Goal: Information Seeking & Learning: Learn about a topic

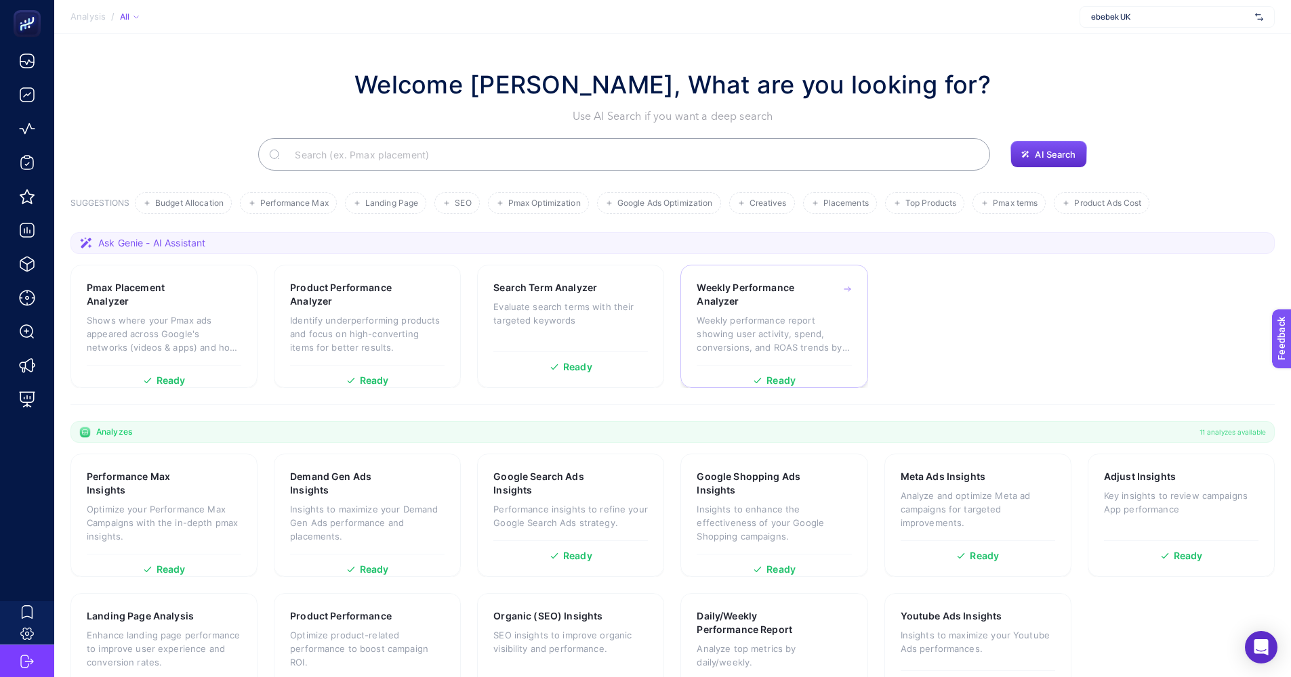
click at [776, 308] on div "Weekly Performance Analyzer Weekly performance report showing user activity, sp…" at bounding box center [773, 323] width 154 height 84
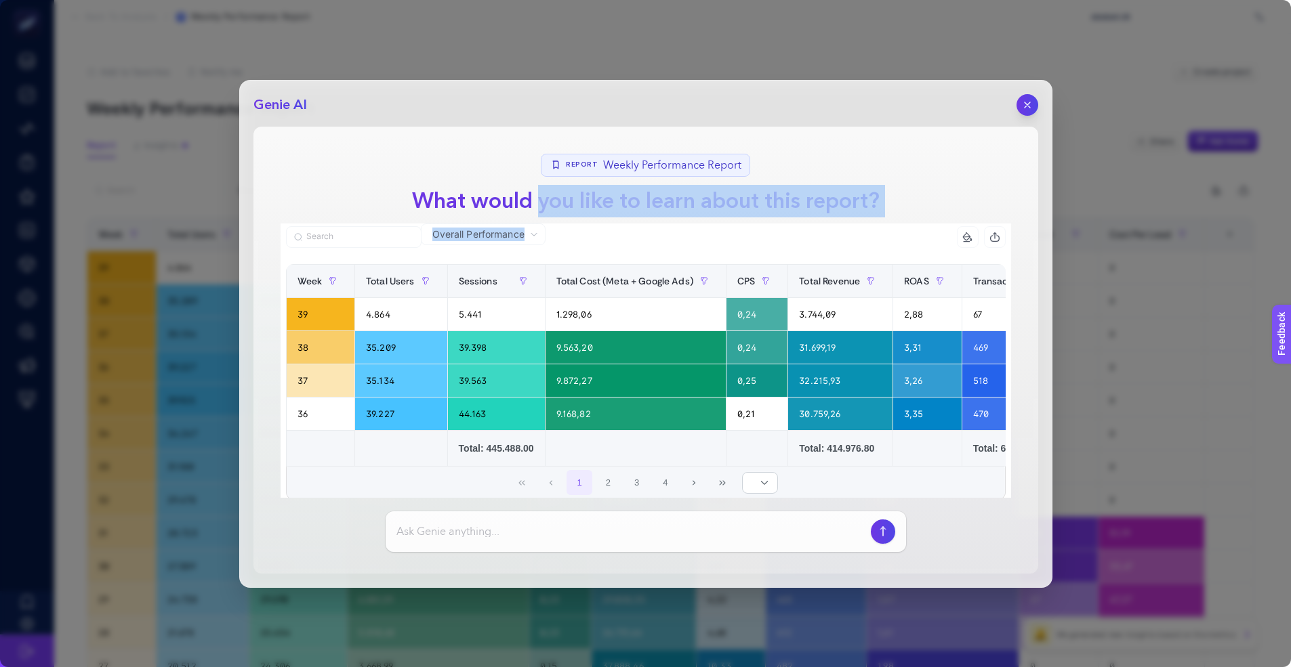
drag, startPoint x: 527, startPoint y: 196, endPoint x: 949, endPoint y: 207, distance: 422.2
click at [949, 207] on section "Report Weekly Performance Report What would you like to learn about this report…" at bounding box center [645, 350] width 785 height 447
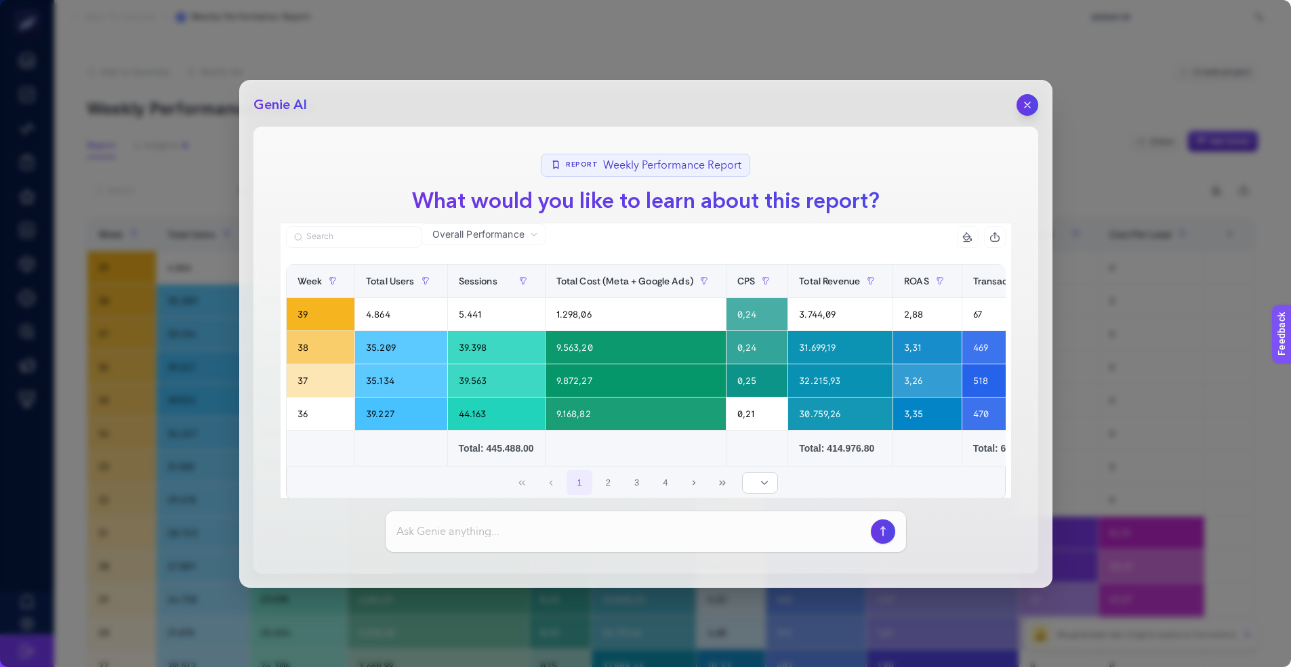
click at [654, 201] on h1 "What would you like to learn about this report?" at bounding box center [645, 201] width 489 height 33
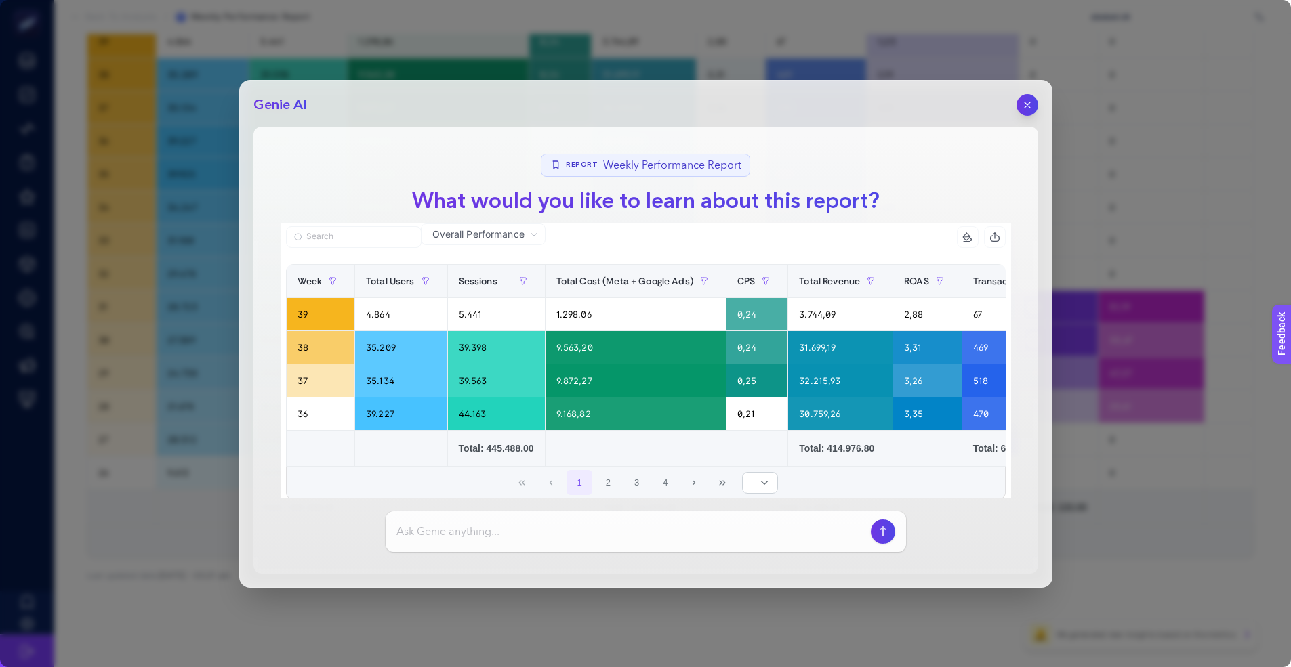
click at [446, 530] on input at bounding box center [630, 532] width 469 height 16
type input "w"
type input "Tell me about the biggest changes"
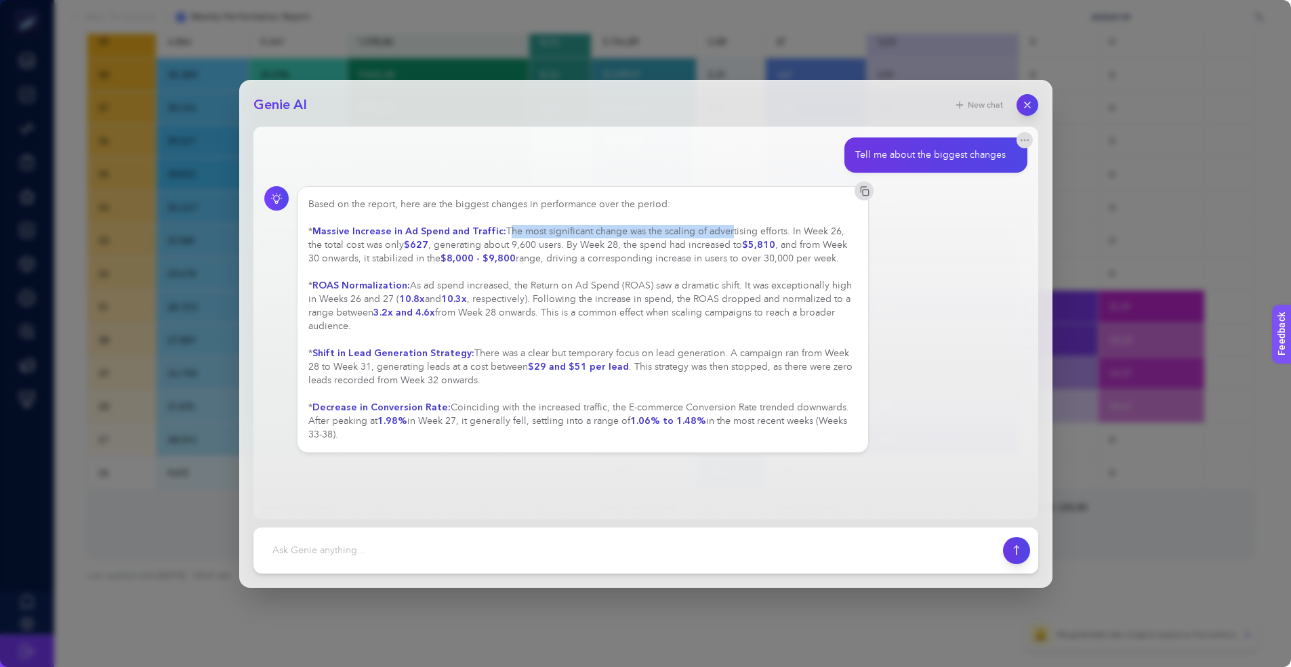
drag, startPoint x: 499, startPoint y: 230, endPoint x: 721, endPoint y: 230, distance: 221.5
click at [721, 230] on div "Based on the report, here are the biggest changes in performance over the perio…" at bounding box center [582, 320] width 549 height 244
click at [655, 232] on div "Based on the report, here are the biggest changes in performance over the perio…" at bounding box center [582, 320] width 549 height 244
drag, startPoint x: 413, startPoint y: 245, endPoint x: 646, endPoint y: 247, distance: 233.1
click at [646, 247] on div "Based on the report, here are the biggest changes in performance over the perio…" at bounding box center [582, 320] width 549 height 244
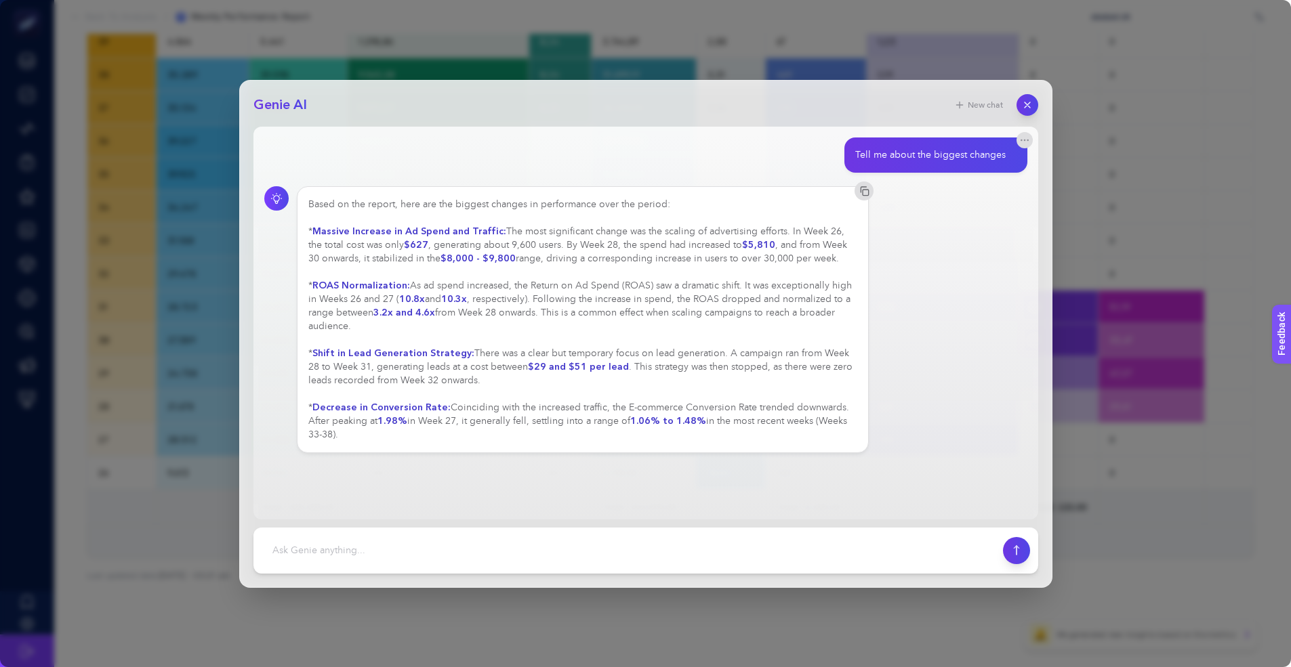
click at [585, 251] on div "Based on the report, here are the biggest changes in performance over the perio…" at bounding box center [582, 320] width 549 height 244
drag, startPoint x: 464, startPoint y: 241, endPoint x: 896, endPoint y: 196, distance: 434.6
click at [776, 247] on div "Based on the report, here are the biggest changes in performance over the perio…" at bounding box center [582, 320] width 549 height 244
click at [640, 272] on div "Based on the report, here are the biggest changes in performance over the perio…" at bounding box center [582, 320] width 549 height 244
drag, startPoint x: 412, startPoint y: 243, endPoint x: 840, endPoint y: 249, distance: 428.2
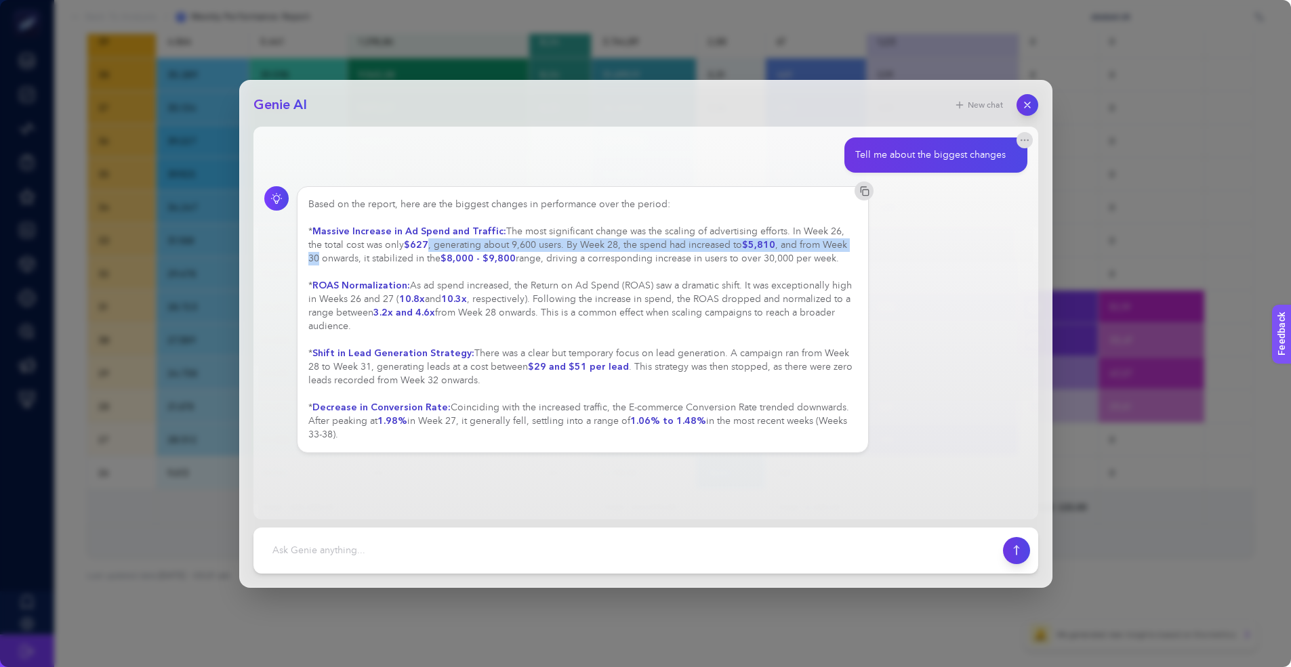
click at [840, 249] on div "Based on the report, here are the biggest changes in performance over the perio…" at bounding box center [582, 320] width 549 height 244
click at [632, 261] on div "Based on the report, here are the biggest changes in performance over the perio…" at bounding box center [582, 320] width 549 height 244
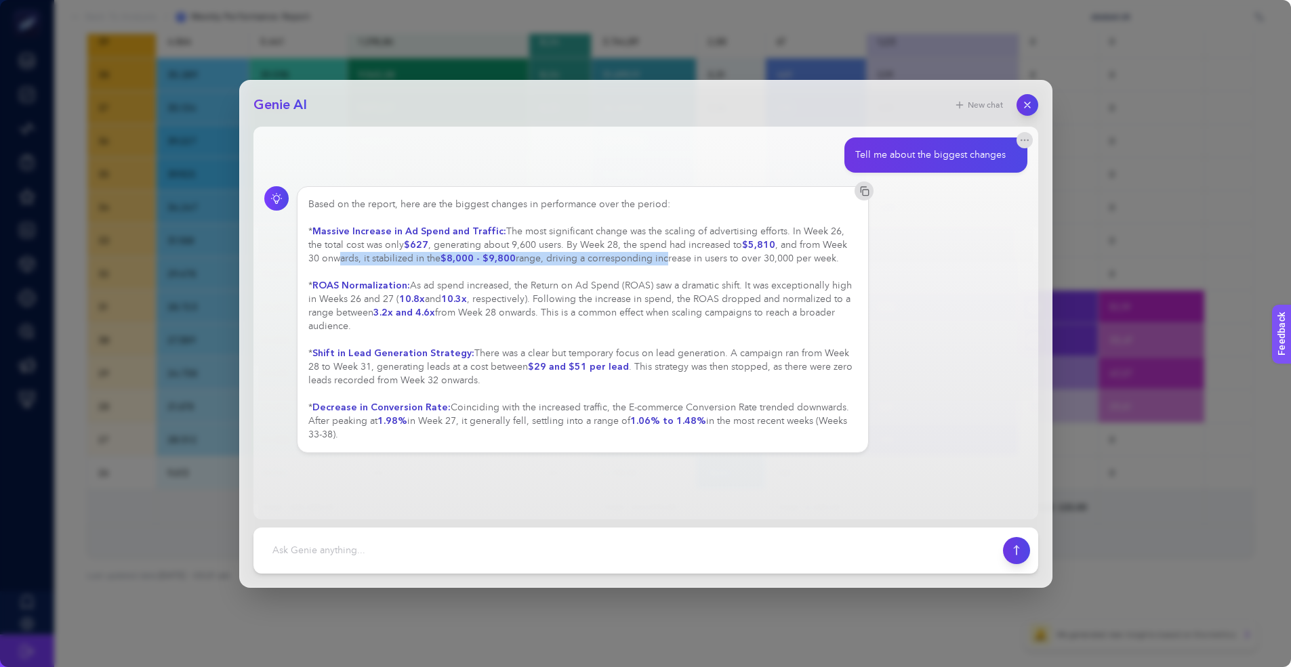
drag, startPoint x: 325, startPoint y: 257, endPoint x: 645, endPoint y: 260, distance: 320.5
click at [645, 260] on div "Based on the report, here are the biggest changes in performance over the perio…" at bounding box center [582, 320] width 549 height 244
click at [644, 260] on div "Based on the report, here are the biggest changes in performance over the perio…" at bounding box center [582, 320] width 549 height 244
drag, startPoint x: 451, startPoint y: 285, endPoint x: 569, endPoint y: 289, distance: 118.0
click at [558, 286] on div "Based on the report, here are the biggest changes in performance over the perio…" at bounding box center [582, 320] width 549 height 244
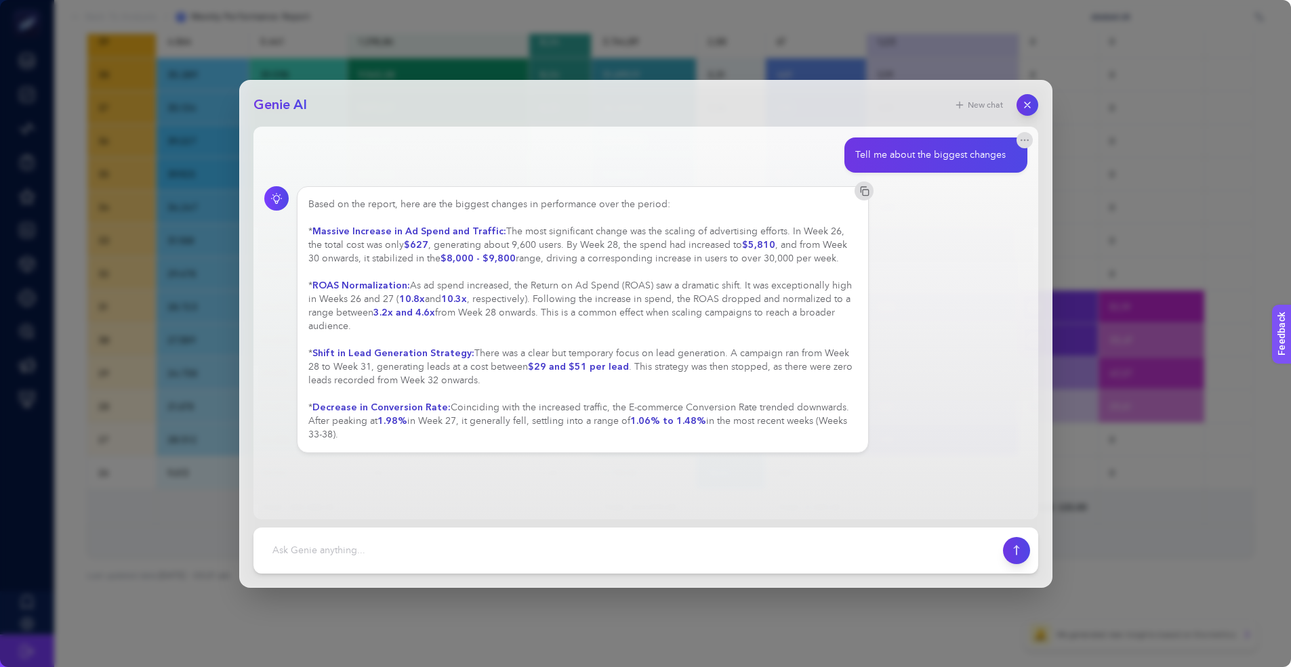
click at [572, 292] on div "Based on the report, here are the biggest changes in performance over the perio…" at bounding box center [582, 320] width 549 height 244
drag, startPoint x: 551, startPoint y: 284, endPoint x: 795, endPoint y: 287, distance: 244.6
click at [795, 287] on div "Based on the report, here are the biggest changes in performance over the perio…" at bounding box center [582, 320] width 549 height 244
click at [691, 295] on div "Based on the report, here are the biggest changes in performance over the perio…" at bounding box center [582, 320] width 549 height 244
drag, startPoint x: 393, startPoint y: 298, endPoint x: 556, endPoint y: 299, distance: 162.6
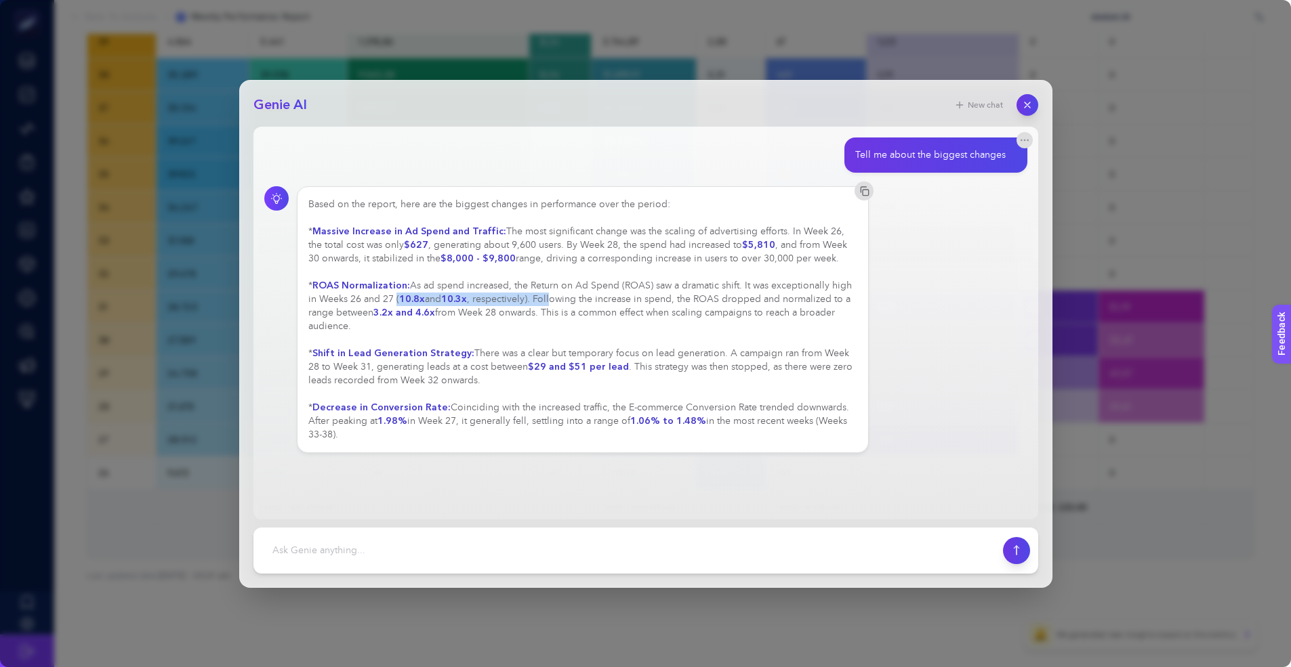
click at [547, 299] on div "Based on the report, here are the biggest changes in performance over the perio…" at bounding box center [582, 320] width 549 height 244
click at [595, 299] on div "Based on the report, here are the biggest changes in performance over the perio…" at bounding box center [582, 320] width 549 height 244
drag, startPoint x: 677, startPoint y: 299, endPoint x: 822, endPoint y: 302, distance: 145.0
click at [822, 302] on div "Based on the report, here are the biggest changes in performance over the perio…" at bounding box center [582, 320] width 549 height 244
click at [589, 320] on div "Based on the report, here are the biggest changes in performance over the perio…" at bounding box center [582, 320] width 549 height 244
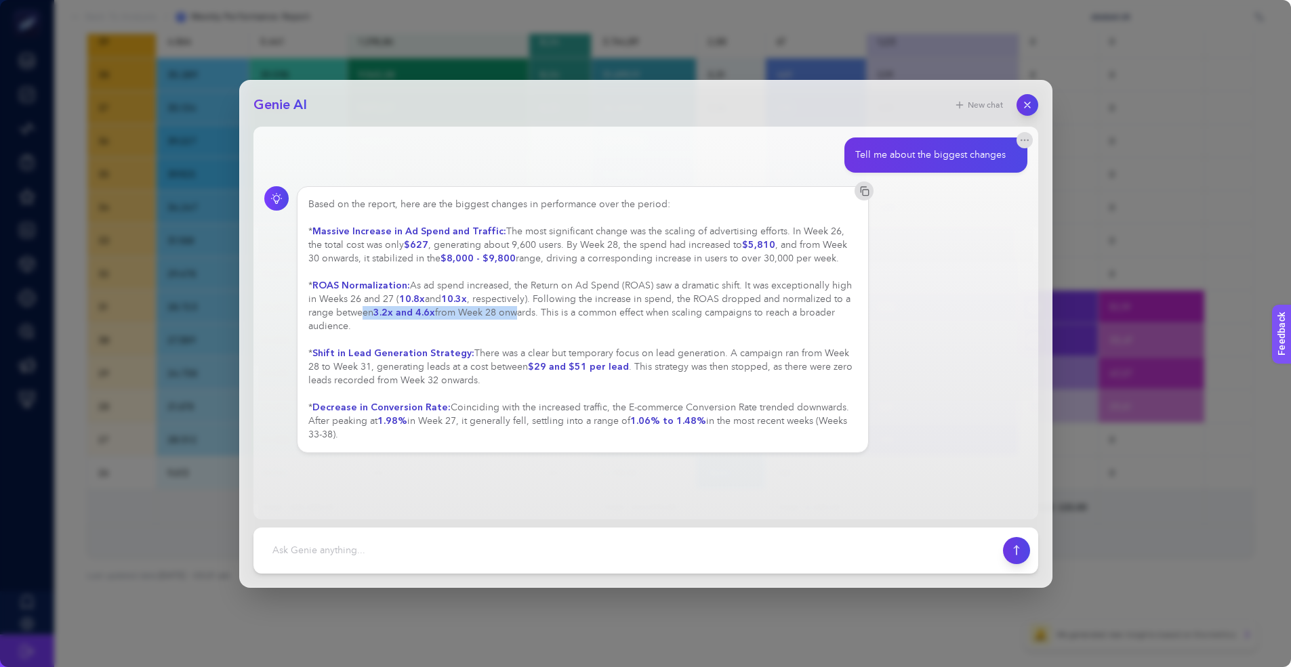
drag, startPoint x: 364, startPoint y: 312, endPoint x: 545, endPoint y: 310, distance: 180.9
click at [509, 308] on div "Based on the report, here are the biggest changes in performance over the perio…" at bounding box center [582, 320] width 549 height 244
click at [574, 310] on div "Based on the report, here are the biggest changes in performance over the perio…" at bounding box center [582, 320] width 549 height 244
drag, startPoint x: 520, startPoint y: 308, endPoint x: 768, endPoint y: 306, distance: 248.6
click at [768, 306] on div "Based on the report, here are the biggest changes in performance over the perio…" at bounding box center [582, 320] width 549 height 244
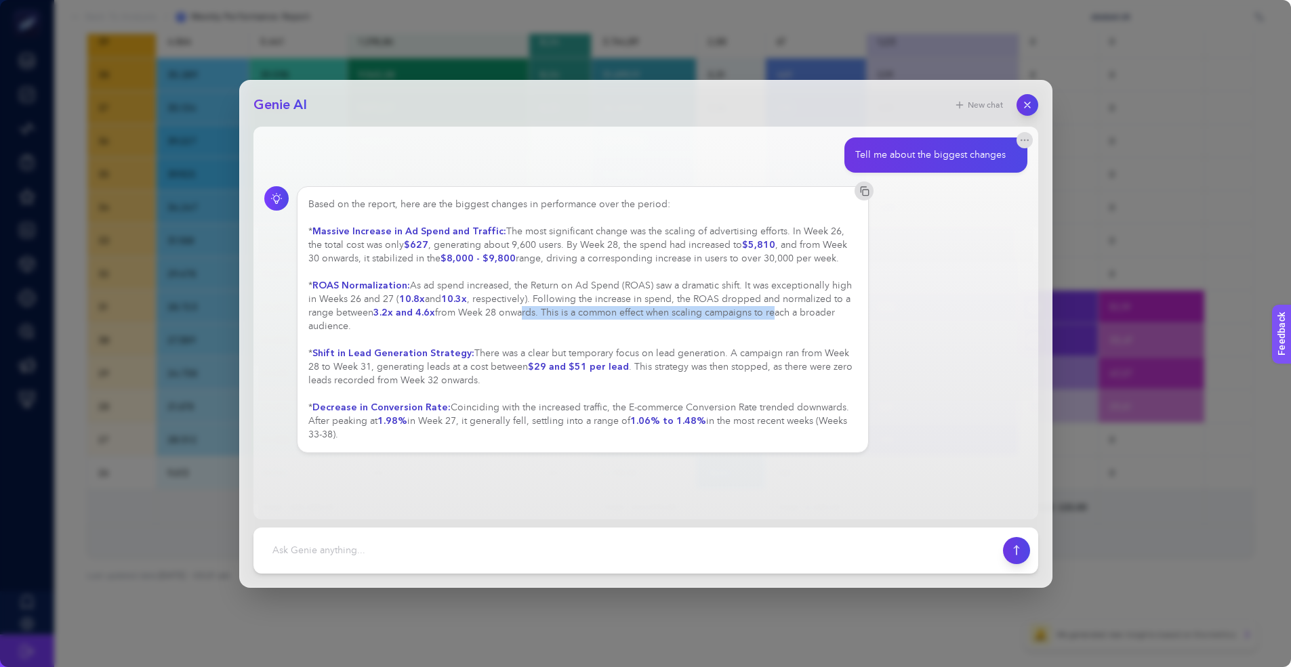
click at [672, 310] on div "Based on the report, here are the biggest changes in performance over the perio…" at bounding box center [582, 320] width 549 height 244
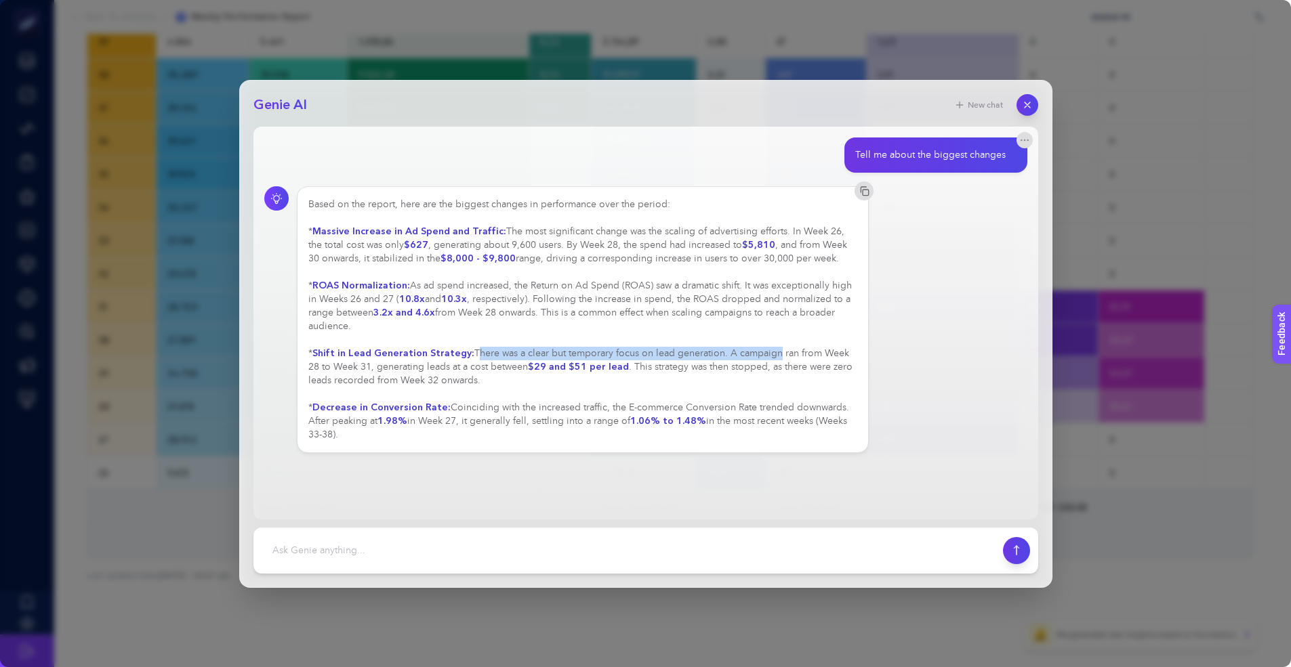
drag, startPoint x: 465, startPoint y: 350, endPoint x: 765, endPoint y: 352, distance: 299.4
click at [766, 350] on div "Based on the report, here are the biggest changes in performance over the perio…" at bounding box center [582, 320] width 549 height 244
drag, startPoint x: 750, startPoint y: 356, endPoint x: 740, endPoint y: 352, distance: 10.7
click at [750, 356] on div "Based on the report, here are the biggest changes in performance over the perio…" at bounding box center [582, 320] width 549 height 244
drag, startPoint x: 713, startPoint y: 351, endPoint x: 845, endPoint y: 352, distance: 132.1
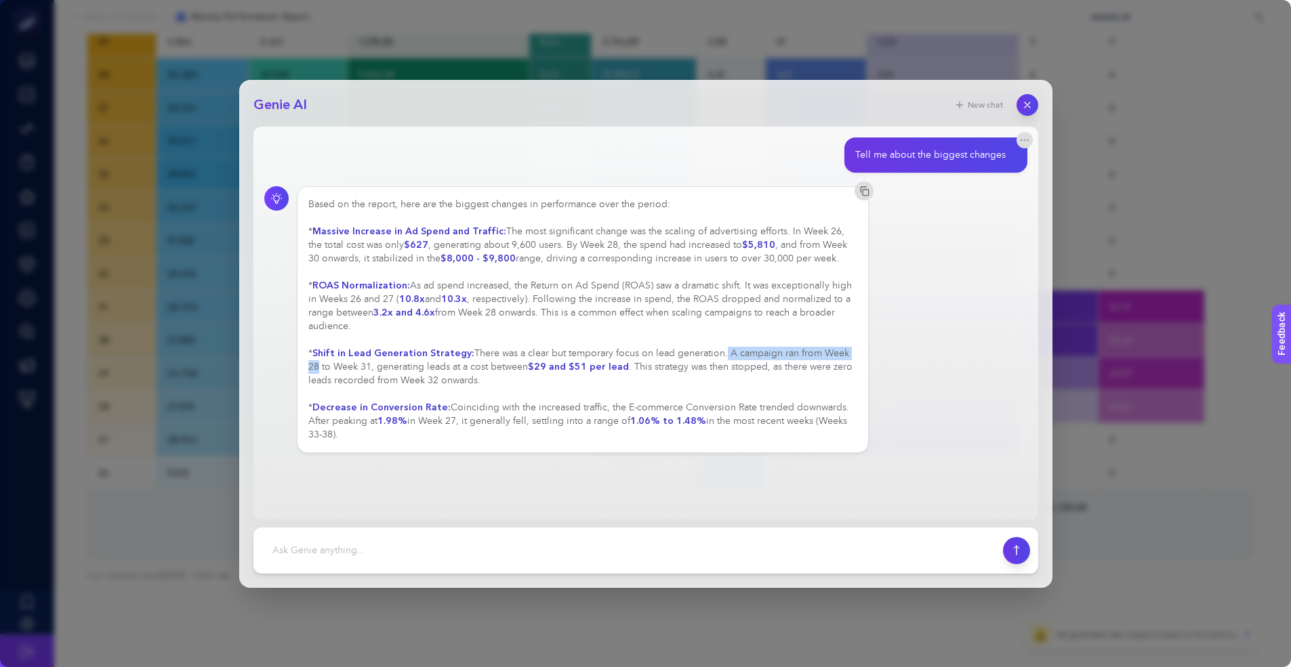
click at [845, 352] on div "Based on the report, here are the biggest changes in performance over the perio…" at bounding box center [582, 320] width 549 height 244
drag, startPoint x: 327, startPoint y: 365, endPoint x: 570, endPoint y: 363, distance: 243.9
click at [553, 365] on div "Based on the report, here are the biggest changes in performance over the perio…" at bounding box center [582, 320] width 549 height 244
drag, startPoint x: 577, startPoint y: 363, endPoint x: 556, endPoint y: 356, distance: 21.6
click at [576, 364] on strong "$29 and $51 per lead" at bounding box center [578, 366] width 101 height 13
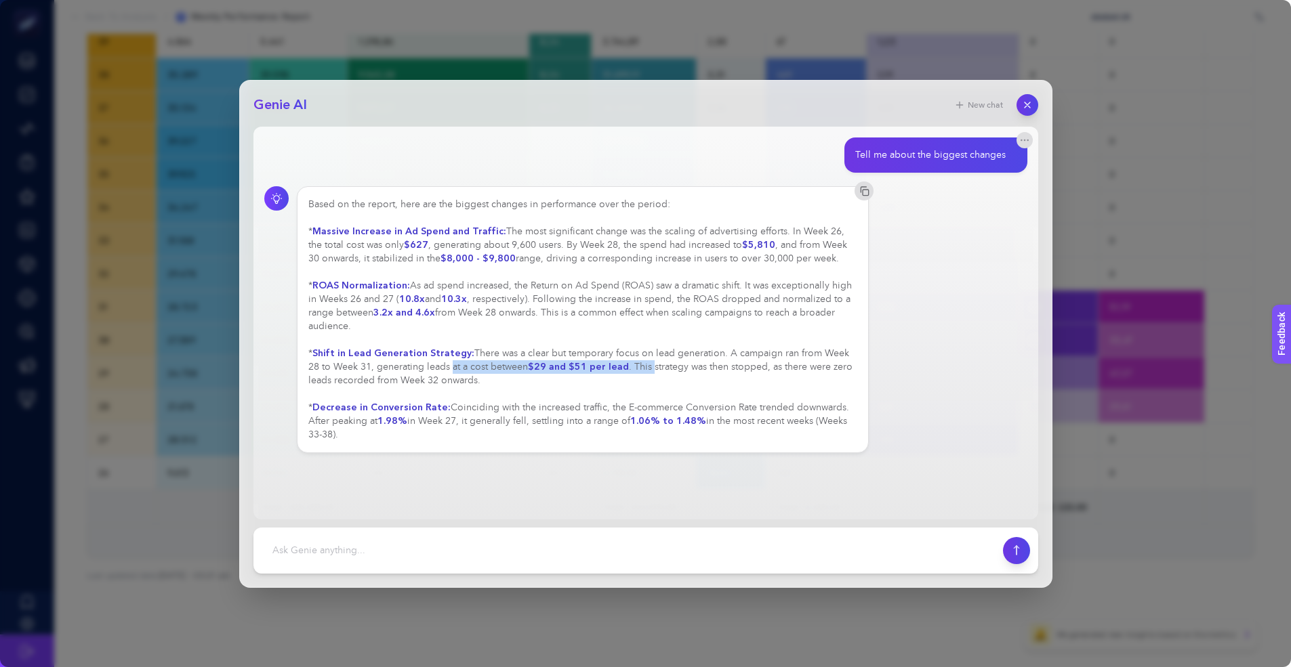
drag, startPoint x: 434, startPoint y: 362, endPoint x: 637, endPoint y: 364, distance: 202.6
click at [637, 364] on div "Based on the report, here are the biggest changes in performance over the perio…" at bounding box center [582, 320] width 549 height 244
drag, startPoint x: 590, startPoint y: 369, endPoint x: 583, endPoint y: 367, distance: 7.1
click at [590, 369] on strong "$29 and $51 per lead" at bounding box center [578, 366] width 101 height 13
drag, startPoint x: 614, startPoint y: 369, endPoint x: 805, endPoint y: 368, distance: 191.0
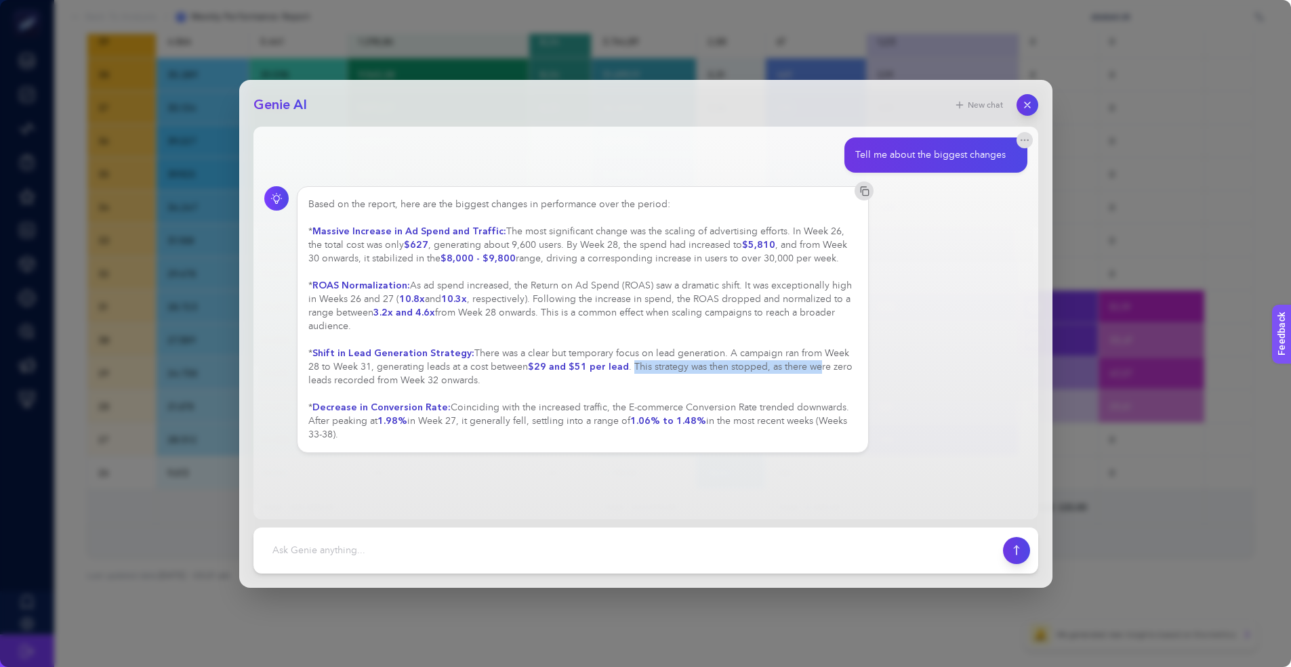
click at [803, 368] on div "Based on the report, here are the biggest changes in performance over the perio…" at bounding box center [582, 320] width 549 height 244
click at [698, 375] on div "Based on the report, here are the biggest changes in performance over the perio…" at bounding box center [582, 320] width 549 height 244
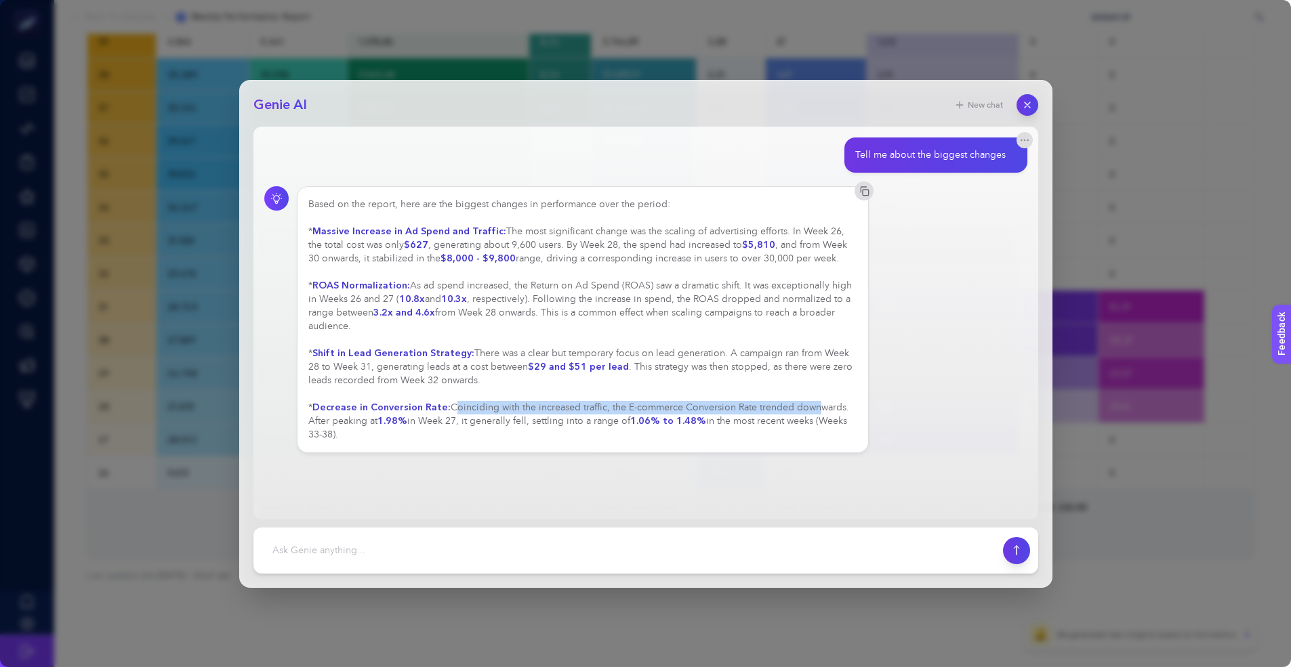
drag, startPoint x: 446, startPoint y: 407, endPoint x: 808, endPoint y: 409, distance: 362.5
click at [809, 409] on div "Based on the report, here are the biggest changes in performance over the perio…" at bounding box center [582, 320] width 549 height 244
click at [677, 421] on strong "1.06% to 1.48%" at bounding box center [668, 421] width 76 height 13
click at [380, 554] on textarea at bounding box center [628, 551] width 733 height 30
type textarea "g"
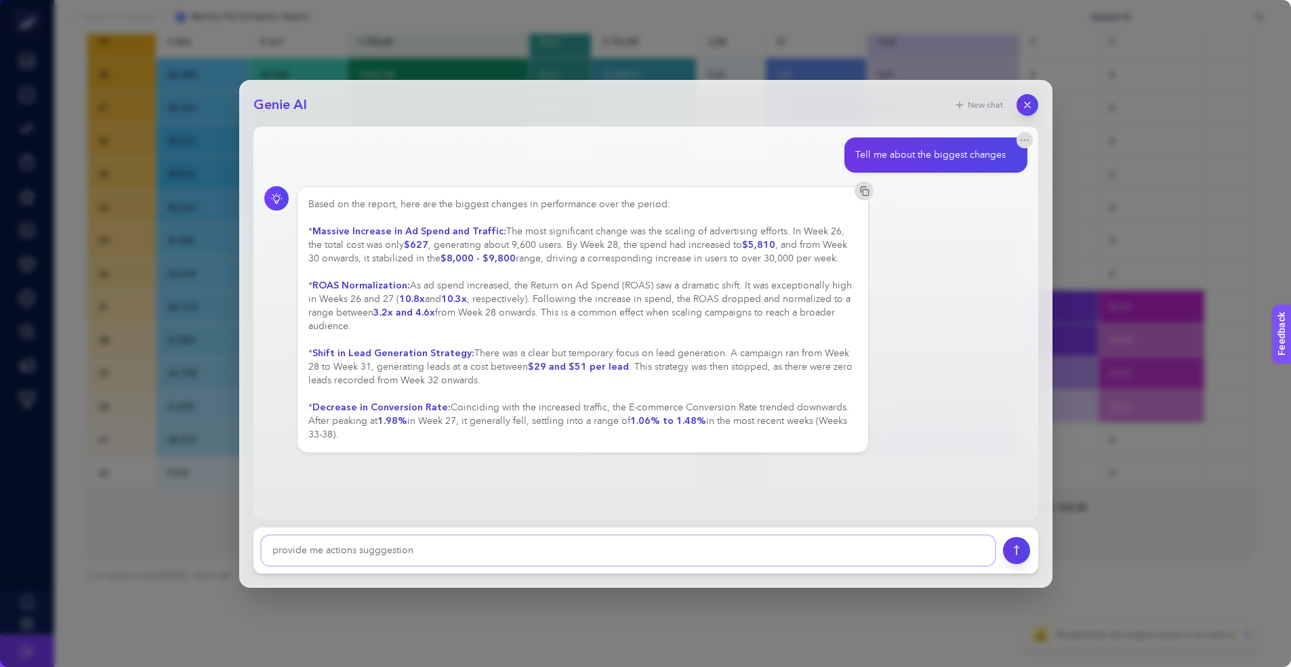
type textarea "provide me actions sugggestions"
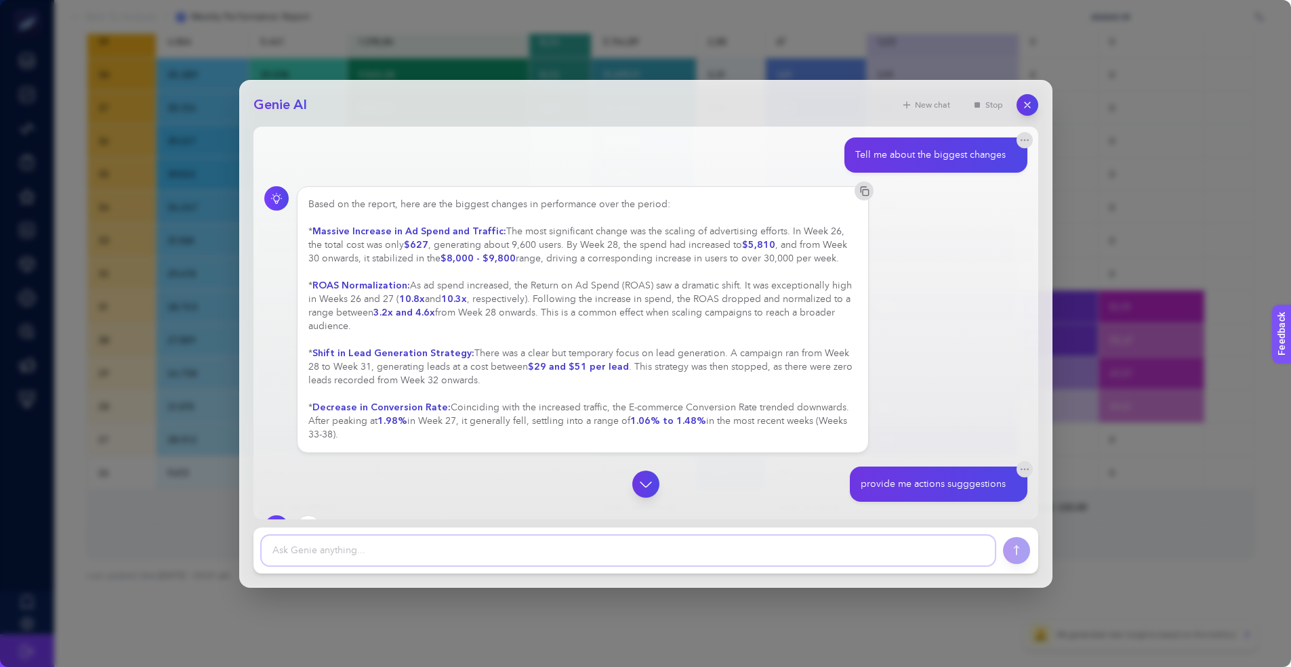
scroll to position [31, 0]
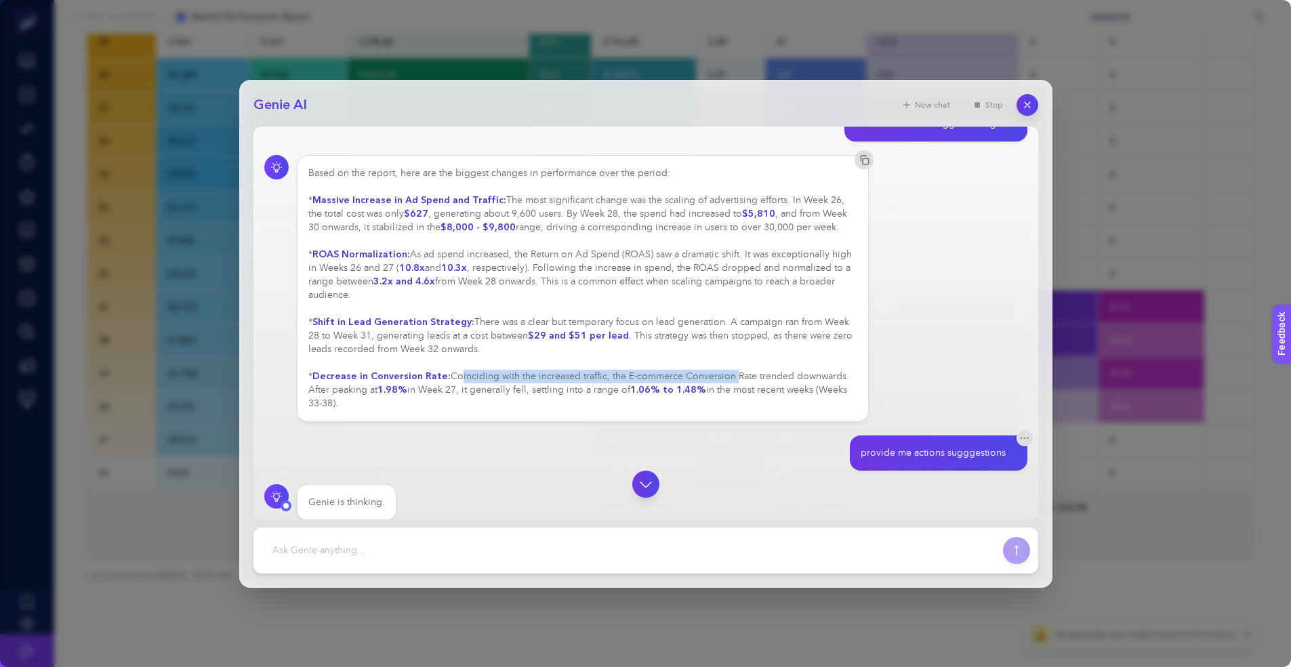
drag, startPoint x: 450, startPoint y: 373, endPoint x: 726, endPoint y: 369, distance: 275.8
click at [726, 369] on div "Based on the report, here are the biggest changes in performance over the perio…" at bounding box center [582, 289] width 549 height 244
click at [702, 371] on div "Based on the report, here are the biggest changes in performance over the perio…" at bounding box center [582, 289] width 549 height 244
drag, startPoint x: 448, startPoint y: 377, endPoint x: 660, endPoint y: 380, distance: 212.1
click at [659, 379] on div "Based on the report, here are the biggest changes in performance over the perio…" at bounding box center [582, 289] width 549 height 244
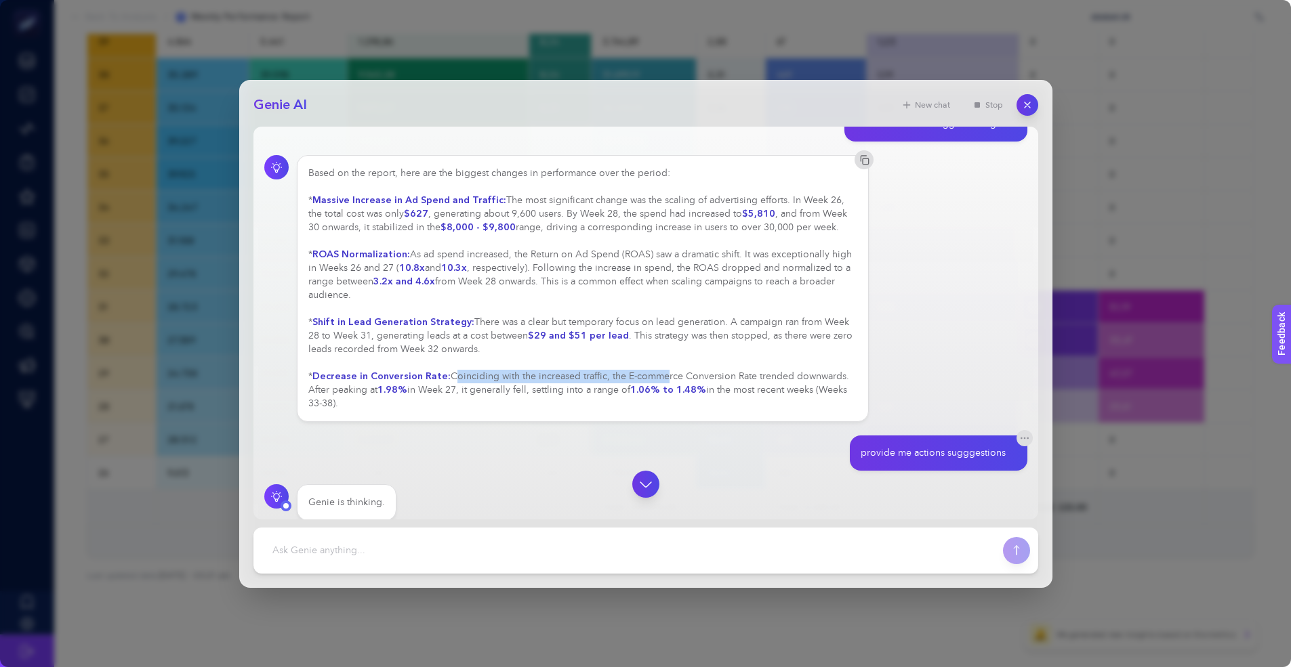
click at [470, 375] on div "Based on the report, here are the biggest changes in performance over the perio…" at bounding box center [582, 289] width 549 height 244
drag, startPoint x: 721, startPoint y: 378, endPoint x: 845, endPoint y: 376, distance: 124.7
click at [845, 376] on div "Based on the report, here are the biggest changes in performance over the perio…" at bounding box center [582, 289] width 549 height 244
drag, startPoint x: 327, startPoint y: 394, endPoint x: 467, endPoint y: 392, distance: 140.3
click at [458, 393] on div "Based on the report, here are the biggest changes in performance over the perio…" at bounding box center [582, 289] width 549 height 244
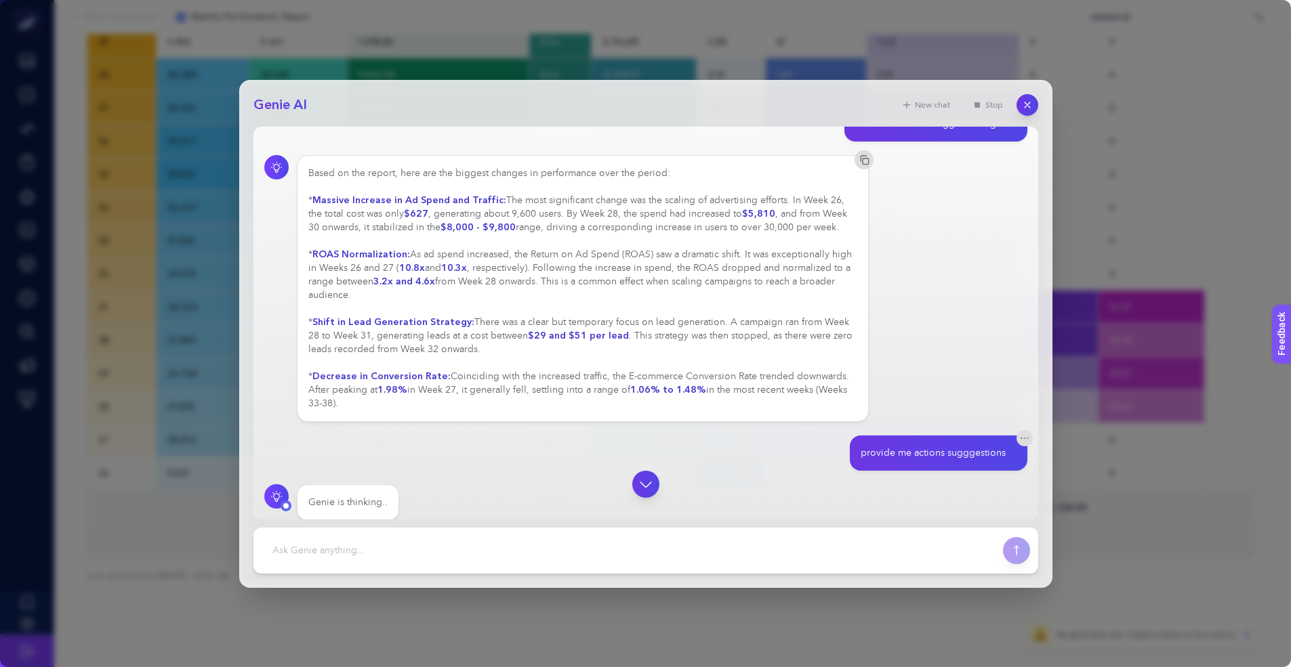
click at [497, 390] on div "Based on the report, here are the biggest changes in performance over the perio…" at bounding box center [582, 289] width 549 height 244
drag, startPoint x: 459, startPoint y: 388, endPoint x: 602, endPoint y: 388, distance: 142.9
click at [602, 388] on div "Based on the report, here are the biggest changes in performance over the perio…" at bounding box center [582, 289] width 549 height 244
click at [573, 396] on div "Based on the report, here are the biggest changes in performance over the perio…" at bounding box center [582, 289] width 549 height 244
drag, startPoint x: 518, startPoint y: 389, endPoint x: 731, endPoint y: 392, distance: 212.8
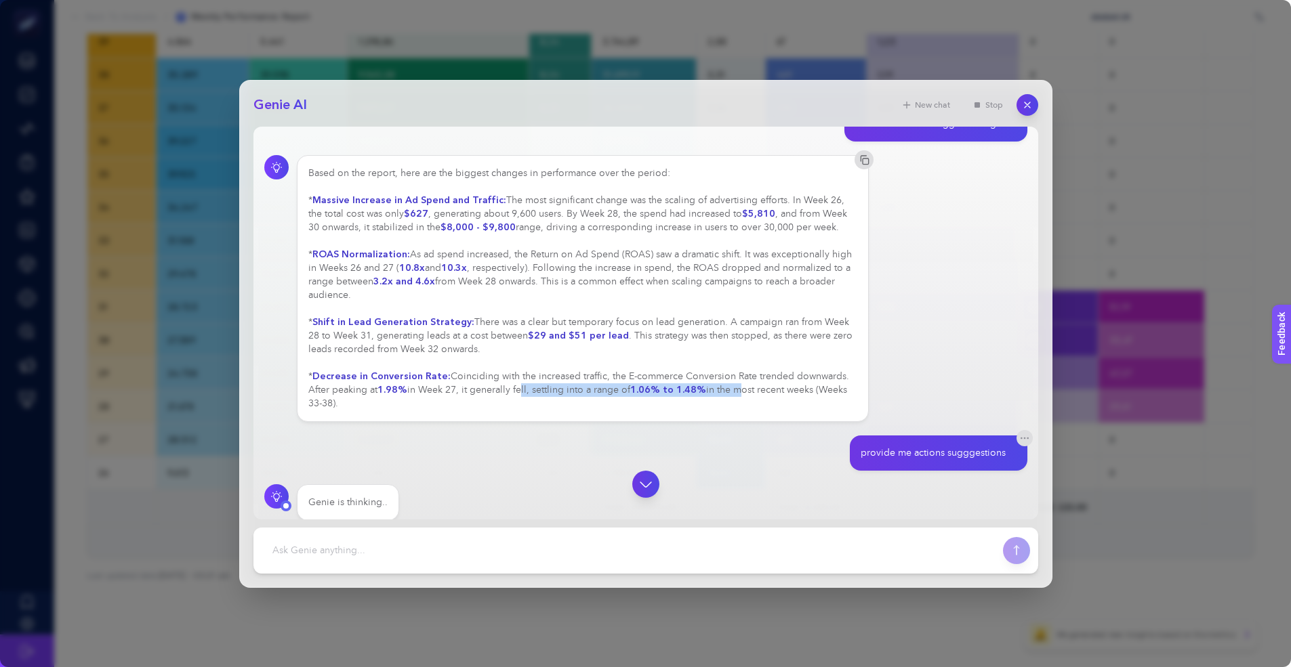
click at [731, 392] on div "Based on the report, here are the biggest changes in performance over the perio…" at bounding box center [582, 289] width 549 height 244
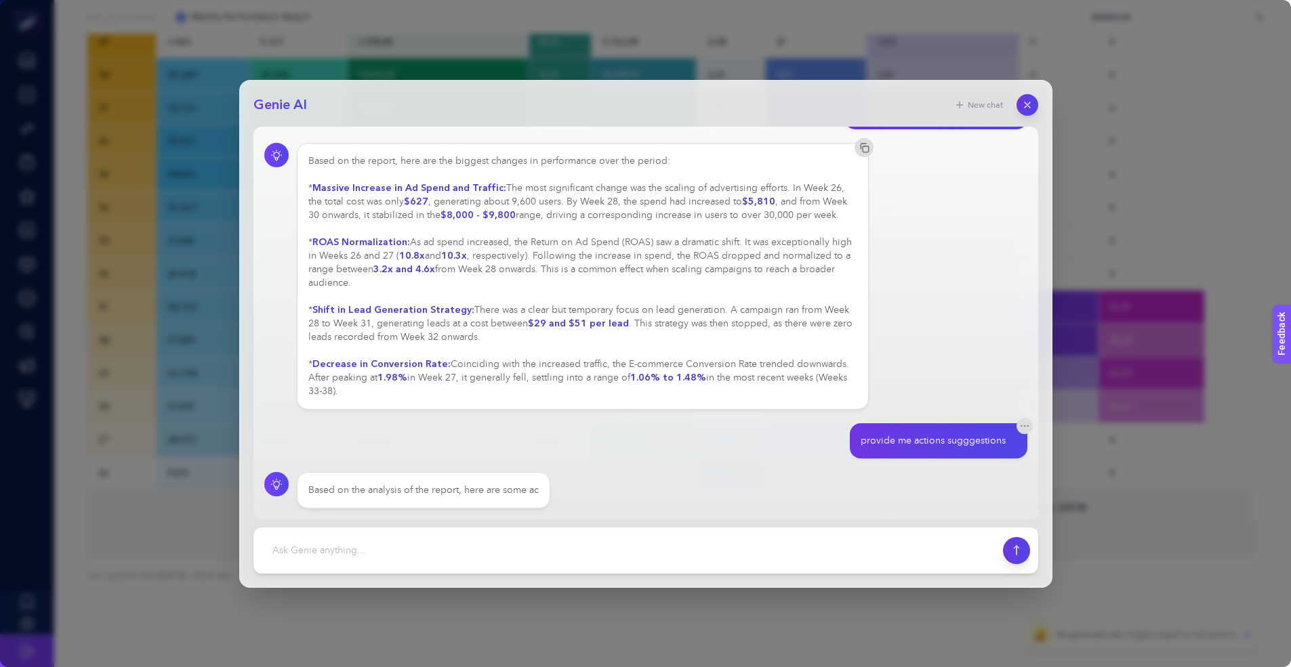
click at [708, 385] on div "Based on the report, here are the biggest changes in performance over the perio…" at bounding box center [582, 276] width 549 height 244
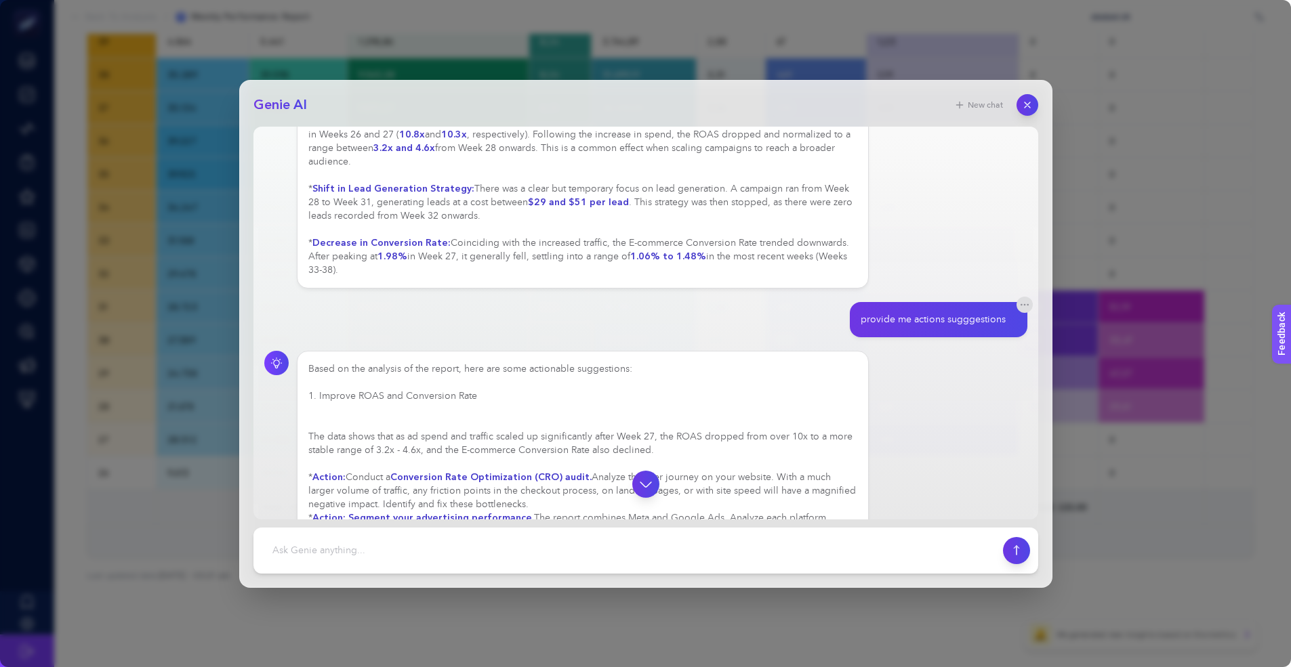
scroll to position [206, 0]
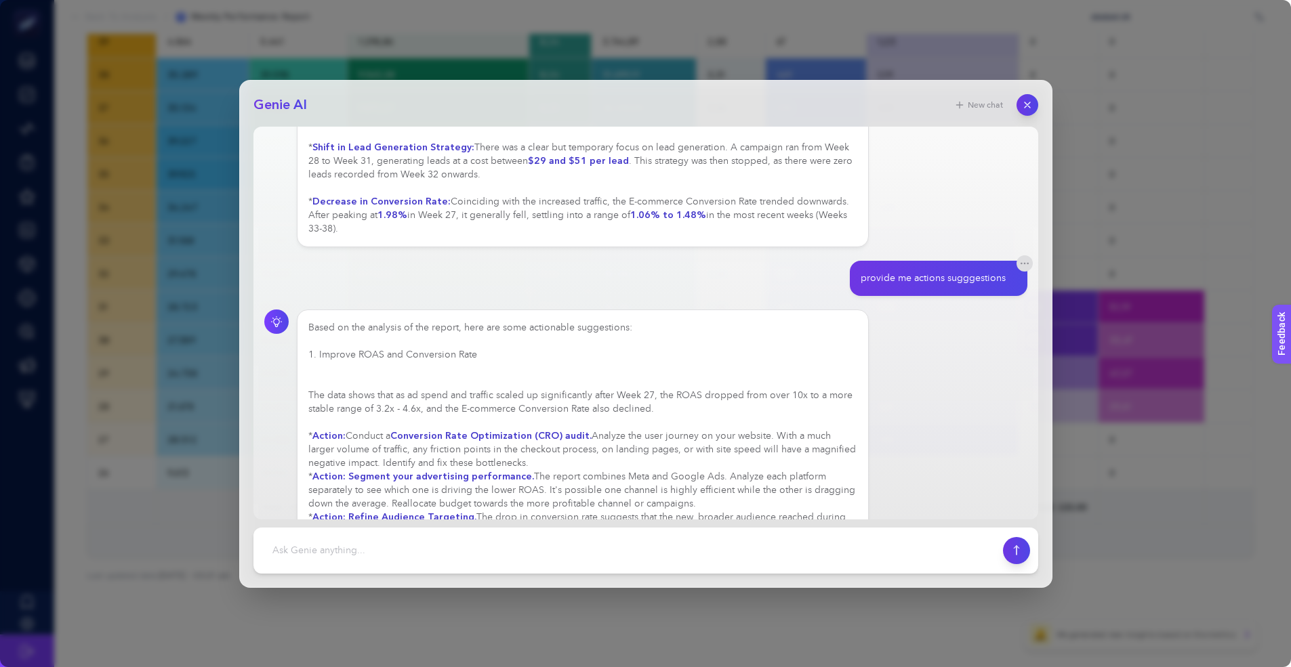
drag, startPoint x: 334, startPoint y: 329, endPoint x: 577, endPoint y: 335, distance: 242.6
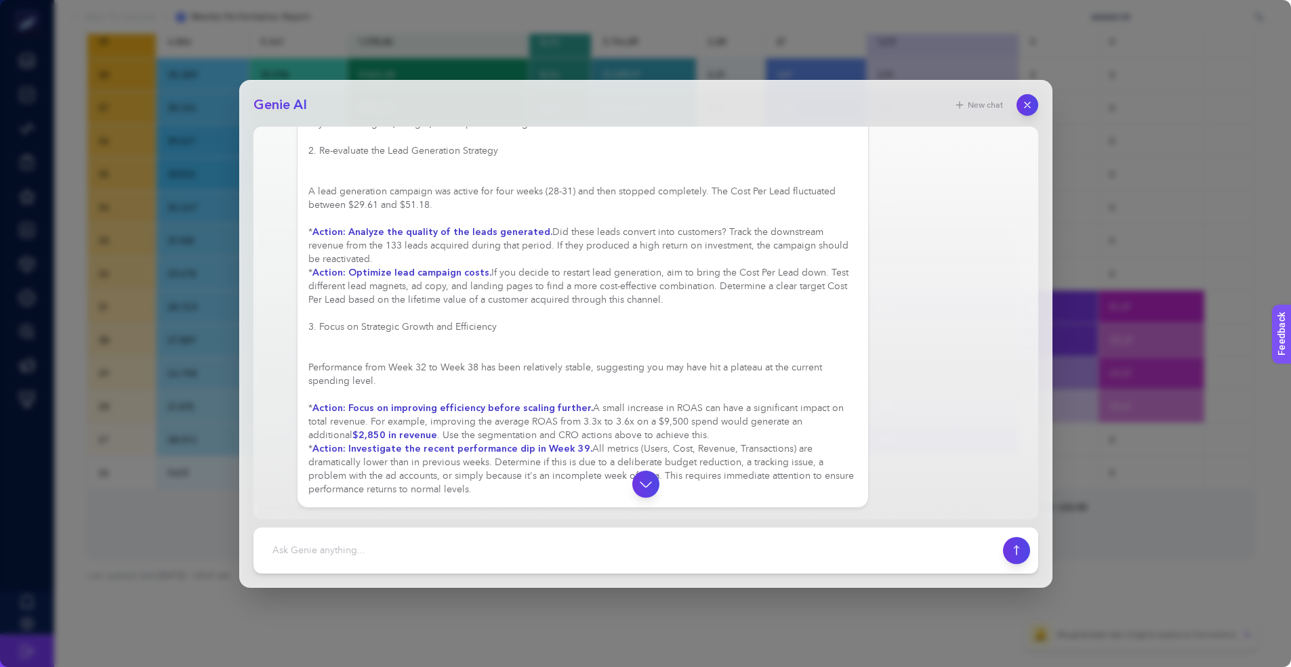
scroll to position [626, 0]
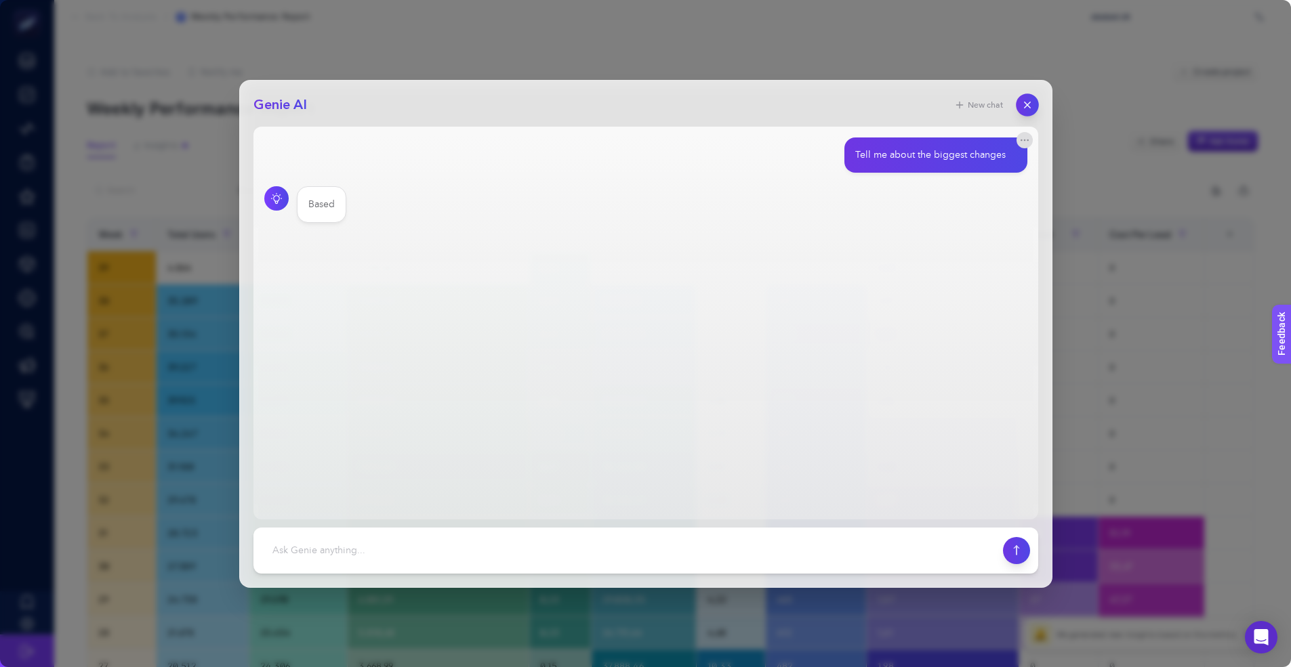
click at [1034, 111] on button "button" at bounding box center [1027, 104] width 23 height 23
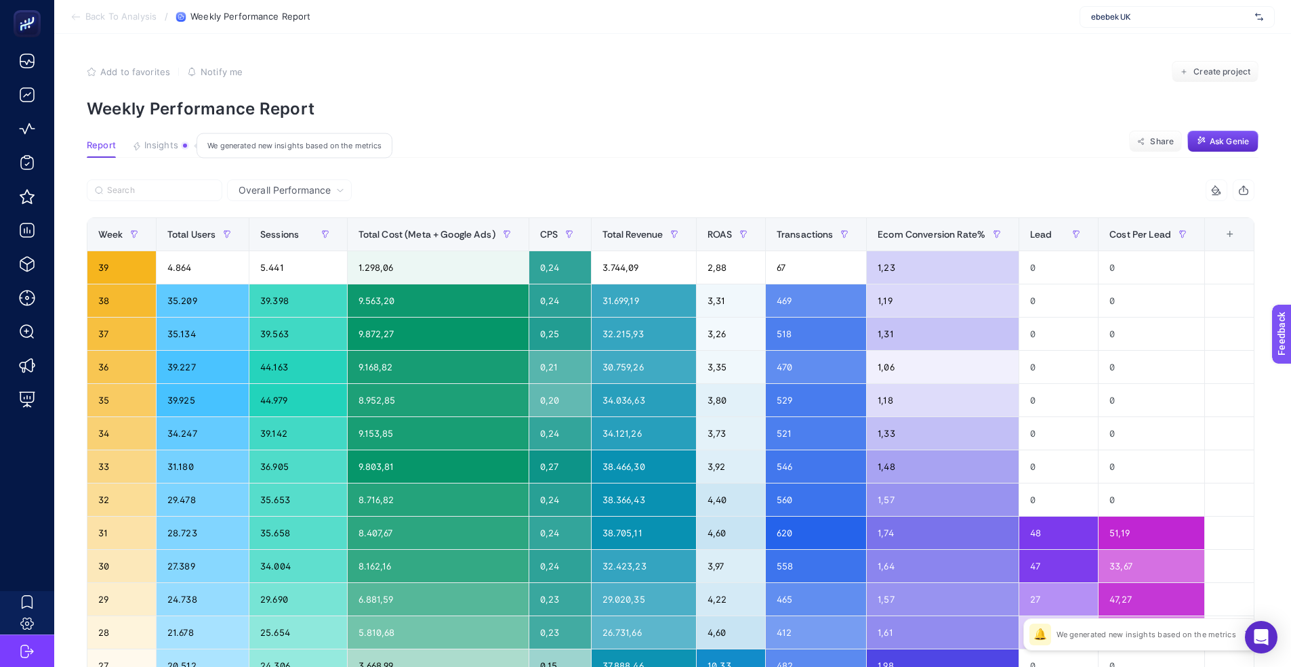
click at [168, 142] on span "Insights" at bounding box center [161, 145] width 34 height 11
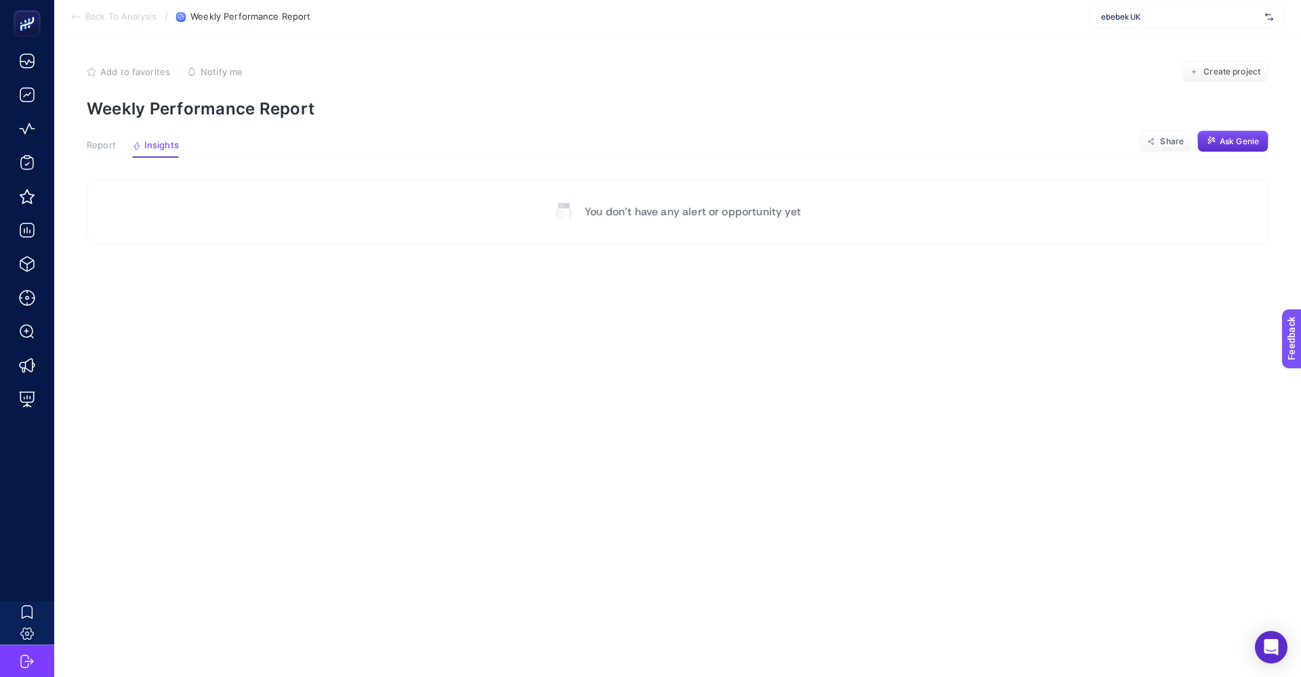
click at [103, 147] on span "Report" at bounding box center [101, 145] width 29 height 11
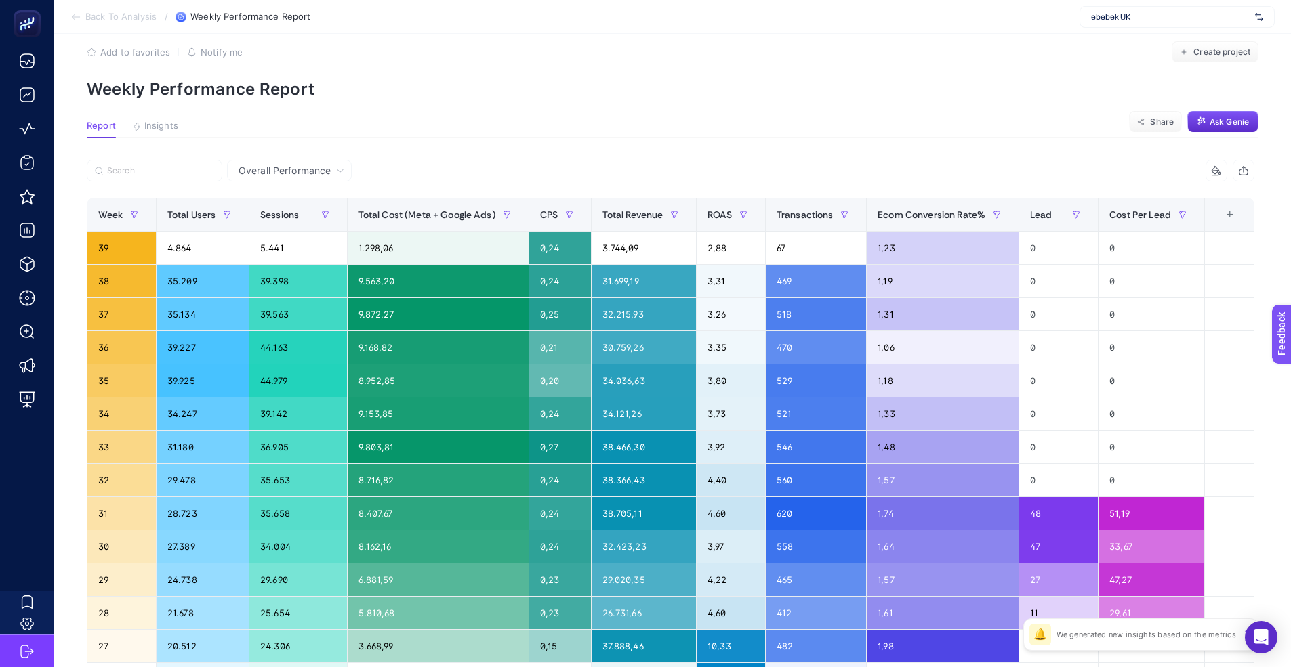
scroll to position [62, 0]
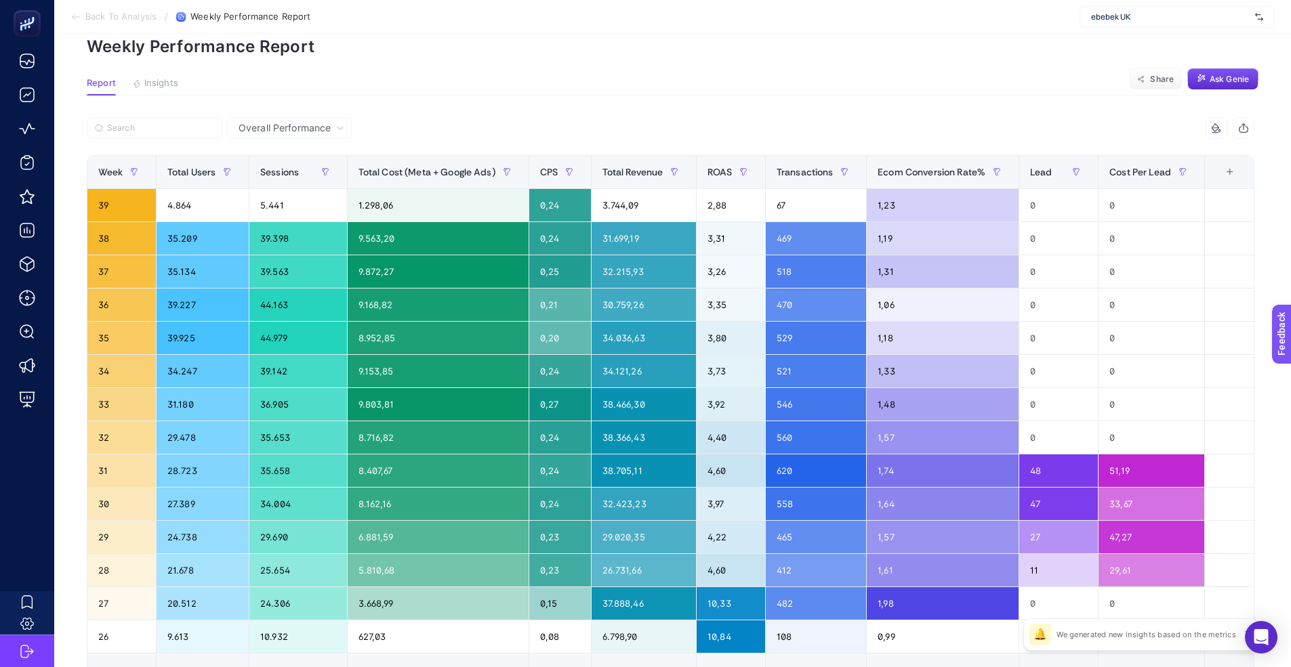
click at [677, 122] on div "11 items selected" at bounding box center [963, 128] width 584 height 22
click at [822, 81] on section "Report Insights We generated new insights based on the metrics Share Ask Genie" at bounding box center [672, 87] width 1171 height 18
click at [903, 123] on div "11 items selected" at bounding box center [963, 128] width 584 height 22
click at [948, 95] on section "Report Insights We generated new insights based on the metrics Share Ask Genie" at bounding box center [672, 87] width 1171 height 18
click at [593, 81] on section "Report Insights We generated new insights based on the metrics Share Ask Genie" at bounding box center [672, 87] width 1171 height 18
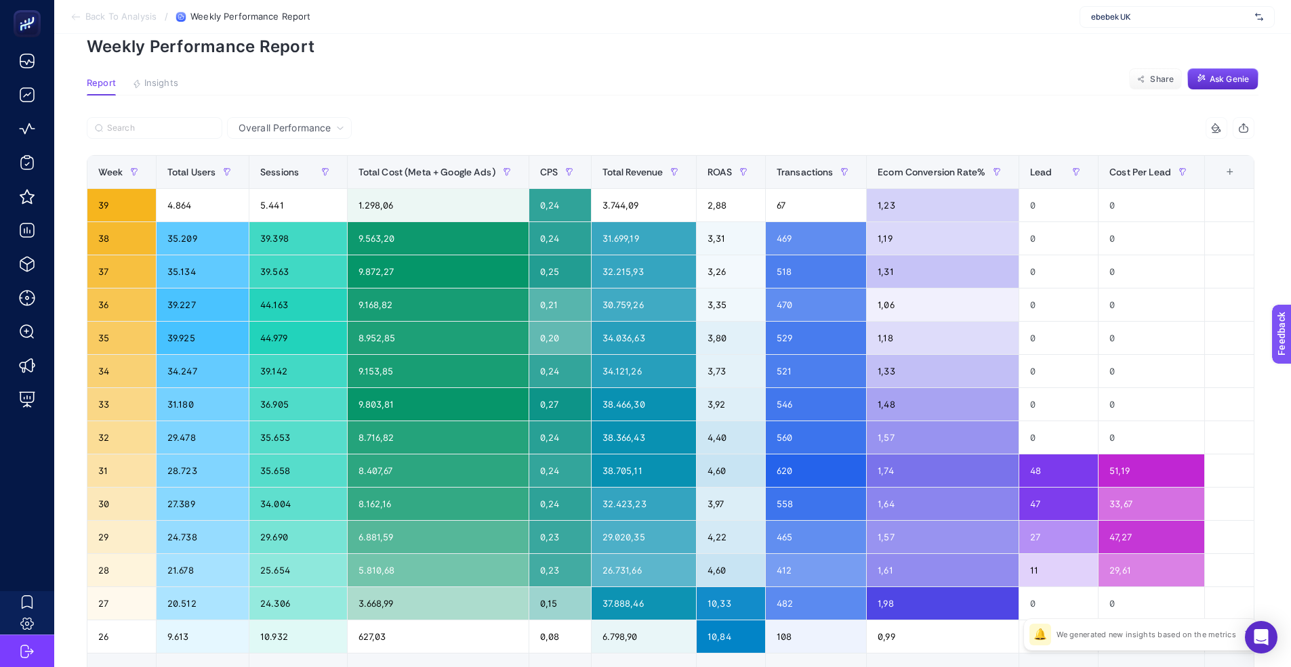
click at [324, 123] on span "Overall Performance" at bounding box center [284, 128] width 92 height 14
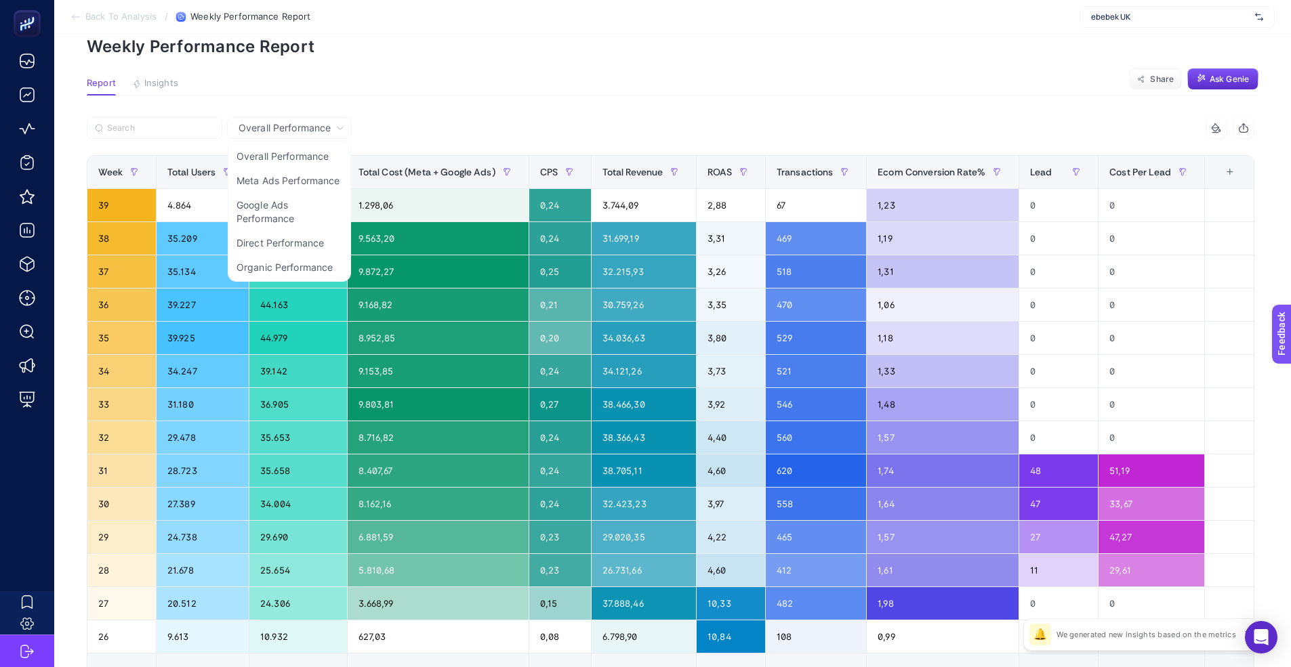
click at [337, 129] on icon at bounding box center [340, 128] width 8 height 8
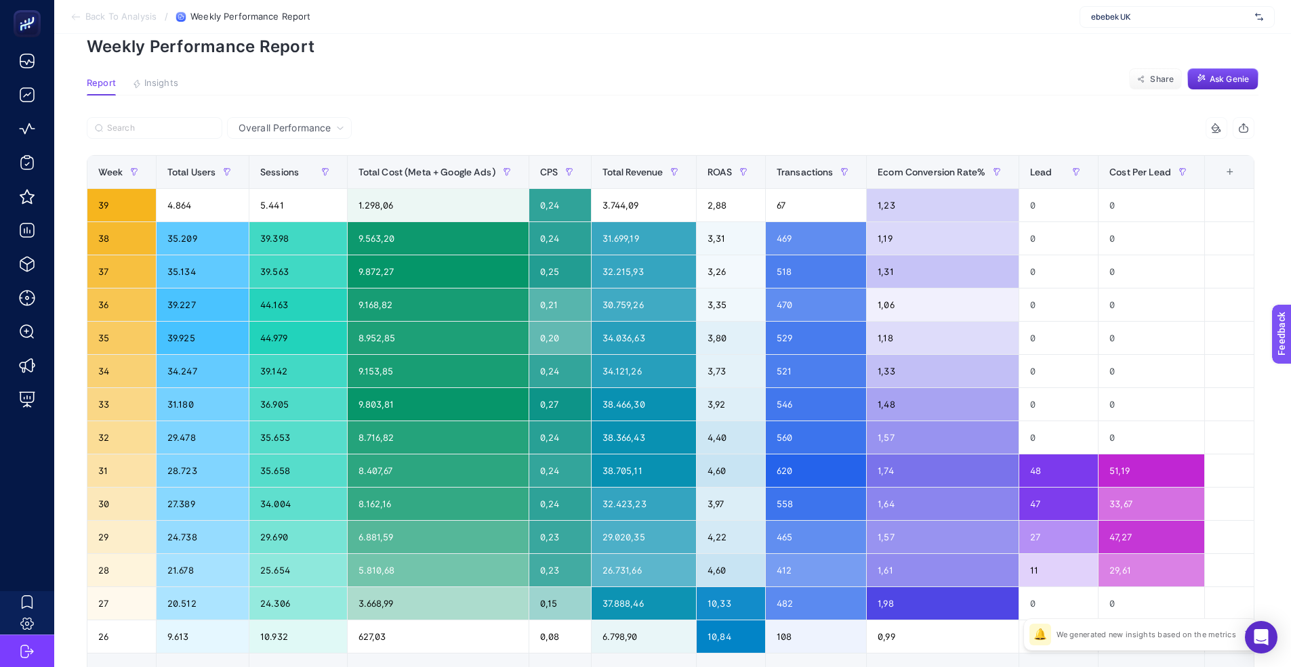
click at [421, 93] on section "Report Insights We generated new insights based on the metrics Share Ask Genie" at bounding box center [672, 87] width 1171 height 18
click at [1221, 131] on icon at bounding box center [1216, 128] width 11 height 11
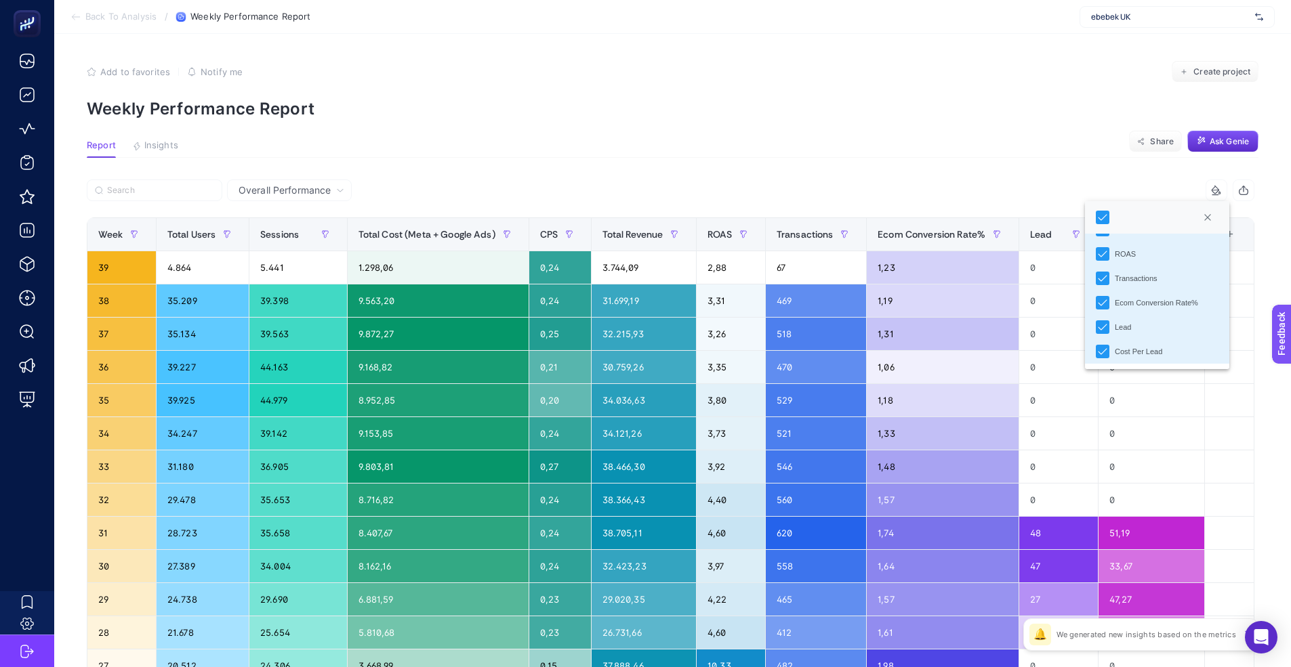
scroll to position [226, 0]
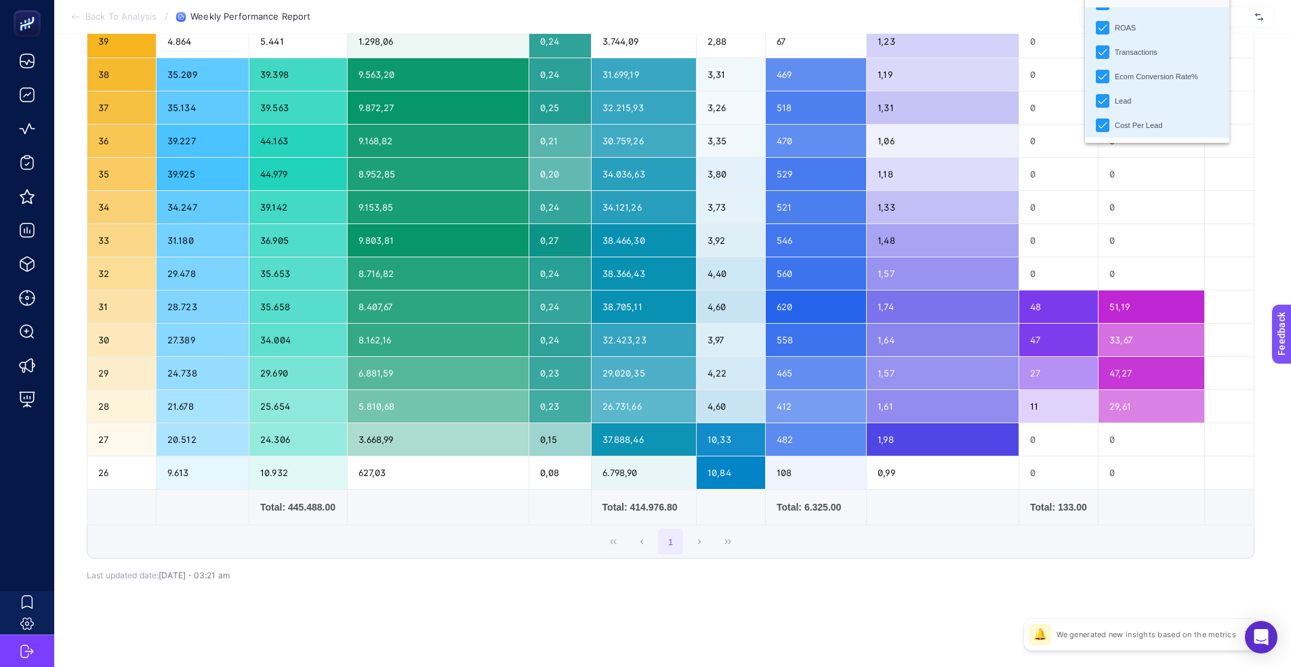
click at [680, 614] on div "Overall Performance 11 items selected Week Total Users Sessions Total Cost (Met…" at bounding box center [670, 296] width 1189 height 687
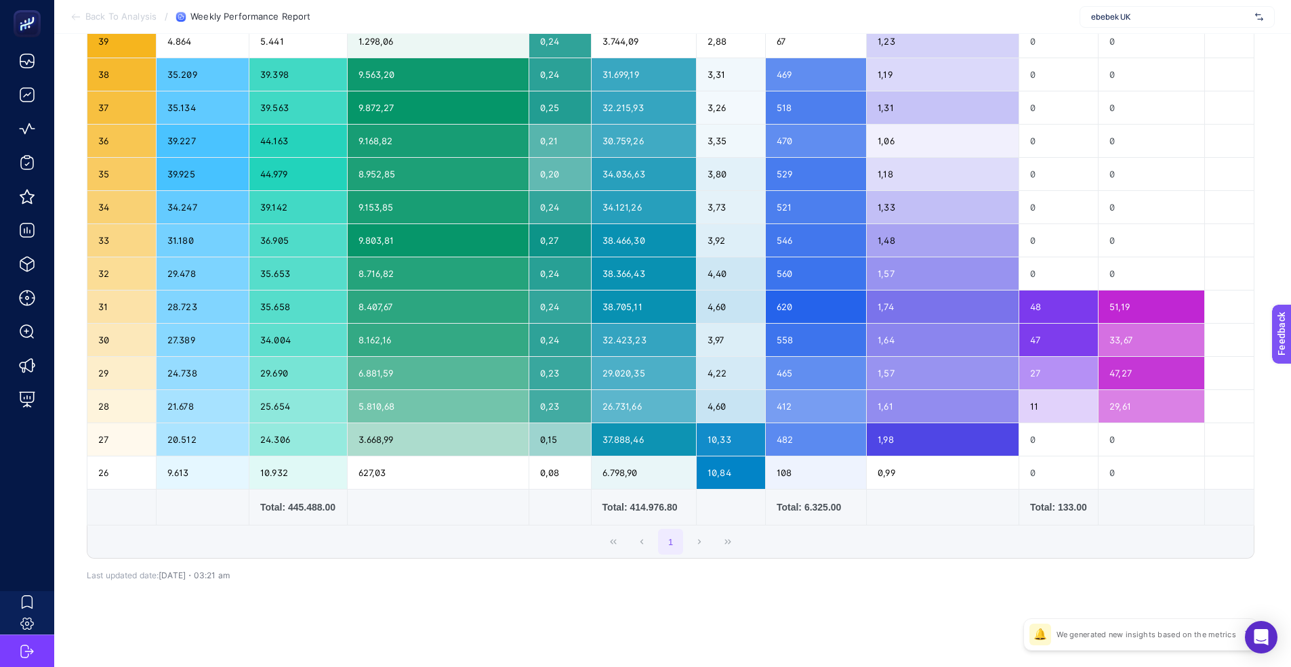
scroll to position [0, 0]
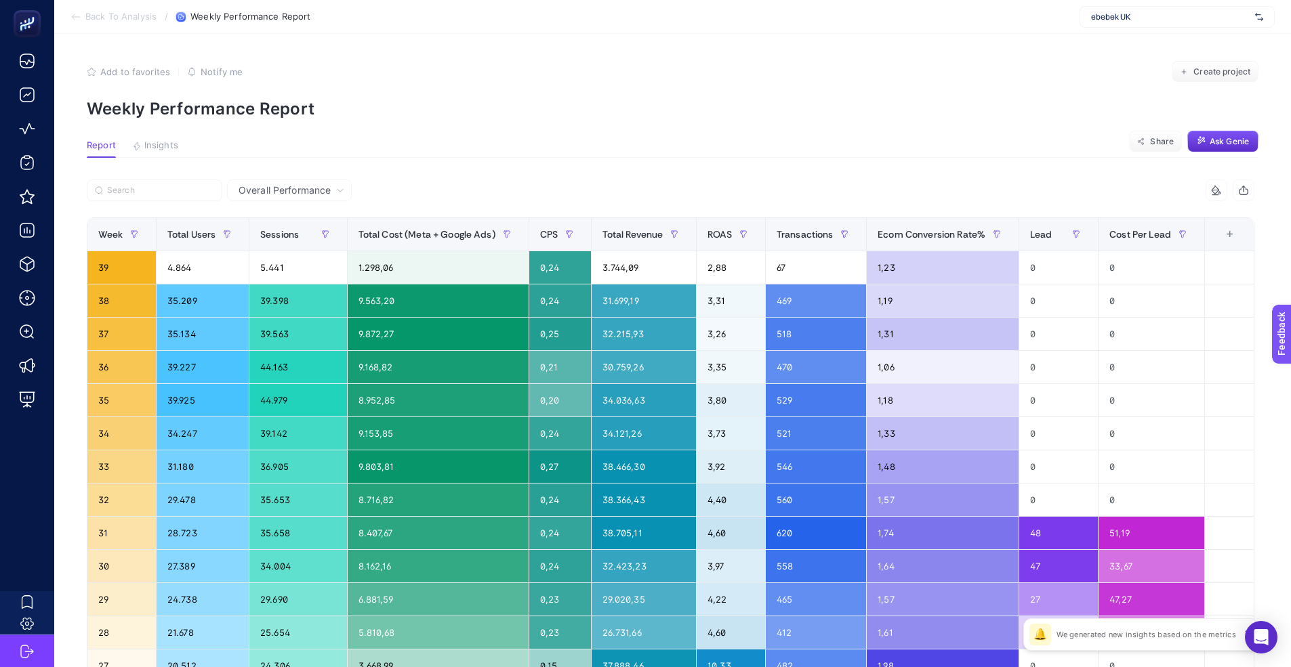
click at [143, 75] on span "Add to favorites" at bounding box center [135, 71] width 70 height 11
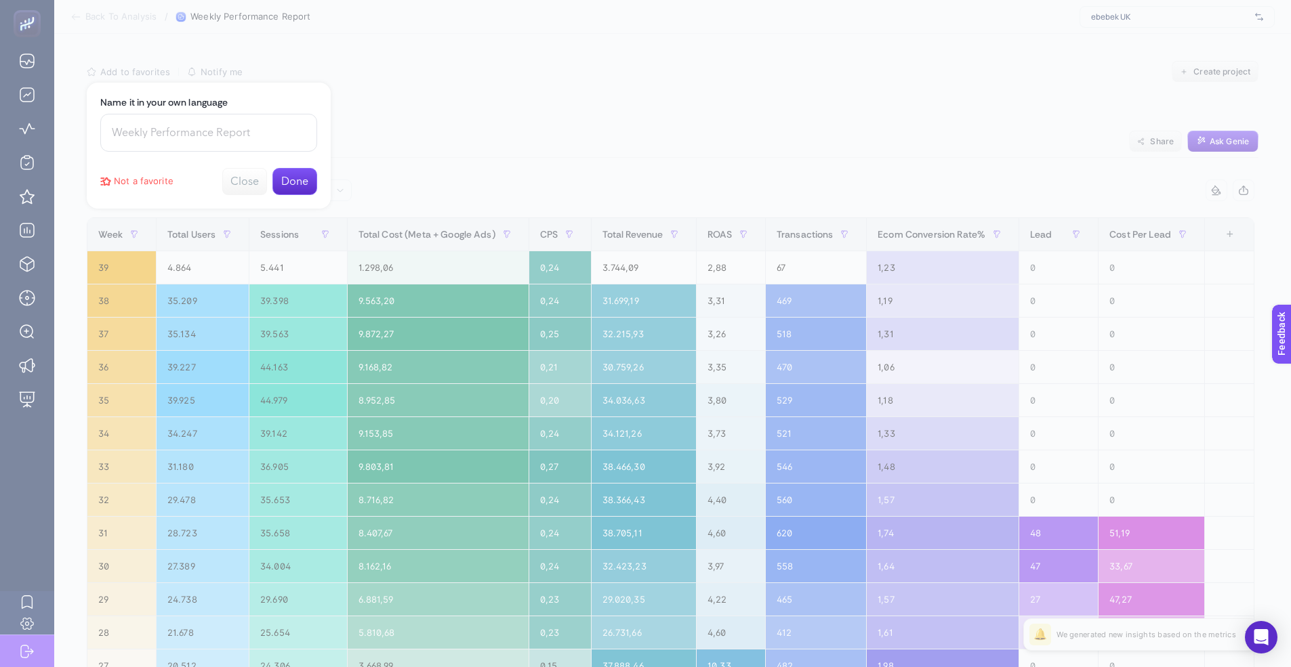
click at [231, 141] on input at bounding box center [208, 133] width 217 height 38
type input "Weekly Perf Overall"
click at [312, 181] on button "Done" at bounding box center [294, 181] width 45 height 27
click at [288, 108] on button "Close" at bounding box center [294, 109] width 45 height 27
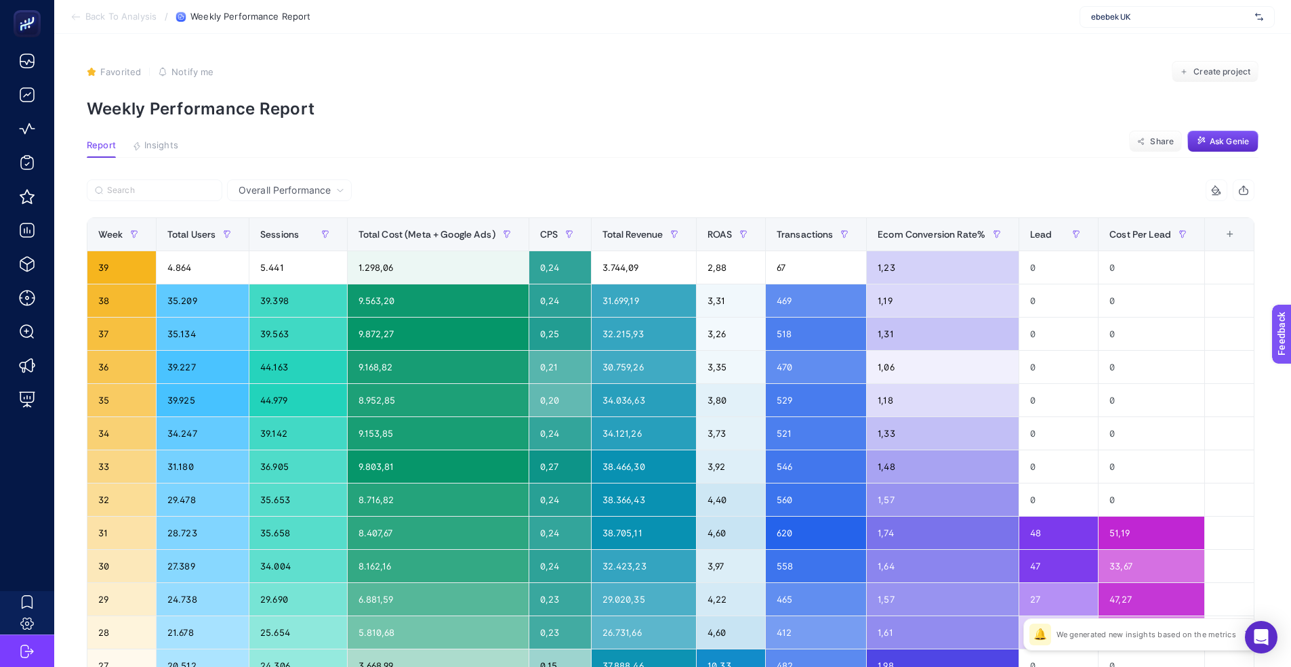
click at [306, 194] on span "Overall Performance" at bounding box center [284, 191] width 92 height 14
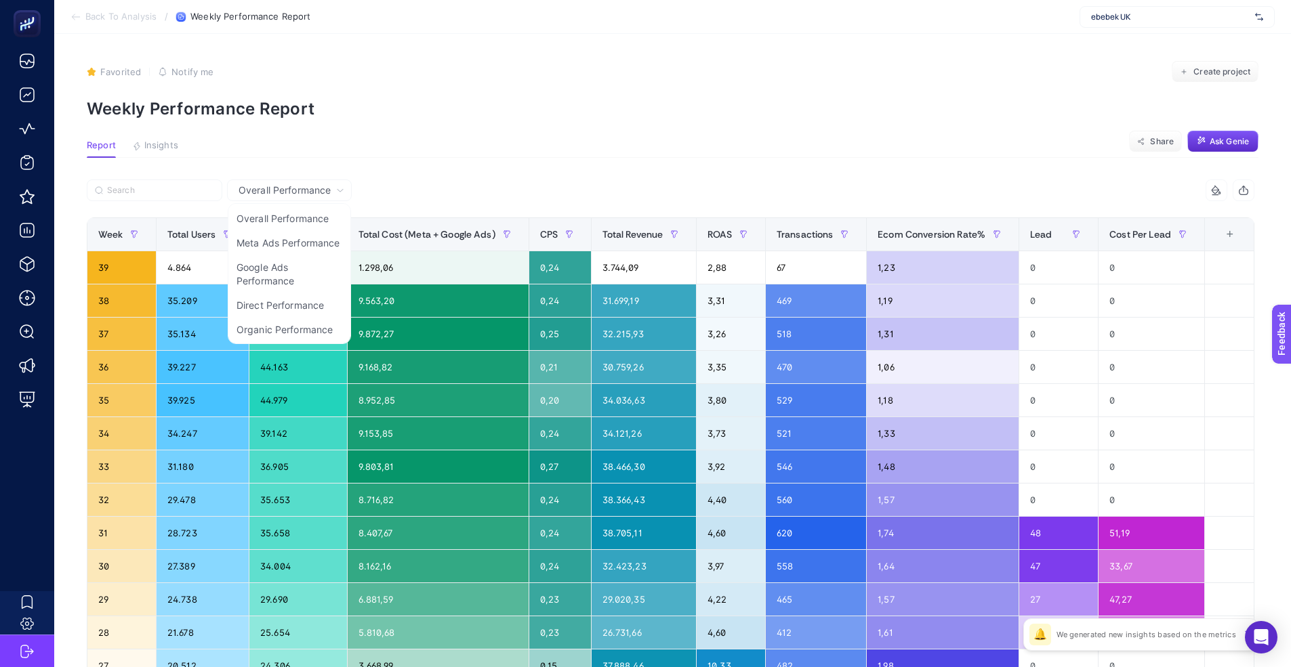
click at [318, 188] on span "Overall Performance" at bounding box center [284, 191] width 92 height 14
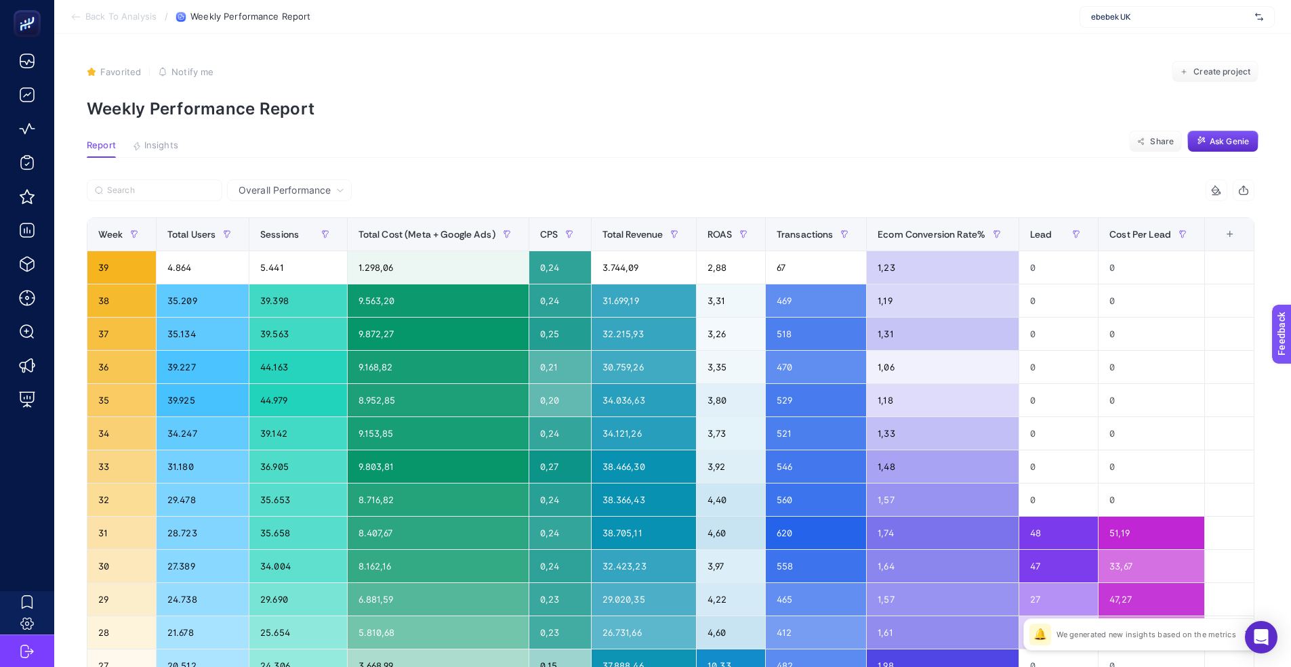
click at [311, 185] on span "Overall Performance" at bounding box center [284, 191] width 92 height 14
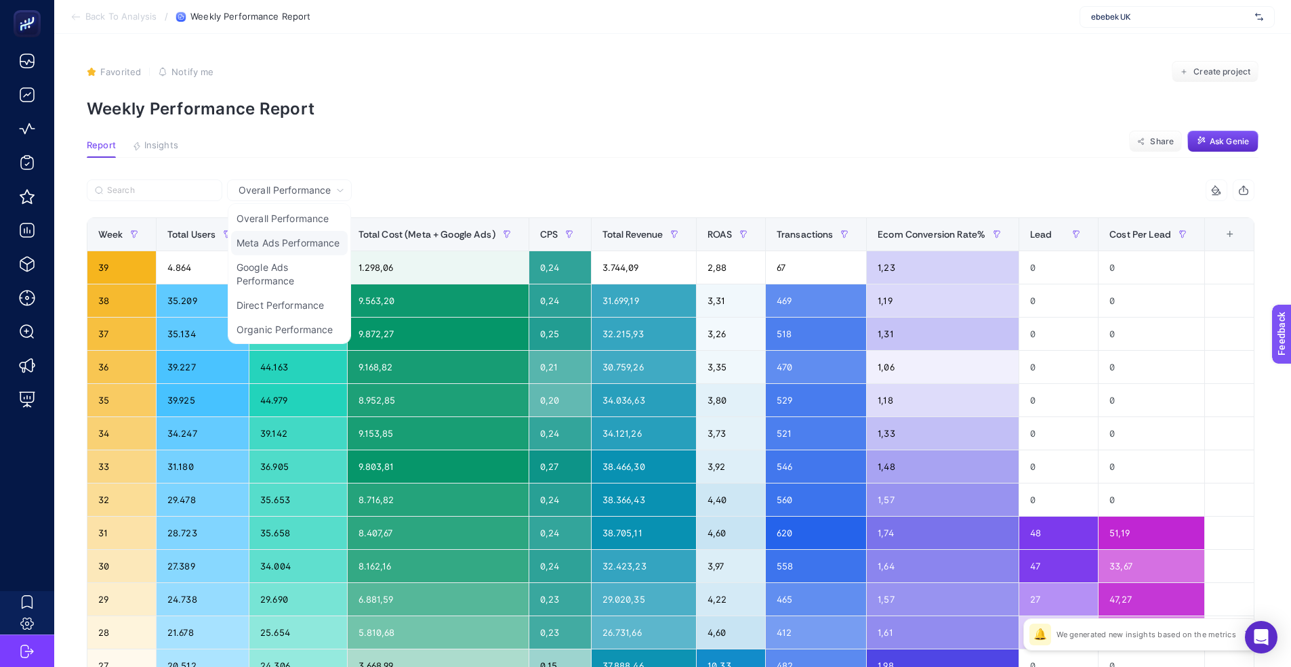
scroll to position [99, 0]
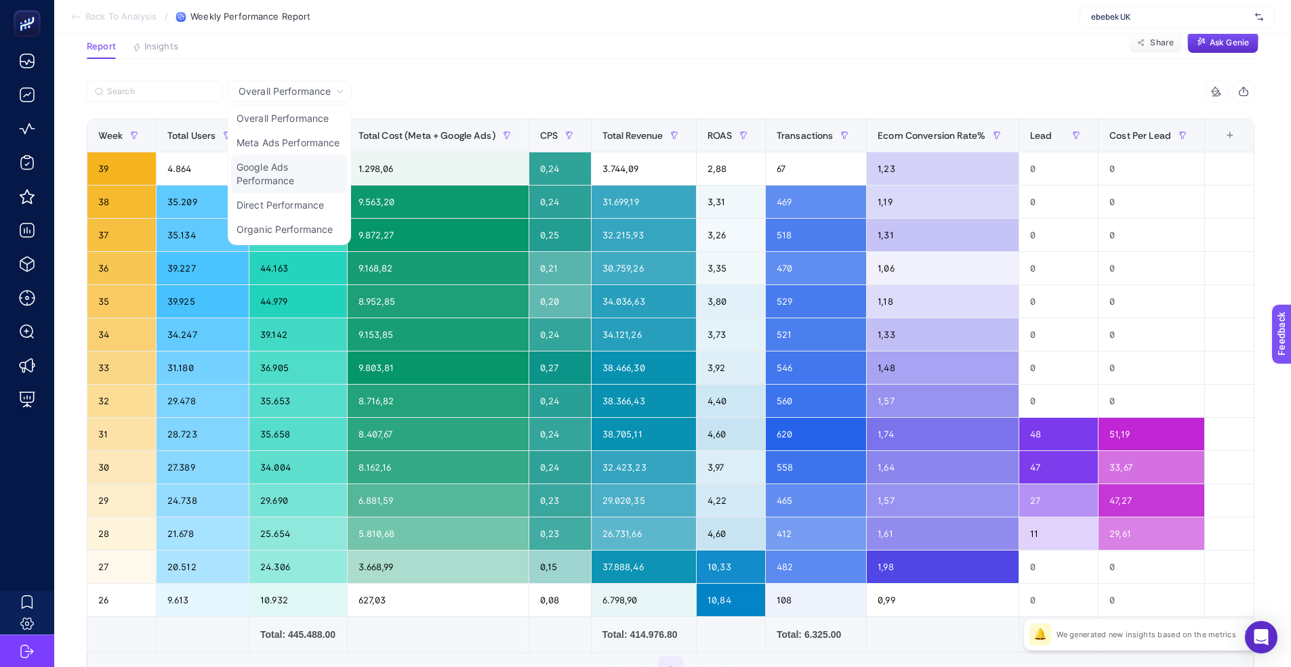
click at [268, 155] on li "Google Ads Performance" at bounding box center [289, 174] width 117 height 38
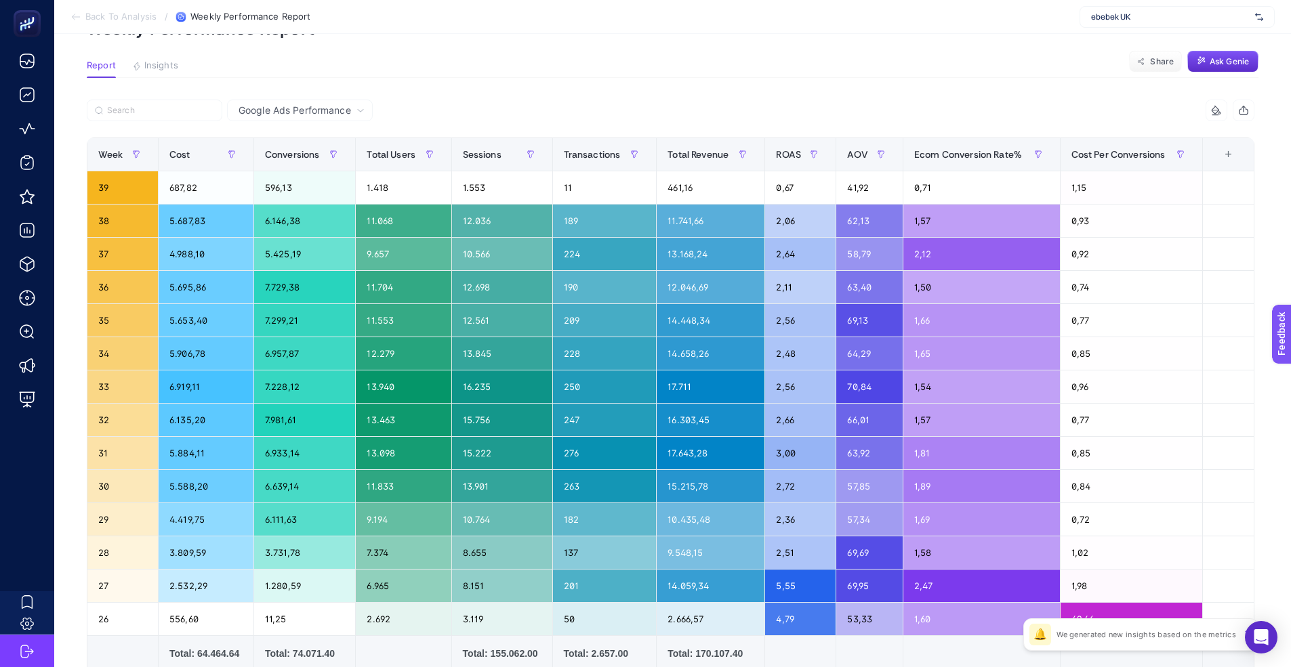
scroll to position [80, 6]
click at [358, 110] on icon at bounding box center [360, 111] width 5 height 3
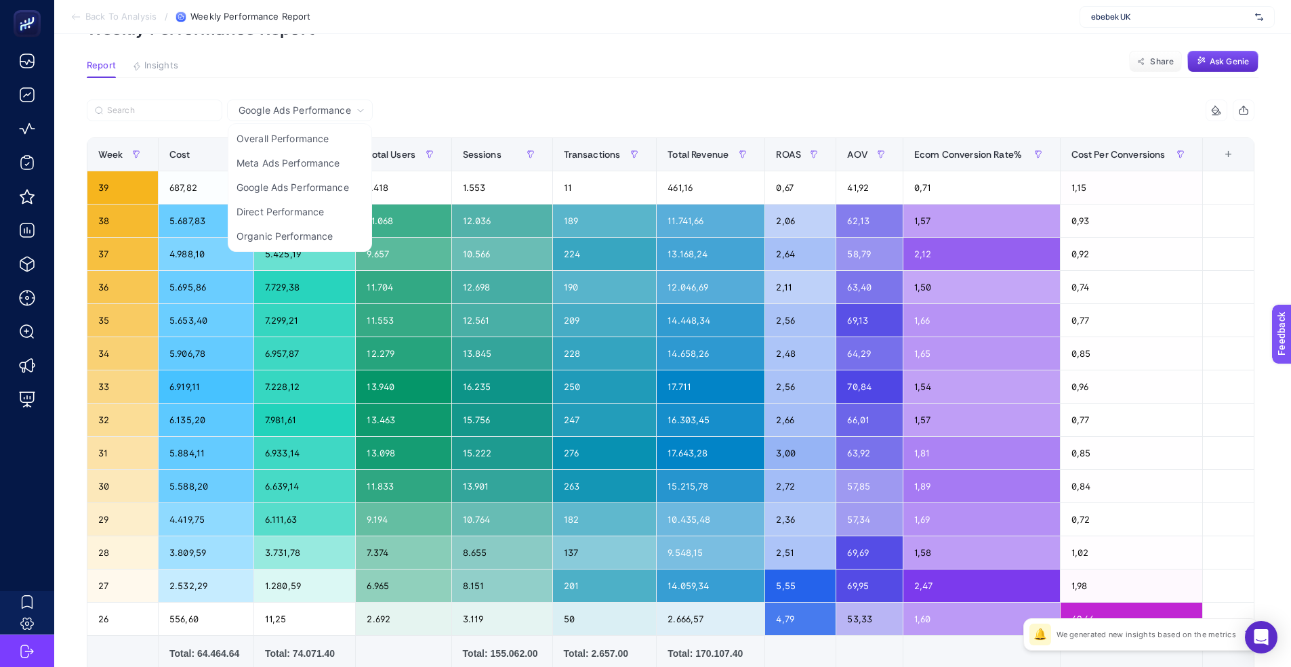
click at [358, 110] on icon at bounding box center [360, 111] width 5 height 3
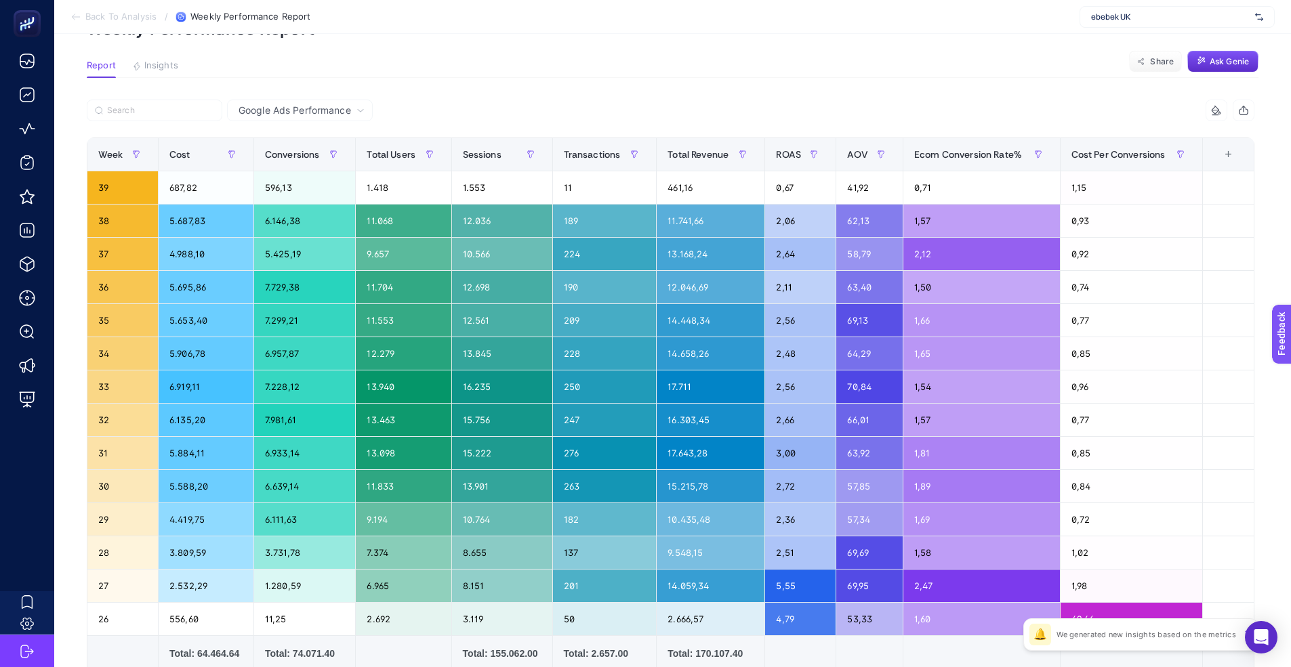
click at [489, 98] on article "Favorited true Notify me Create project Weekly Performance Report Report Insigh…" at bounding box center [672, 384] width 1236 height 860
click at [852, 49] on article "Favorited true Notify me Create project Weekly Performance Report Report Insigh…" at bounding box center [672, 384] width 1236 height 860
click at [300, 116] on span "Google Ads Performance" at bounding box center [294, 111] width 112 height 14
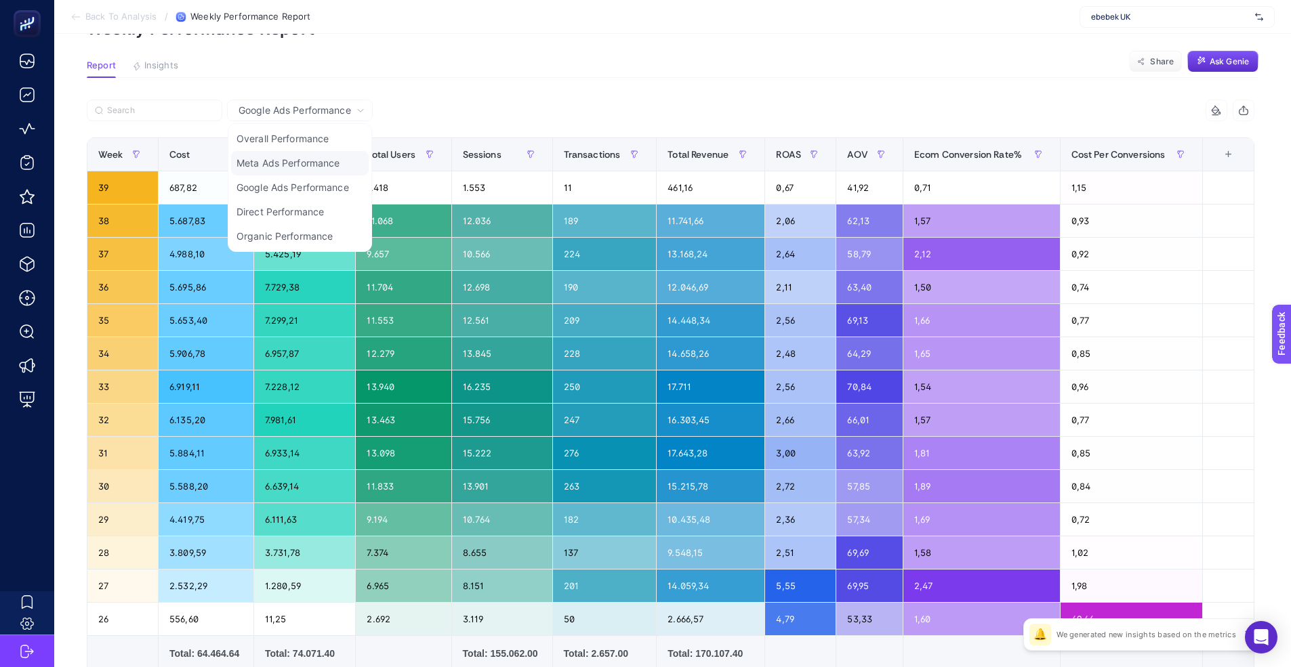
click at [274, 164] on li "Meta Ads Performance" at bounding box center [300, 163] width 138 height 24
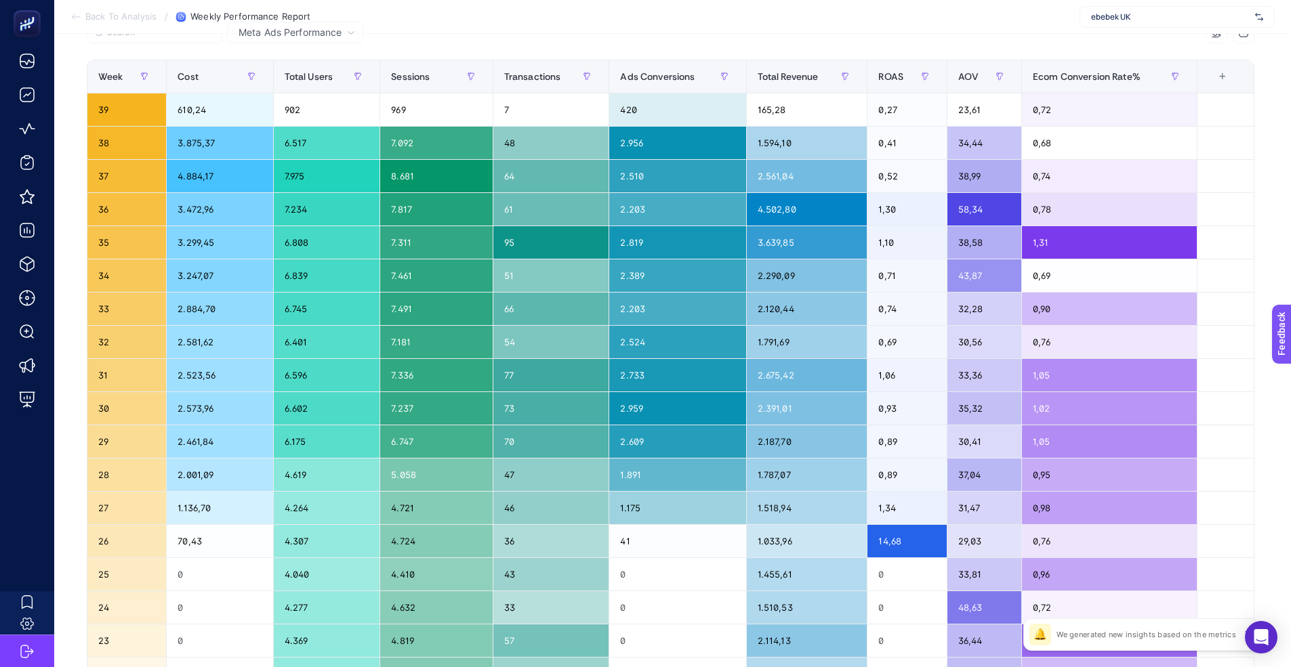
scroll to position [41, 6]
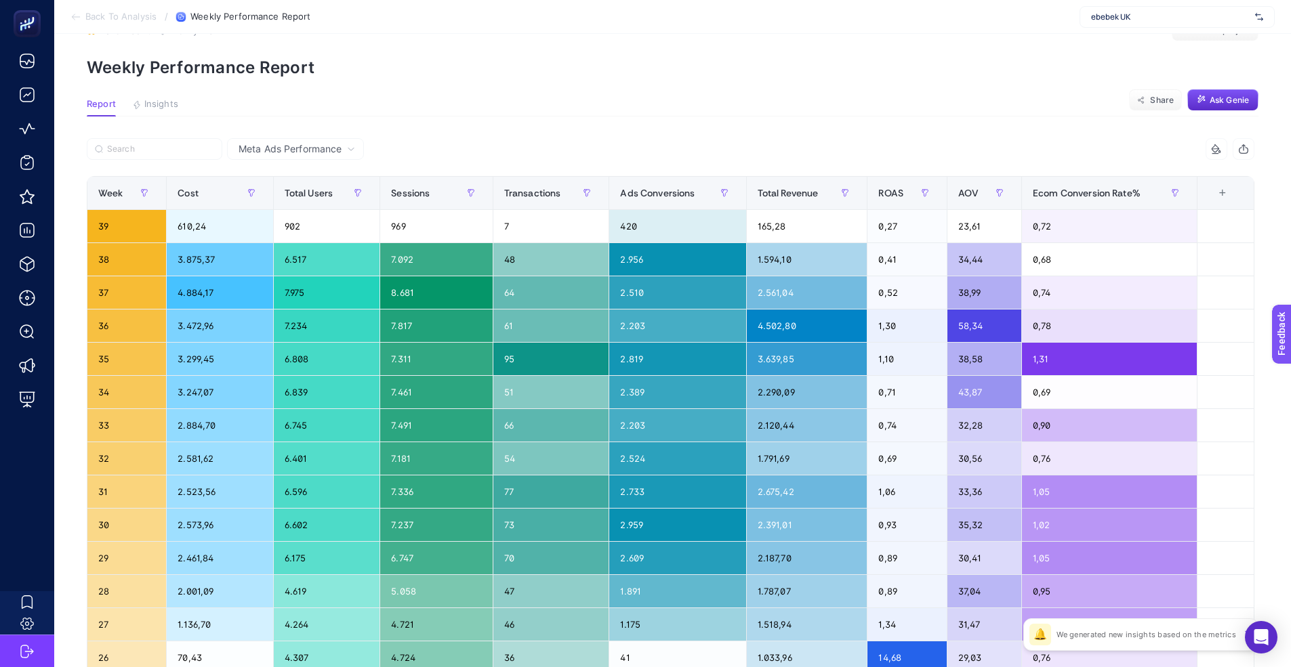
click at [324, 148] on span "Meta Ads Performance" at bounding box center [289, 149] width 103 height 14
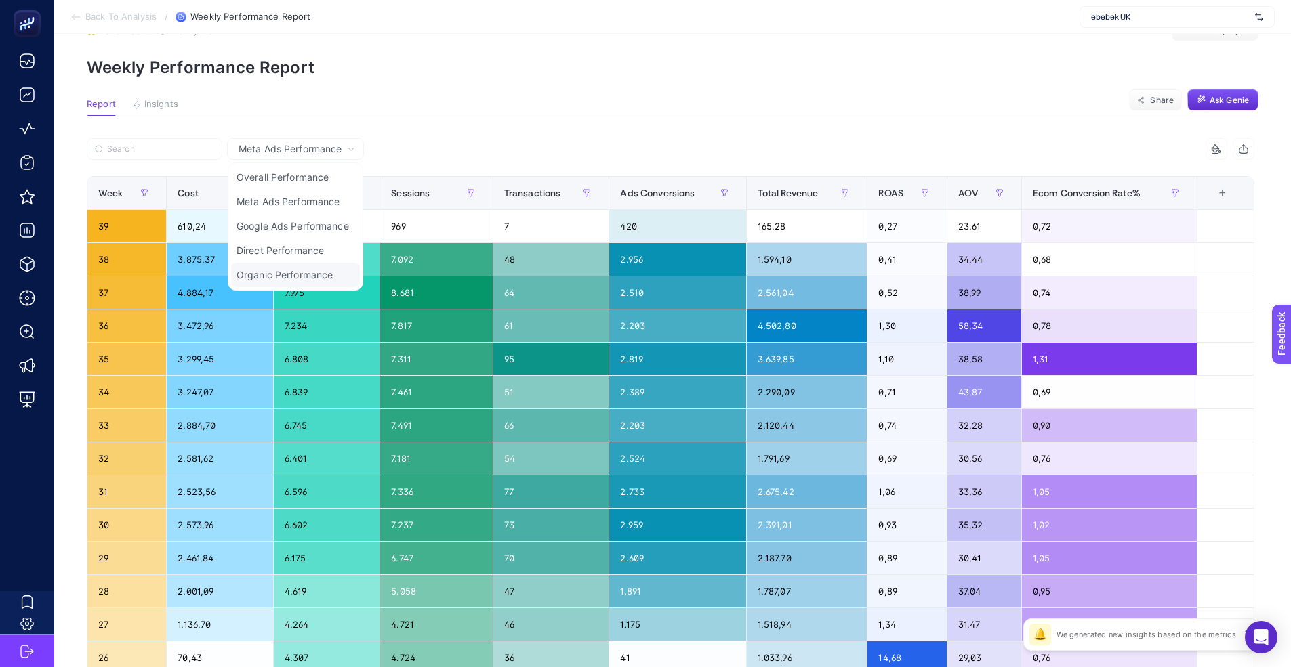
click at [274, 280] on li "Organic Performance" at bounding box center [295, 275] width 129 height 24
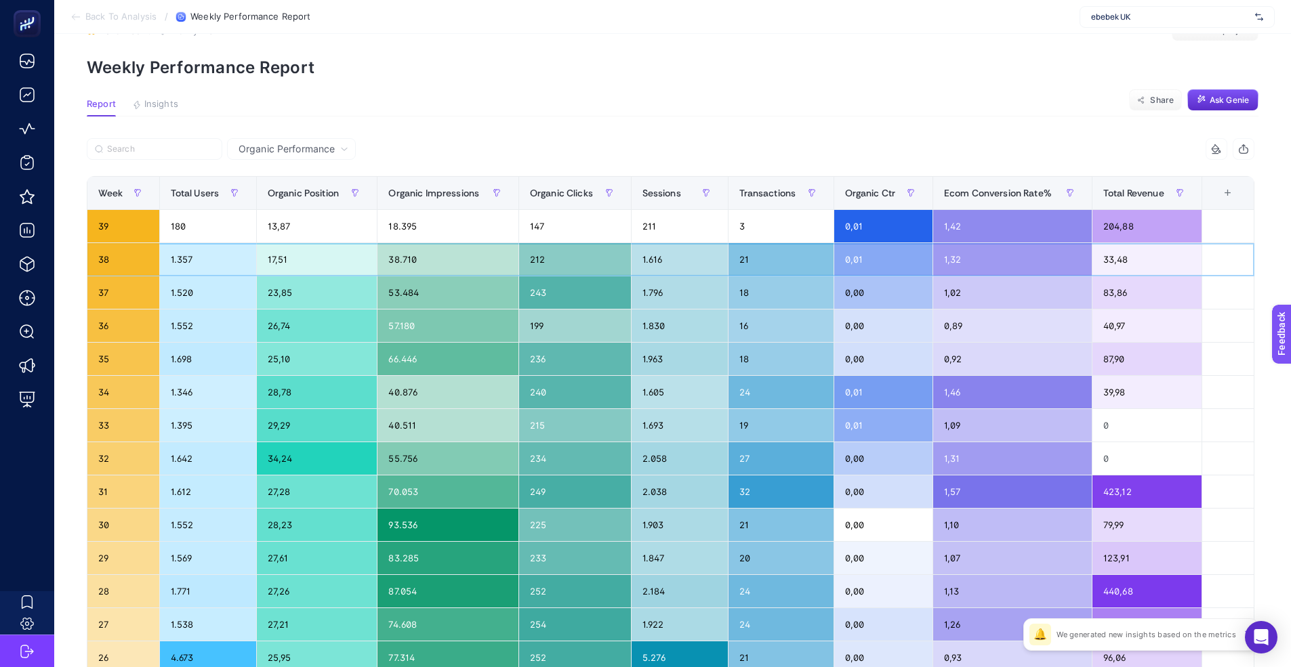
click at [1125, 259] on div "33,48" at bounding box center [1146, 259] width 109 height 33
click at [1127, 293] on div "83,86" at bounding box center [1146, 292] width 109 height 33
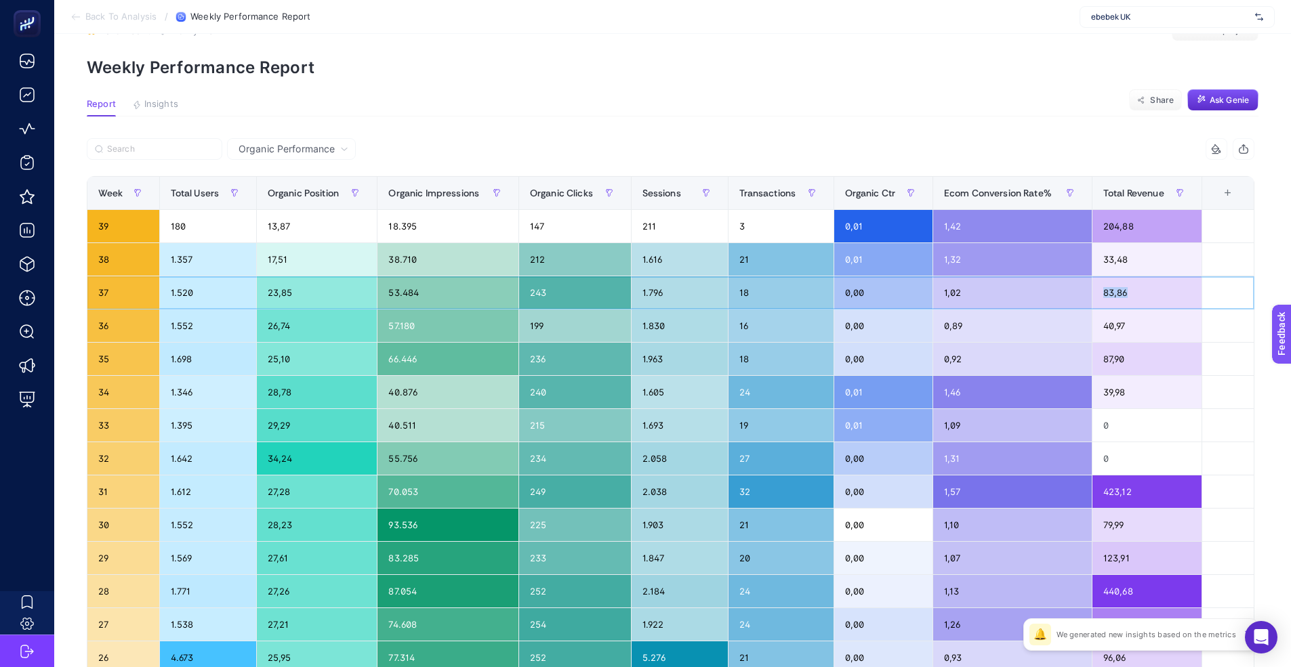
click at [1127, 293] on div "83,86" at bounding box center [1146, 292] width 109 height 33
click at [1121, 257] on div "33,48" at bounding box center [1146, 259] width 109 height 33
click at [1121, 224] on div "204,88" at bounding box center [1146, 226] width 109 height 33
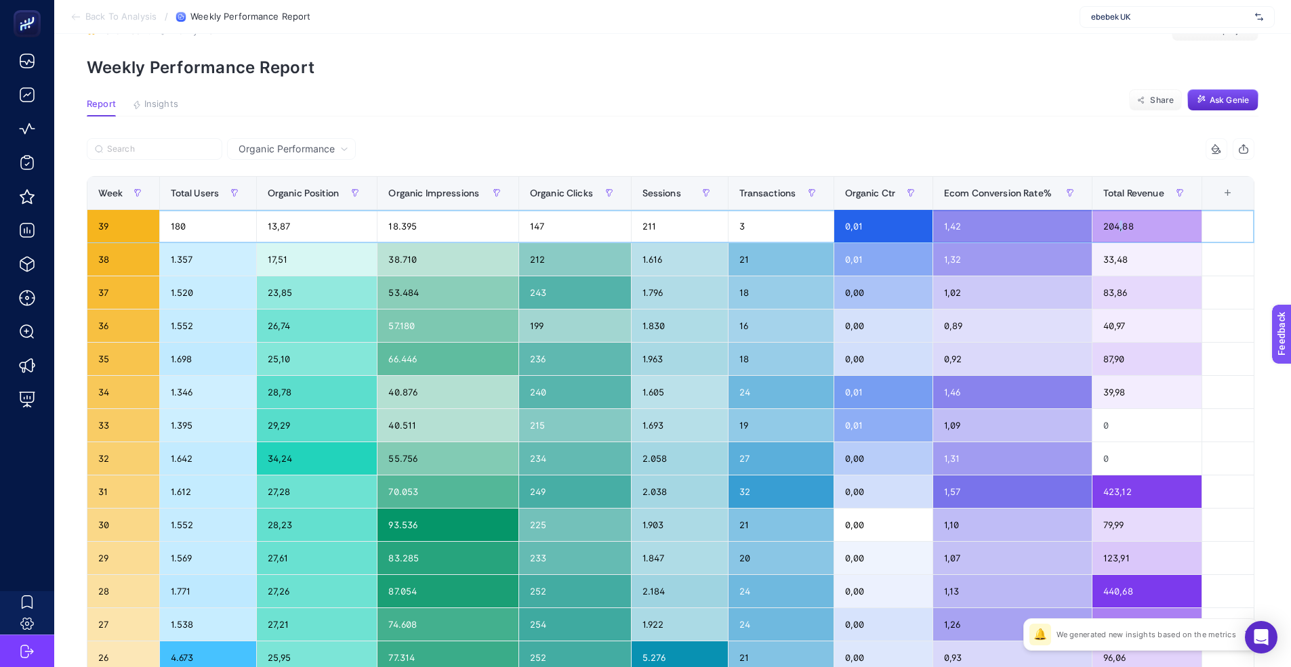
click at [1121, 224] on div "204,88" at bounding box center [1146, 226] width 109 height 33
click at [1217, 100] on span "Ask Genie" at bounding box center [1228, 100] width 39 height 11
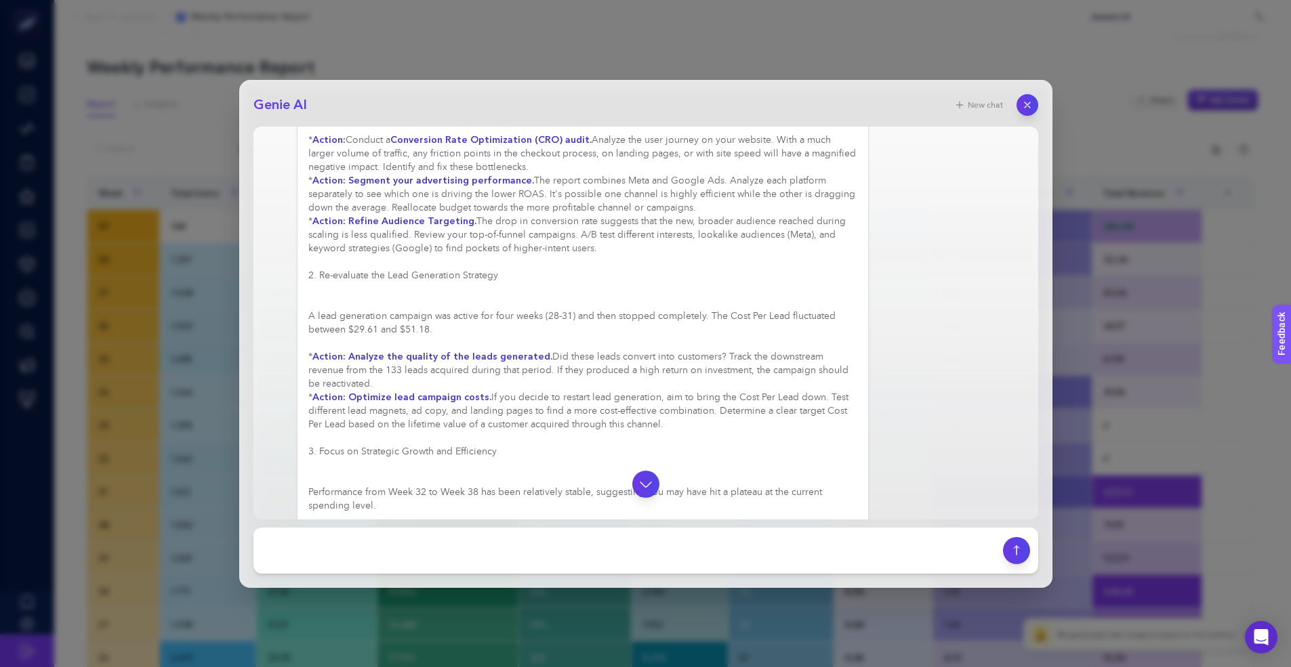
scroll to position [230, 0]
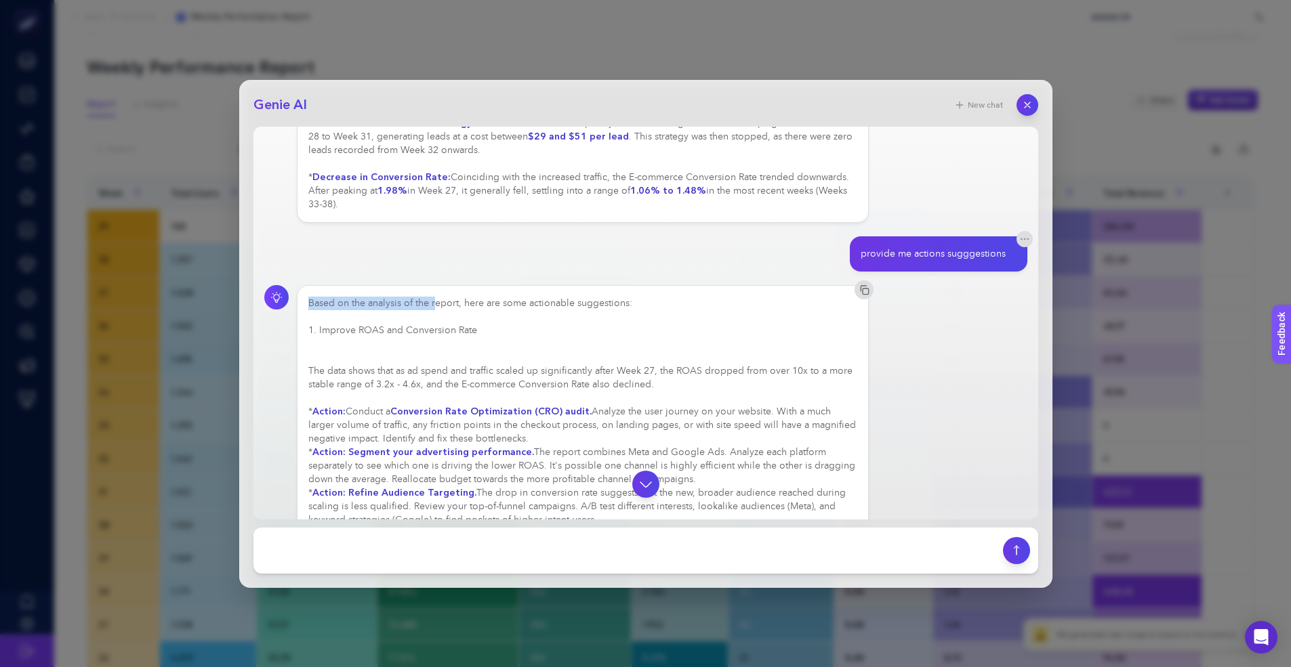
drag, startPoint x: 436, startPoint y: 299, endPoint x: 616, endPoint y: 295, distance: 179.6
click at [616, 295] on div "Based on the analysis of the report, here are some actionable suggestions: 1. I…" at bounding box center [583, 594] width 572 height 619
click at [429, 333] on h3 "1. Improve ROAS and Conversion Rate" at bounding box center [582, 331] width 549 height 14
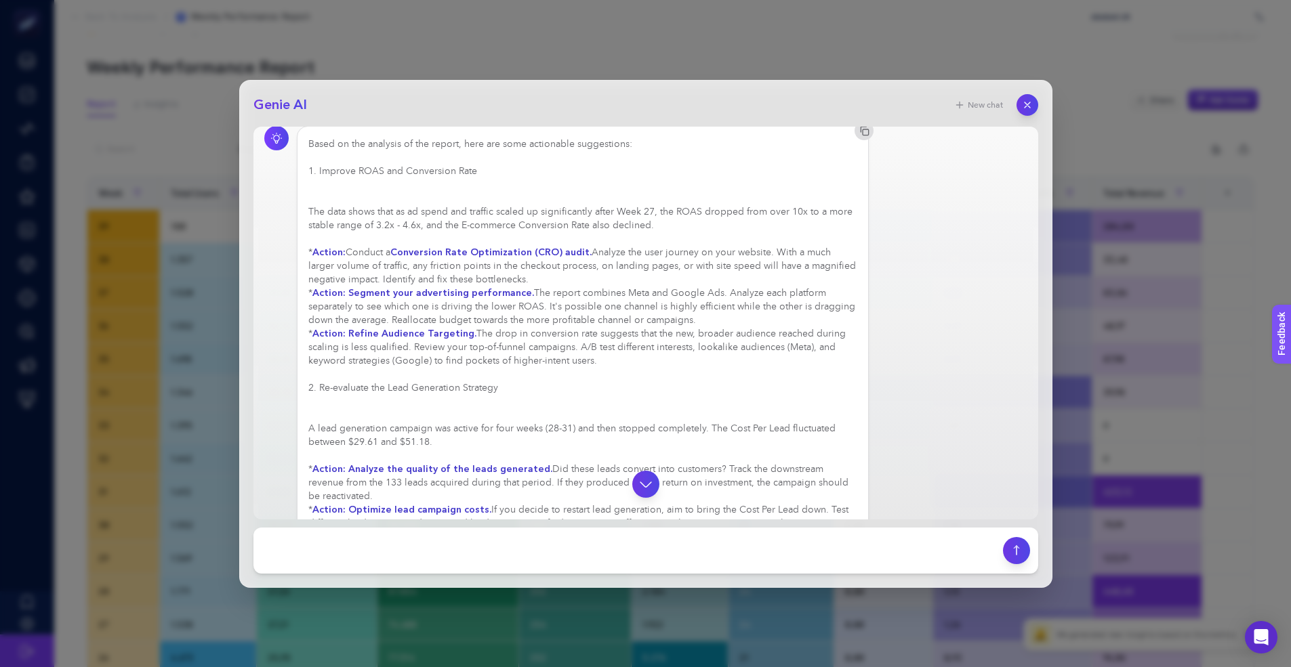
scroll to position [486, 0]
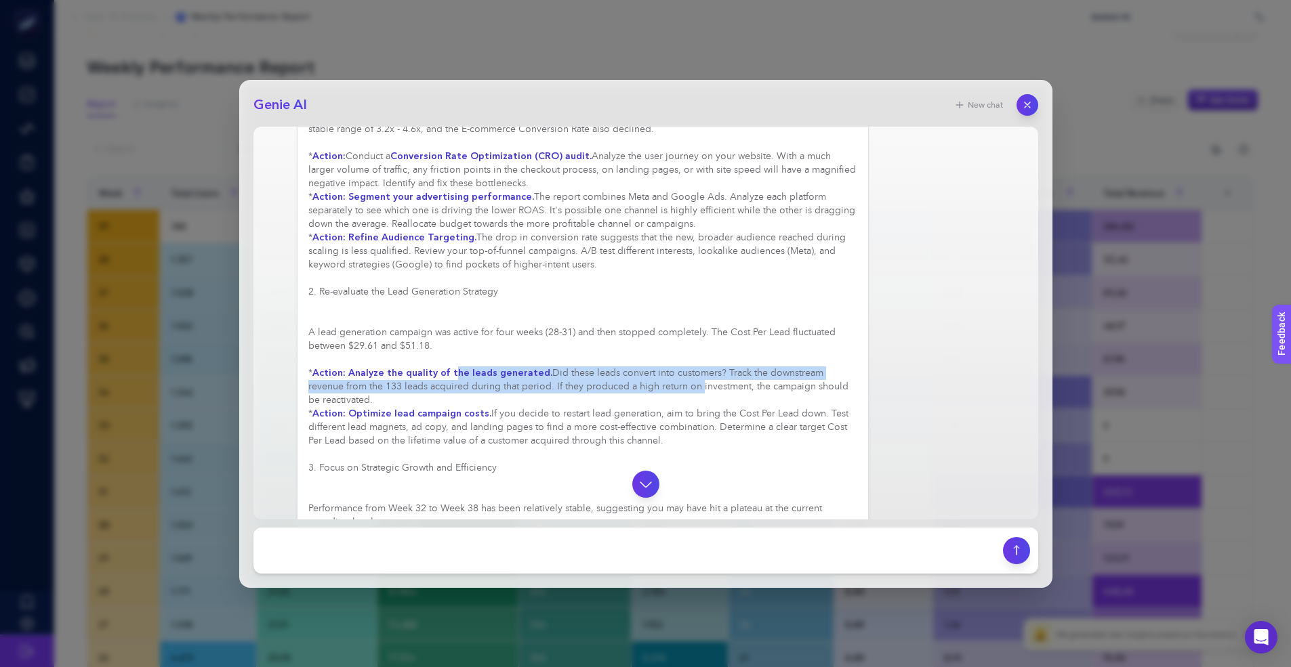
drag, startPoint x: 451, startPoint y: 373, endPoint x: 659, endPoint y: 385, distance: 208.4
click at [659, 385] on div "Based on the analysis of the report, here are some actionable suggestions: 1. I…" at bounding box center [582, 339] width 549 height 596
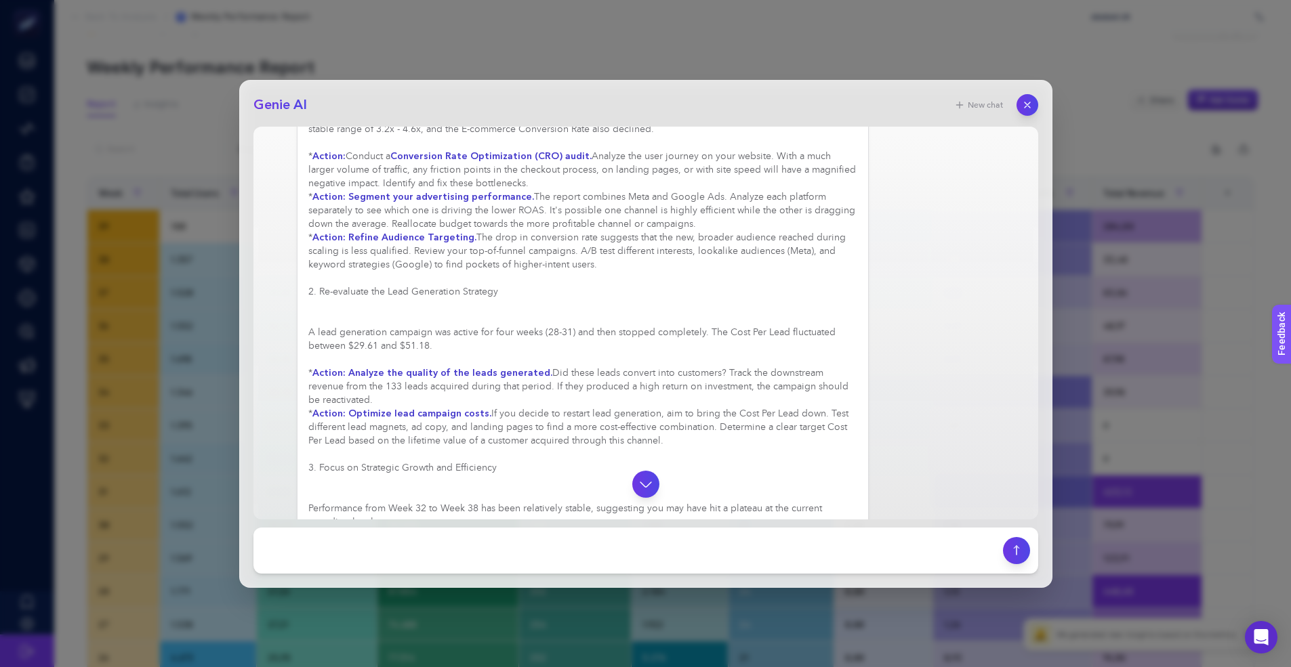
click at [664, 383] on div "Based on the analysis of the report, here are some actionable suggestions: 1. I…" at bounding box center [582, 339] width 549 height 596
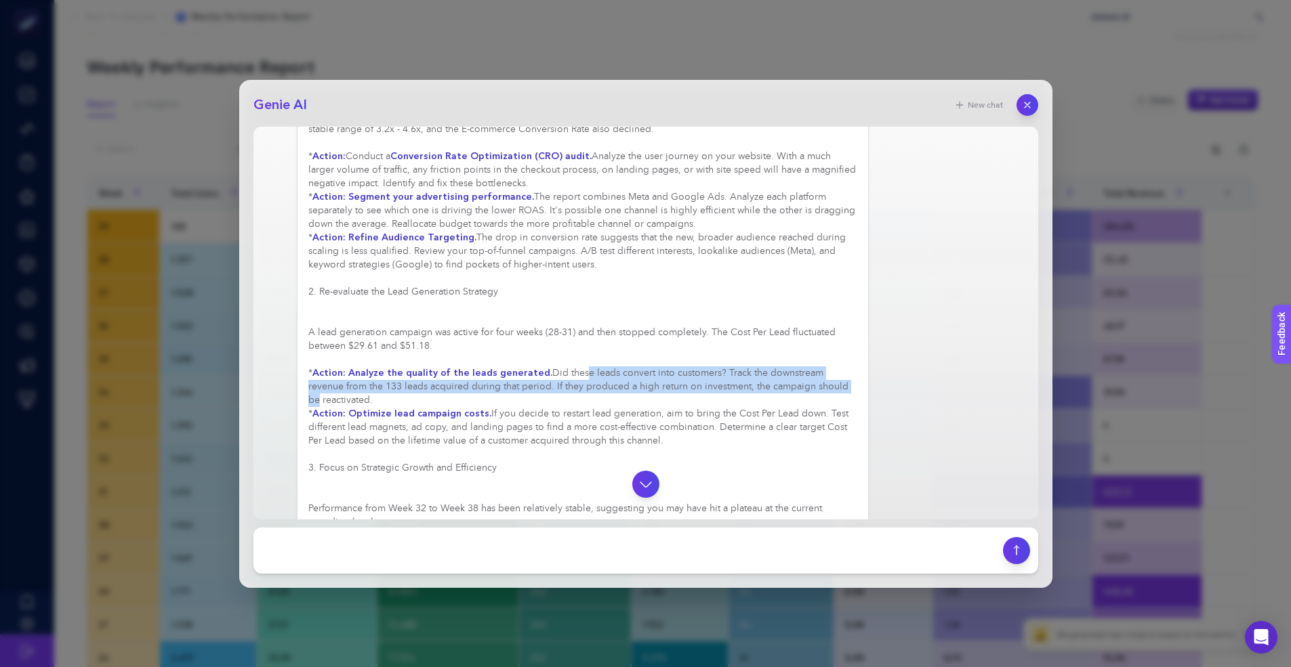
drag, startPoint x: 570, startPoint y: 371, endPoint x: 812, endPoint y: 385, distance: 242.3
click at [812, 385] on div "Based on the analysis of the report, here are some actionable suggestions: 1. I…" at bounding box center [582, 339] width 549 height 596
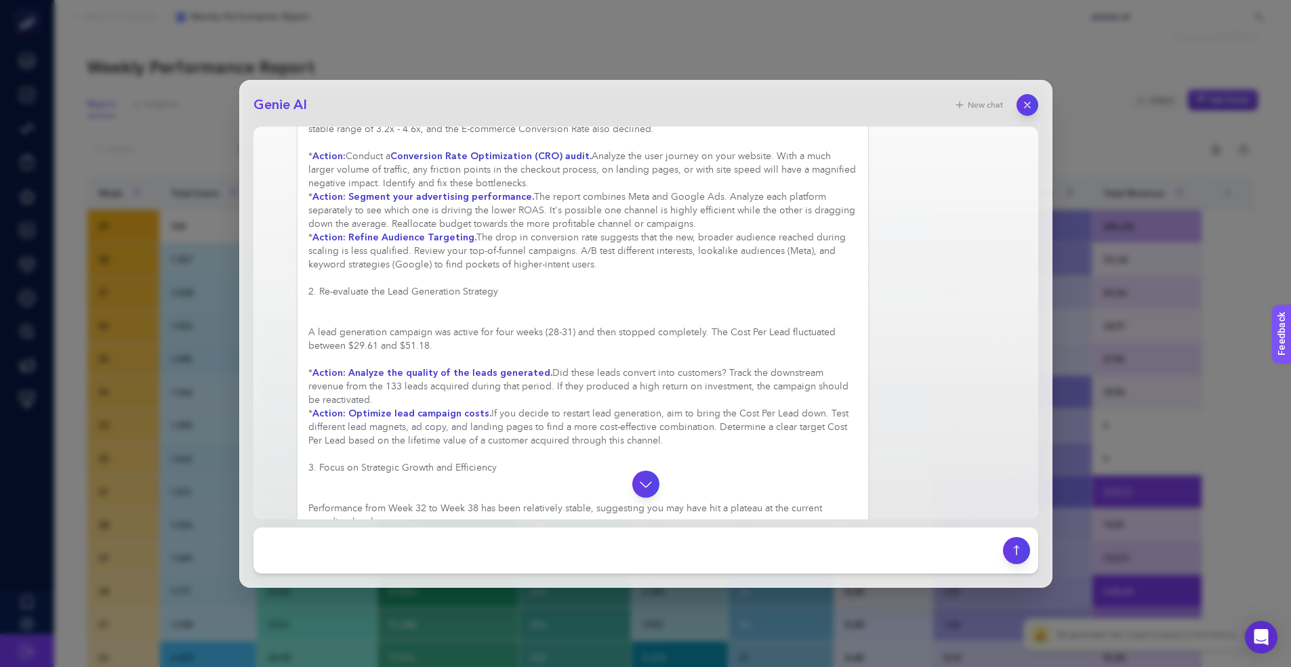
drag, startPoint x: 689, startPoint y: 383, endPoint x: 654, endPoint y: 371, distance: 37.1
click at [689, 383] on div "Based on the analysis of the report, here are some actionable suggestions: 1. I…" at bounding box center [582, 339] width 549 height 596
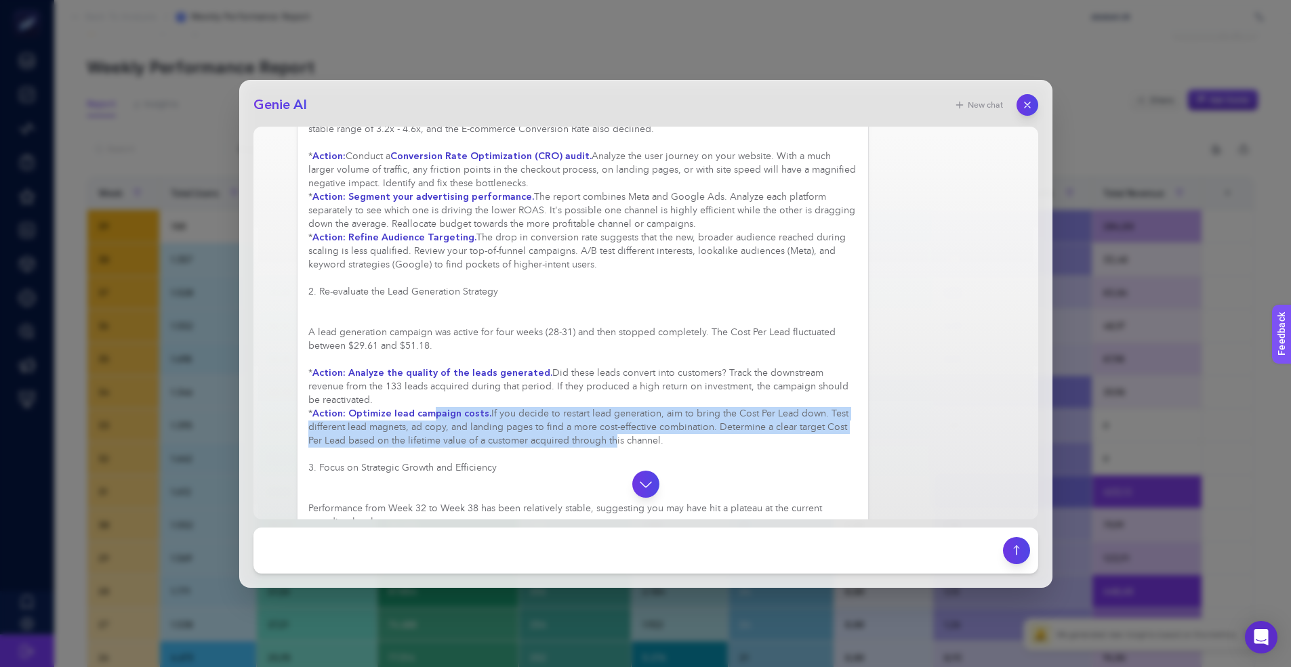
drag, startPoint x: 541, startPoint y: 417, endPoint x: 610, endPoint y: 436, distance: 71.0
click at [610, 436] on div "Based on the analysis of the report, here are some actionable suggestions: 1. I…" at bounding box center [582, 339] width 549 height 596
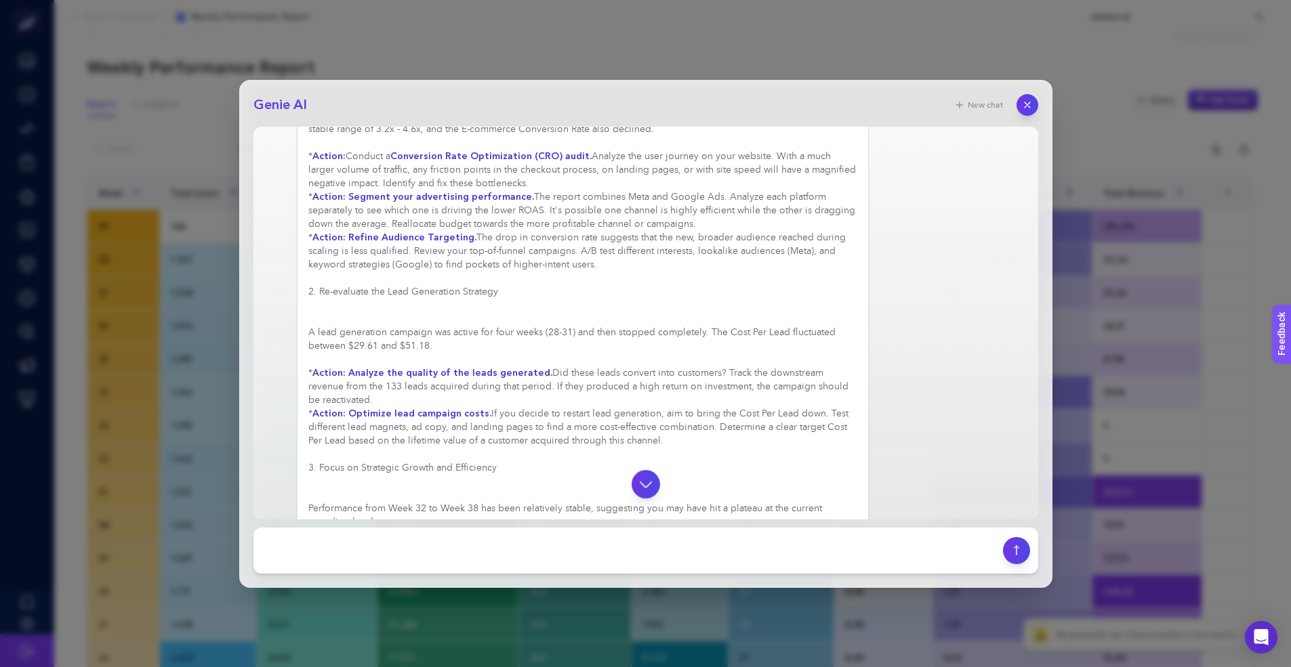
drag, startPoint x: 664, startPoint y: 485, endPoint x: 646, endPoint y: 483, distance: 17.7
click at [664, 485] on div at bounding box center [645, 484] width 763 height 27
click at [646, 483] on icon "button" at bounding box center [645, 484] width 17 height 17
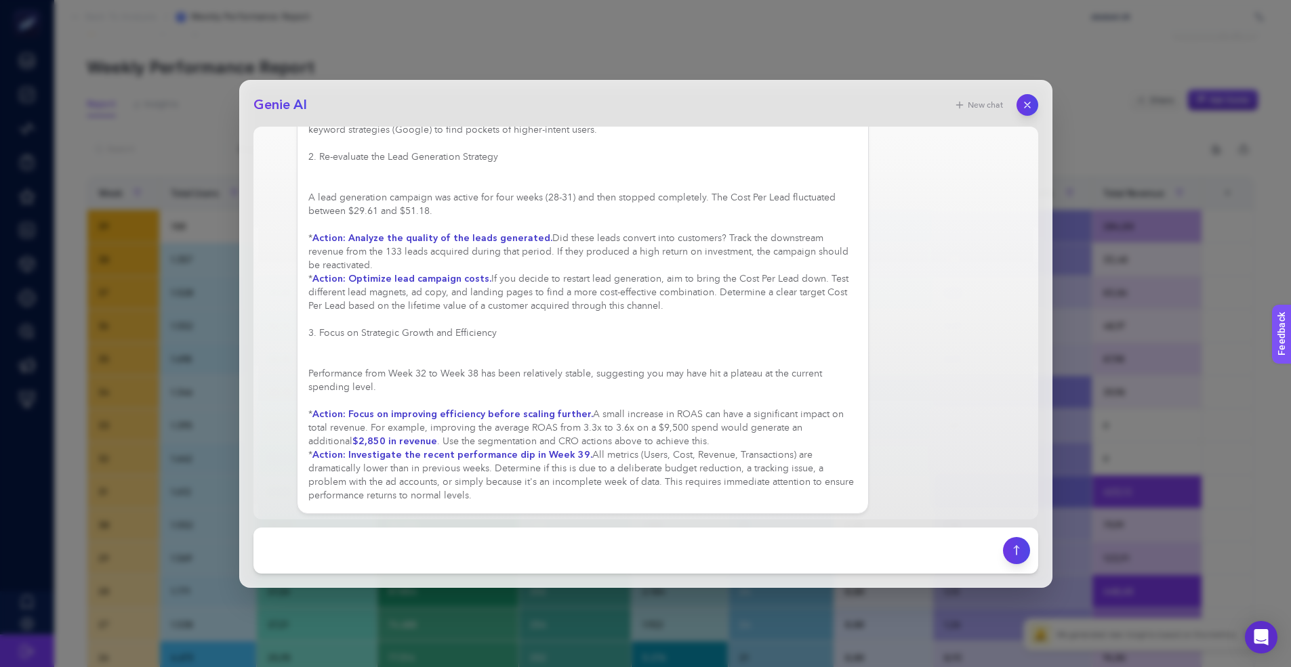
scroll to position [664, 0]
click at [1028, 112] on button "button" at bounding box center [1027, 104] width 23 height 23
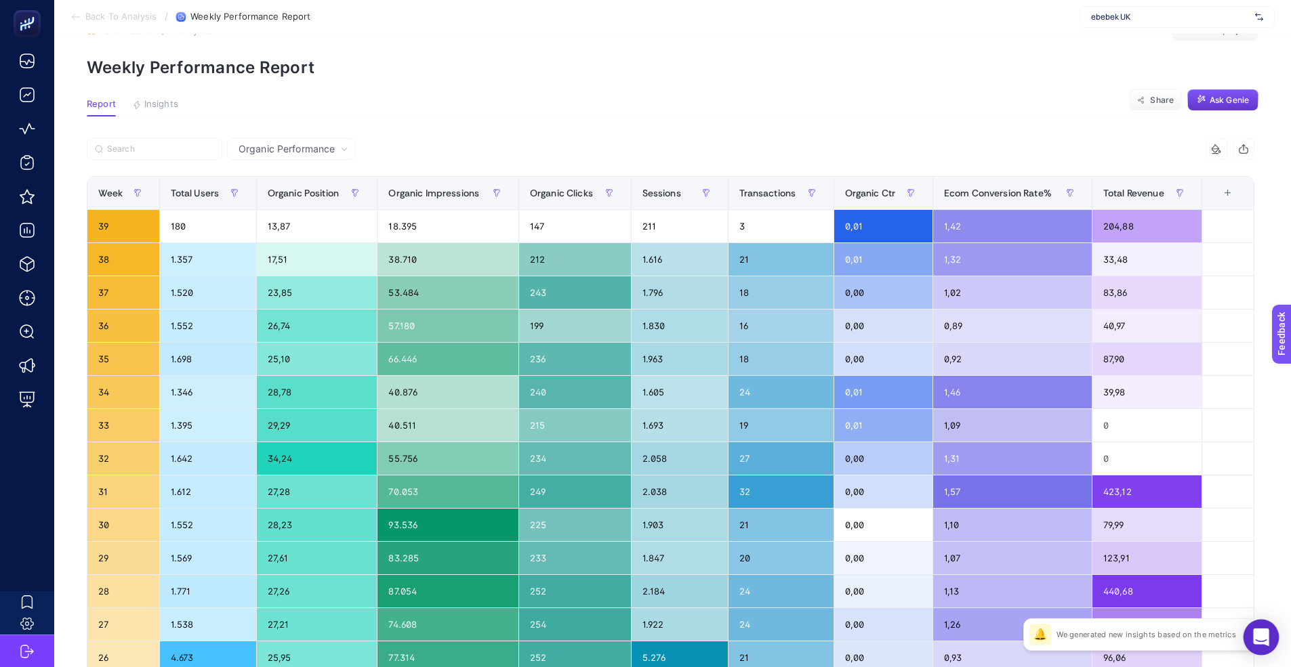
click at [1258, 633] on icon "Open Intercom Messenger" at bounding box center [1261, 638] width 16 height 18
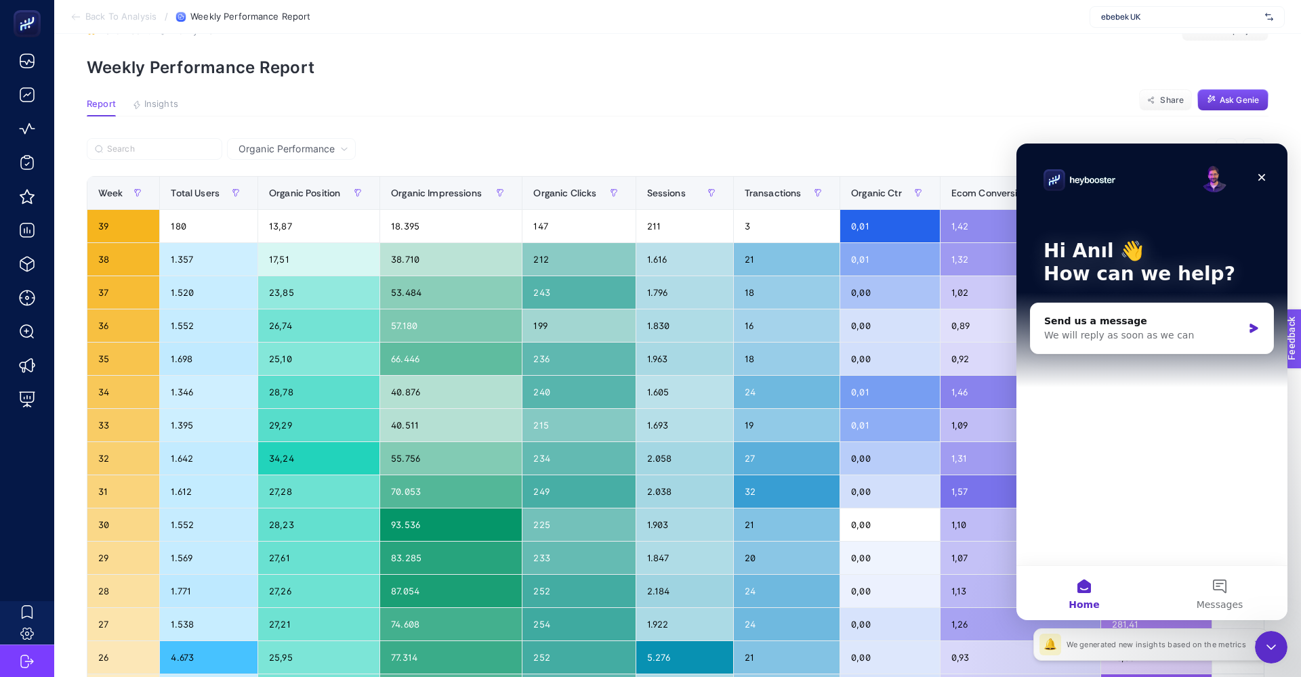
scroll to position [0, 0]
click at [1170, 338] on div "We will reply as soon as we can" at bounding box center [1143, 336] width 198 height 14
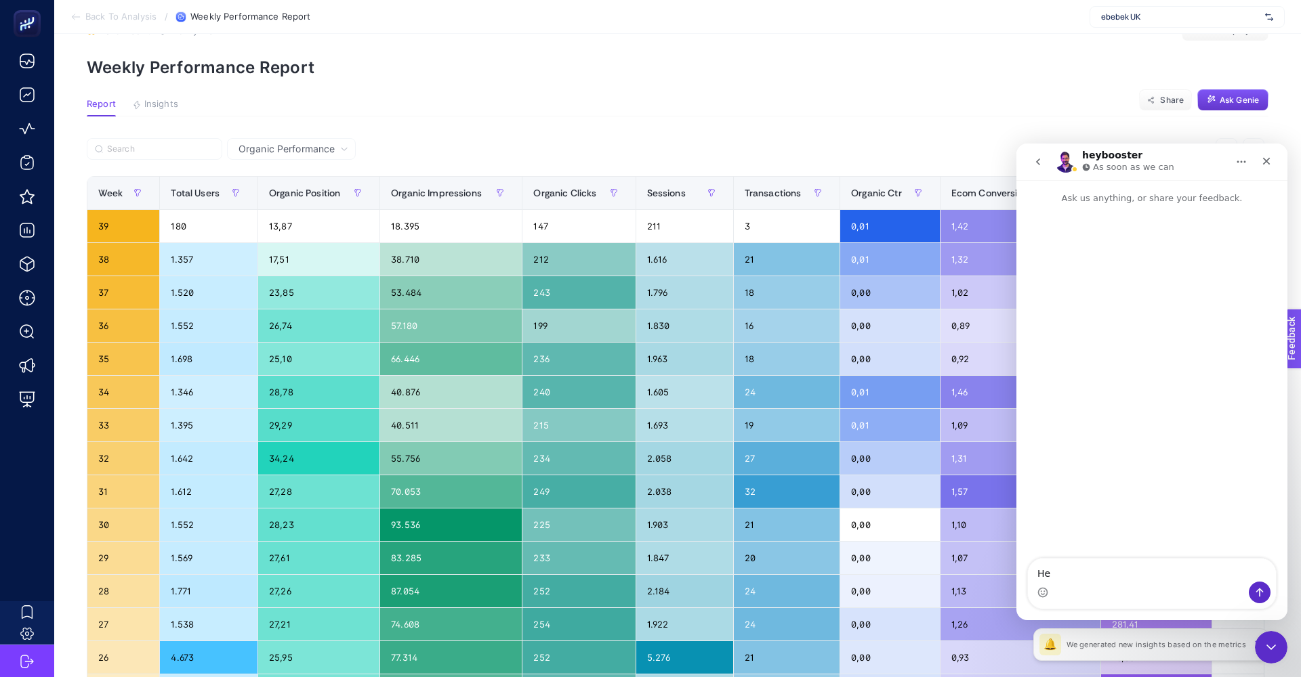
type textarea "H"
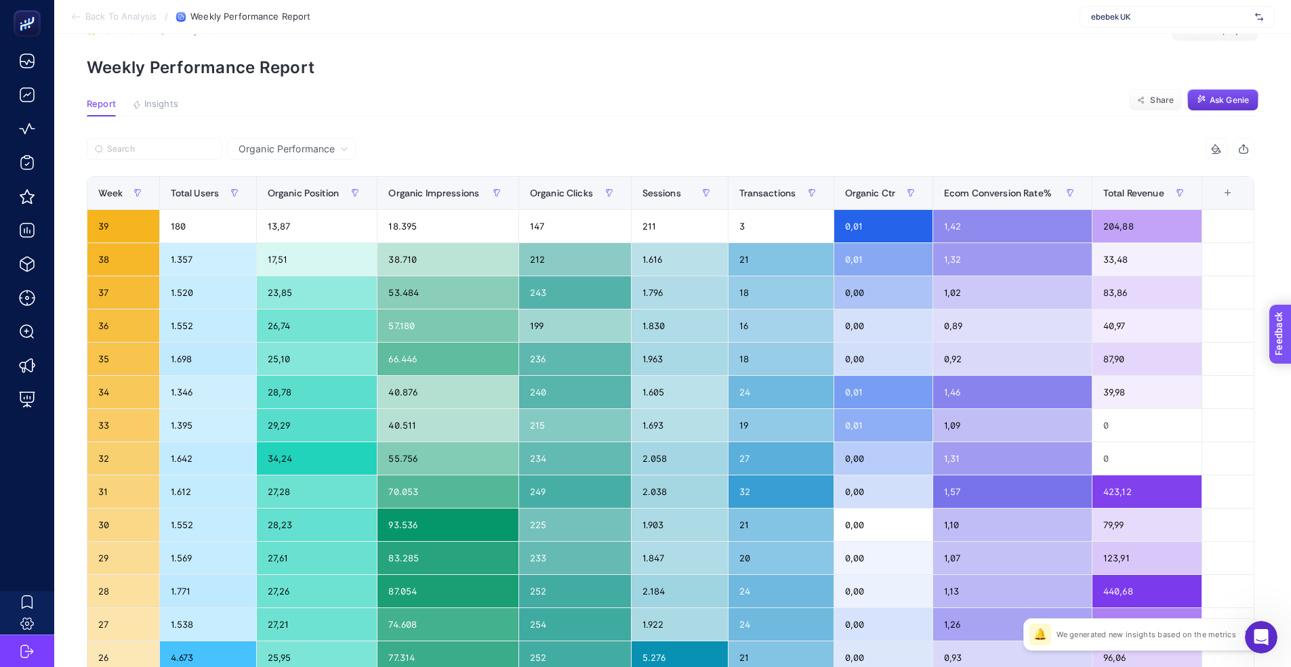
click at [1291, 378] on section "Feedback" at bounding box center [1298, 386] width 59 height 46
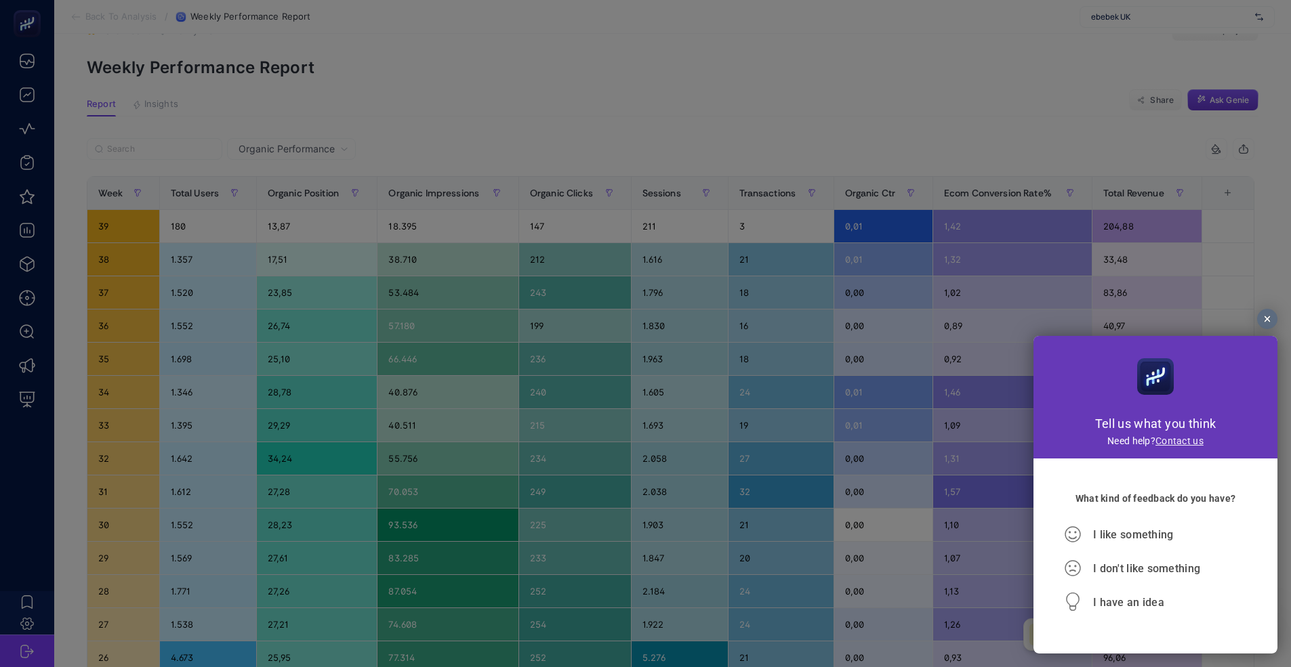
click at [1170, 446] on link "Contact us" at bounding box center [1179, 441] width 48 height 11
click at [918, 228] on div at bounding box center [645, 333] width 1291 height 667
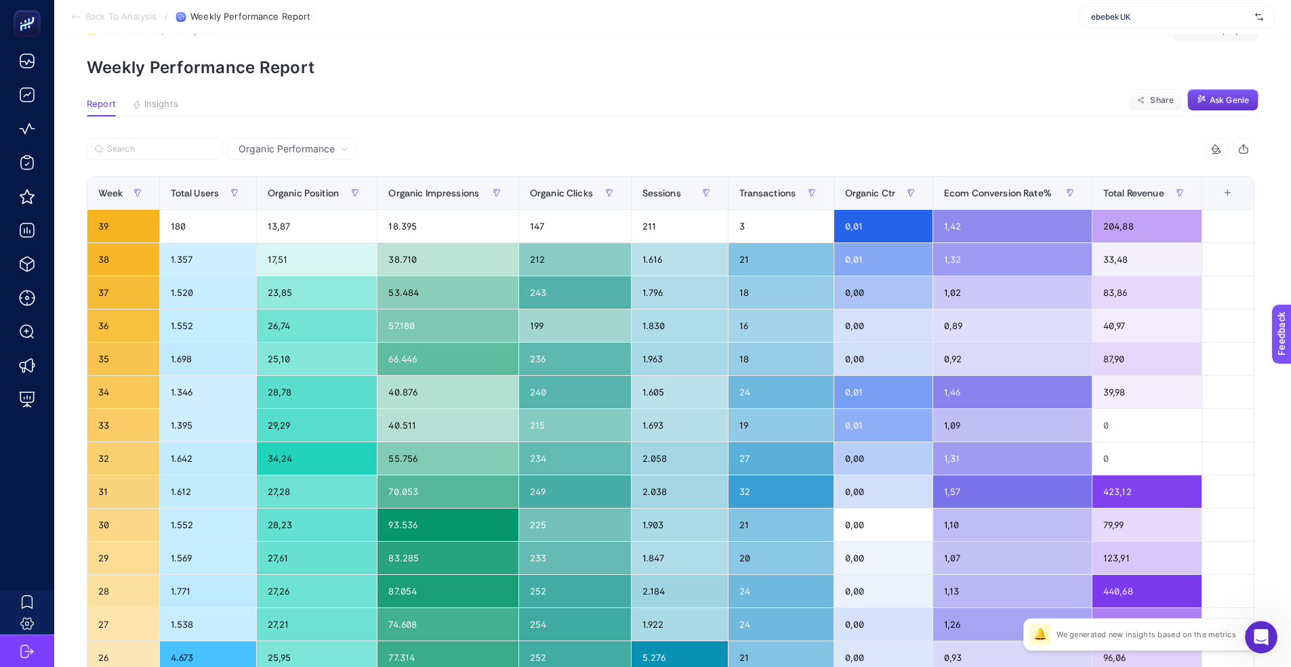
click at [262, 165] on div at bounding box center [379, 153] width 584 height 30
click at [272, 150] on span "Organic Performance" at bounding box center [286, 149] width 96 height 14
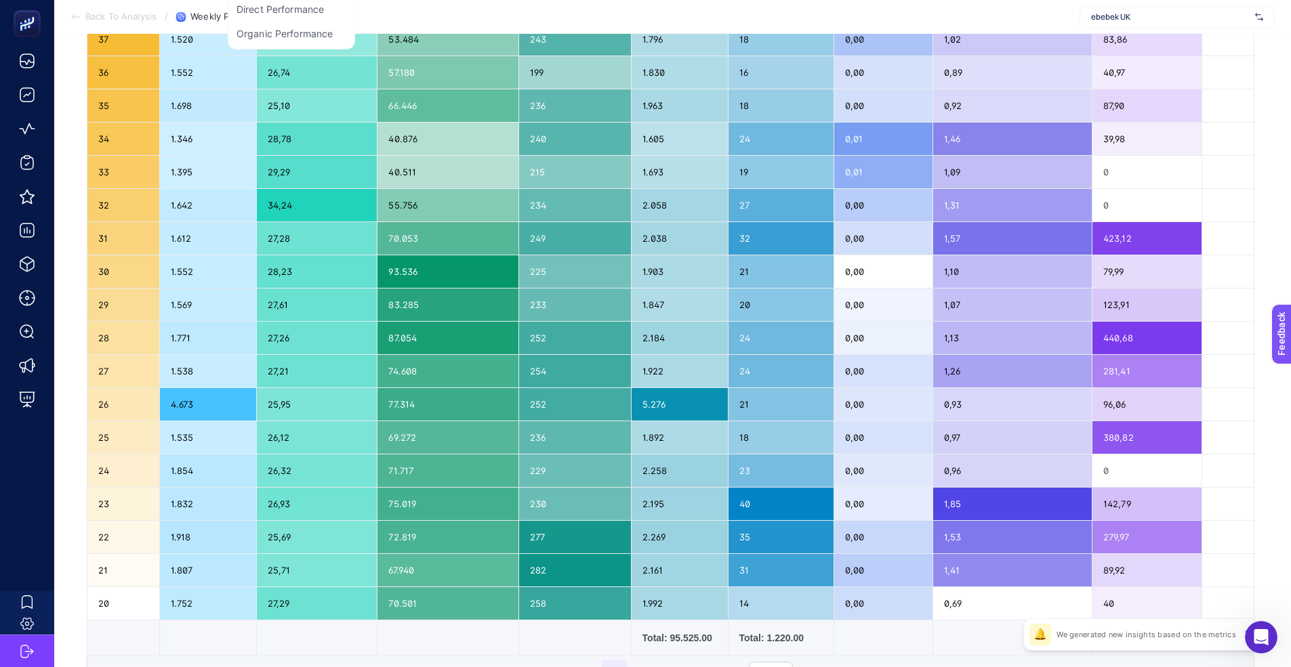
scroll to position [7, 0]
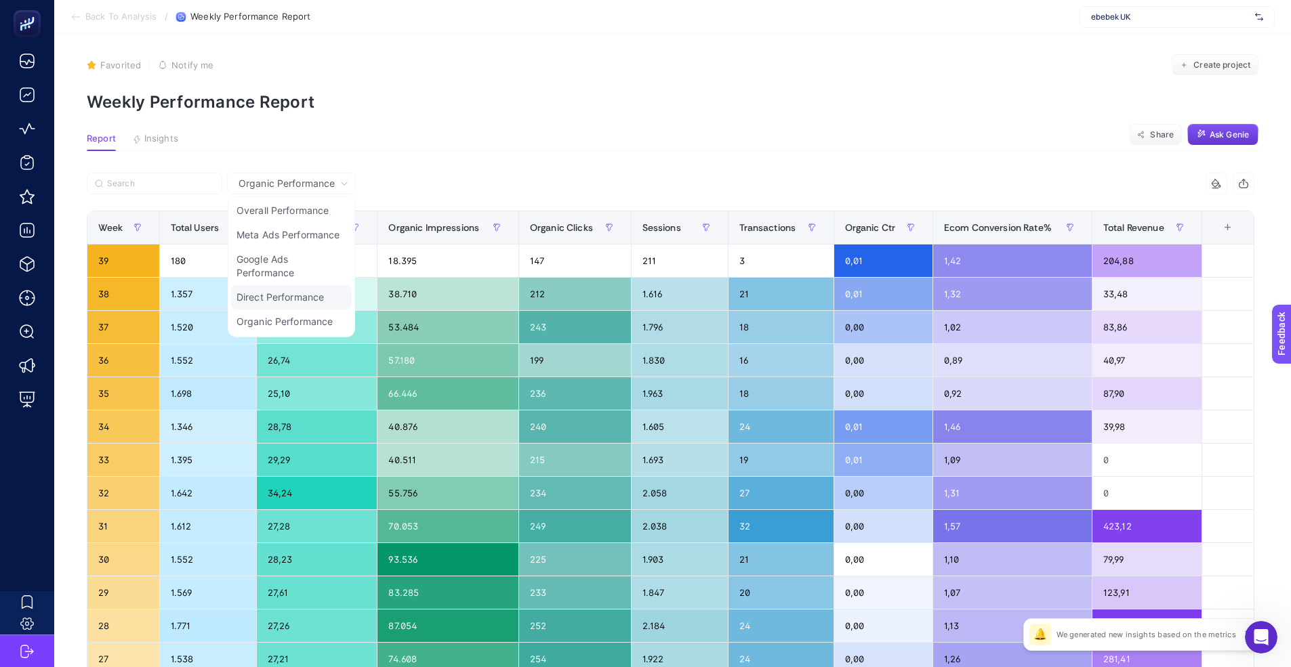
click at [292, 291] on li "Direct Performance" at bounding box center [291, 297] width 121 height 24
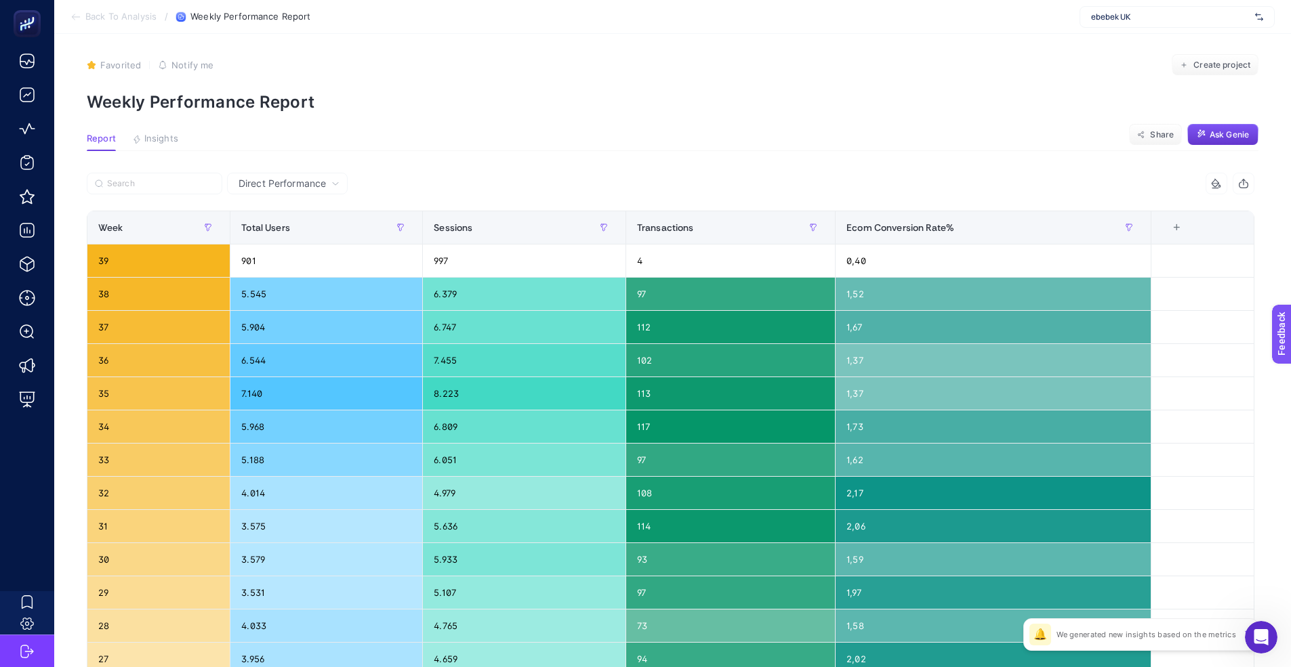
click at [293, 185] on span "Direct Performance" at bounding box center [281, 184] width 87 height 14
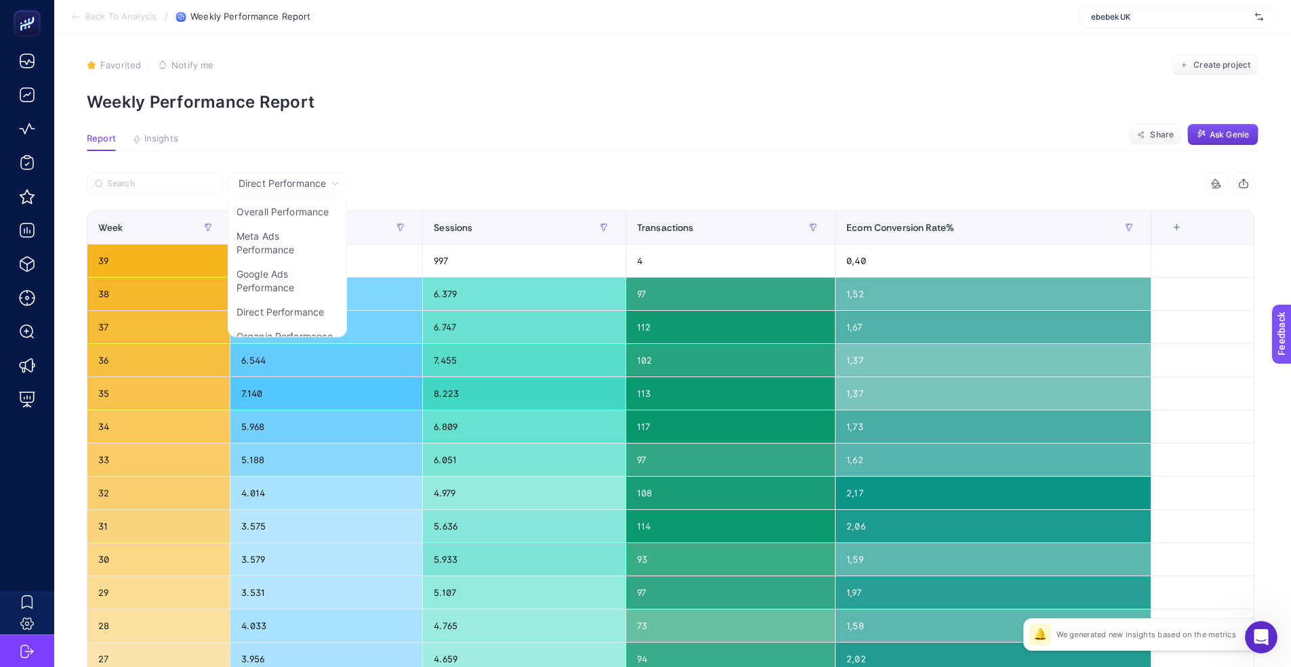
drag, startPoint x: 280, startPoint y: 217, endPoint x: 165, endPoint y: 192, distance: 118.5
click at [281, 217] on li "Overall Performance" at bounding box center [287, 212] width 112 height 24
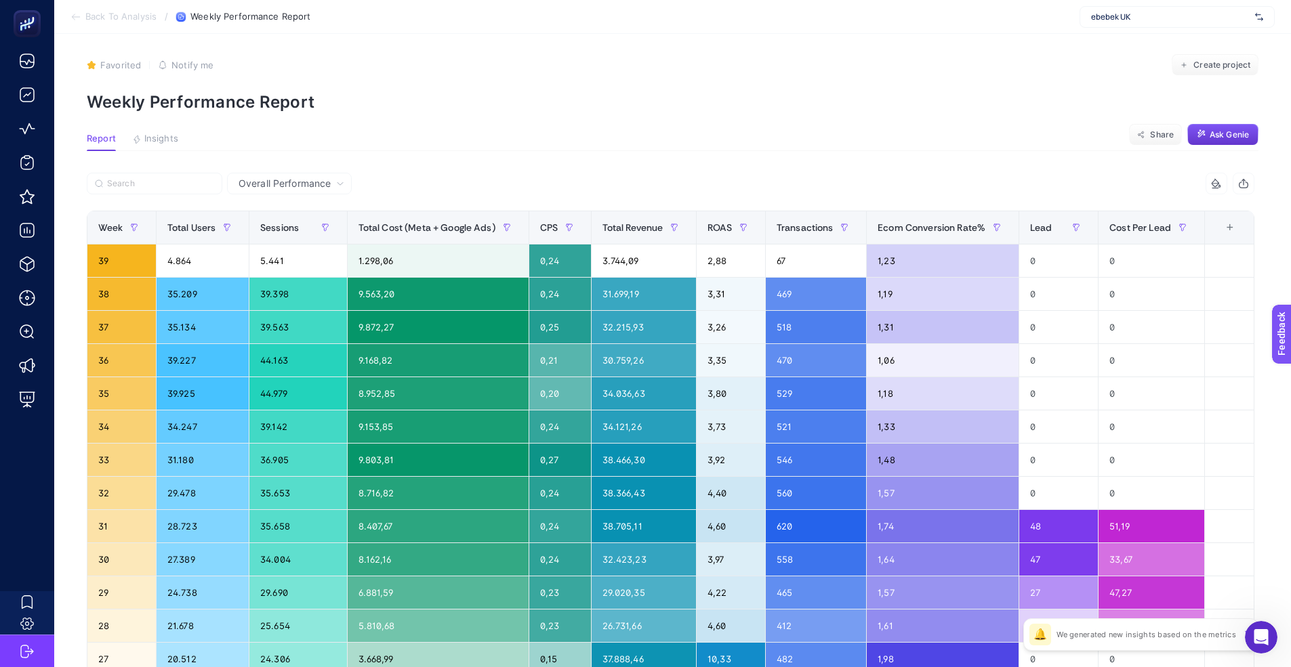
click at [551, 165] on article "Favorited true Notify me Create project Weekly Performance Report Report Insigh…" at bounding box center [672, 457] width 1236 height 860
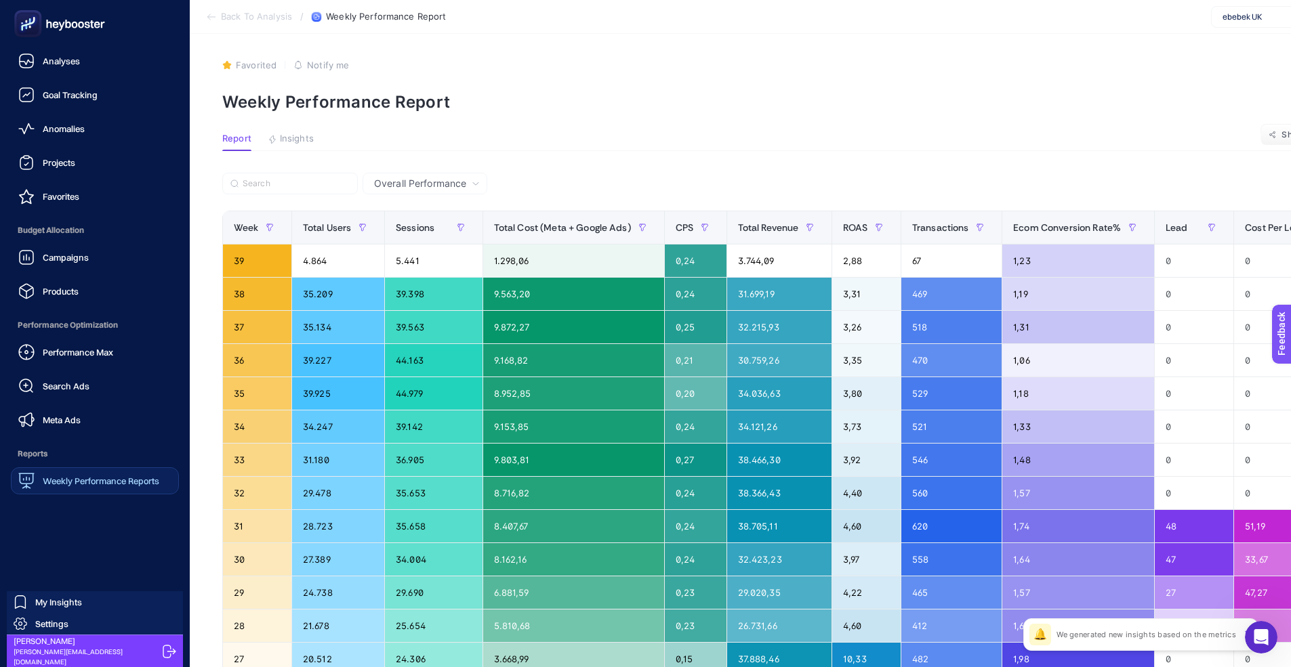
click at [73, 476] on span "Weekly Performance Reports" at bounding box center [101, 481] width 117 height 11
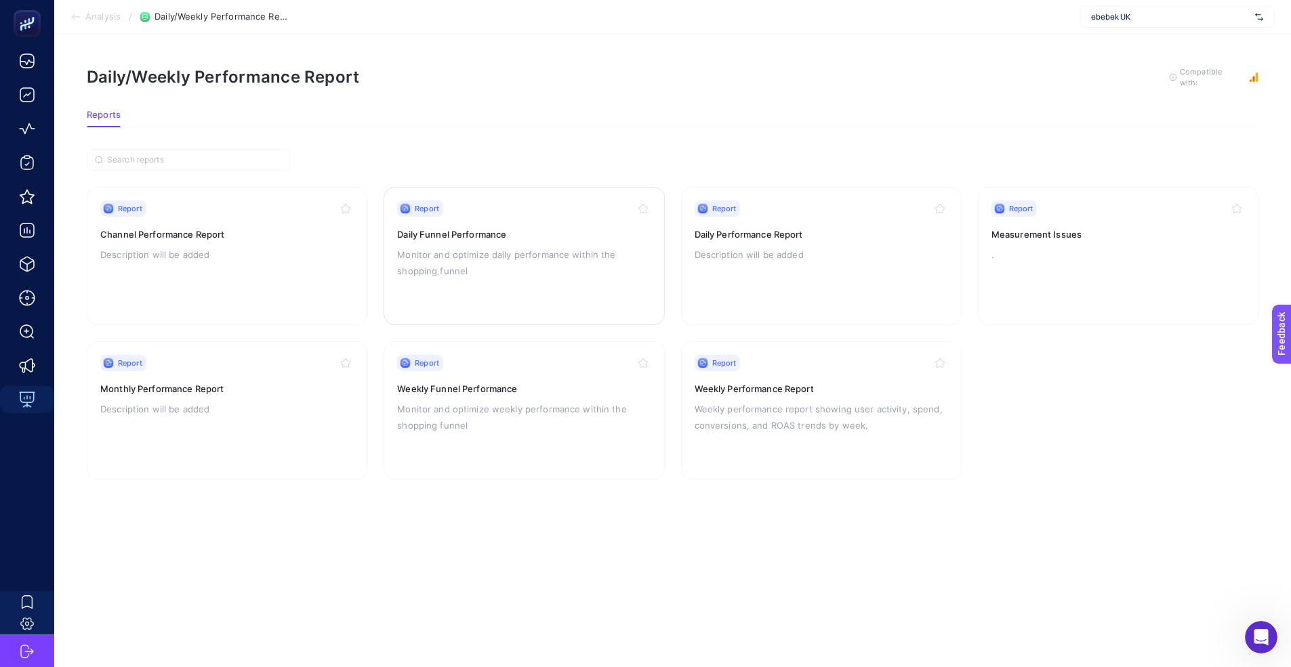
click at [574, 233] on div "Report Daily Funnel Performance Monitor and optimize daily performance within t…" at bounding box center [523, 256] width 253 height 111
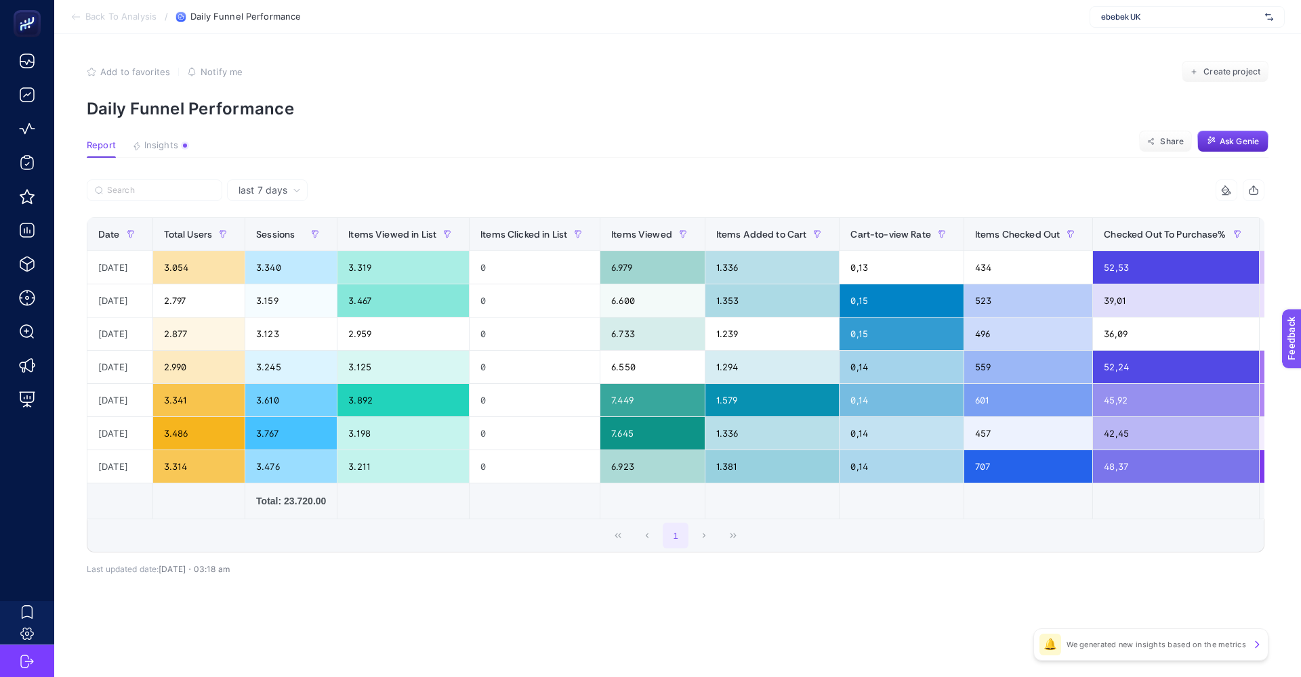
click at [480, 140] on section "Report Insights We generated new insights based on the metrics Share Ask Genie" at bounding box center [678, 149] width 1182 height 18
click at [488, 162] on article "Add to favorites false Notify me Create project Daily Funnel Performance Report…" at bounding box center [677, 356] width 1247 height 644
click at [1226, 193] on icon at bounding box center [1224, 189] width 7 height 7
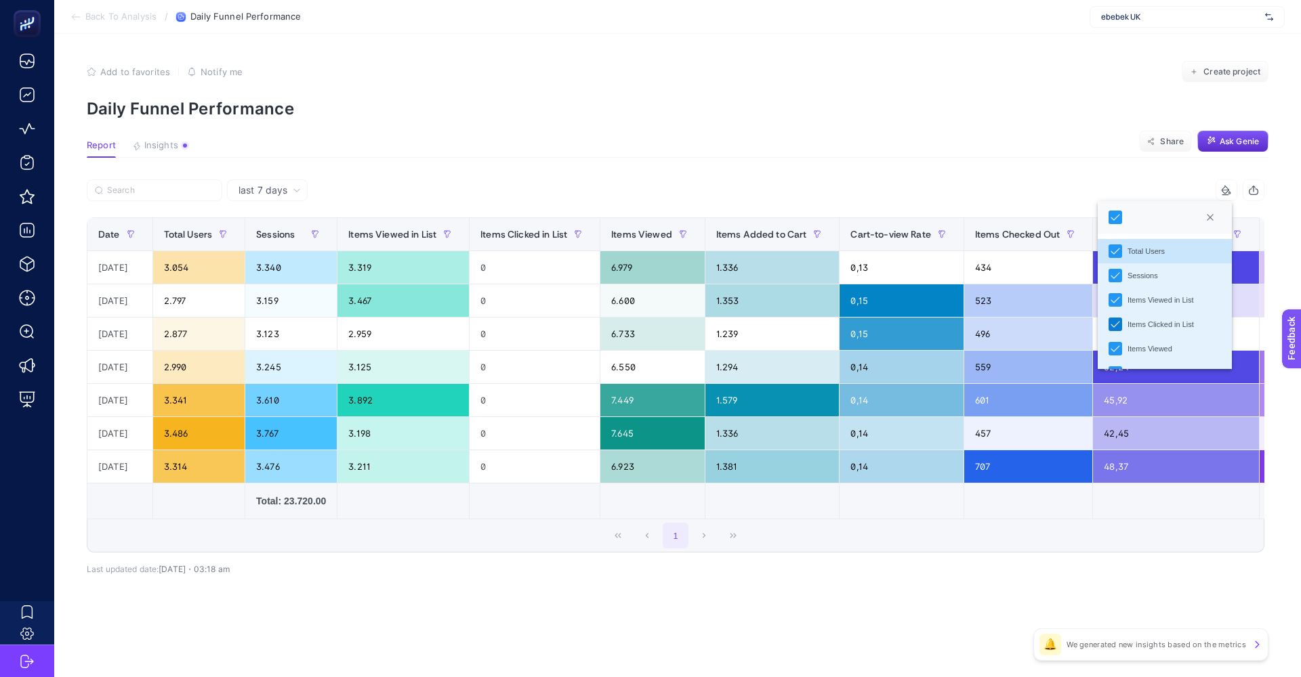
click at [1116, 326] on icon "Items Clicked in List" at bounding box center [1114, 324] width 9 height 9
click at [971, 170] on article "Add to favorites false Notify me Create project Daily Funnel Performance Report…" at bounding box center [677, 356] width 1247 height 644
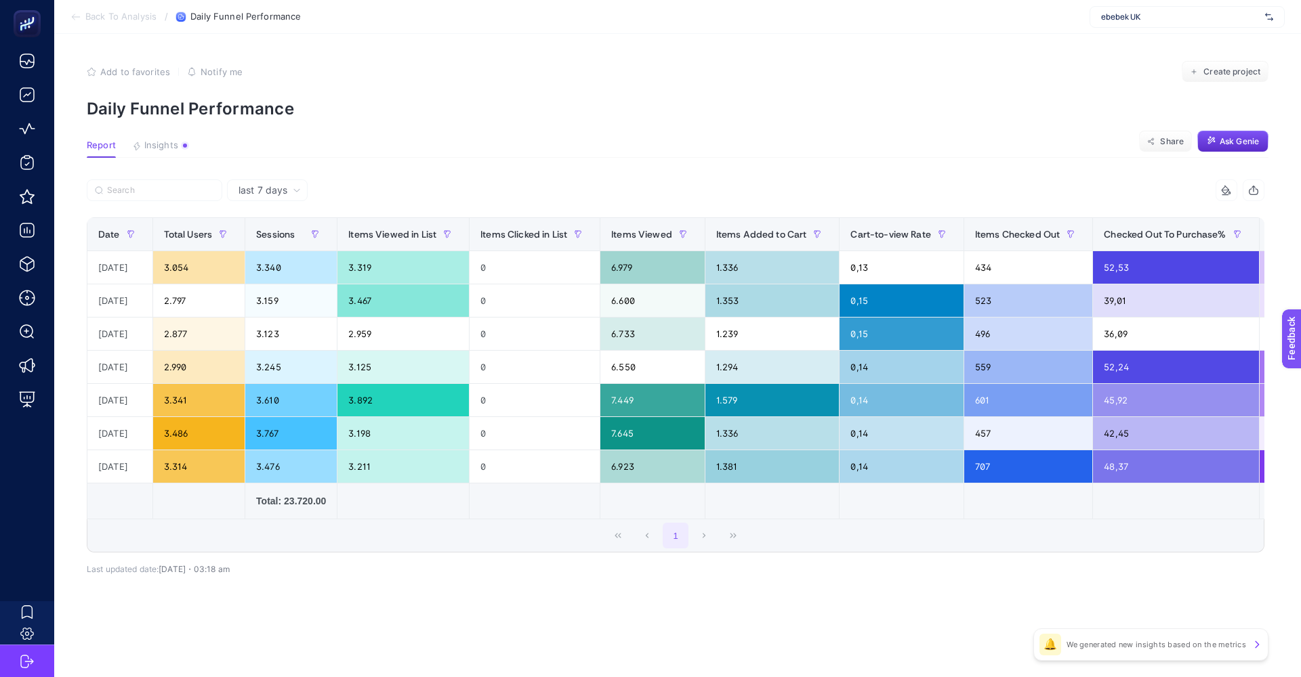
click at [1220, 189] on div at bounding box center [1226, 190] width 26 height 11
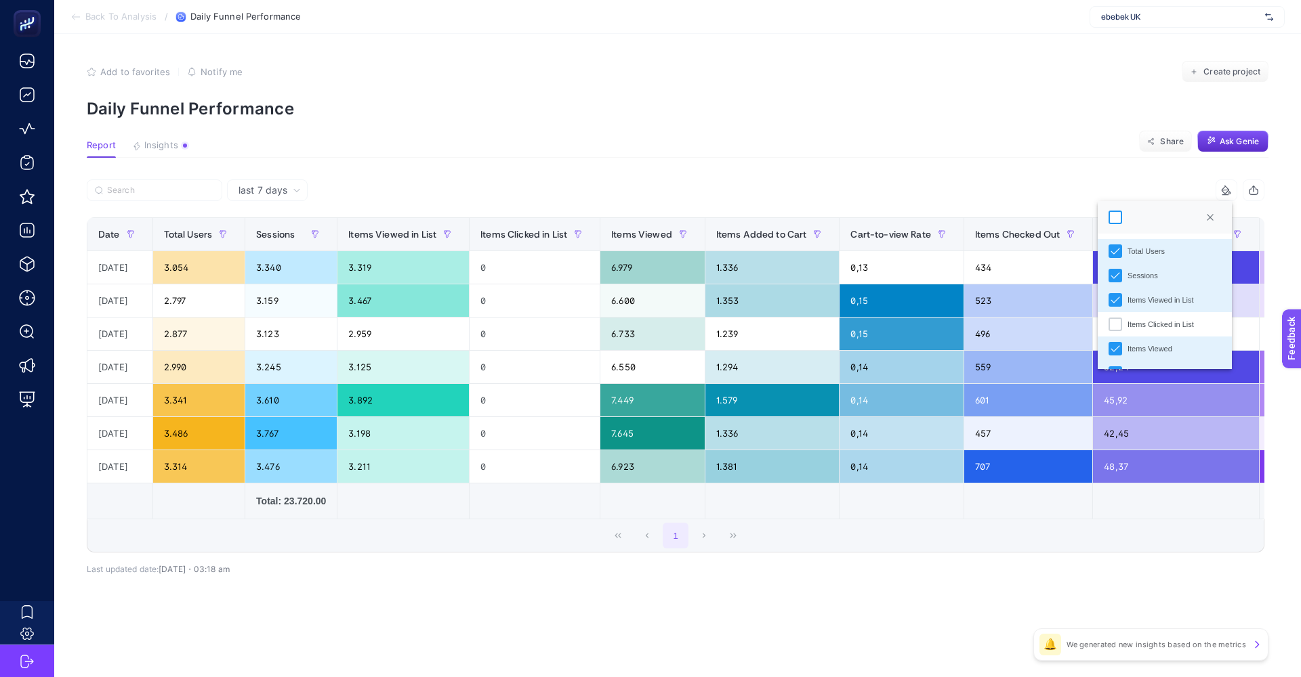
click at [1116, 221] on div at bounding box center [1115, 218] width 14 height 14
click at [1117, 220] on icon at bounding box center [1114, 217] width 9 height 9
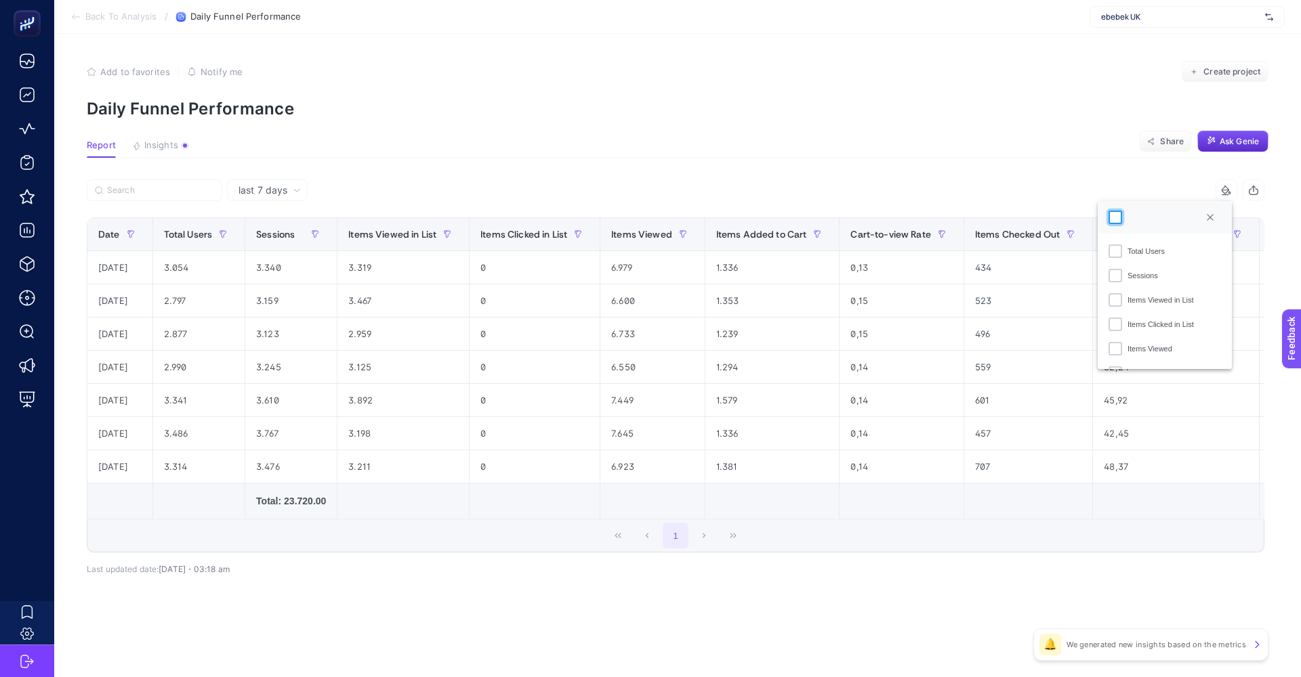
click at [1119, 222] on div at bounding box center [1115, 218] width 14 height 14
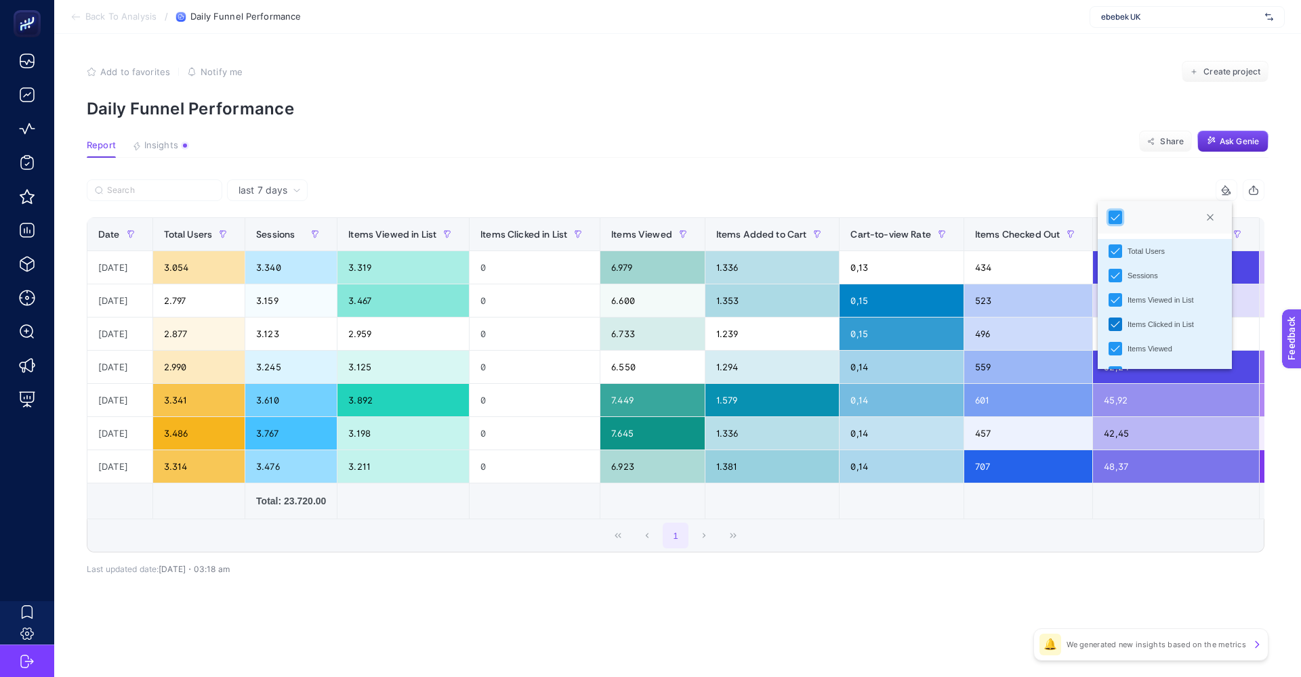
click at [1115, 324] on icon "Items Clicked in List" at bounding box center [1114, 324] width 9 height 9
click at [822, 177] on article "Add to favorites false Notify me Create project Daily Funnel Performance Report…" at bounding box center [677, 356] width 1247 height 644
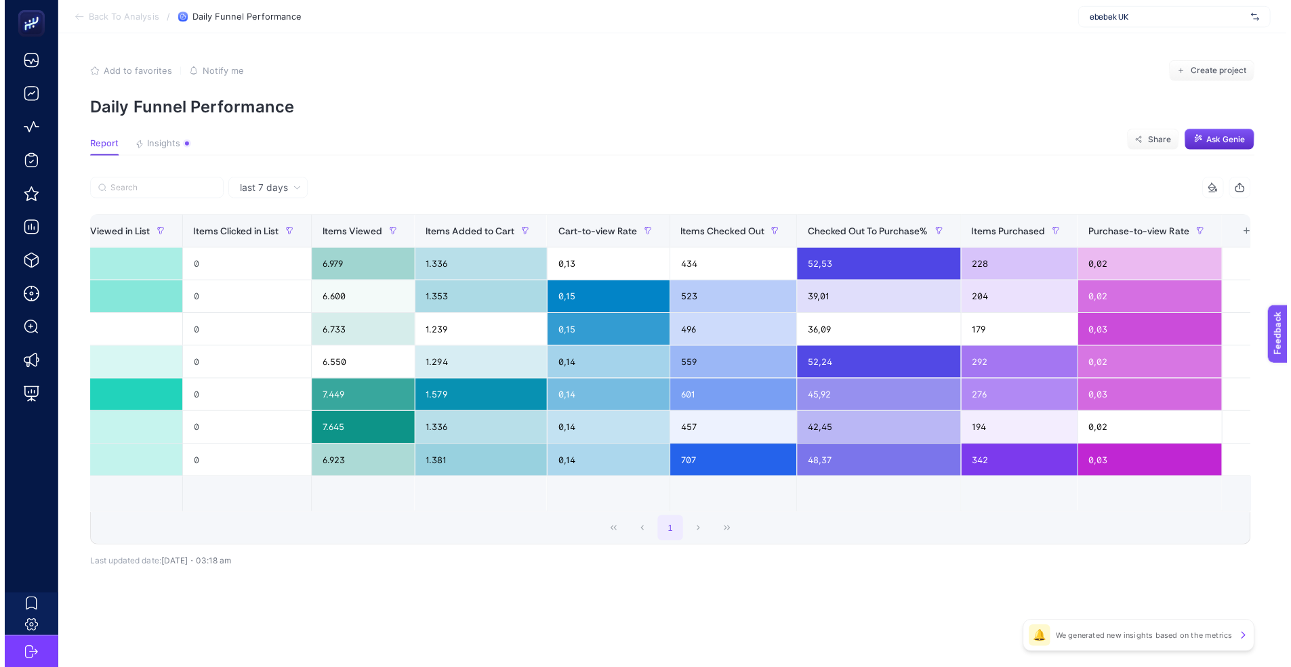
scroll to position [0, 320]
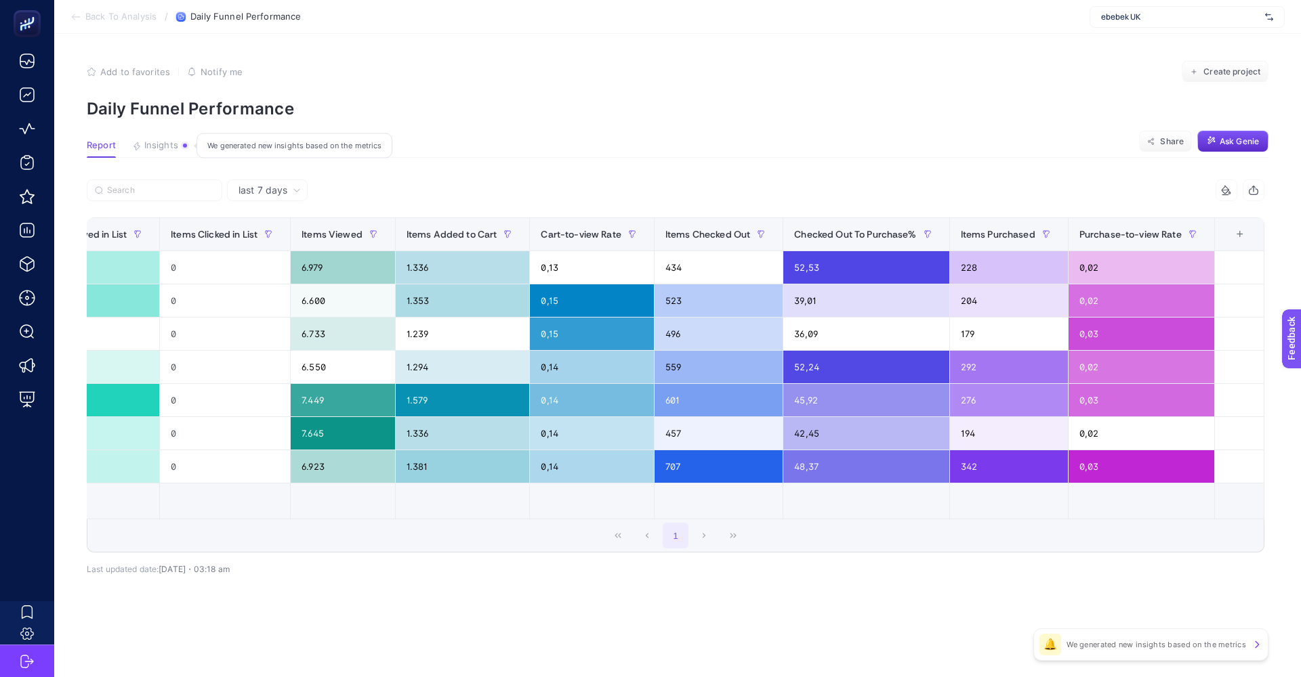
click at [168, 145] on span "Insights" at bounding box center [161, 145] width 34 height 11
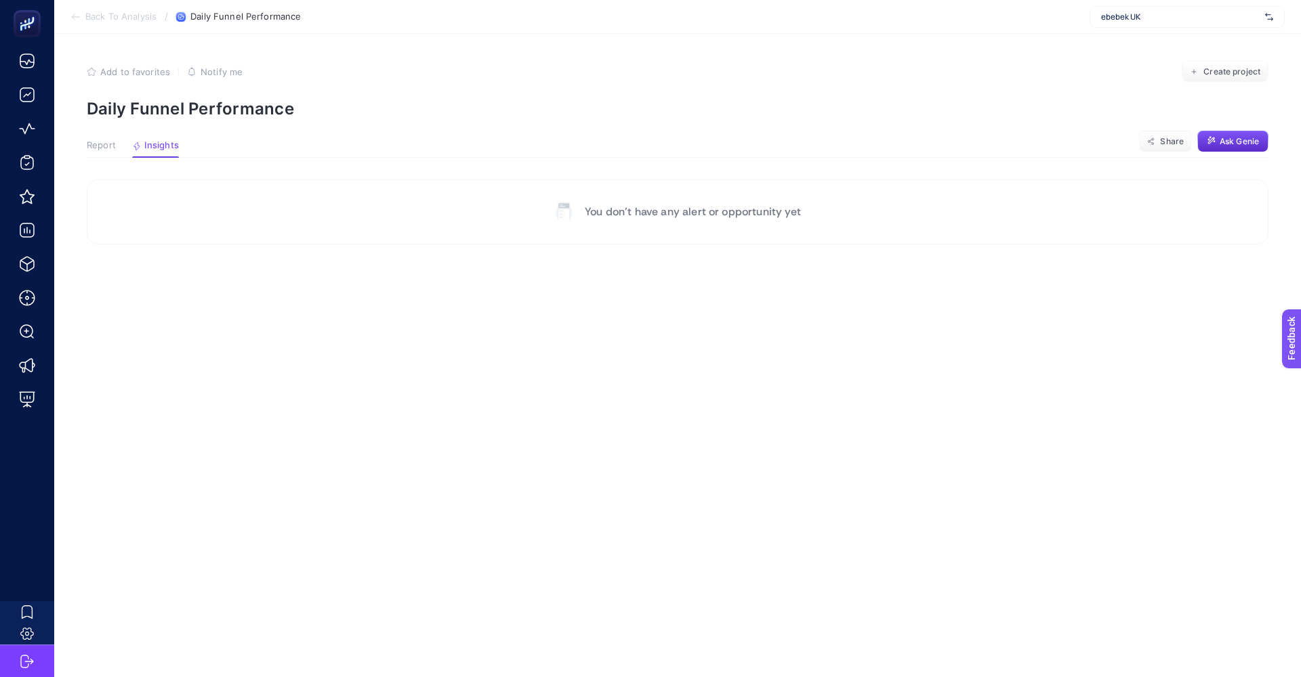
click at [102, 144] on span "Report" at bounding box center [101, 145] width 29 height 11
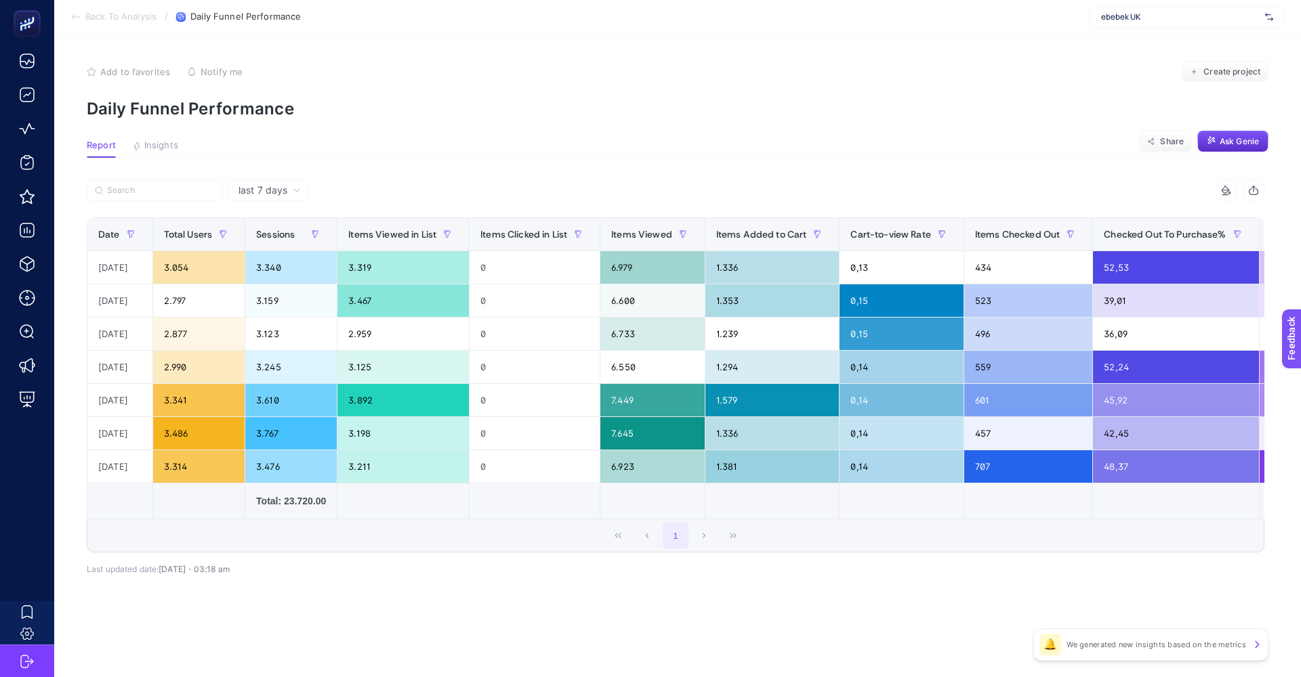
click at [284, 196] on span "last 7 days" at bounding box center [262, 191] width 49 height 14
click at [266, 242] on li "last 30 days" at bounding box center [267, 243] width 72 height 24
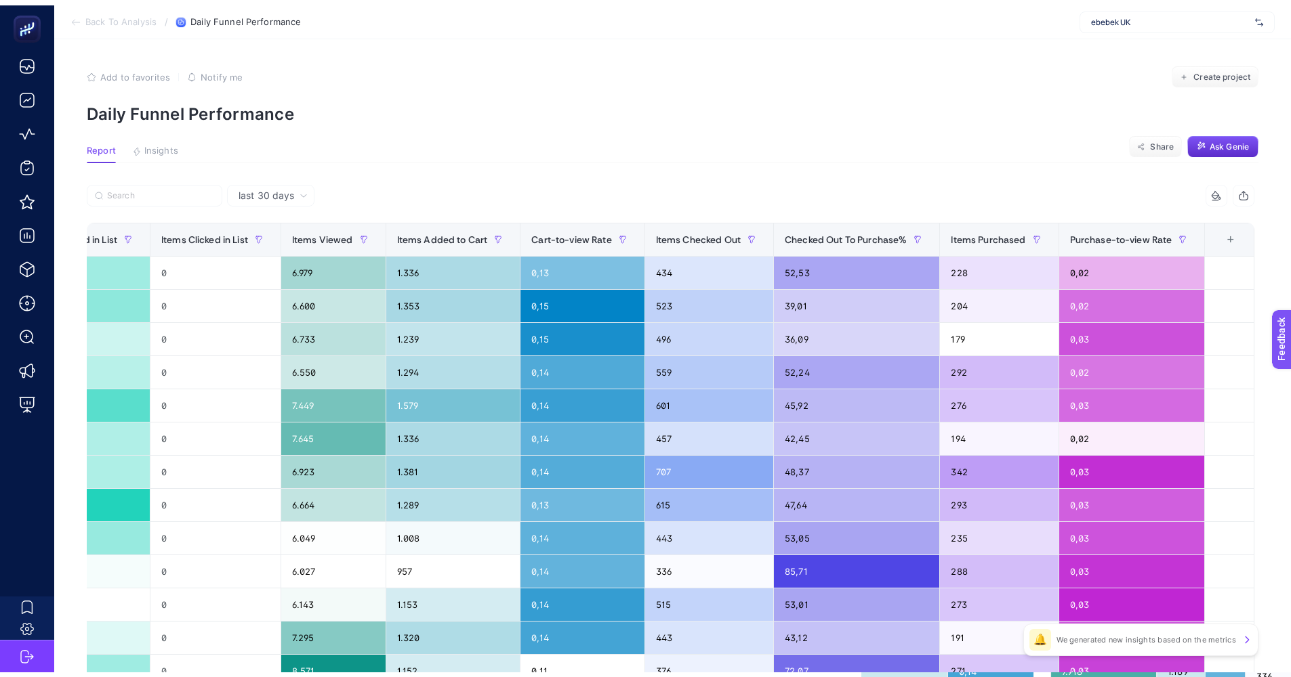
scroll to position [0, 0]
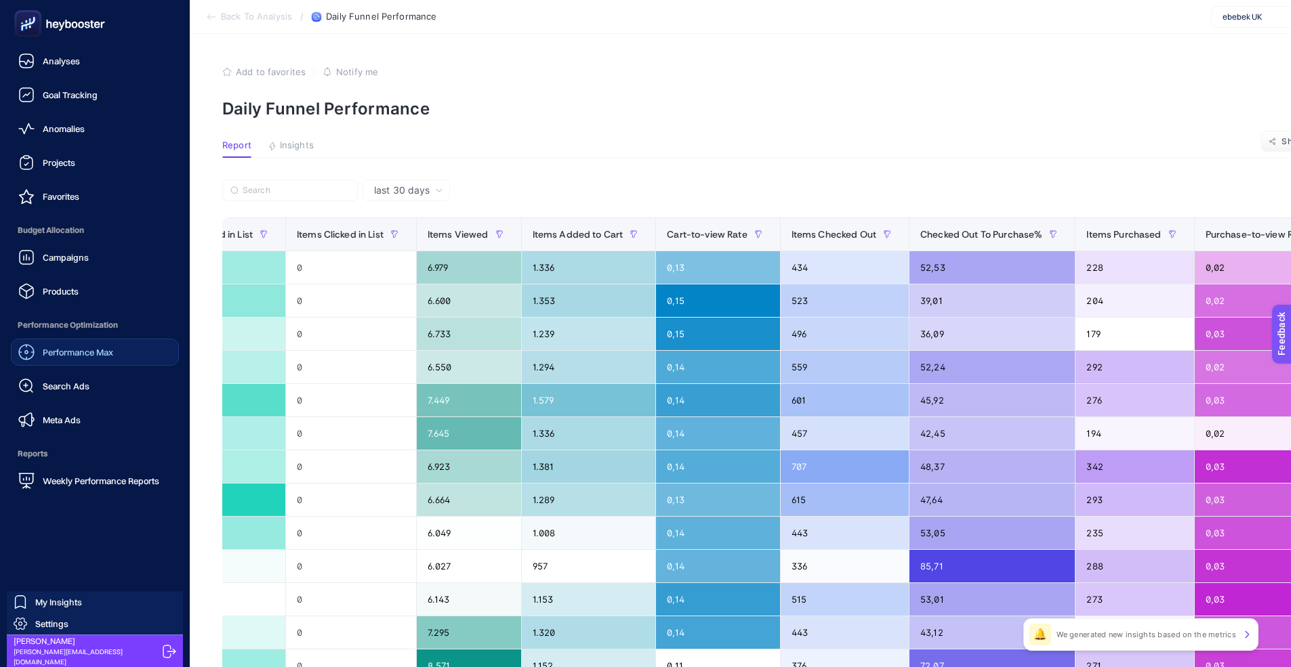
click at [79, 354] on span "Performance Max" at bounding box center [78, 352] width 70 height 11
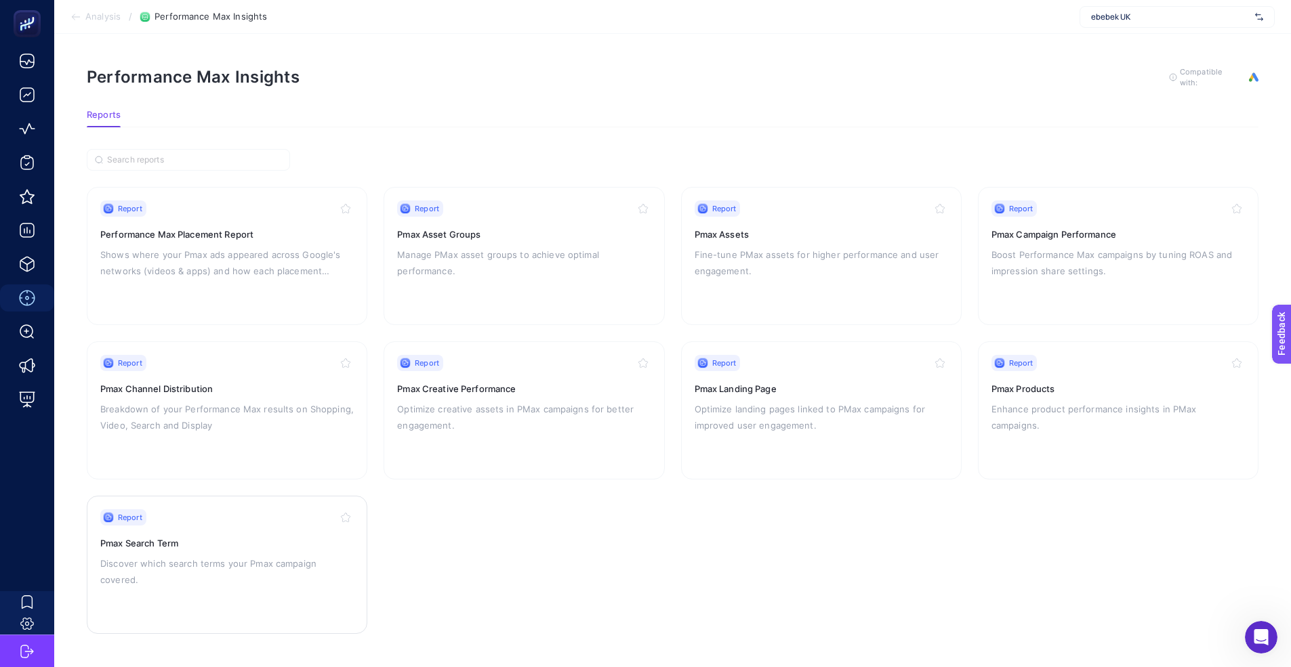
click at [238, 516] on div "Report" at bounding box center [226, 517] width 253 height 16
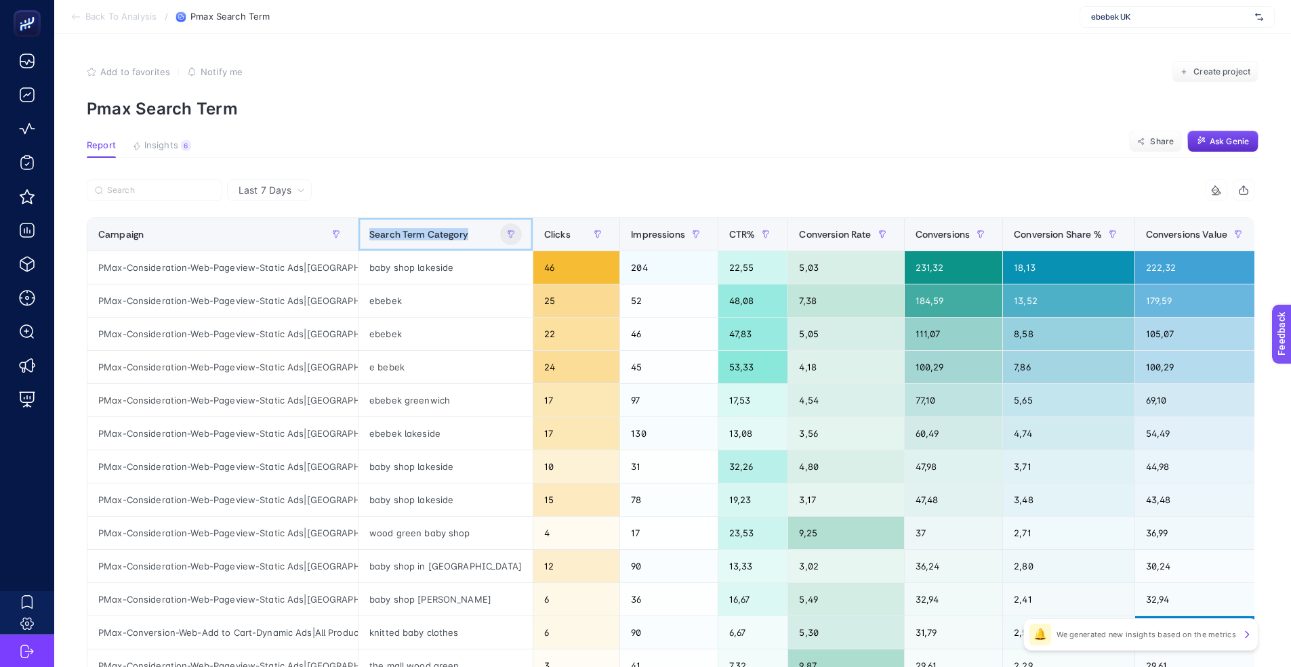
drag, startPoint x: 358, startPoint y: 232, endPoint x: 468, endPoint y: 229, distance: 110.5
click at [468, 229] on th "Search Term Category" at bounding box center [445, 234] width 175 height 33
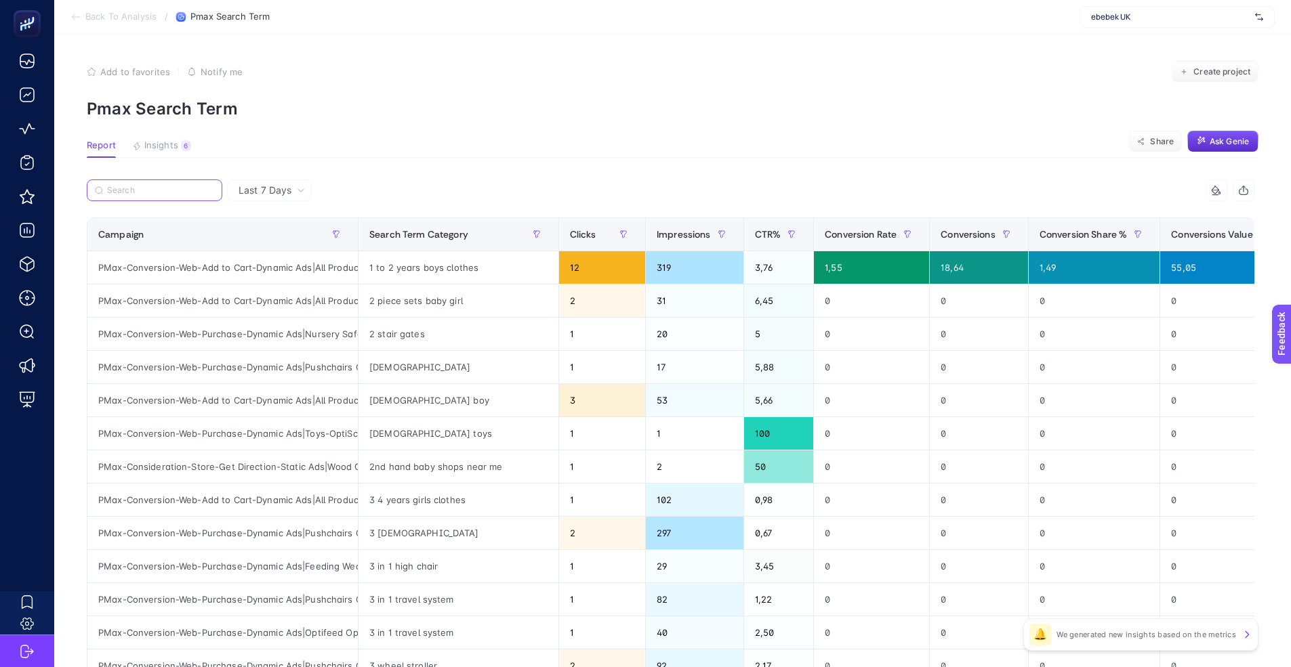
click at [188, 186] on input "Search" at bounding box center [160, 191] width 107 height 10
click at [161, 148] on span "Insights" at bounding box center [161, 145] width 34 height 11
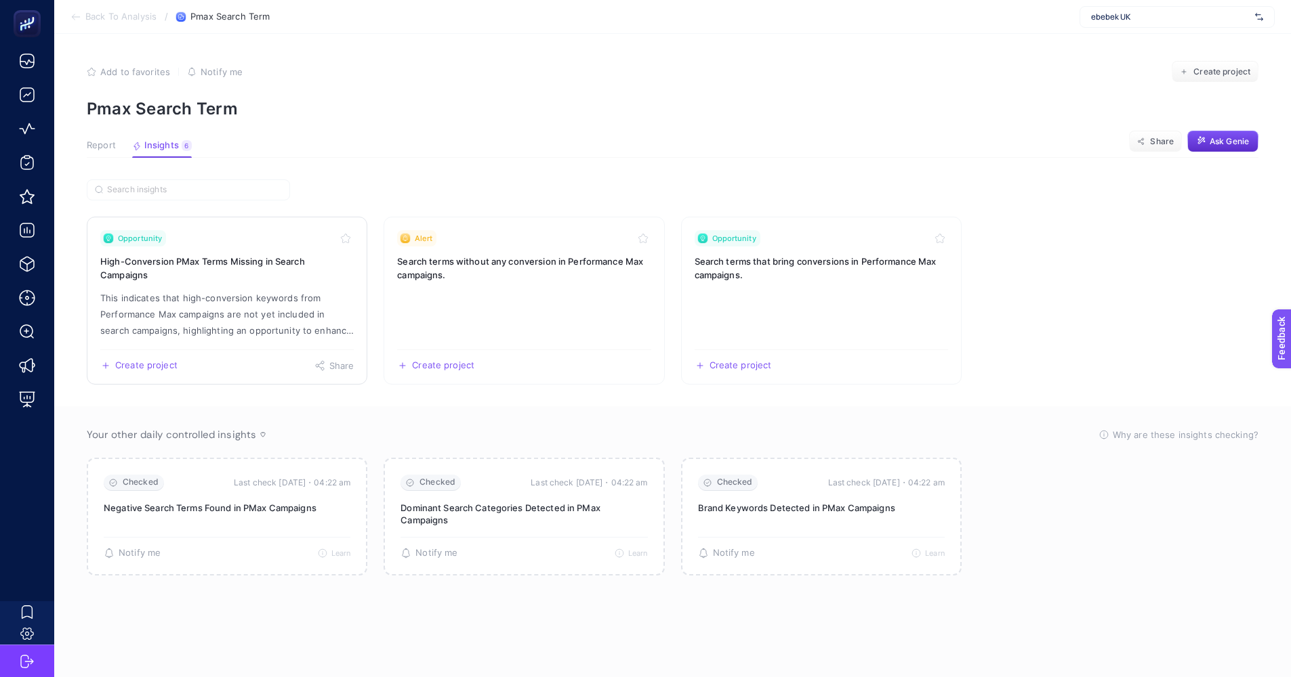
click at [237, 297] on p "This indicates that high-conversion keywords from Performance Max campaigns are…" at bounding box center [226, 314] width 253 height 49
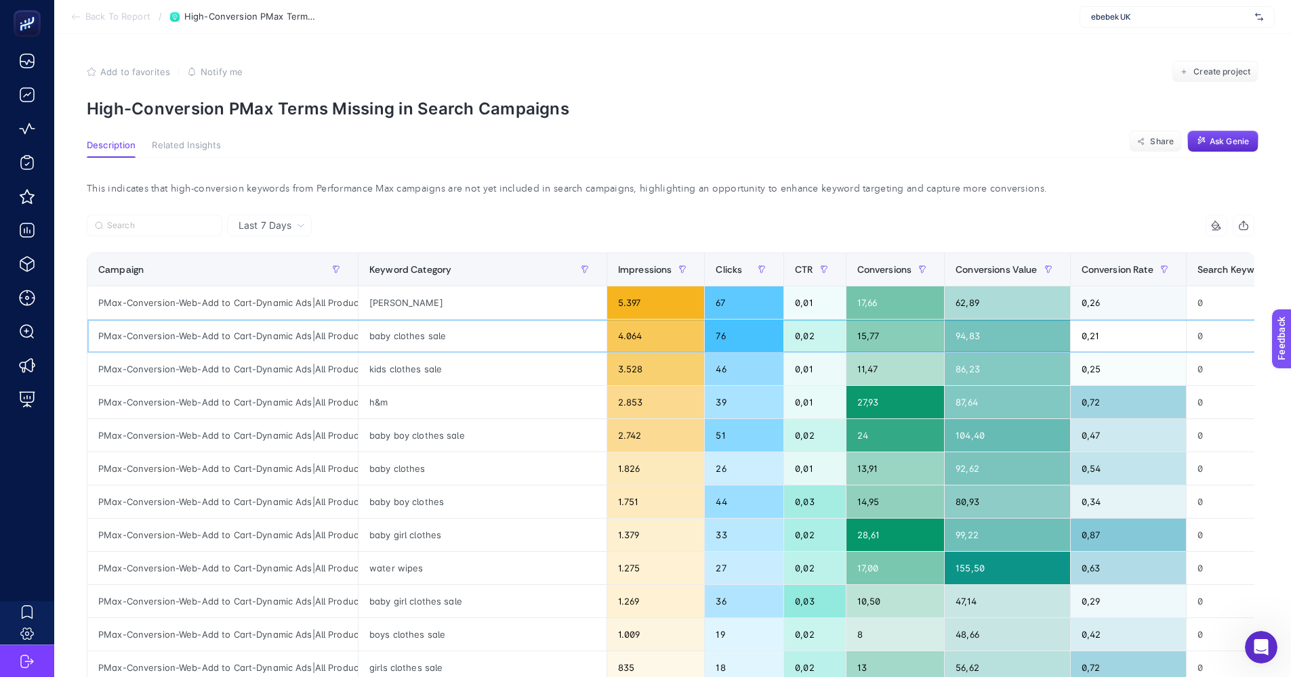
click at [423, 336] on div "baby clothes sale" at bounding box center [482, 336] width 248 height 33
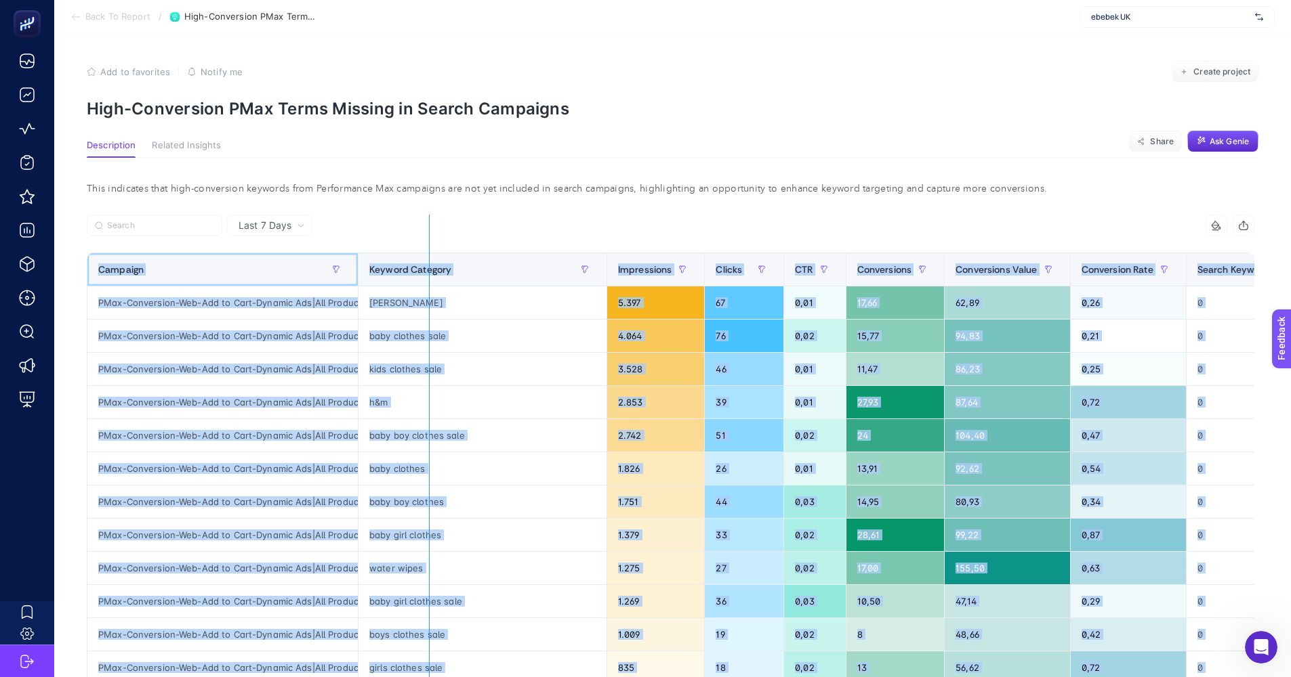
drag, startPoint x: 355, startPoint y: 275, endPoint x: 429, endPoint y: 265, distance: 74.5
click at [429, 265] on div "7 items selected Campaign Keyword Category Impressions Clicks CTR Conversions C…" at bounding box center [670, 617] width 1167 height 805
click at [648, 130] on article "Add to favorites false Notify me Create project High-Conversion PMax Terms Miss…" at bounding box center [672, 586] width 1236 height 1105
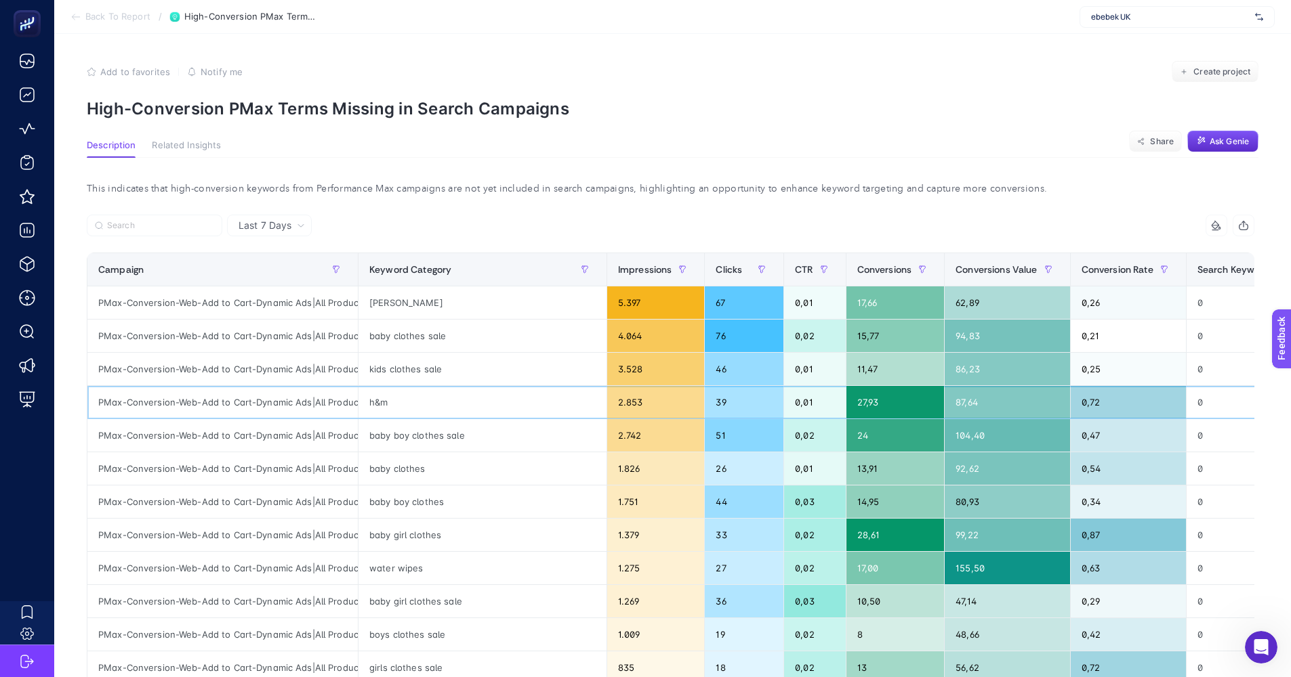
click at [392, 400] on div "h&m" at bounding box center [482, 402] width 248 height 33
click at [439, 367] on div "kids clothes sale" at bounding box center [482, 369] width 248 height 33
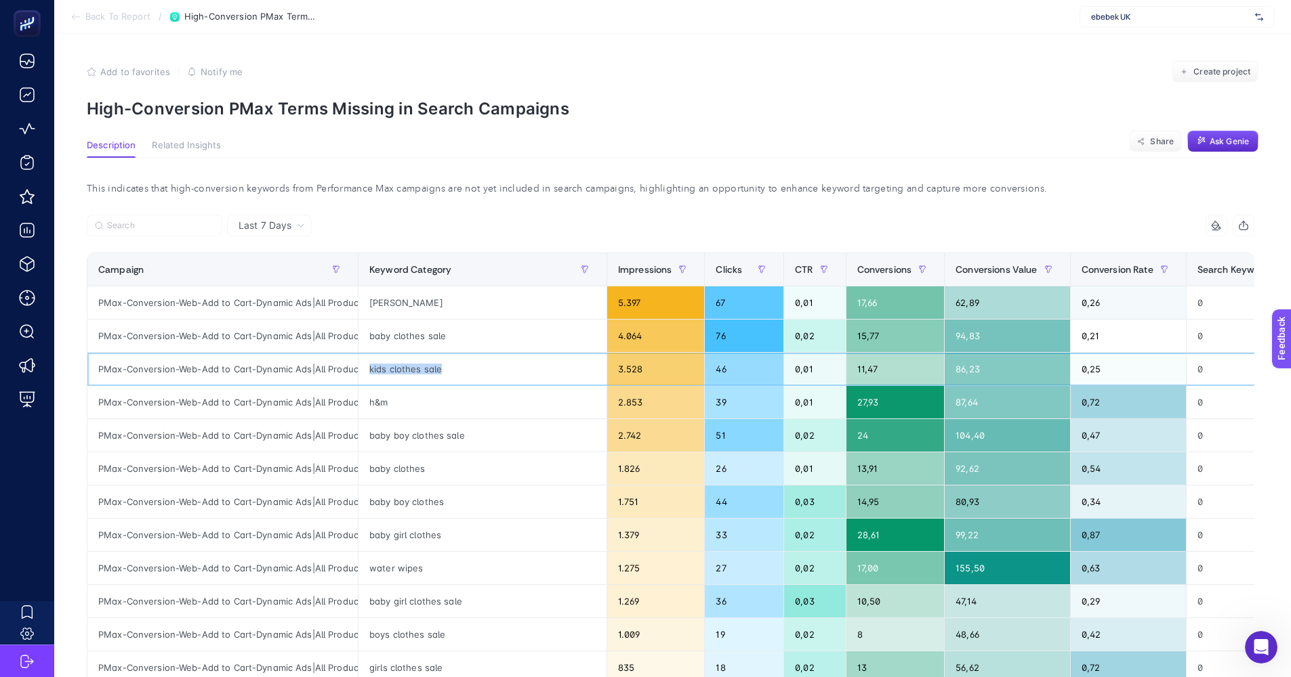
click at [439, 367] on div "kids clothes sale" at bounding box center [482, 369] width 248 height 33
click at [466, 442] on div "baby boy clothes sale" at bounding box center [482, 435] width 248 height 33
click at [562, 213] on div "This indicates that high-conversion keywords from Performance Max campaigns are…" at bounding box center [670, 635] width 1189 height 954
click at [469, 364] on div "kids clothes sale" at bounding box center [482, 369] width 248 height 33
click at [471, 365] on div "kids clothes sale" at bounding box center [482, 369] width 248 height 33
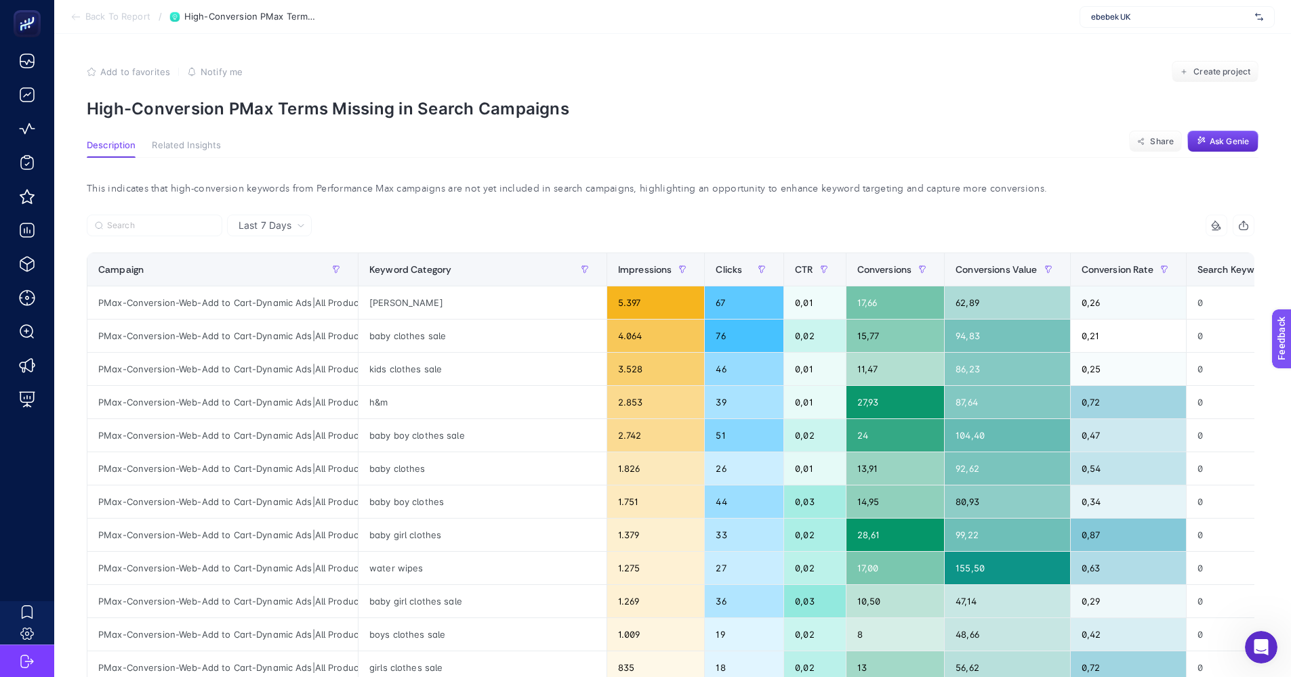
click at [936, 192] on div "This indicates that high-conversion keywords from Performance Max campaigns are…" at bounding box center [670, 189] width 1189 height 19
click at [623, 198] on div "This indicates that high-conversion keywords from Performance Max campaigns are…" at bounding box center [670, 635] width 1189 height 954
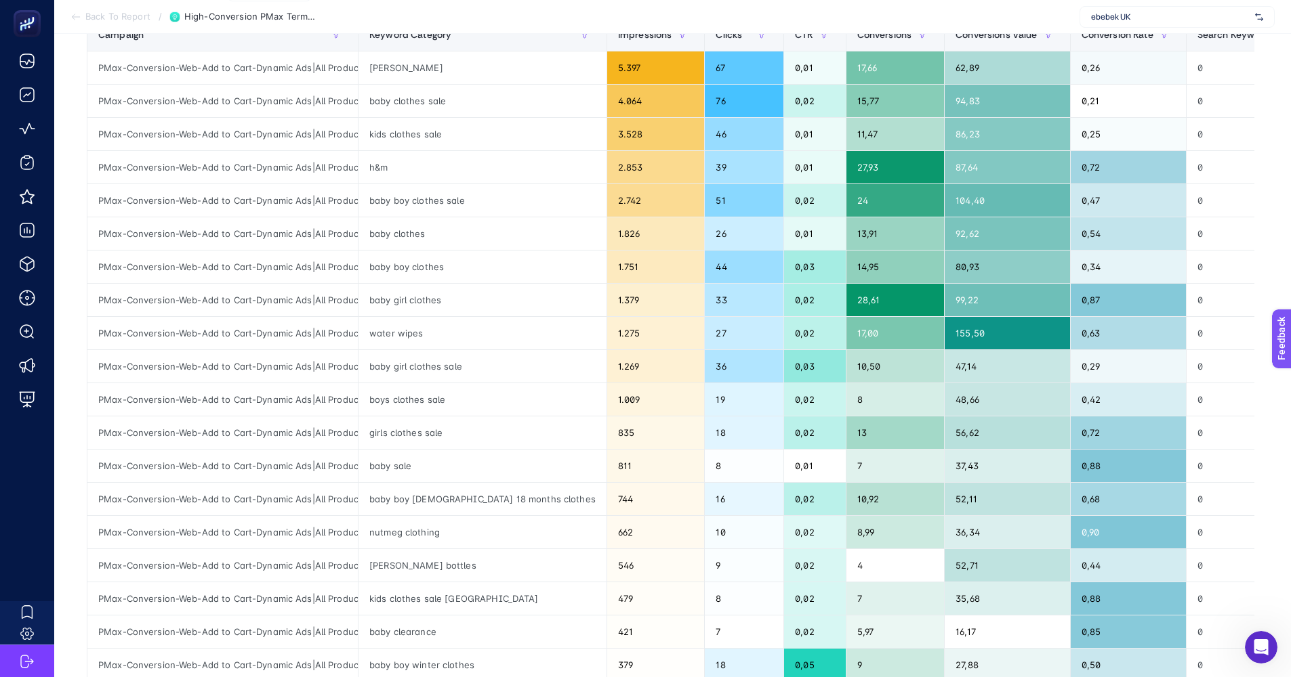
scroll to position [109, 0]
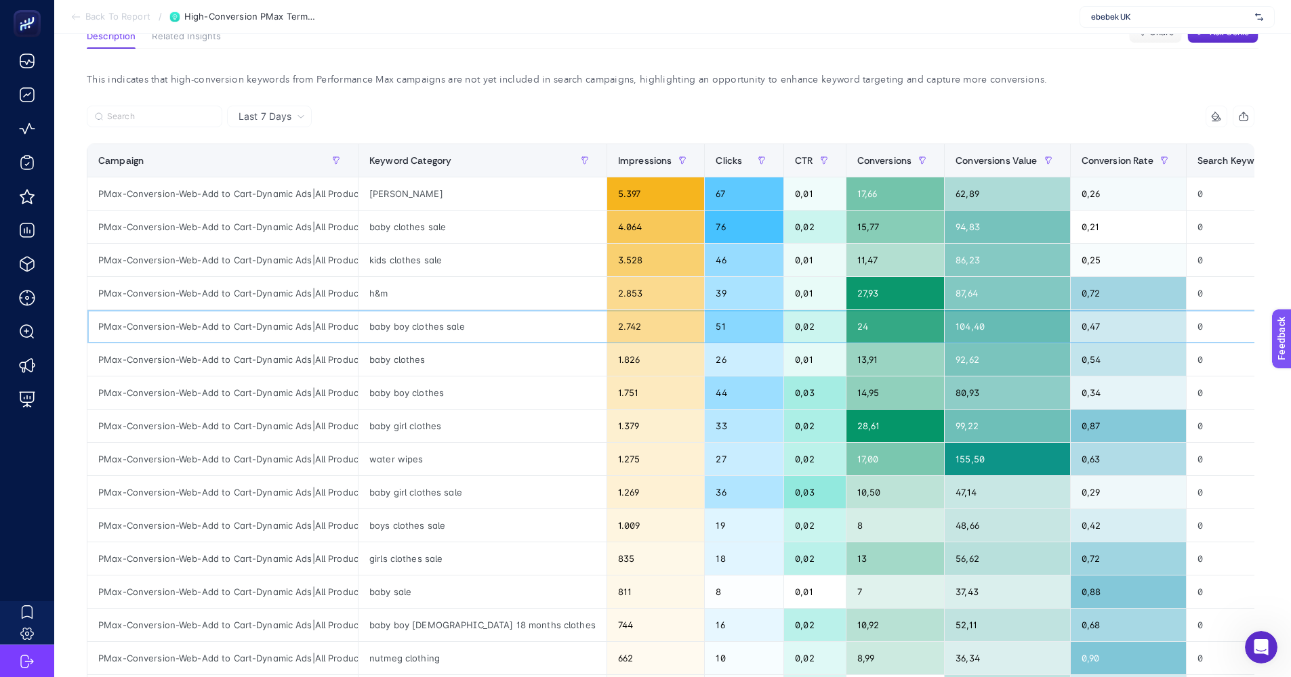
click at [784, 325] on div "0,02" at bounding box center [814, 326] width 61 height 33
click at [874, 121] on div "7 items selected" at bounding box center [963, 117] width 584 height 22
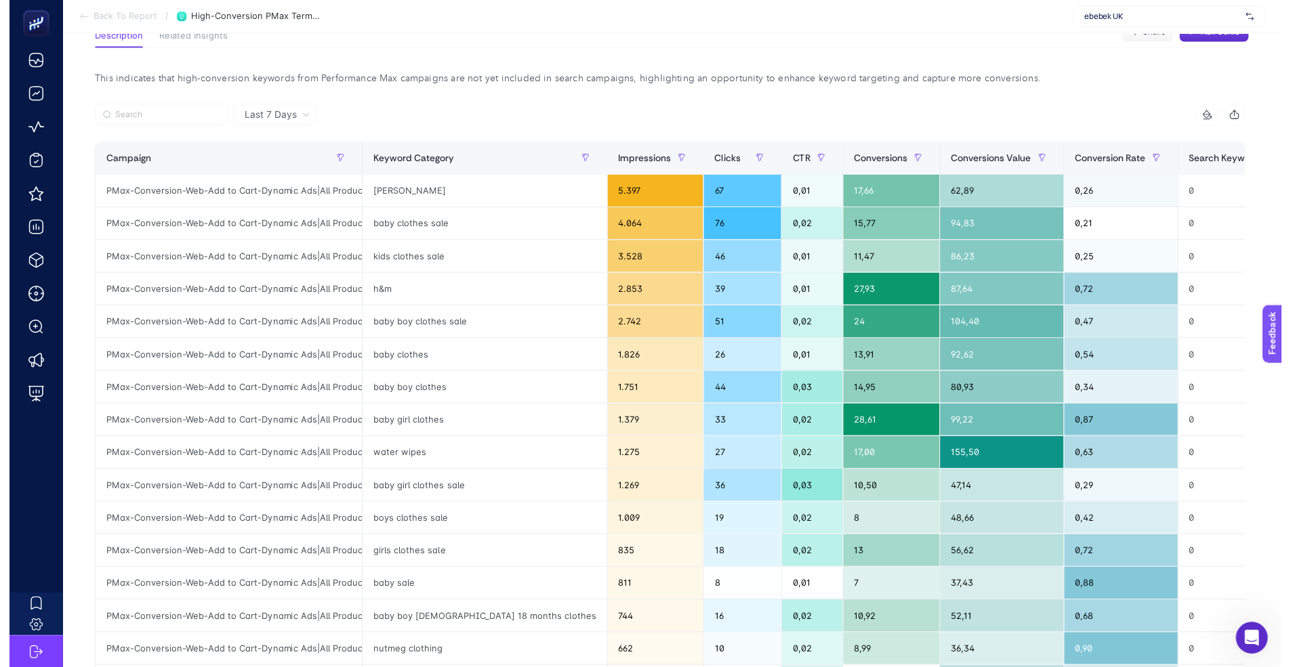
scroll to position [0, 0]
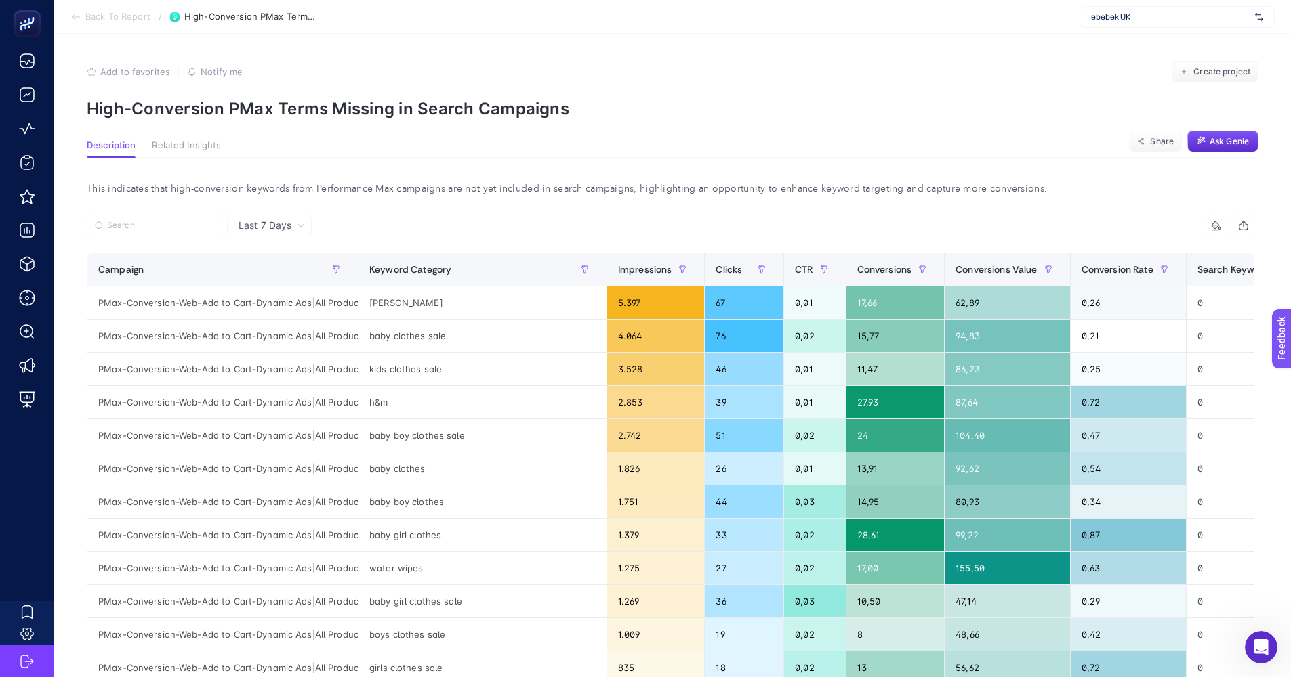
click at [190, 150] on span "Related Insights" at bounding box center [186, 145] width 69 height 11
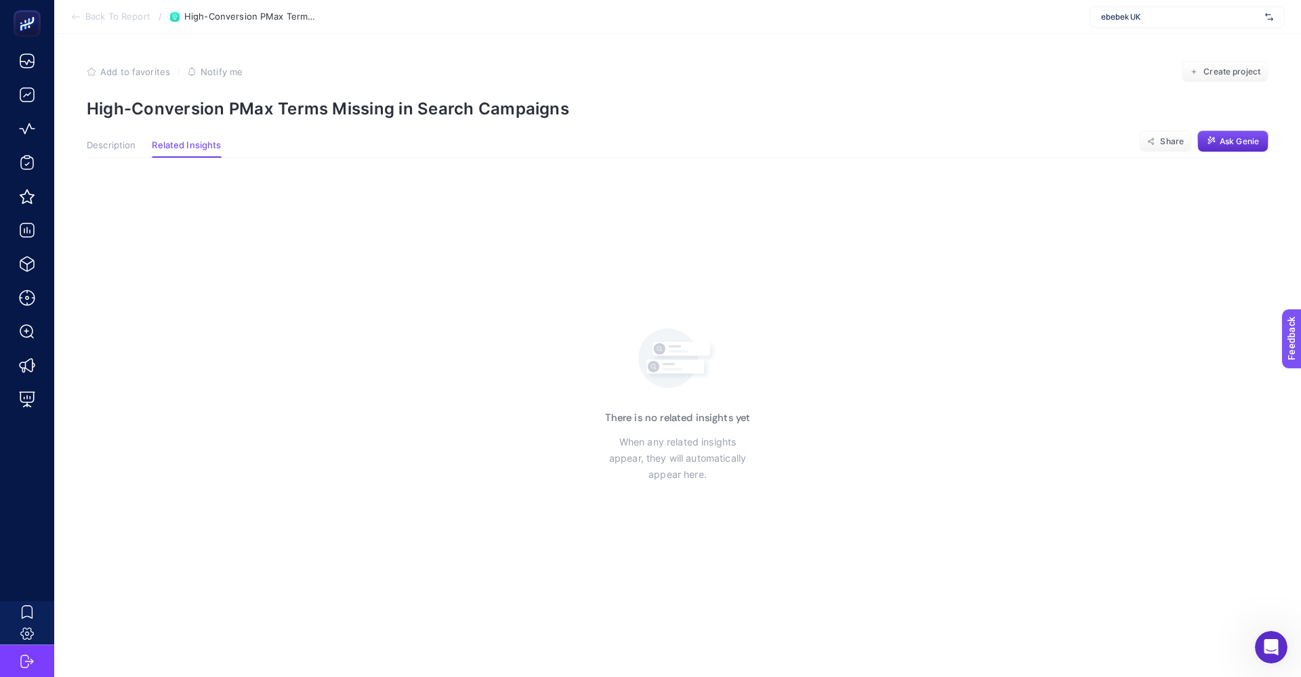
click at [114, 144] on span "Description" at bounding box center [111, 145] width 49 height 11
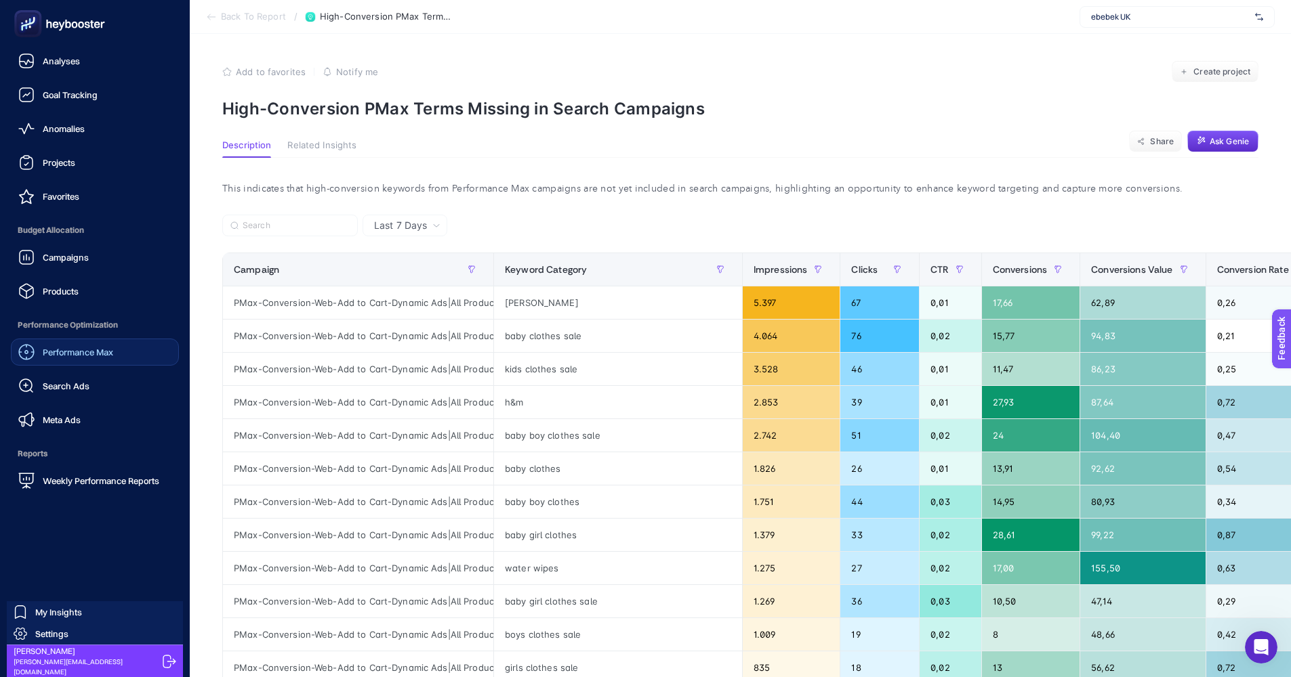
click at [77, 354] on span "Performance Max" at bounding box center [78, 352] width 70 height 11
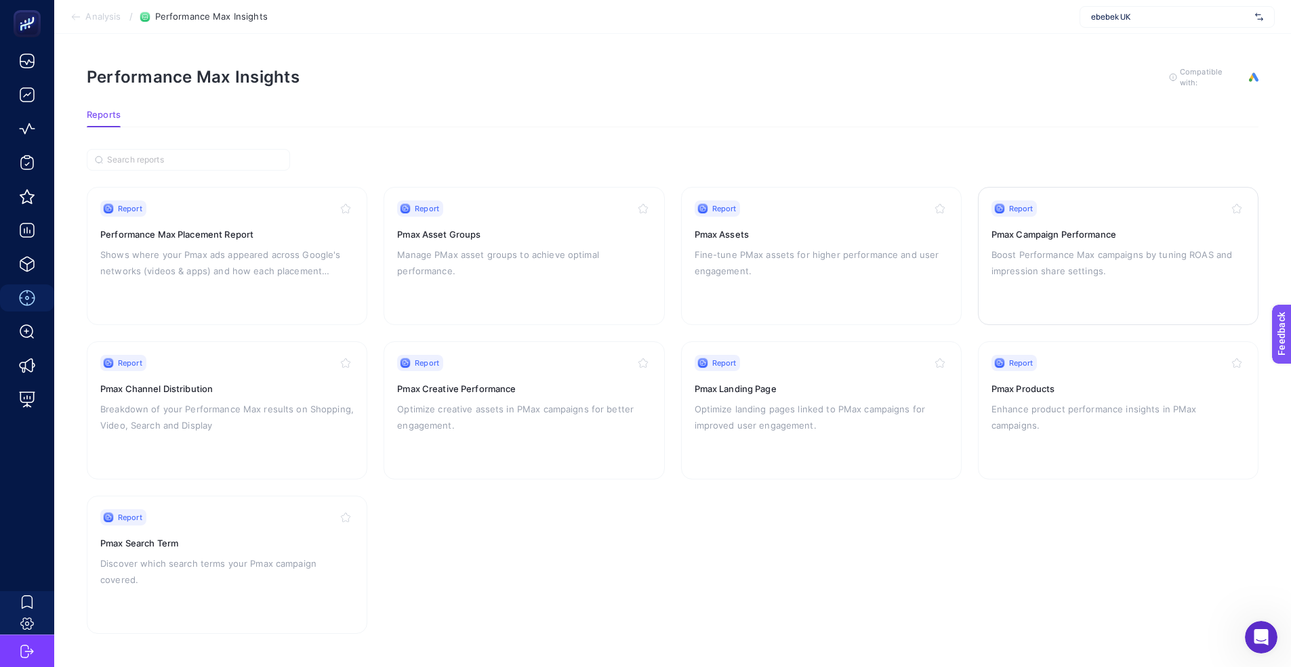
click at [1077, 264] on p "Boost Performance Max campaigns by tuning ROAS and impression share settings." at bounding box center [1117, 263] width 253 height 33
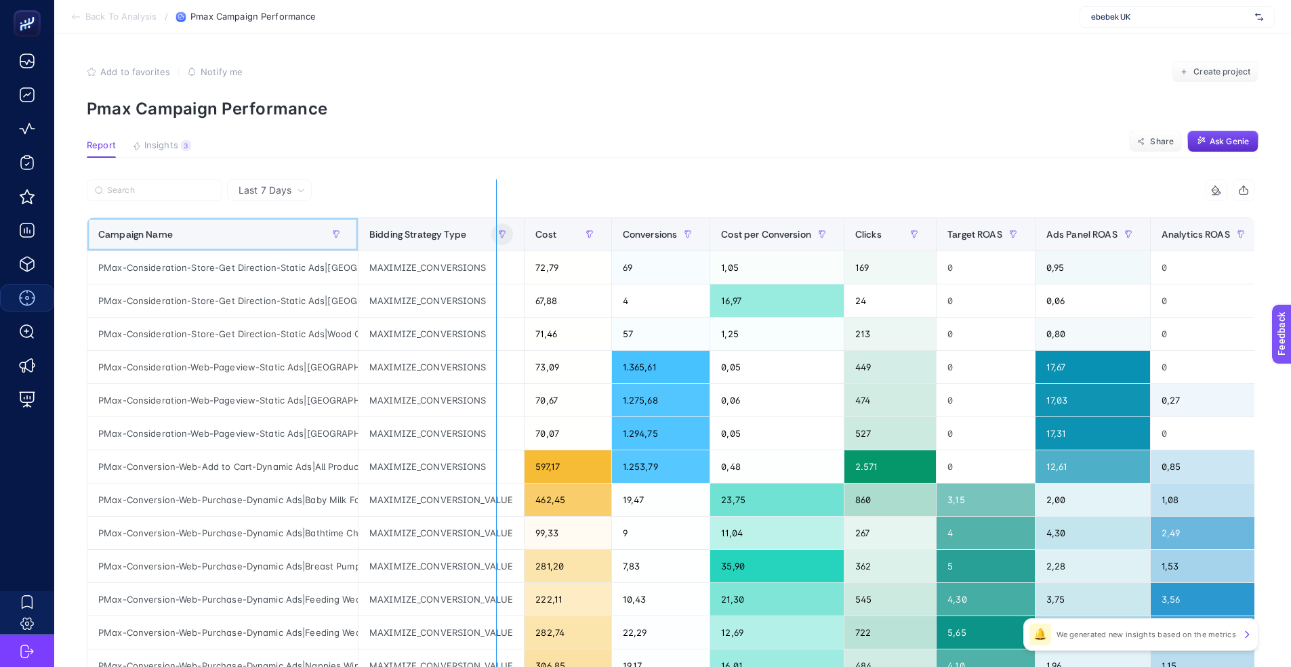
drag, startPoint x: 355, startPoint y: 237, endPoint x: 497, endPoint y: 238, distance: 141.6
click at [497, 238] on div "11 items selected Campaign Name Bidding Strategy Type Cost Conversions Cost per…" at bounding box center [670, 582] width 1167 height 805
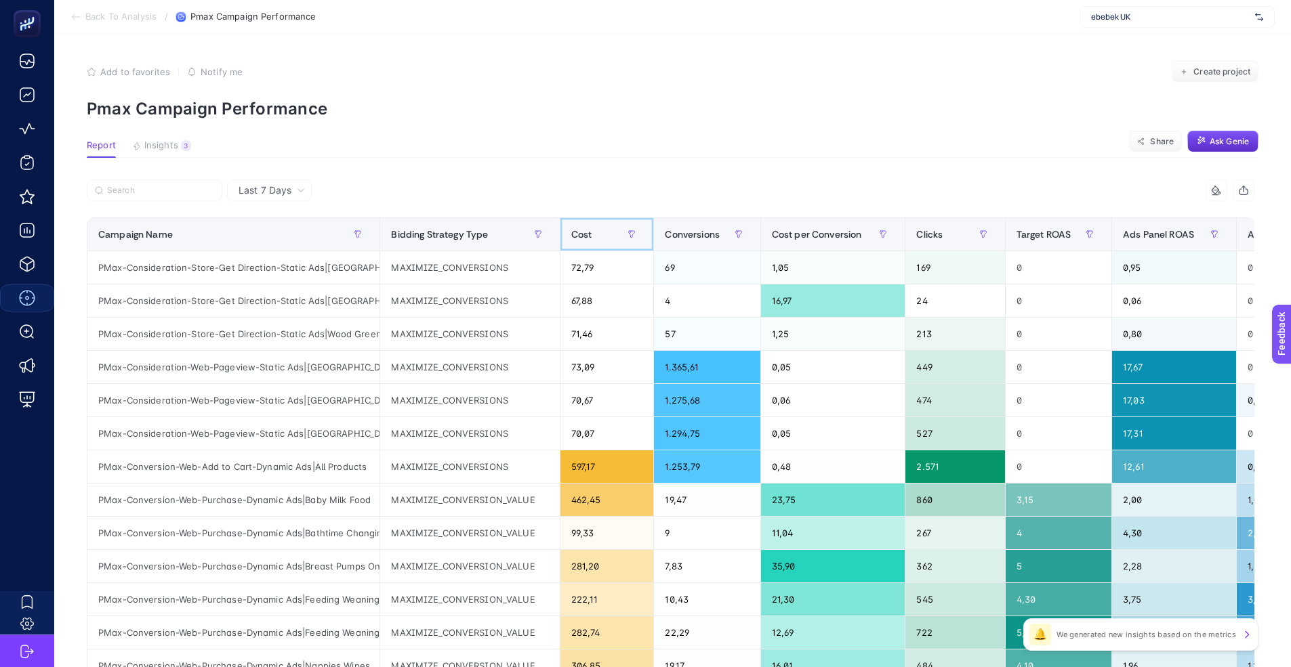
click at [595, 241] on div "Cost" at bounding box center [607, 235] width 72 height 22
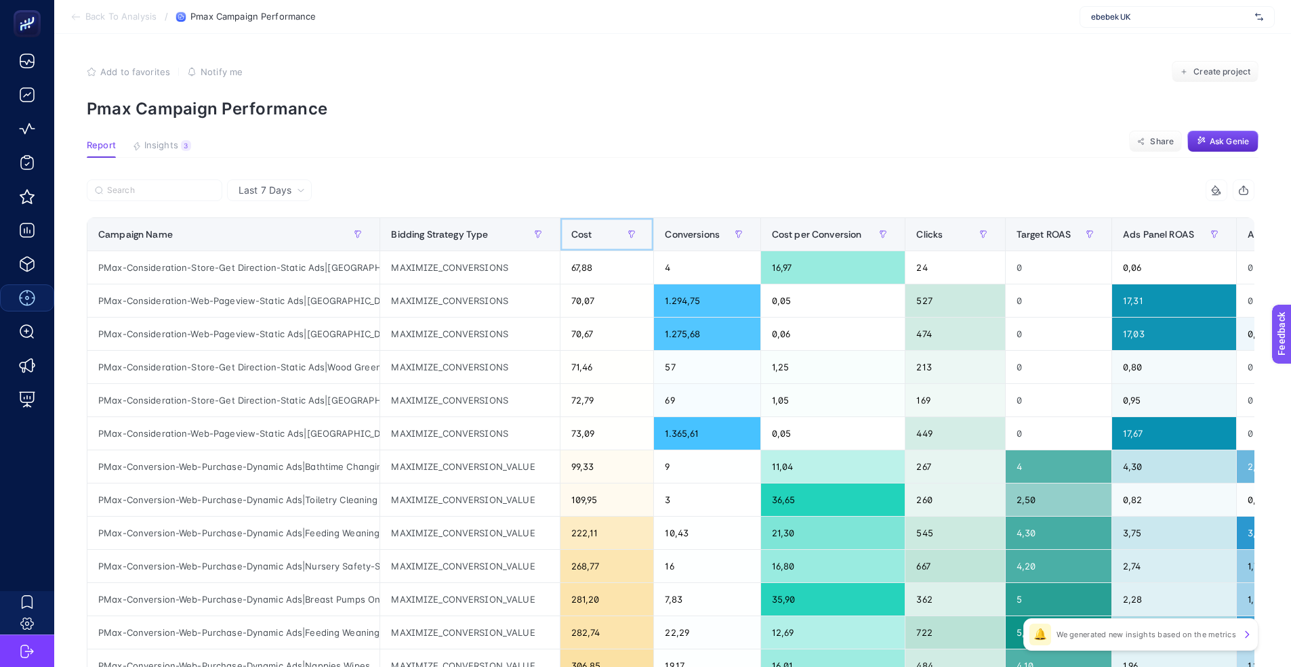
drag, startPoint x: 593, startPoint y: 225, endPoint x: 590, endPoint y: 209, distance: 16.6
click at [593, 225] on div "Cost" at bounding box center [607, 235] width 72 height 22
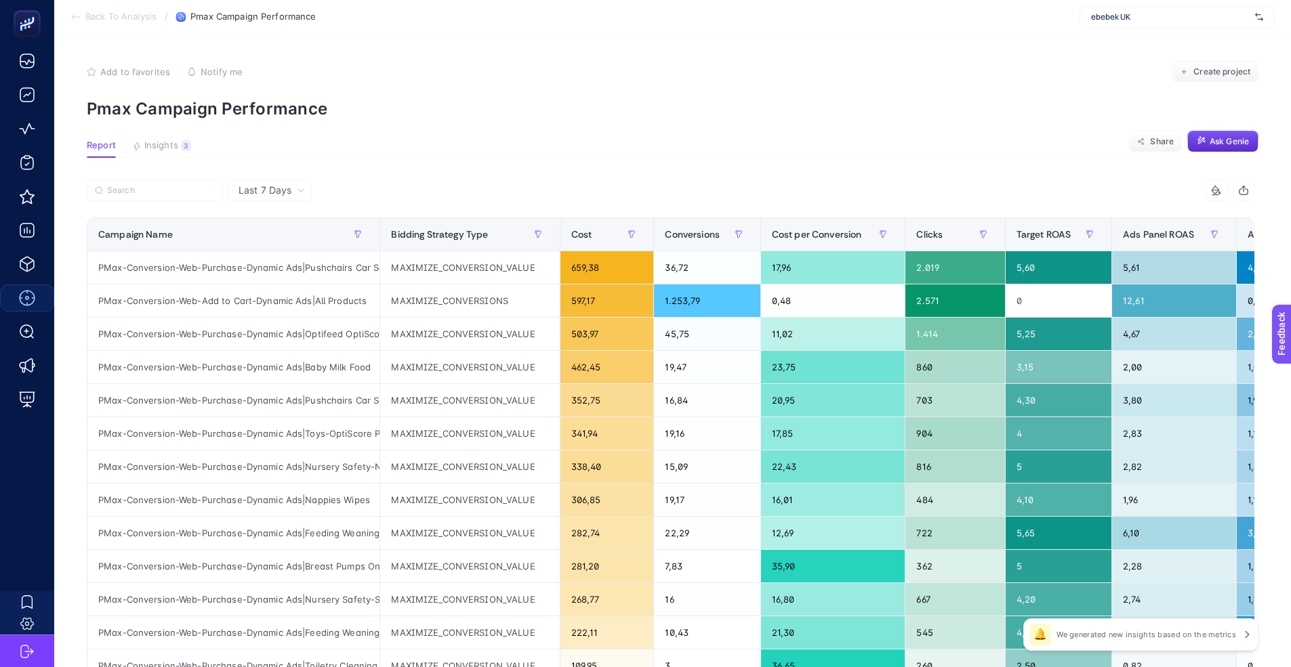
click at [1246, 635] on icon at bounding box center [1246, 634] width 11 height 11
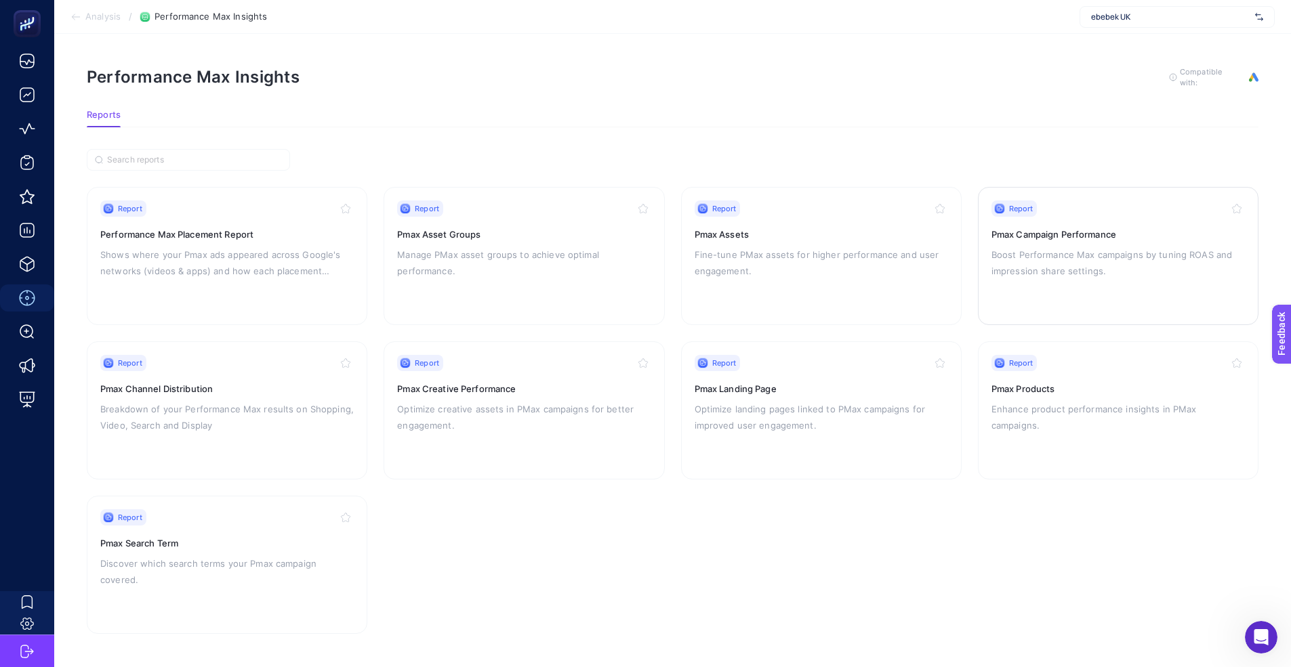
click at [1089, 249] on p "Boost Performance Max campaigns by tuning ROAS and impression share settings." at bounding box center [1117, 263] width 253 height 33
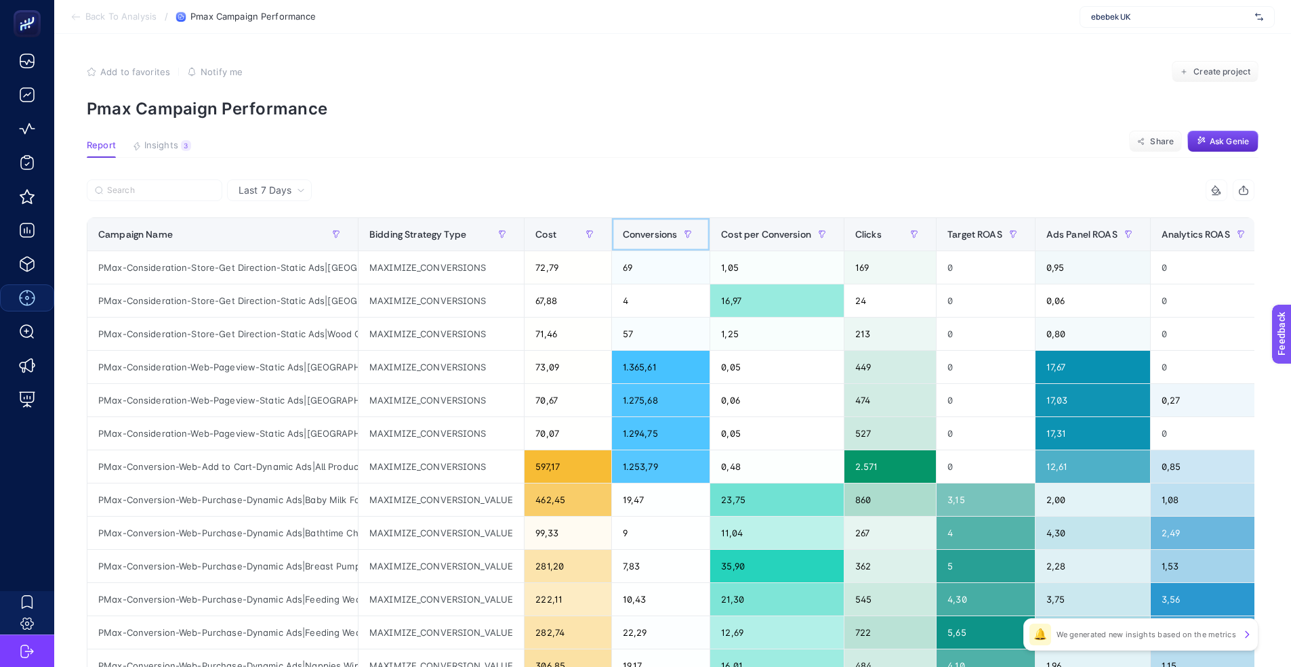
click at [629, 233] on span "Conversions" at bounding box center [650, 234] width 55 height 11
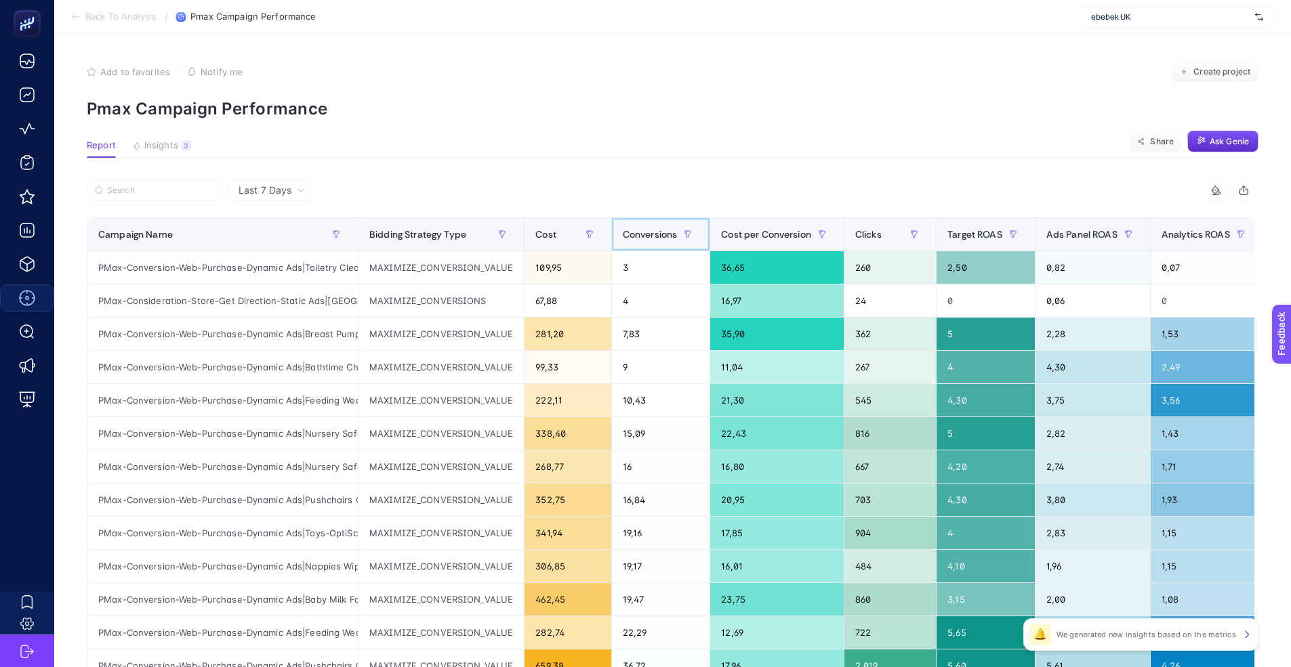
click at [661, 232] on span "Conversions" at bounding box center [650, 234] width 55 height 11
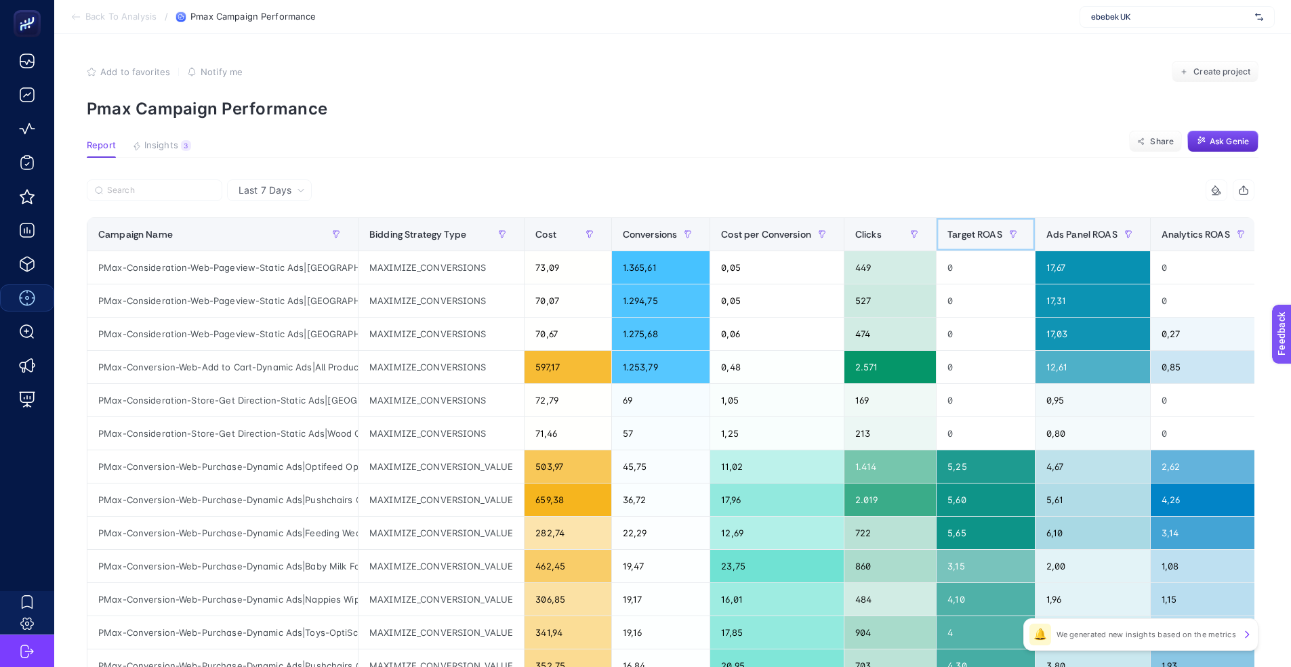
click at [984, 234] on span "Target ROAS" at bounding box center [974, 234] width 55 height 11
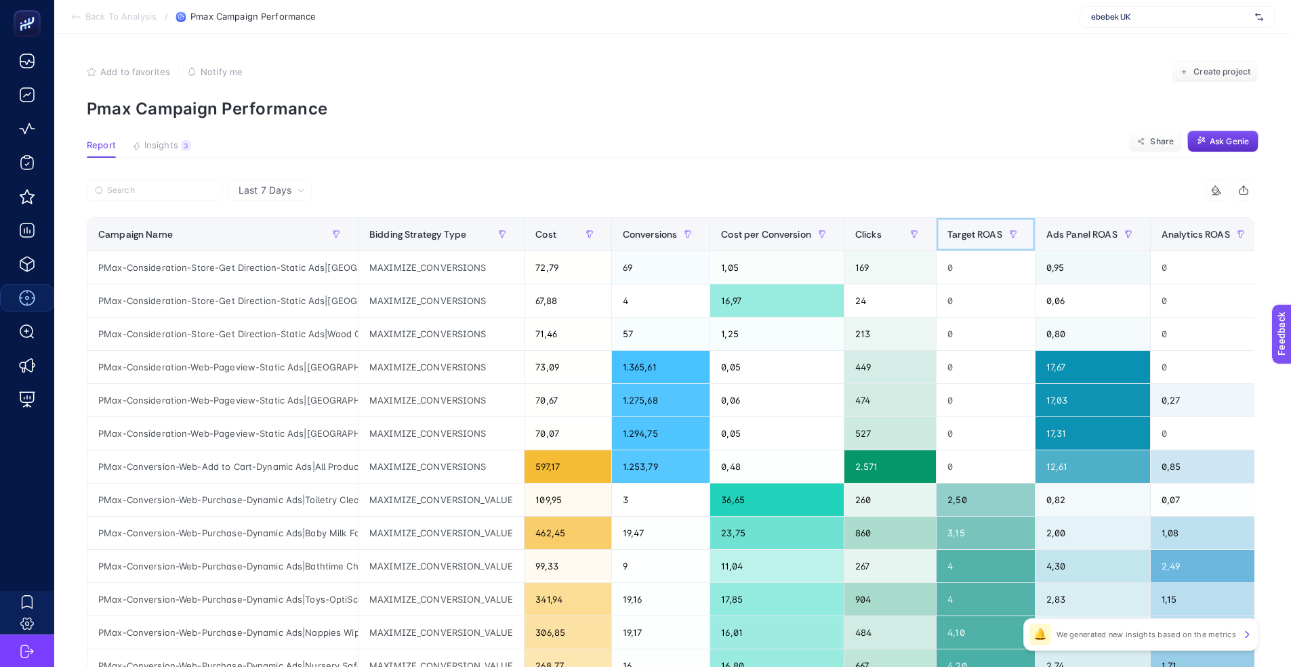
click at [986, 232] on span "Target ROAS" at bounding box center [974, 234] width 55 height 11
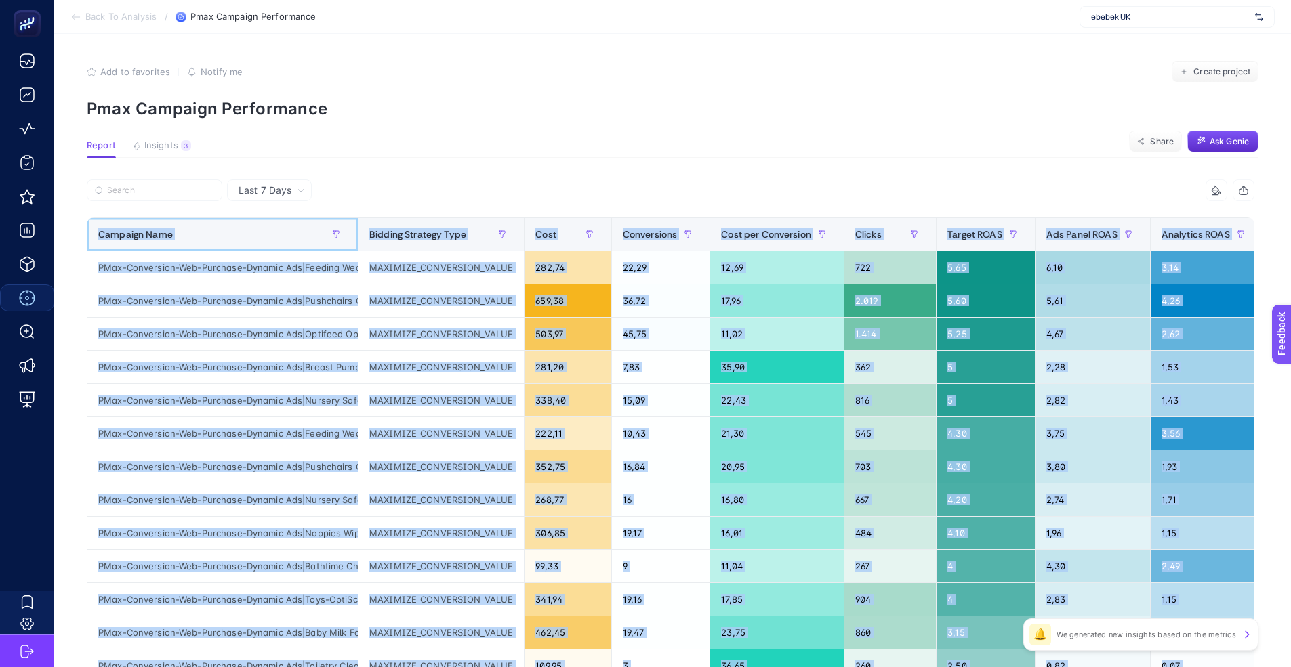
drag, startPoint x: 357, startPoint y: 235, endPoint x: 423, endPoint y: 233, distance: 66.4
click at [423, 233] on div "11 items selected Campaign Name Bidding Strategy Type Cost Conversions Cost per…" at bounding box center [670, 582] width 1167 height 805
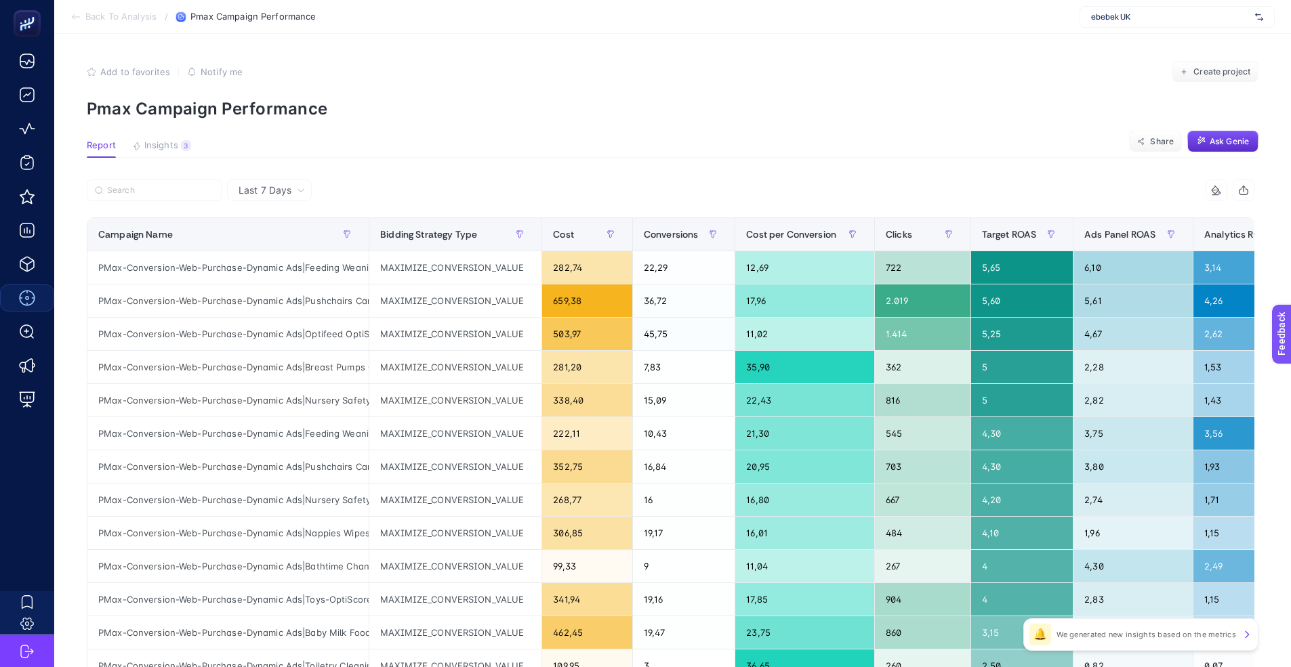
click at [558, 158] on article "Add to favorites false Notify me Create project Pmax Campaign Performance Repor…" at bounding box center [672, 563] width 1236 height 1059
click at [1217, 230] on span "Analytics ROAS" at bounding box center [1238, 234] width 68 height 11
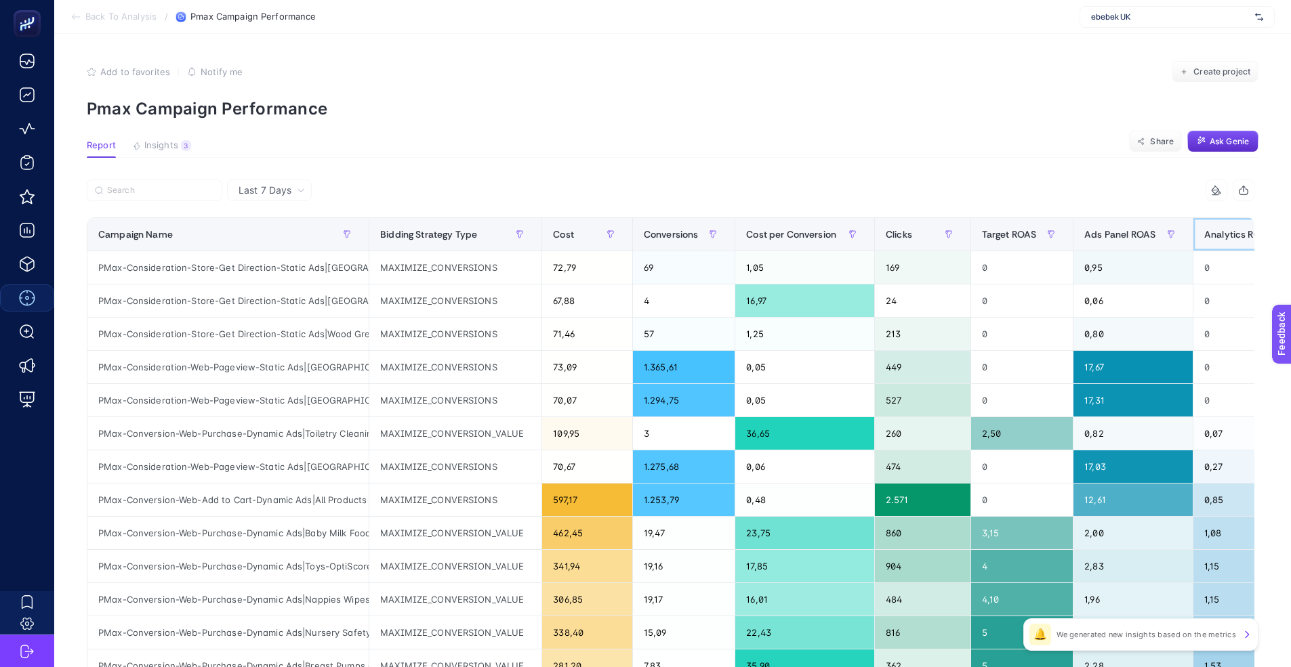
click at [1230, 230] on span "Analytics ROAS" at bounding box center [1238, 234] width 68 height 11
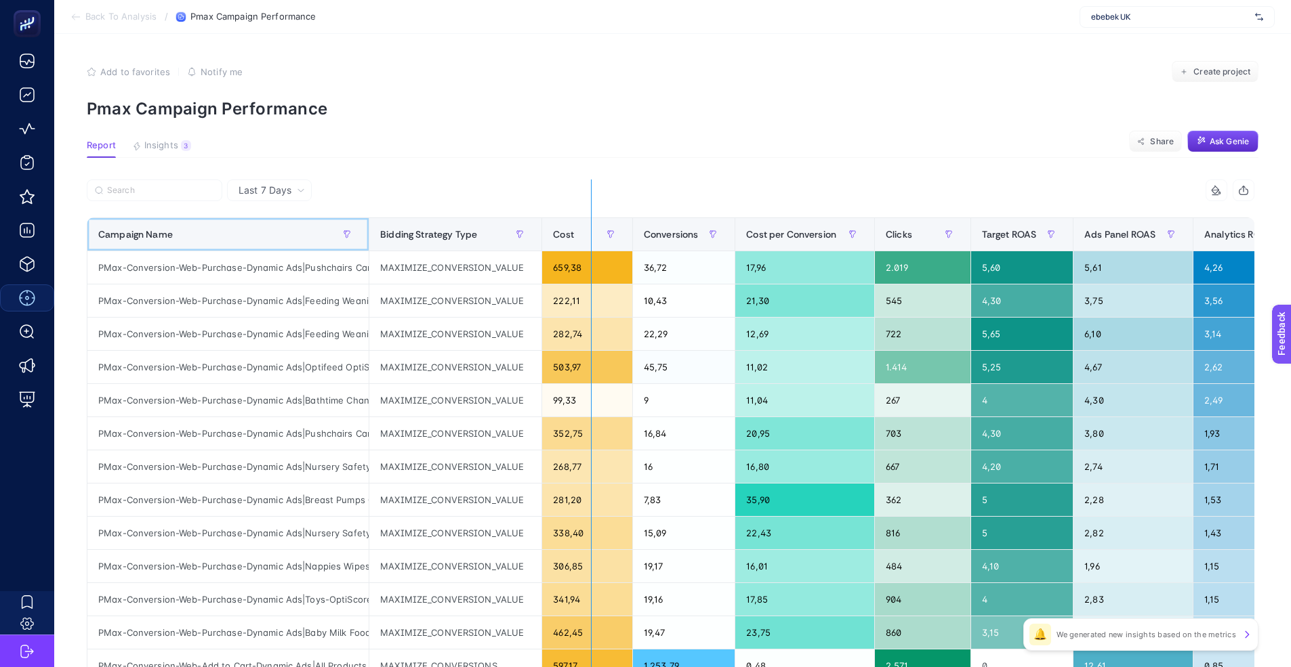
drag, startPoint x: 367, startPoint y: 240, endPoint x: 600, endPoint y: 243, distance: 233.1
click at [600, 243] on div "11 items selected Campaign Name Bidding Strategy Type Cost Conversions Cost per…" at bounding box center [670, 582] width 1167 height 805
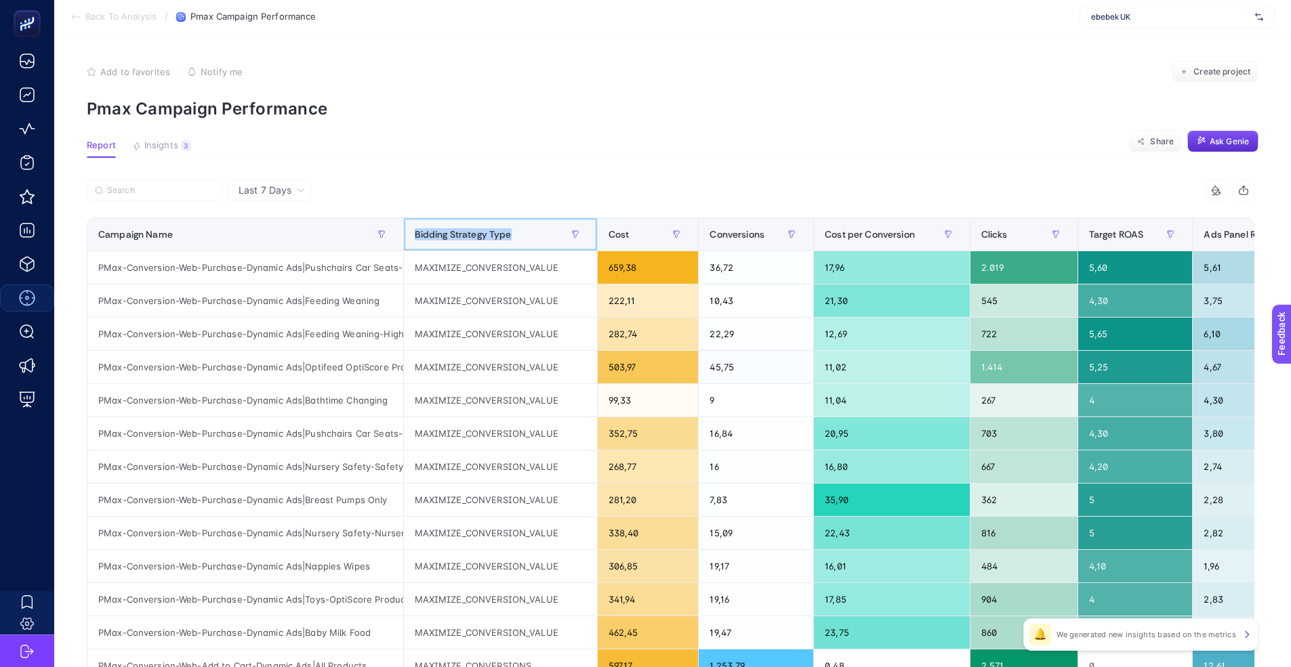
drag, startPoint x: 401, startPoint y: 238, endPoint x: 554, endPoint y: 238, distance: 153.1
click at [554, 238] on th "Bidding Strategy Type" at bounding box center [500, 234] width 194 height 33
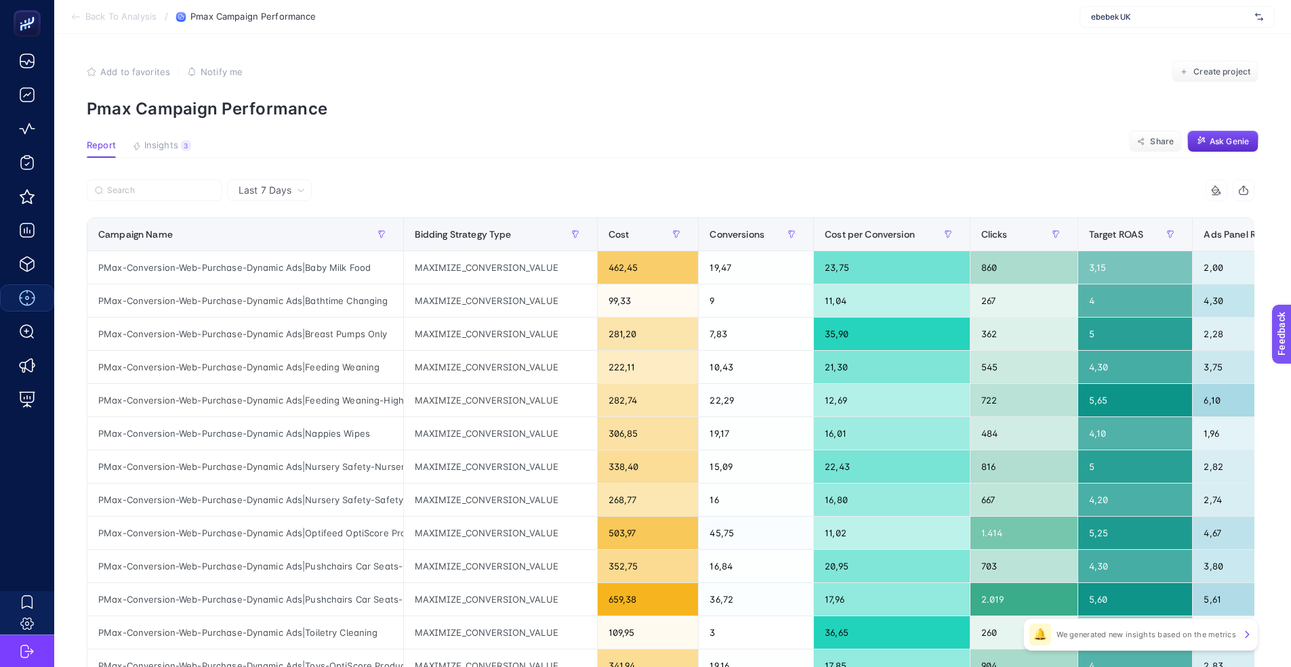
click at [448, 190] on div at bounding box center [379, 195] width 584 height 30
click at [400, 236] on span at bounding box center [400, 234] width 5 height 33
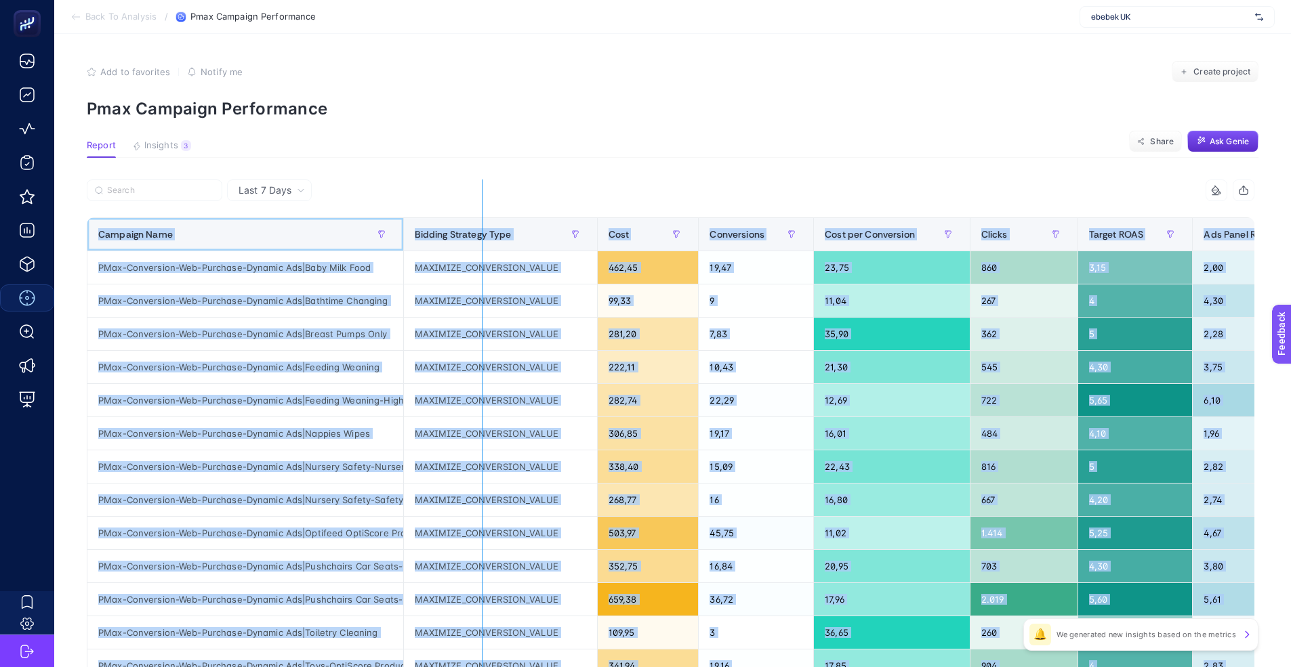
drag, startPoint x: 400, startPoint y: 236, endPoint x: 482, endPoint y: 234, distance: 81.3
click at [482, 234] on div "11 items selected Campaign Name Bidding Strategy Type Cost Conversions Cost per…" at bounding box center [670, 582] width 1167 height 805
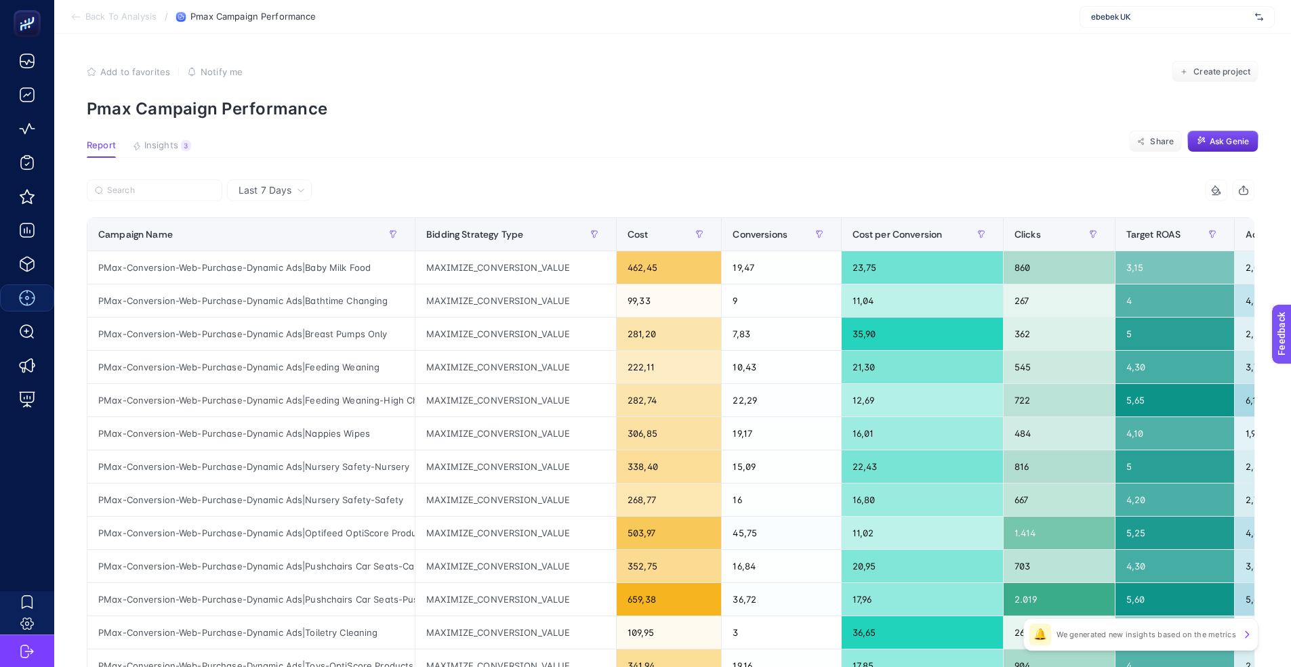
click at [431, 199] on div at bounding box center [379, 195] width 584 height 30
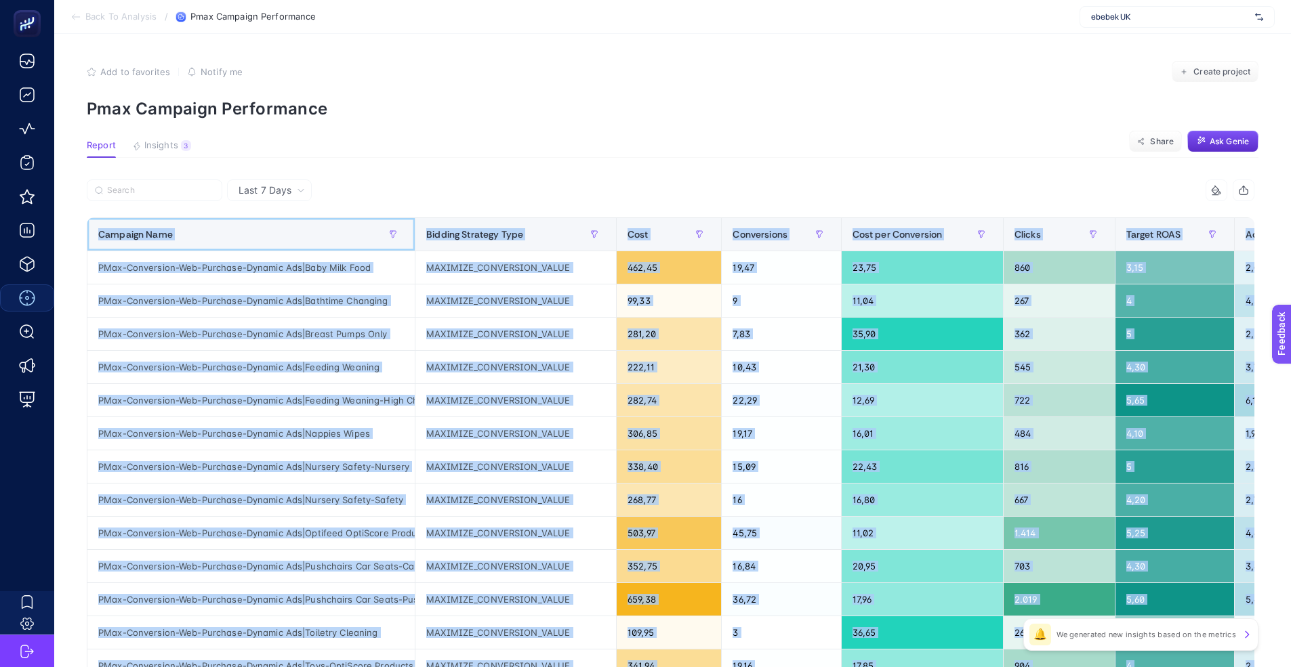
drag, startPoint x: 412, startPoint y: 230, endPoint x: 522, endPoint y: 226, distance: 110.5
click at [522, 226] on div "11 items selected Campaign Name Bidding Strategy Type Cost Conversions Cost per…" at bounding box center [670, 582] width 1167 height 805
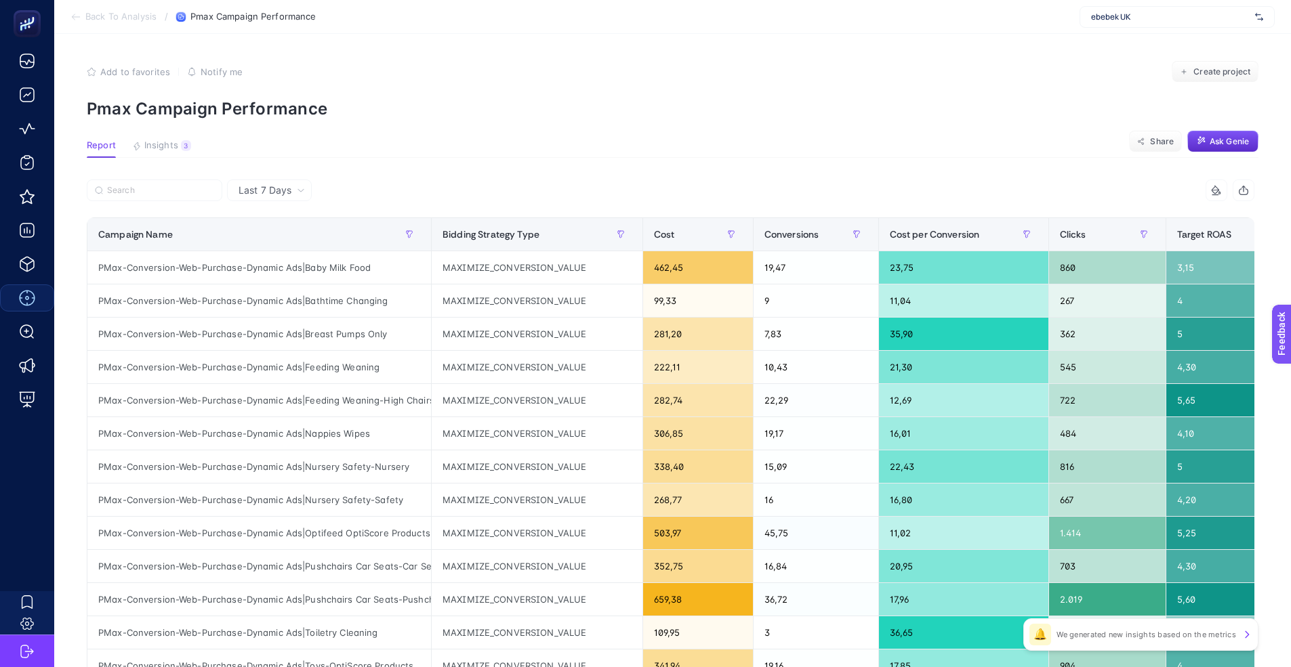
click at [432, 208] on div at bounding box center [379, 195] width 584 height 30
drag, startPoint x: 421, startPoint y: 233, endPoint x: 213, endPoint y: 230, distance: 207.3
click at [213, 230] on div "11 items selected Campaign Name Bidding Strategy Type Cost Conversions Cost per…" at bounding box center [670, 582] width 1167 height 805
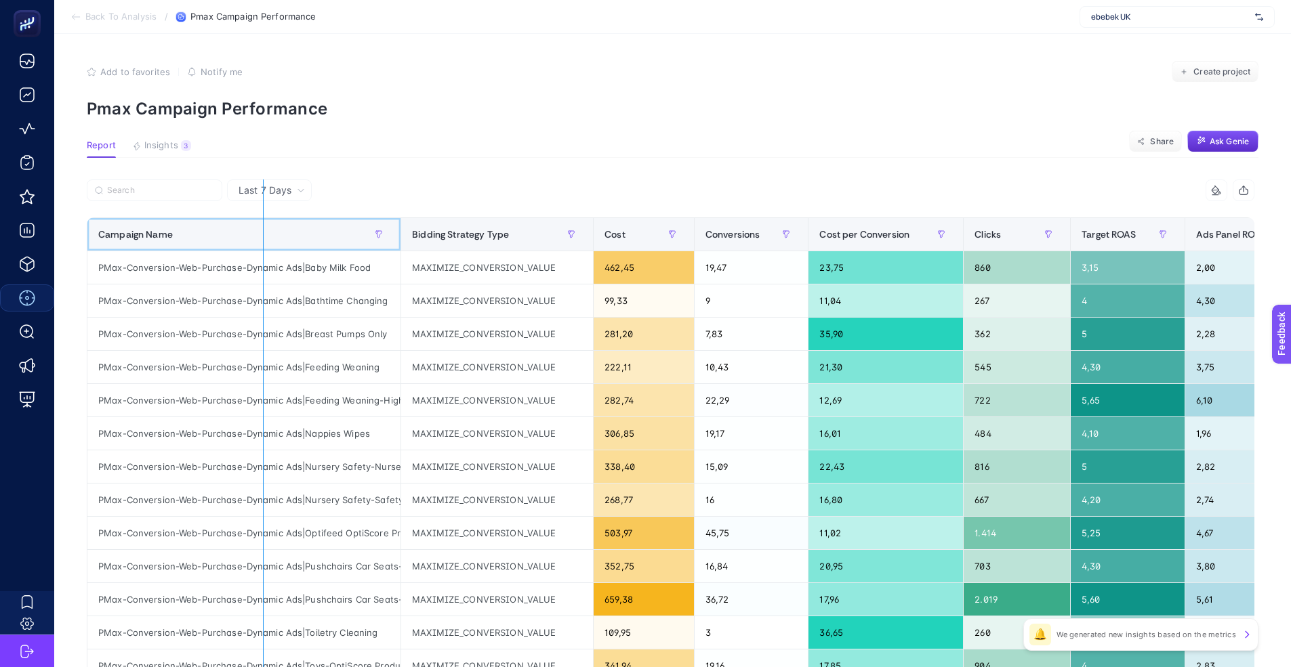
drag, startPoint x: 390, startPoint y: 231, endPoint x: 203, endPoint y: 232, distance: 186.3
click at [203, 232] on div "11 items selected Campaign Name Bidding Strategy Type Cost Conversions Cost per…" at bounding box center [670, 582] width 1167 height 805
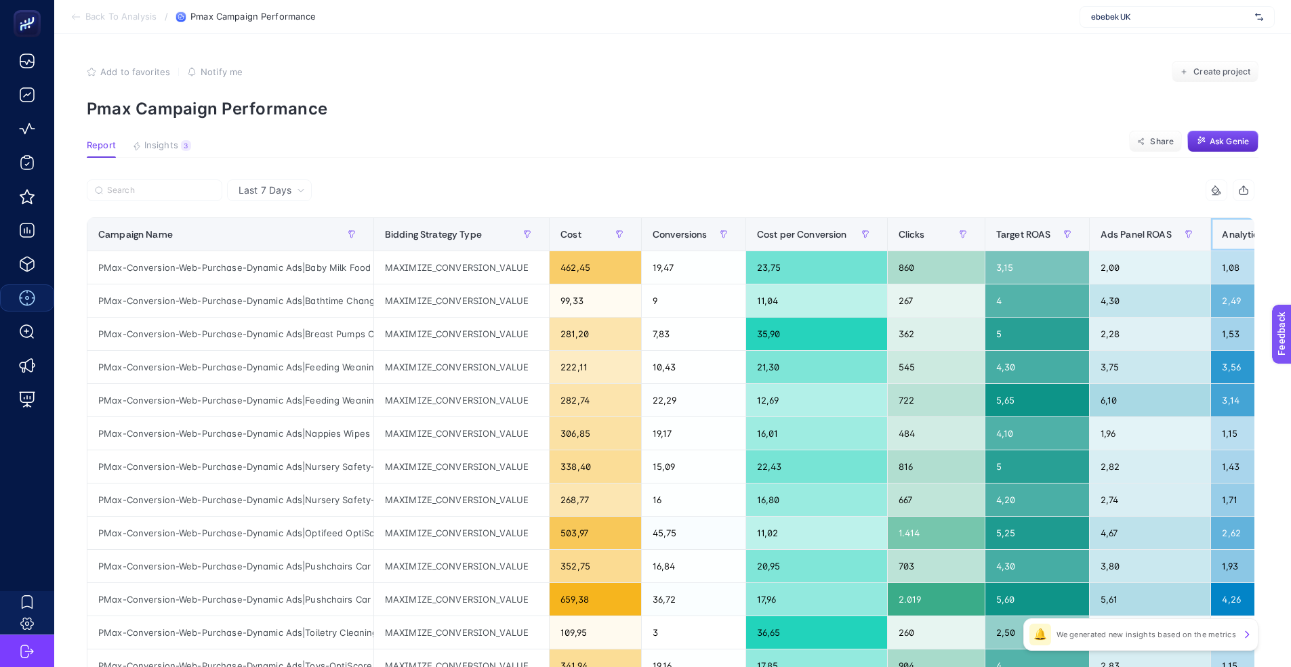
click at [1213, 227] on th "Analytics ROAS" at bounding box center [1270, 234] width 119 height 33
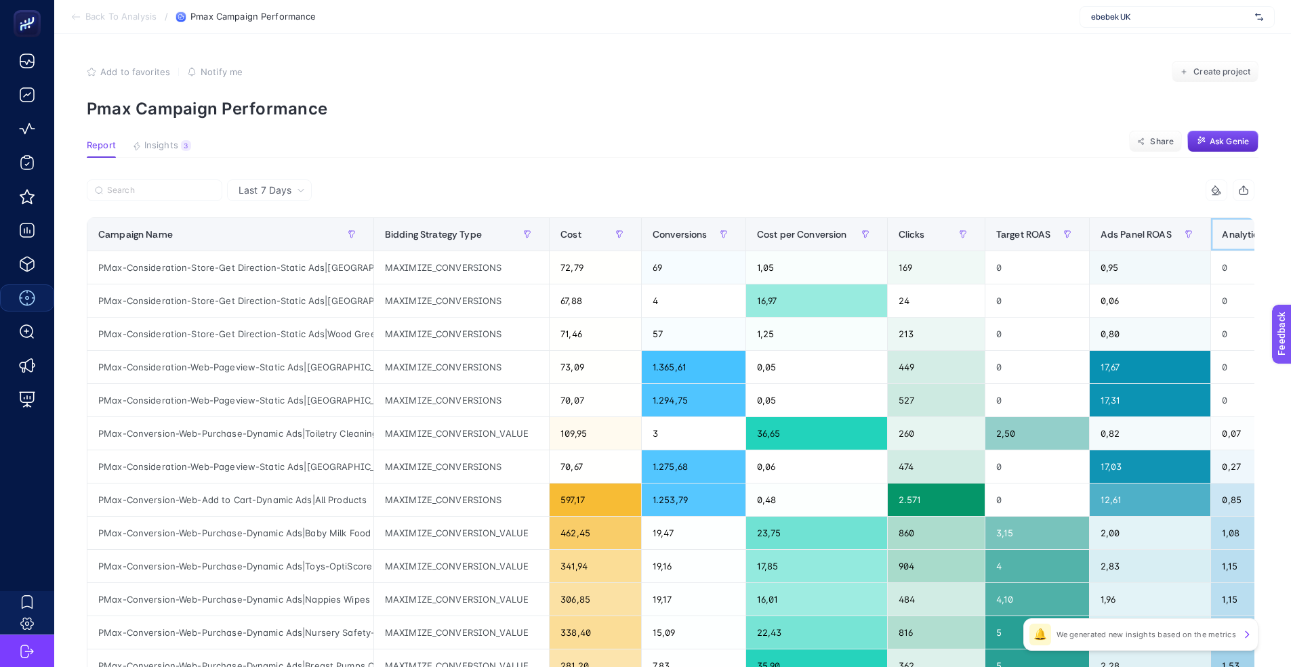
click at [1234, 232] on span "Analytics ROAS" at bounding box center [1255, 234] width 68 height 11
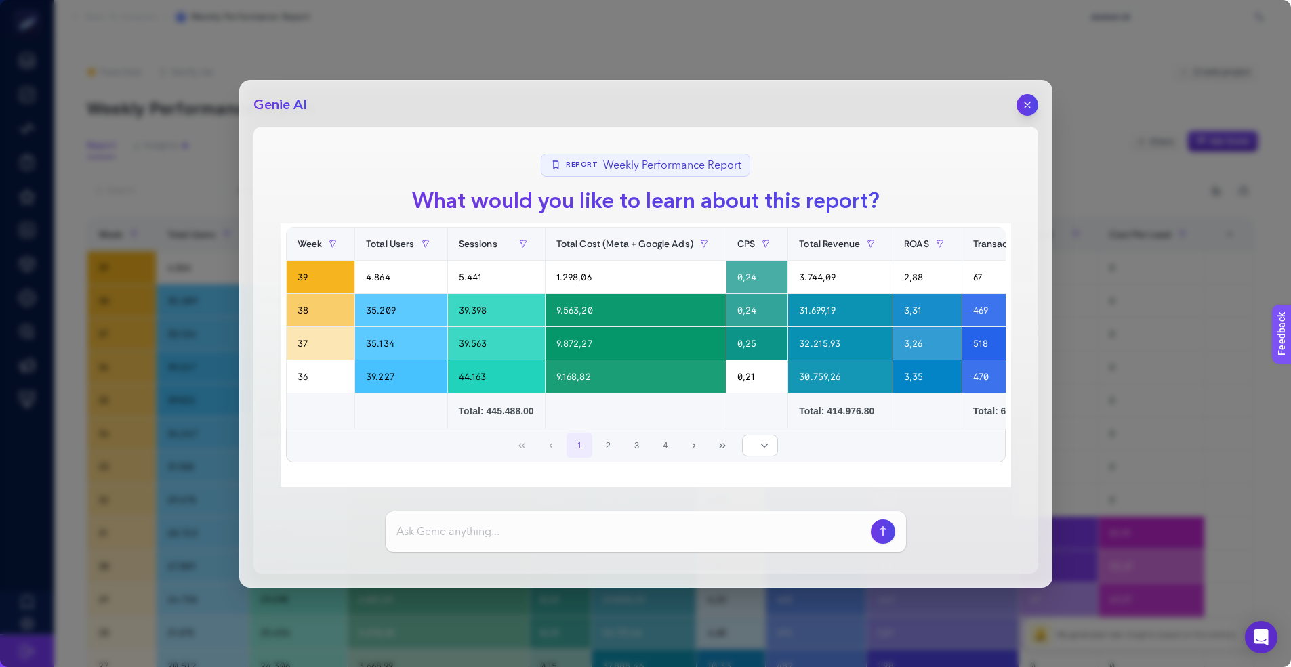
scroll to position [150, 0]
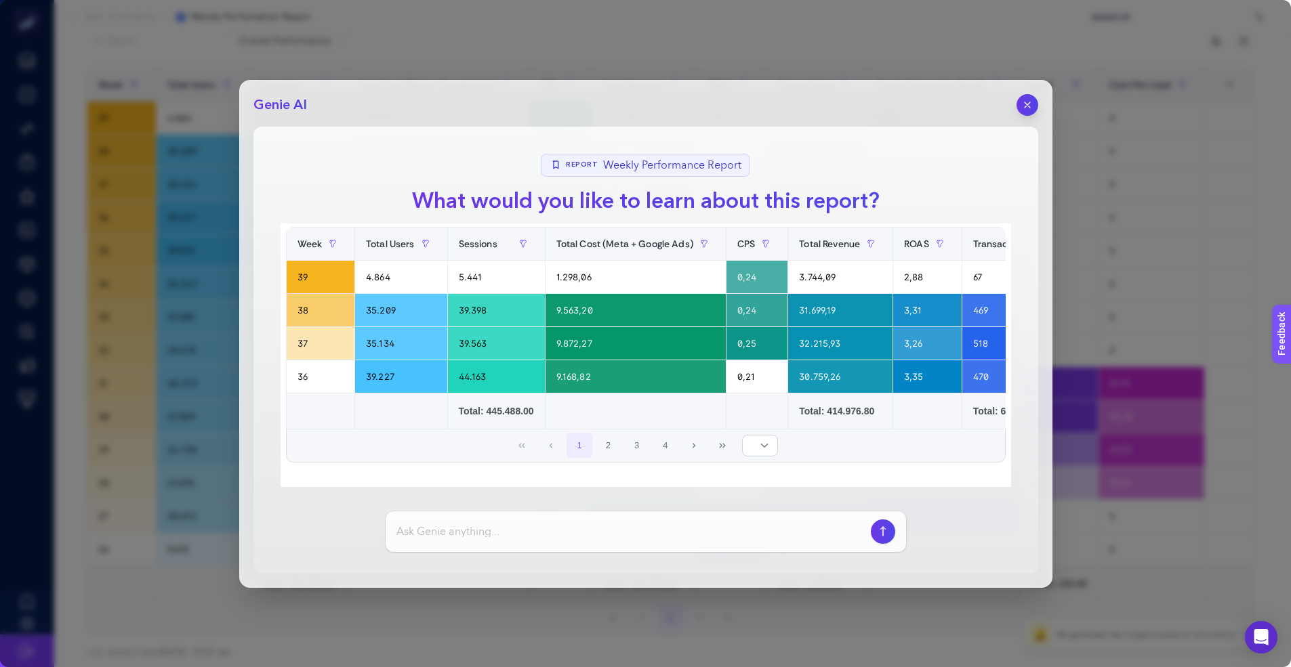
click at [575, 533] on input at bounding box center [630, 532] width 469 height 16
type input "tell me every detail related to this raport"
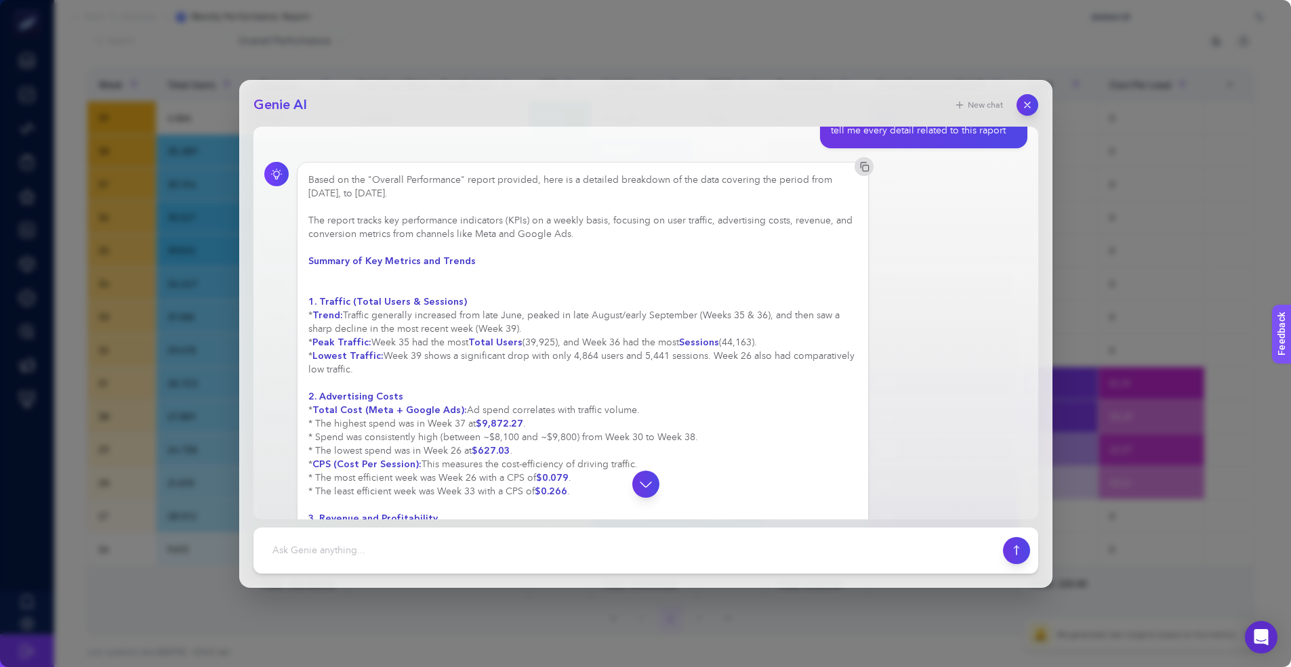
scroll to position [126, 0]
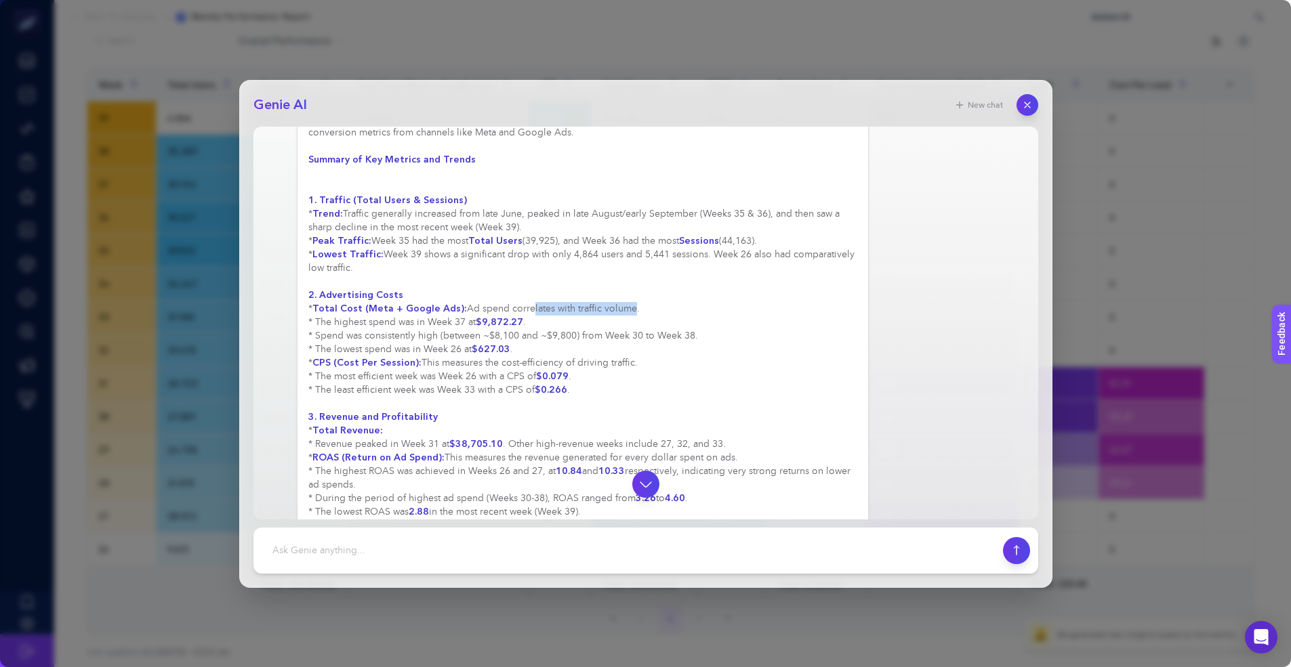
drag, startPoint x: 518, startPoint y: 308, endPoint x: 617, endPoint y: 308, distance: 98.9
click at [617, 308] on div "Based on the "Overall Performance" report provided, here is a detailed breakdow…" at bounding box center [582, 580] width 549 height 1016
click at [463, 325] on div "Based on the "Overall Performance" report provided, here is a detailed breakdow…" at bounding box center [582, 580] width 549 height 1016
drag, startPoint x: 341, startPoint y: 326, endPoint x: 540, endPoint y: 325, distance: 199.2
click at [540, 325] on div "Based on the "Overall Performance" report provided, here is a detailed breakdow…" at bounding box center [582, 580] width 549 height 1016
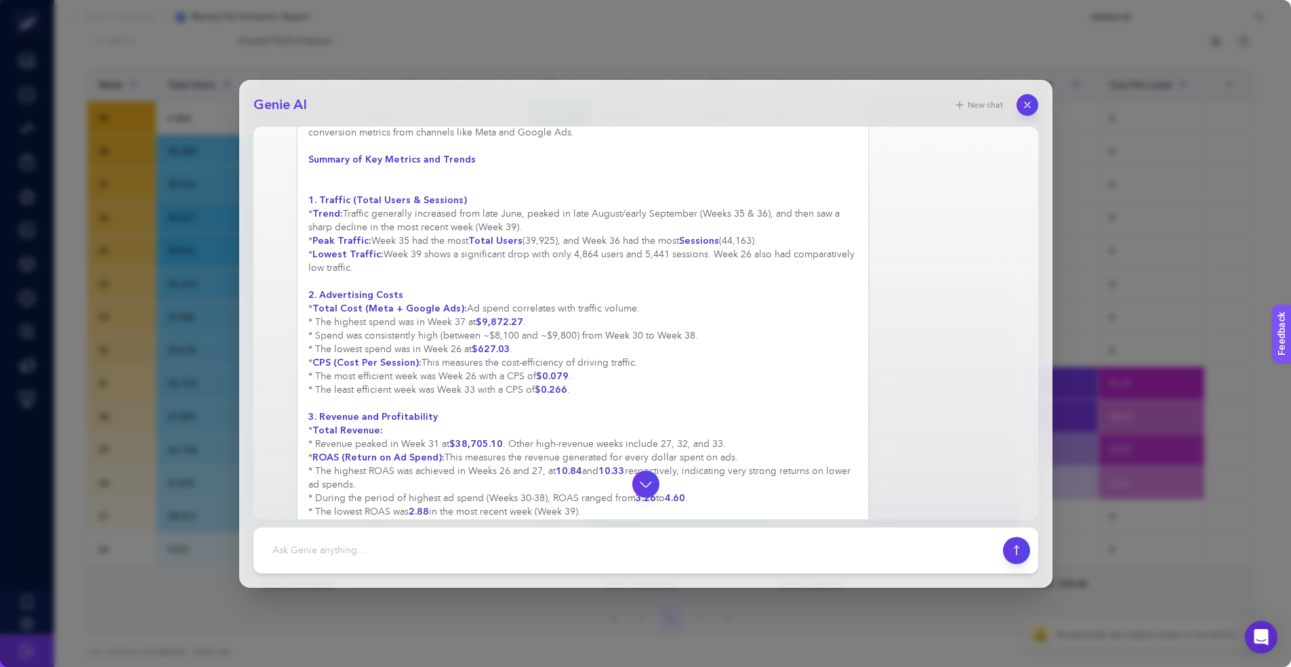
click at [403, 327] on div "Based on the "Overall Performance" report provided, here is a detailed breakdow…" at bounding box center [582, 580] width 549 height 1016
drag, startPoint x: 339, startPoint y: 336, endPoint x: 493, endPoint y: 341, distance: 154.6
click at [493, 341] on div "Based on the "Overall Performance" report provided, here is a detailed breakdow…" at bounding box center [582, 580] width 549 height 1016
click at [423, 351] on div "Based on the "Overall Performance" report provided, here is a detailed breakdow…" at bounding box center [582, 580] width 549 height 1016
drag, startPoint x: 413, startPoint y: 350, endPoint x: 546, endPoint y: 352, distance: 132.8
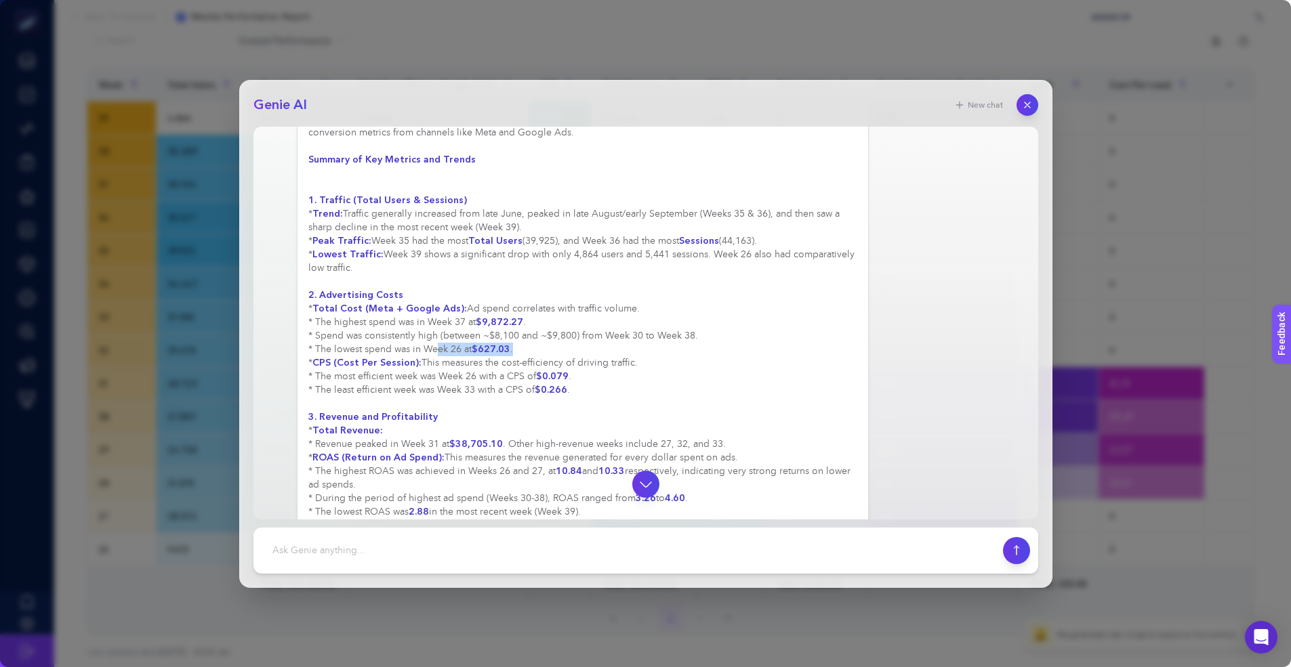
click at [546, 352] on div "Based on the "Overall Performance" report provided, here is a detailed breakdow…" at bounding box center [582, 580] width 549 height 1016
click at [432, 377] on div "Based on the "Overall Performance" report provided, here is a detailed breakdow…" at bounding box center [582, 580] width 549 height 1016
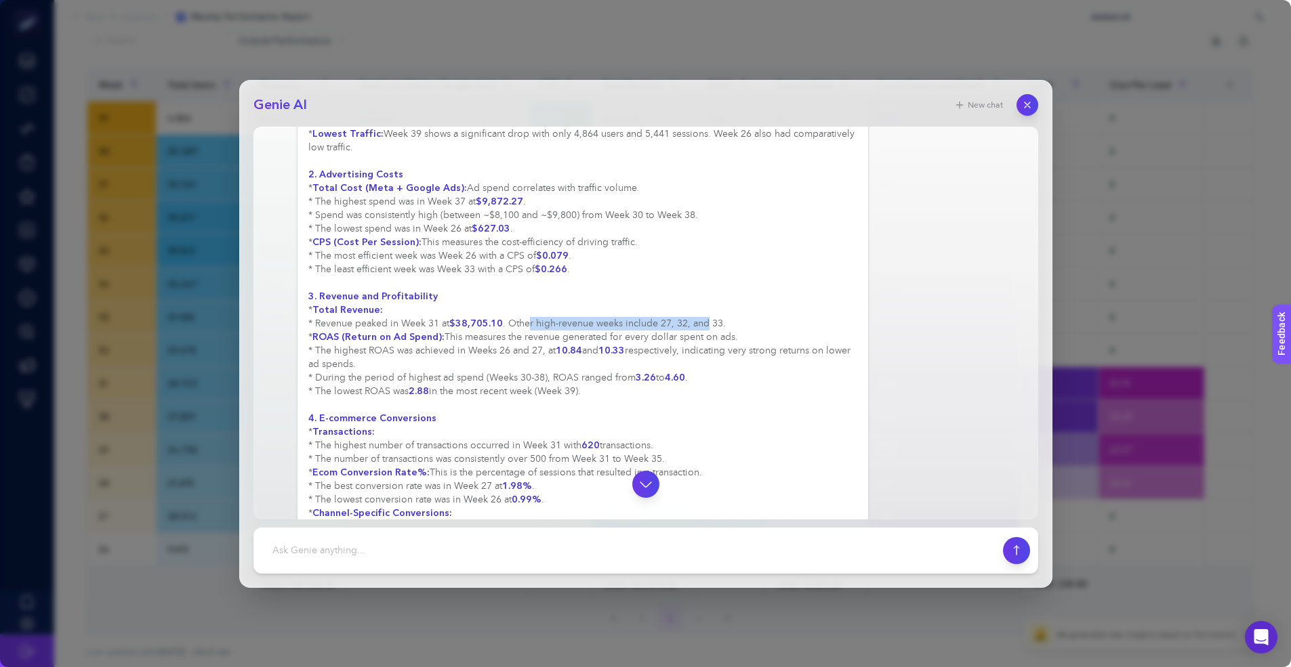
drag, startPoint x: 528, startPoint y: 326, endPoint x: 669, endPoint y: 322, distance: 140.3
click at [705, 325] on div "Based on the "Overall Performance" report provided, here is a detailed breakdow…" at bounding box center [582, 459] width 549 height 1016
click at [612, 322] on div "Based on the "Overall Performance" report provided, here is a detailed breakdow…" at bounding box center [582, 459] width 549 height 1016
drag, startPoint x: 402, startPoint y: 377, endPoint x: 698, endPoint y: 374, distance: 295.4
click at [698, 374] on div "Based on the "Overall Performance" report provided, here is a detailed breakdow…" at bounding box center [582, 459] width 549 height 1016
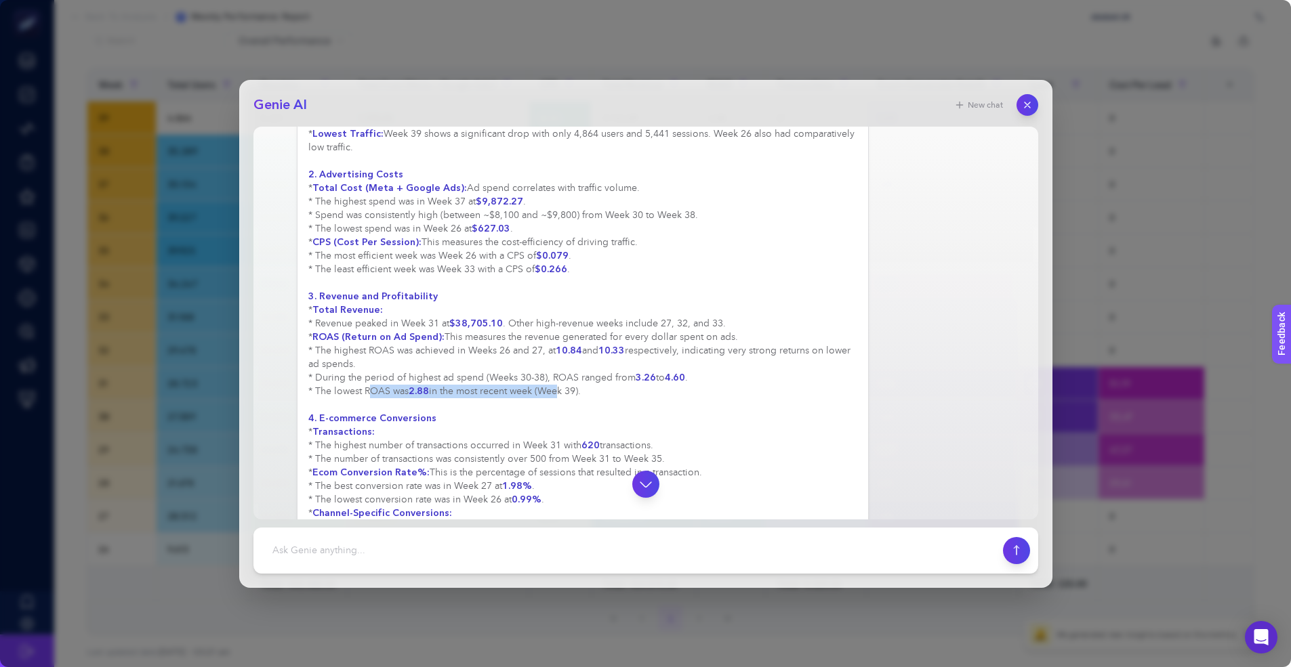
drag, startPoint x: 355, startPoint y: 392, endPoint x: 549, endPoint y: 390, distance: 194.4
click at [555, 392] on div "Based on the "Overall Performance" report provided, here is a detailed breakdow…" at bounding box center [582, 459] width 549 height 1016
click at [436, 379] on div "Based on the "Overall Performance" report provided, here is a detailed breakdow…" at bounding box center [582, 459] width 549 height 1016
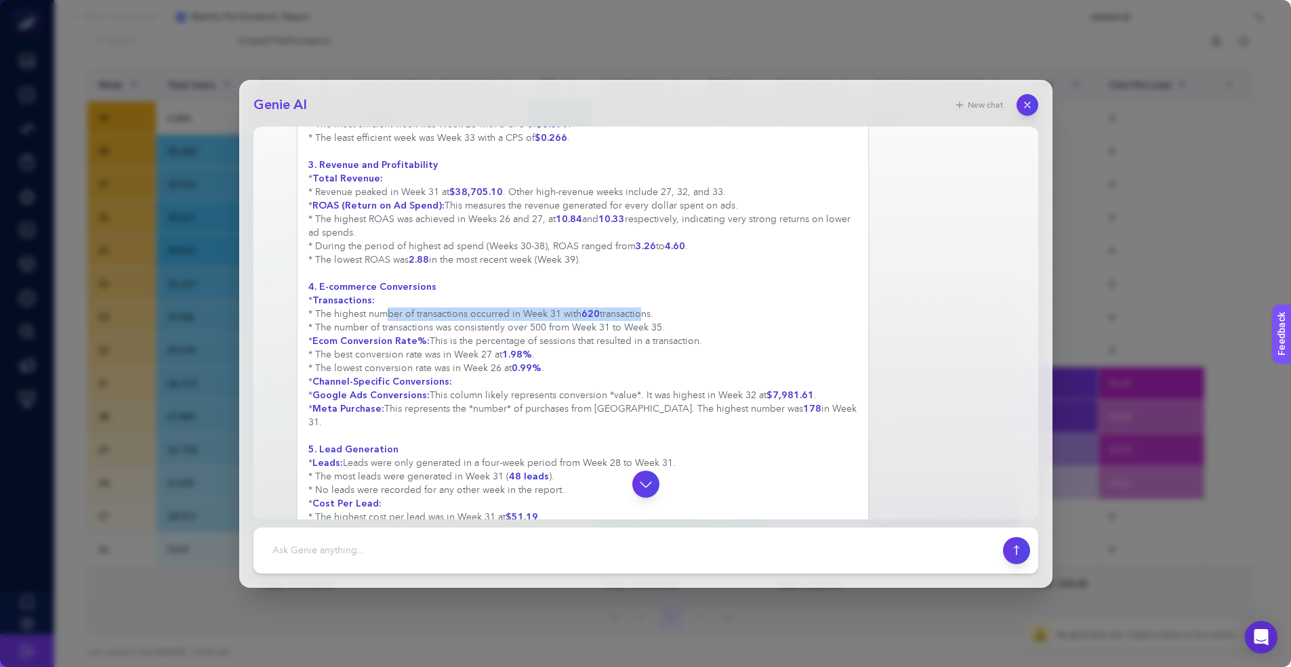
drag, startPoint x: 365, startPoint y: 312, endPoint x: 639, endPoint y: 315, distance: 273.7
click at [639, 315] on div "Based on the "Overall Performance" report provided, here is a detailed breakdow…" at bounding box center [582, 328] width 549 height 1016
click at [509, 320] on div "Based on the "Overall Performance" report provided, here is a detailed breakdow…" at bounding box center [582, 328] width 549 height 1016
drag, startPoint x: 346, startPoint y: 329, endPoint x: 633, endPoint y: 327, distance: 287.3
click at [633, 327] on div "Based on the "Overall Performance" report provided, here is a detailed breakdow…" at bounding box center [582, 328] width 549 height 1016
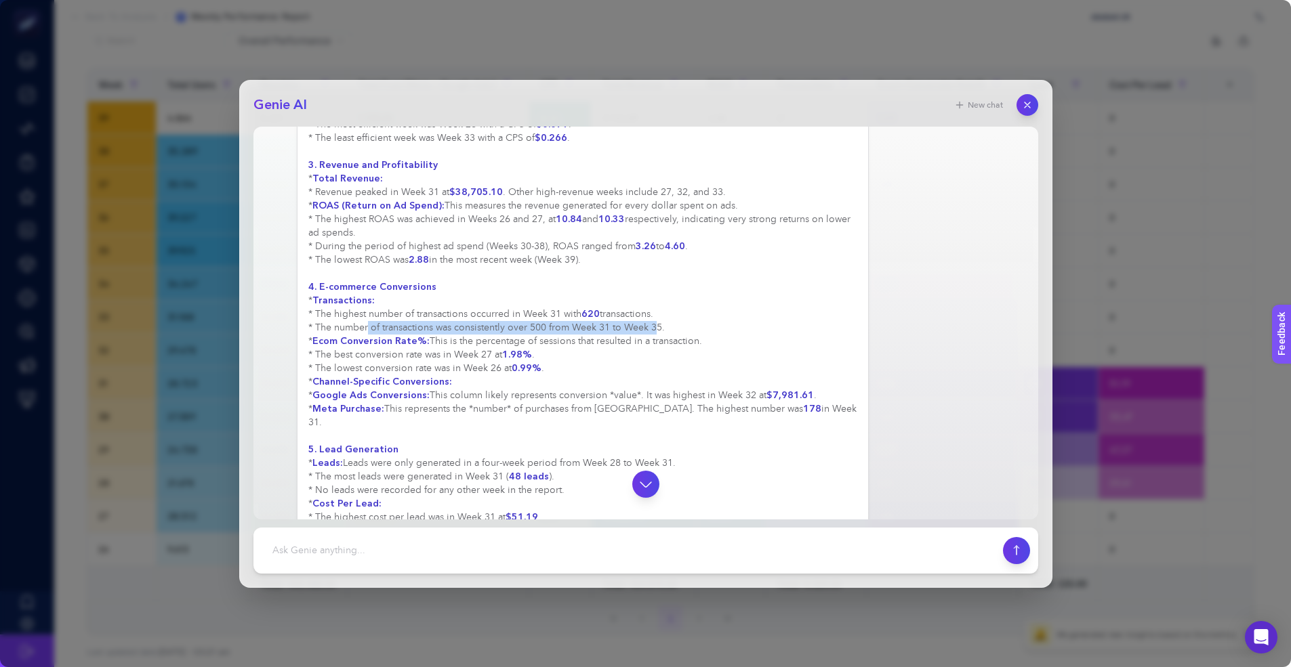
click at [635, 325] on div "Based on the "Overall Performance" report provided, here is a detailed breakdow…" at bounding box center [582, 328] width 549 height 1016
drag, startPoint x: 447, startPoint y: 342, endPoint x: 459, endPoint y: 390, distance: 49.0
click at [502, 365] on div "Based on the "Overall Performance" report provided, here is a detailed breakdow…" at bounding box center [582, 328] width 549 height 1016
click at [429, 401] on div "Based on the "Overall Performance" report provided, here is a detailed breakdow…" at bounding box center [582, 328] width 549 height 1016
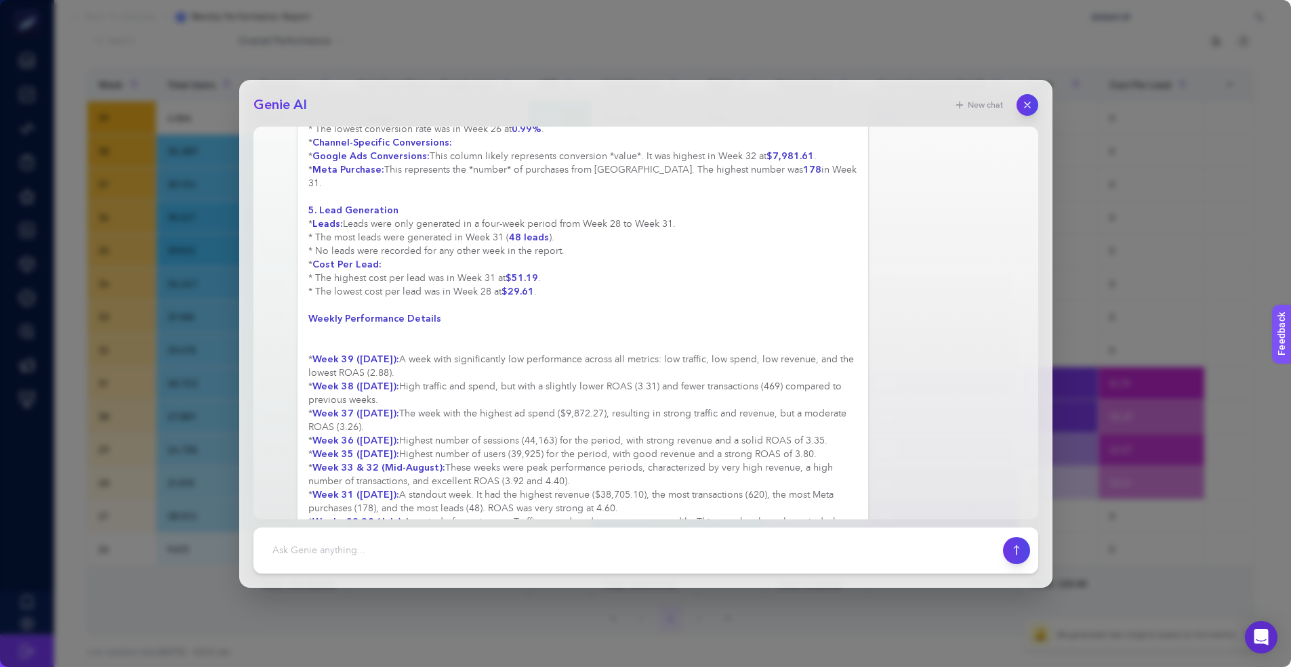
scroll to position [703, 0]
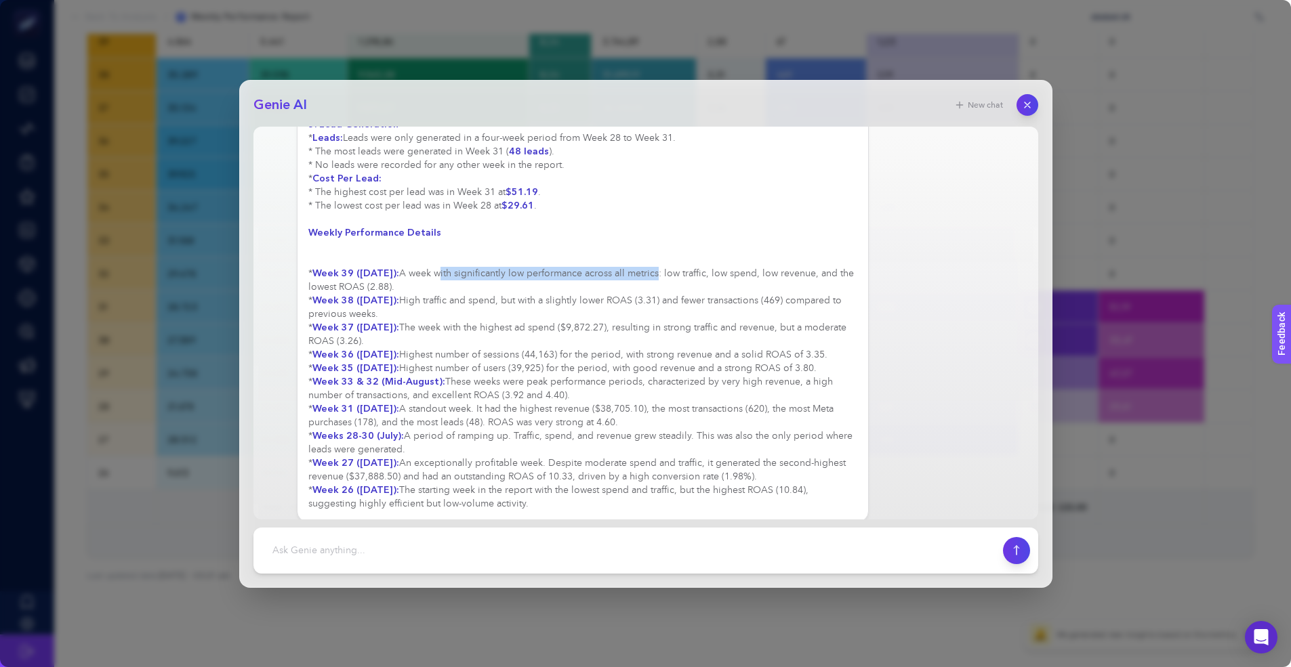
drag, startPoint x: 435, startPoint y: 259, endPoint x: 653, endPoint y: 263, distance: 218.2
click at [653, 263] on div "Based on the "Overall Performance" report provided, here is a detailed breakdow…" at bounding box center [582, 3] width 549 height 1016
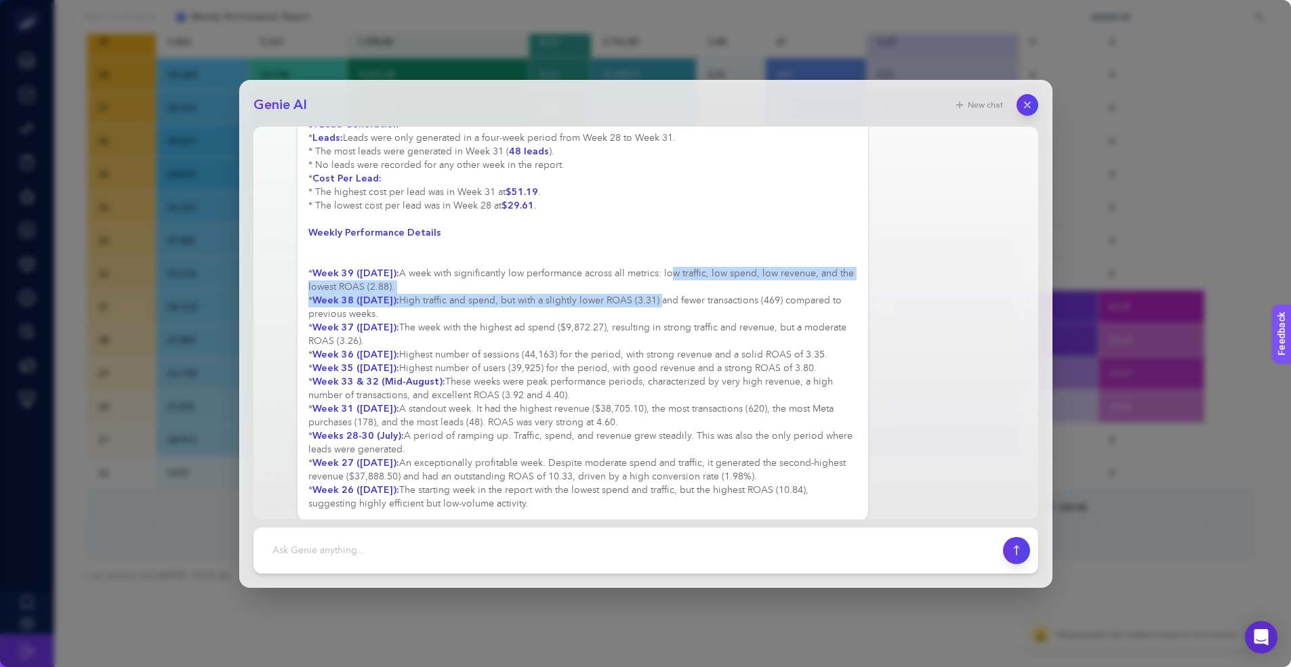
drag, startPoint x: 663, startPoint y: 262, endPoint x: 625, endPoint y: 324, distance: 73.0
click at [652, 282] on div "Based on the "Overall Performance" report provided, here is a detailed breakdow…" at bounding box center [582, 3] width 549 height 1016
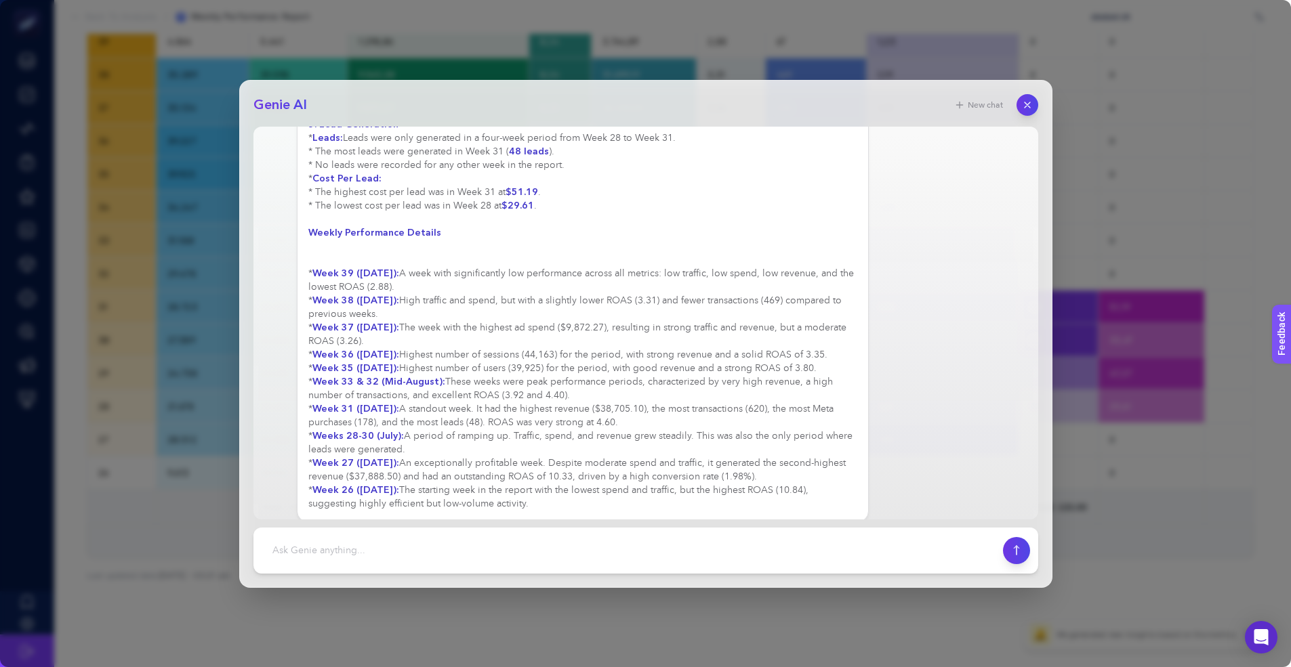
click at [683, 245] on div "Based on the "Overall Performance" report provided, here is a detailed breakdow…" at bounding box center [582, 3] width 549 height 1016
drag, startPoint x: 381, startPoint y: 287, endPoint x: 623, endPoint y: 303, distance: 242.4
click at [621, 302] on div "Based on the "Overall Performance" report provided, here is a detailed breakdow…" at bounding box center [582, 3] width 549 height 1016
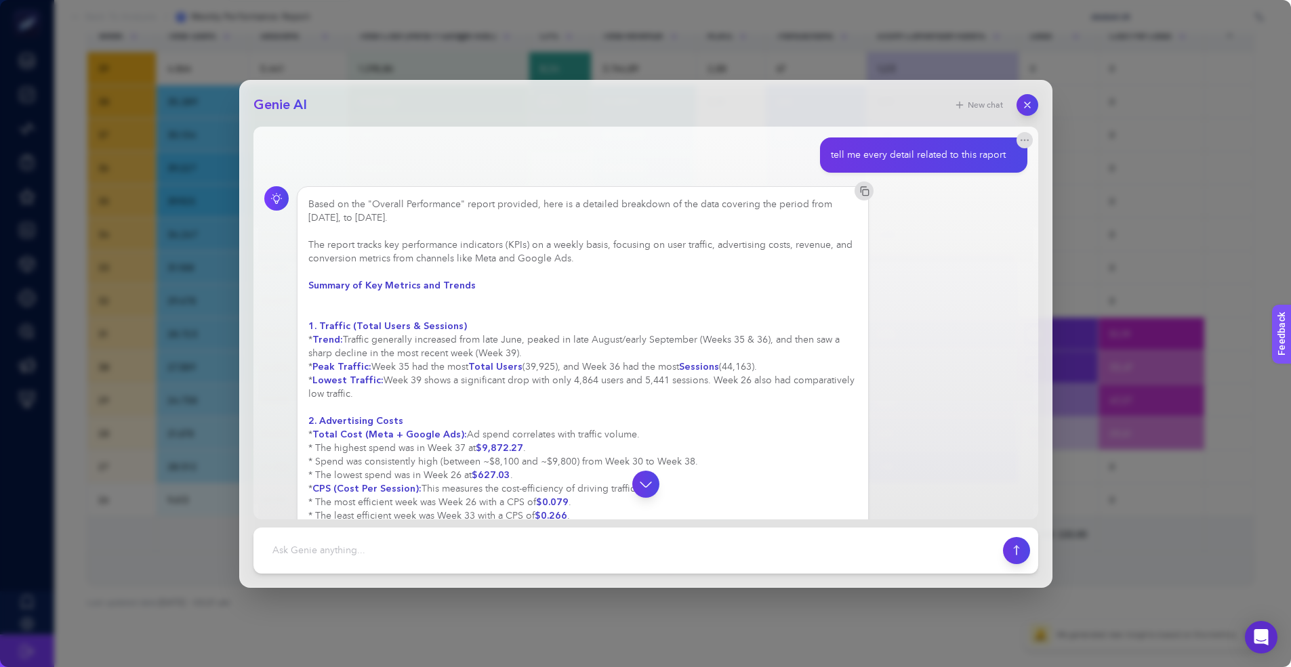
scroll to position [45, 0]
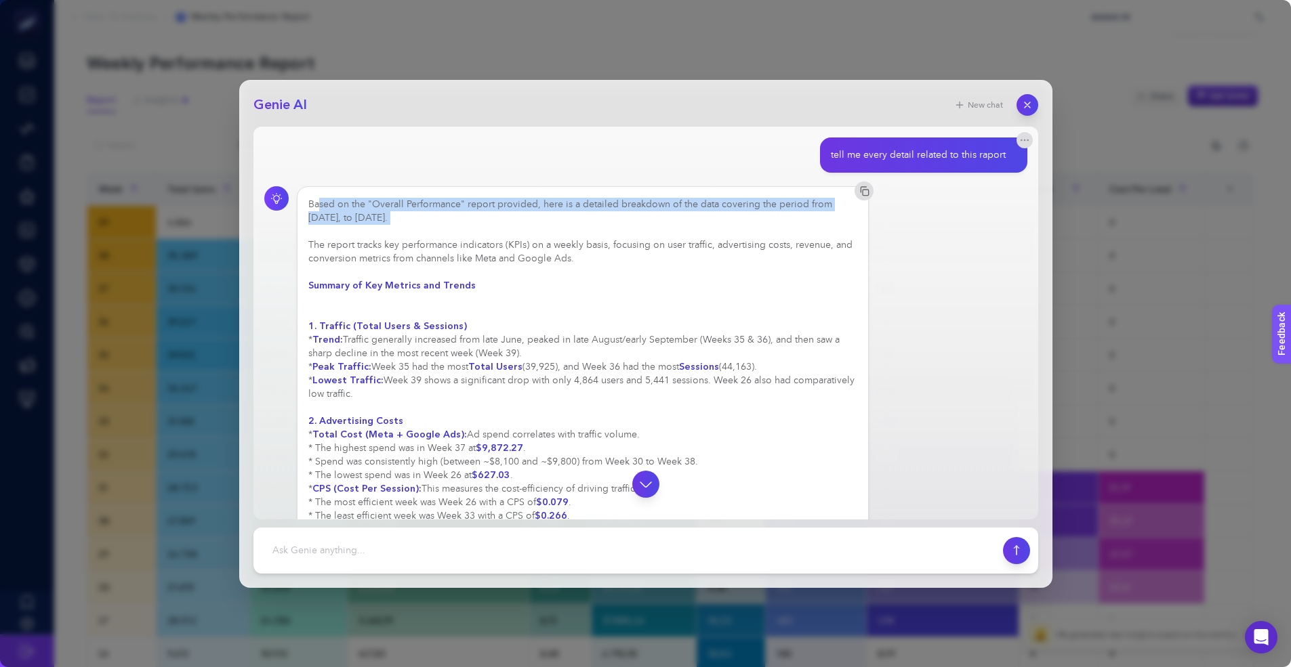
drag, startPoint x: 320, startPoint y: 205, endPoint x: 423, endPoint y: 238, distance: 107.5
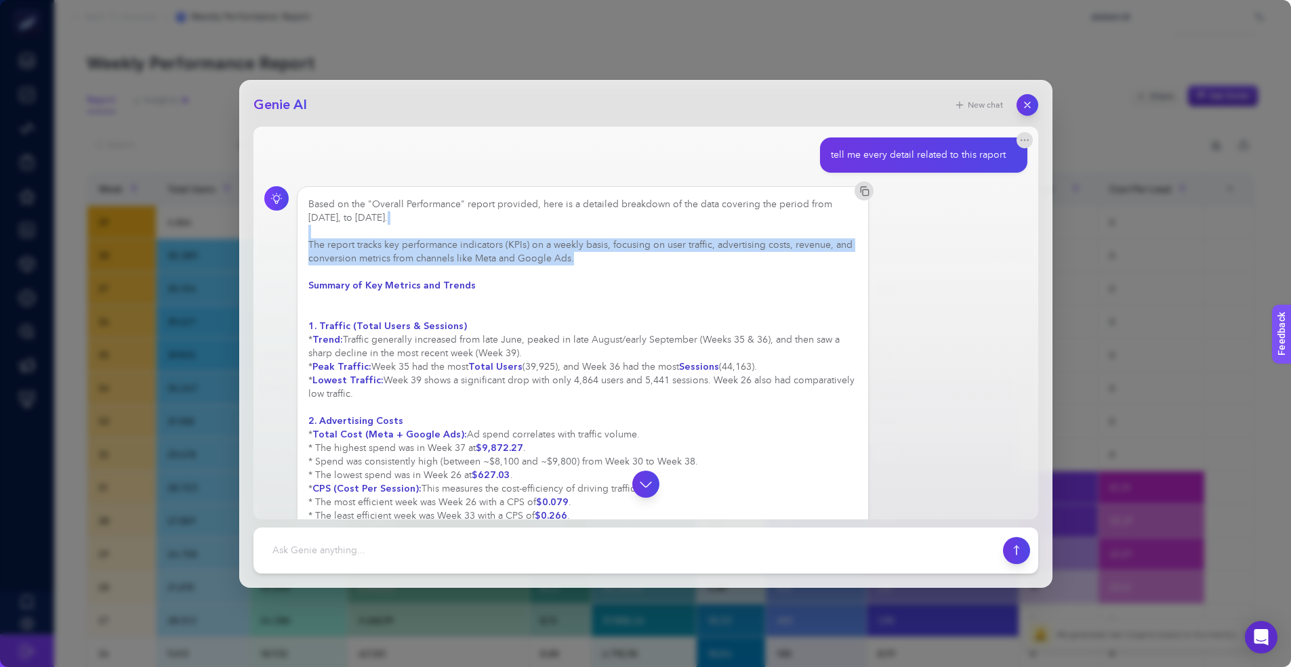
drag, startPoint x: 365, startPoint y: 236, endPoint x: 619, endPoint y: 257, distance: 254.9
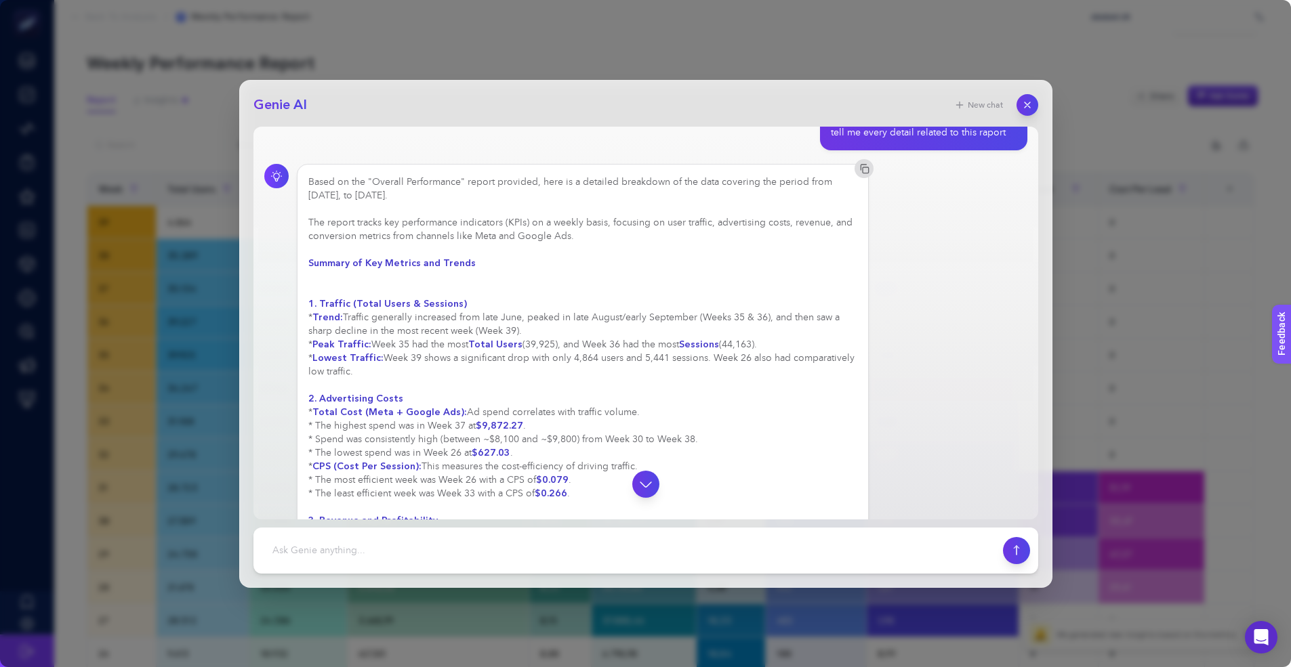
scroll to position [113, 0]
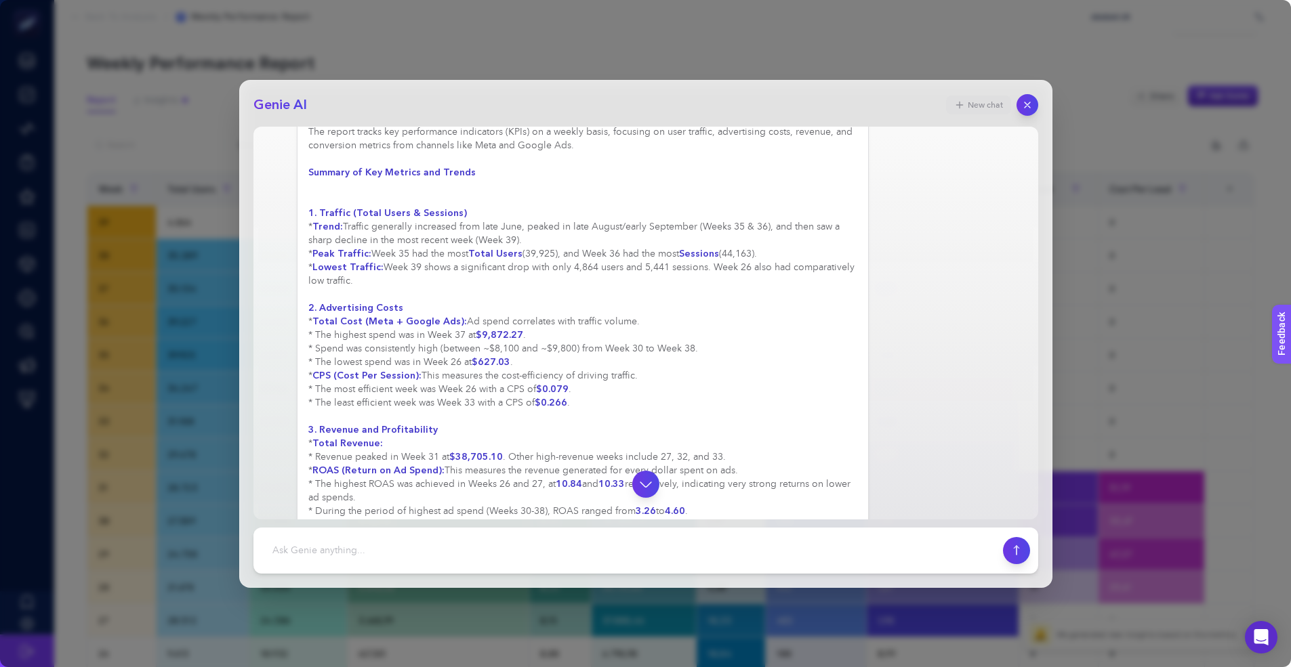
click at [976, 105] on button "New chat" at bounding box center [978, 105] width 65 height 19
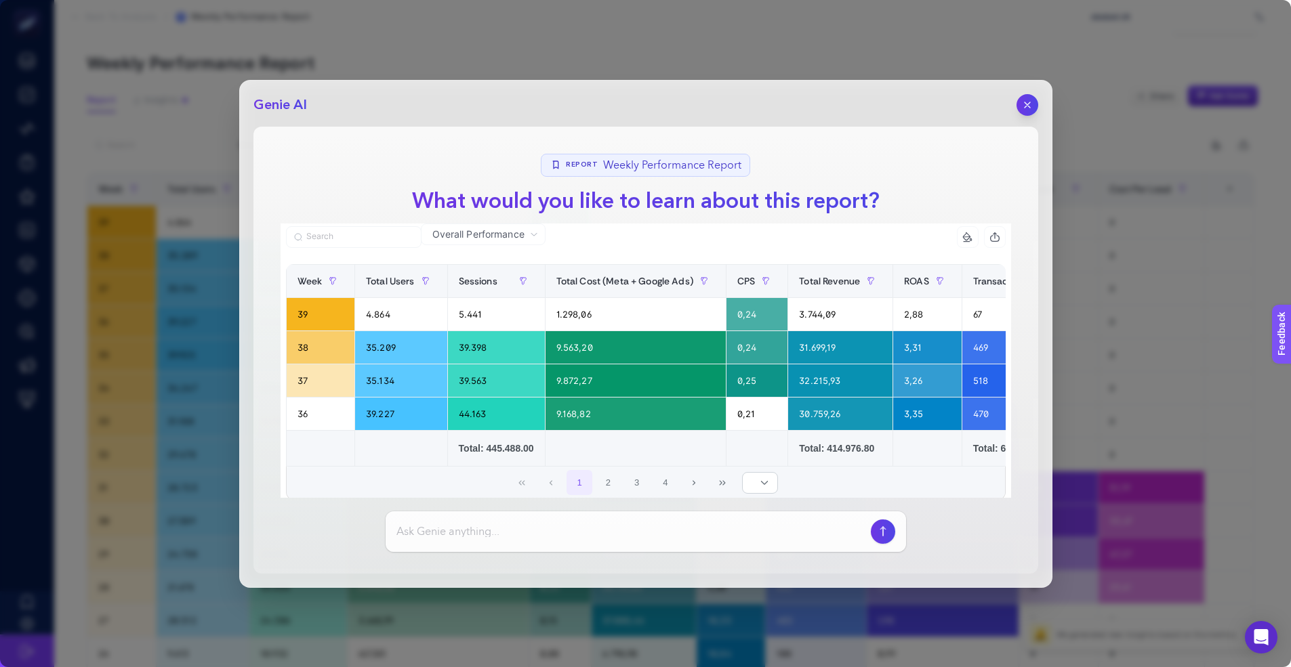
scroll to position [0, 0]
click at [1022, 100] on icon "button" at bounding box center [1027, 105] width 12 height 12
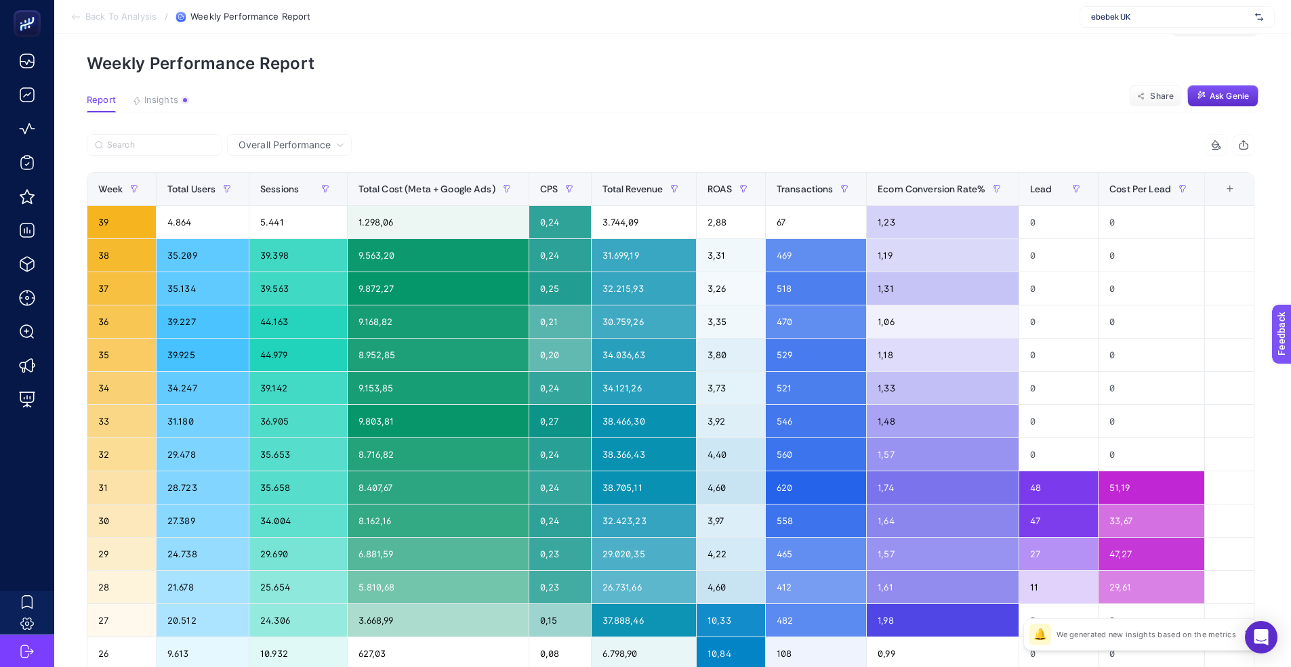
scroll to position [226, 0]
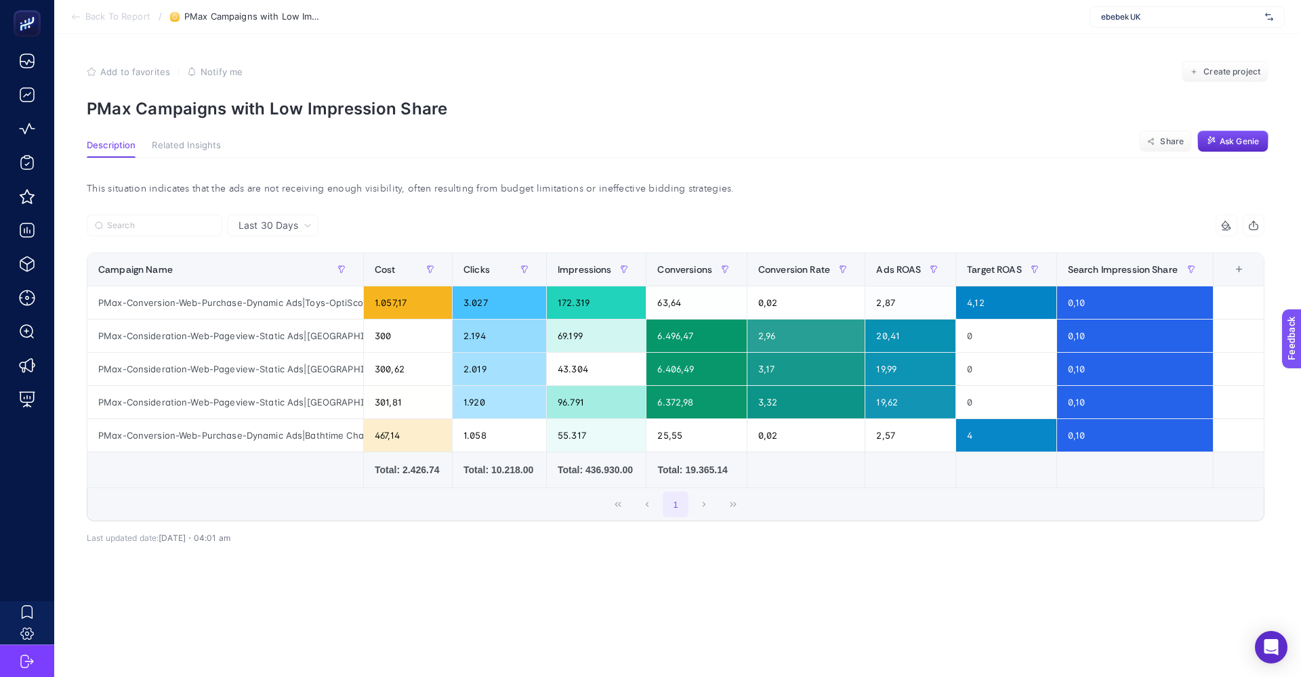
click at [182, 142] on span "Related Insights" at bounding box center [186, 145] width 69 height 11
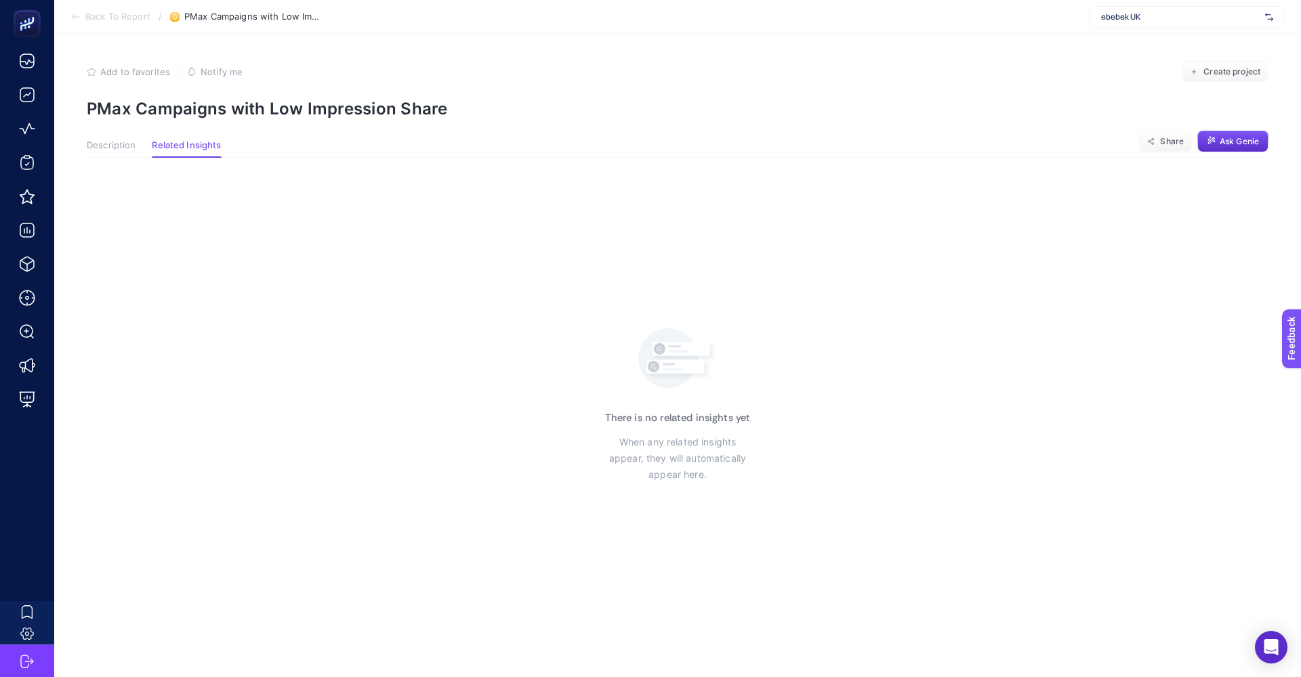
click at [122, 144] on span "Description" at bounding box center [111, 145] width 49 height 11
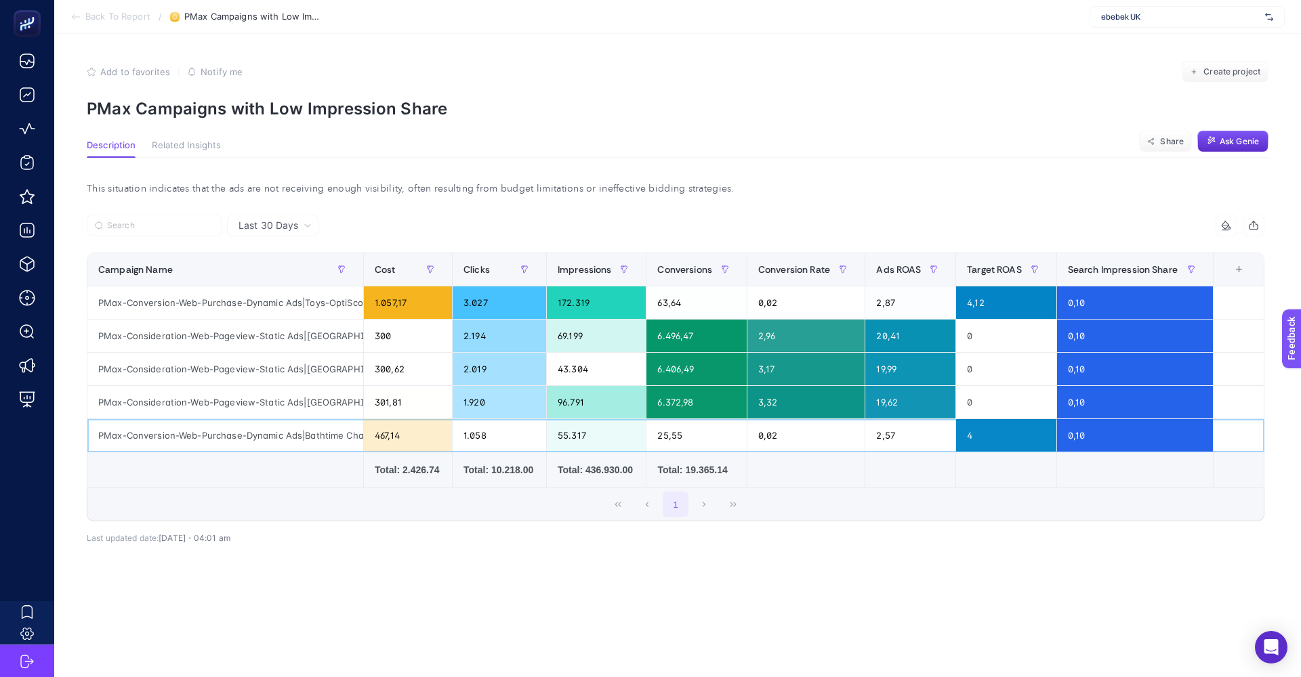
click at [288, 437] on div "PMax-Conversion-Web-Purchase-Dynamic Ads|Bathtime Changing" at bounding box center [225, 435] width 276 height 33
click at [320, 470] on td at bounding box center [225, 471] width 276 height 36
click at [407, 259] on div "Cost" at bounding box center [408, 270] width 66 height 22
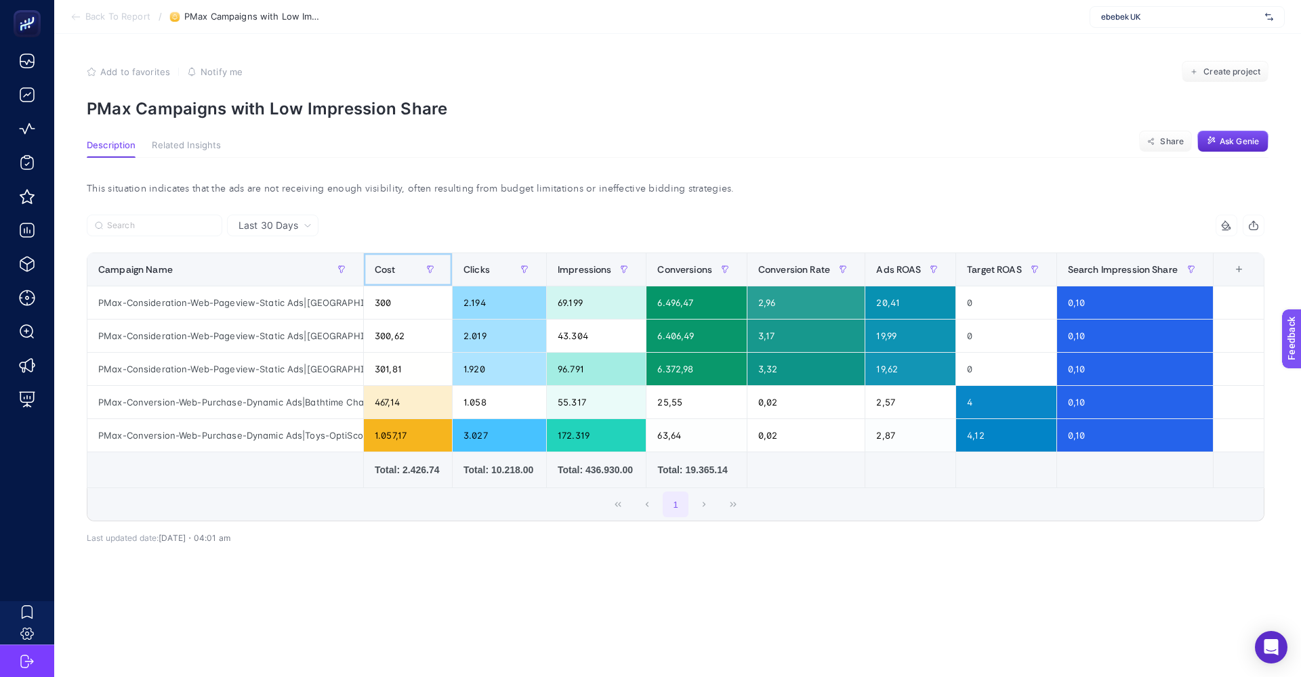
click at [403, 268] on div "Cost" at bounding box center [408, 270] width 66 height 22
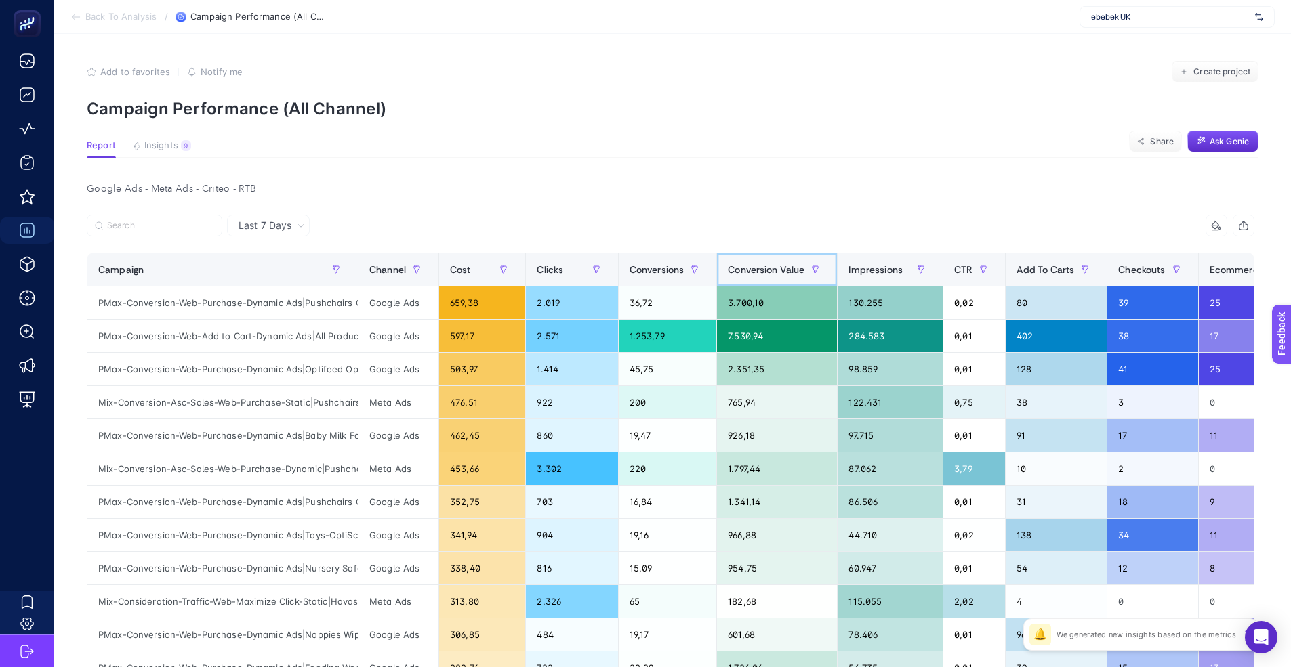
click at [787, 267] on span "Conversion Value" at bounding box center [766, 269] width 77 height 11
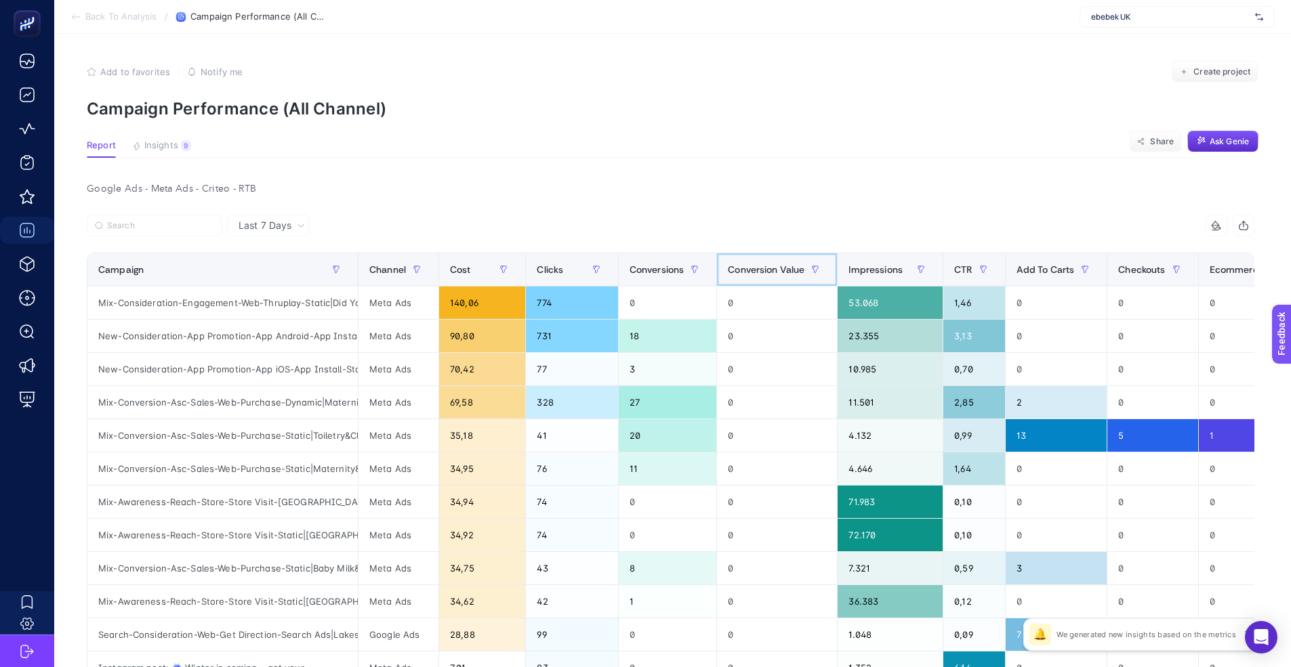
click at [787, 267] on span "Conversion Value" at bounding box center [766, 269] width 77 height 11
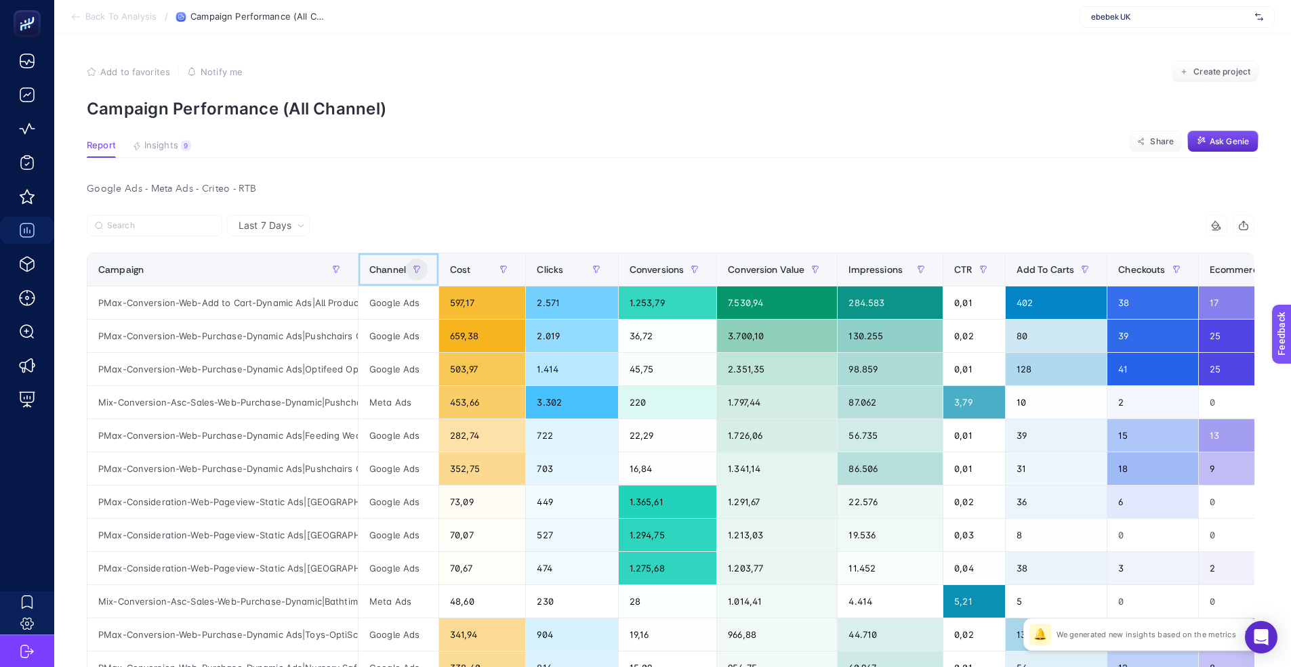
click at [416, 272] on icon "button" at bounding box center [417, 270] width 8 height 8
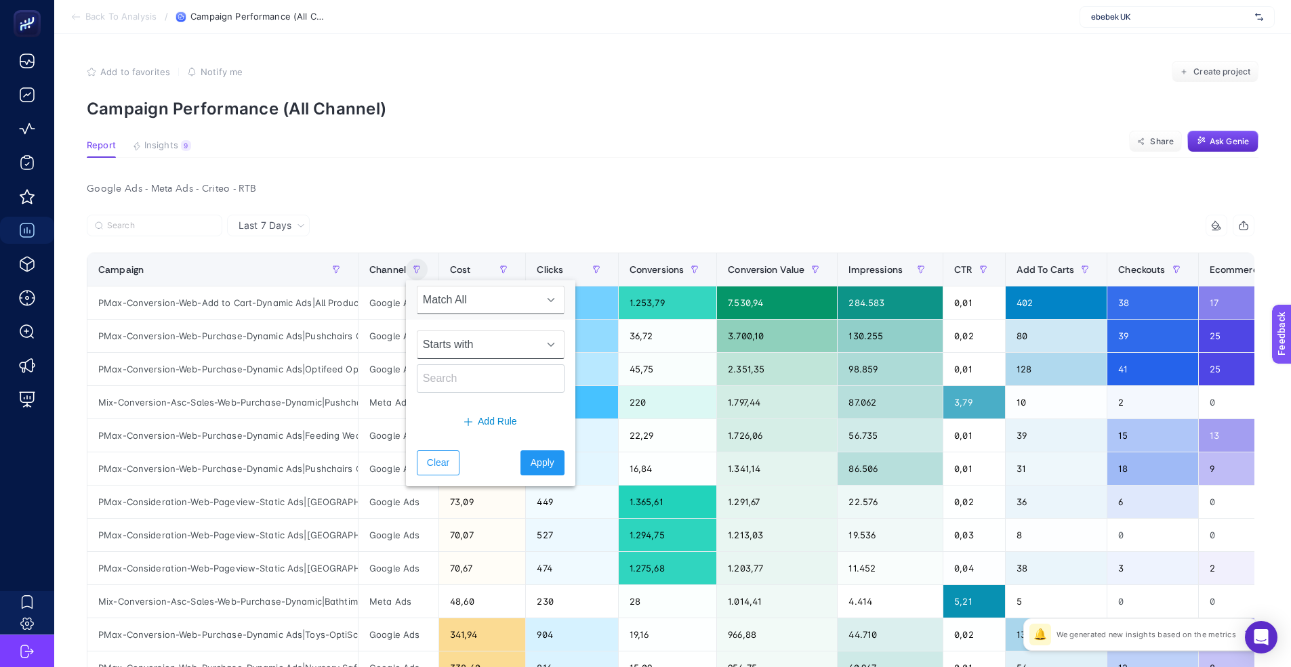
click at [502, 349] on span "Starts with" at bounding box center [477, 344] width 121 height 27
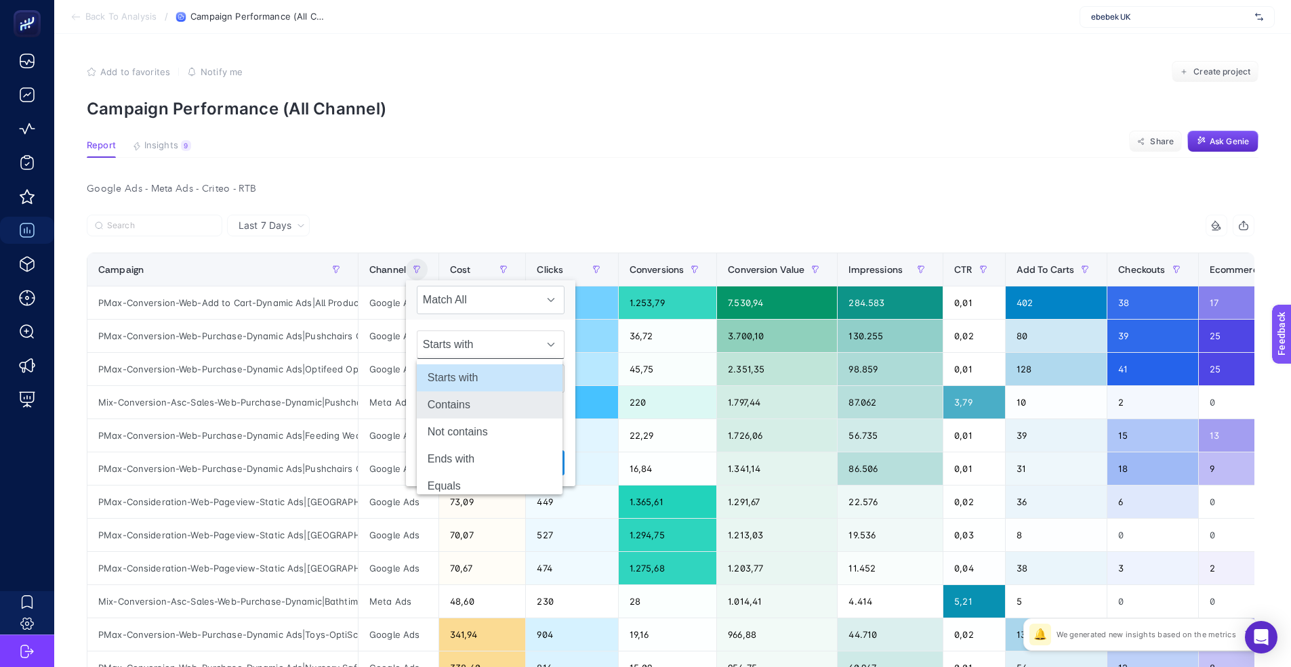
click at [477, 400] on li "Contains" at bounding box center [490, 405] width 146 height 27
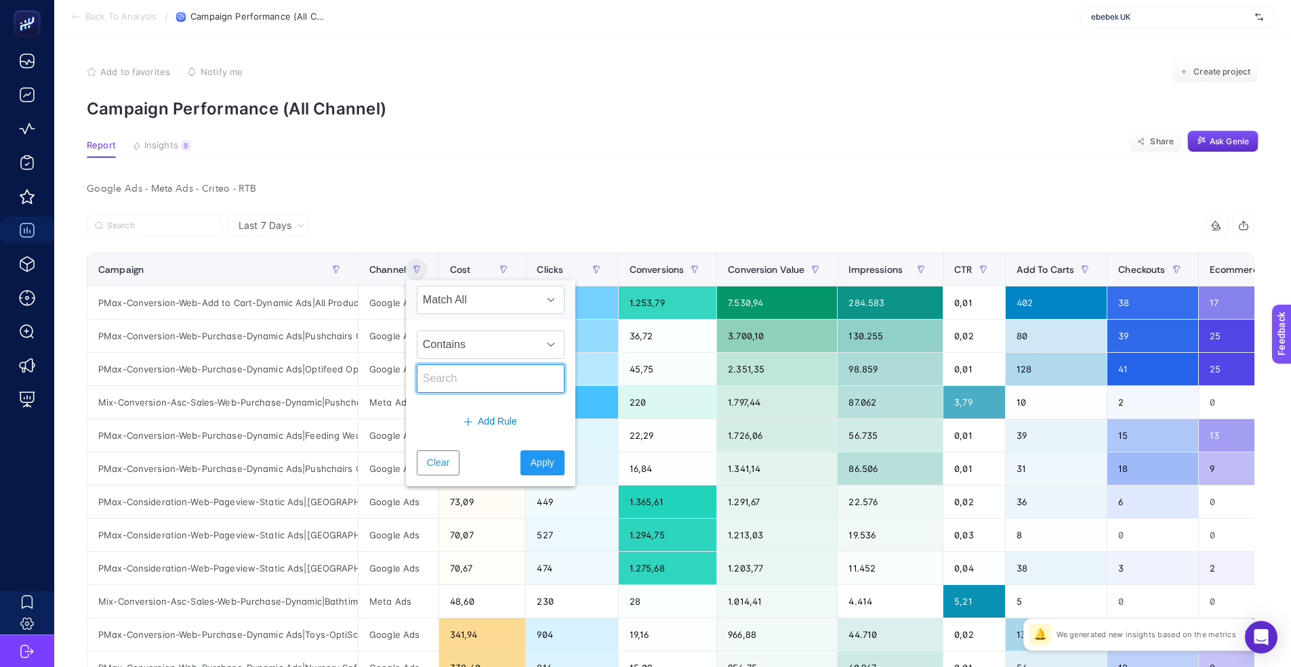
click at [463, 381] on input "text" at bounding box center [491, 378] width 148 height 28
type input "google"
click at [520, 455] on button "Apply" at bounding box center [542, 463] width 44 height 25
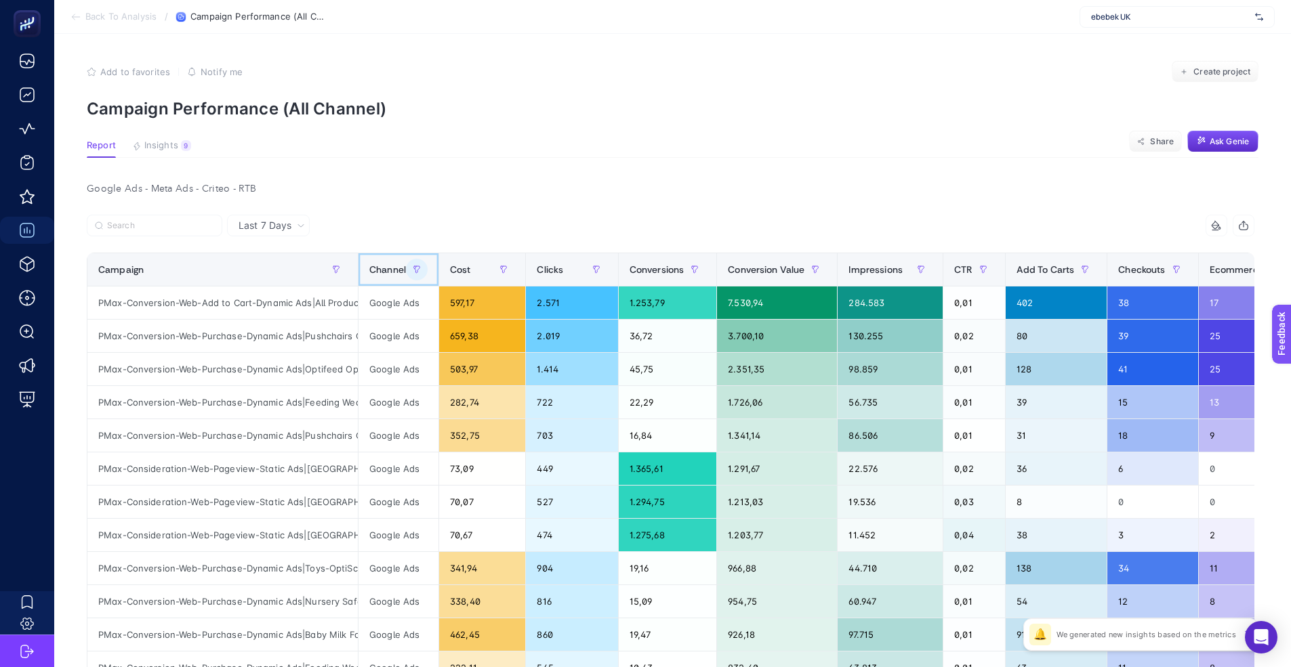
click at [413, 265] on button "button" at bounding box center [417, 270] width 22 height 22
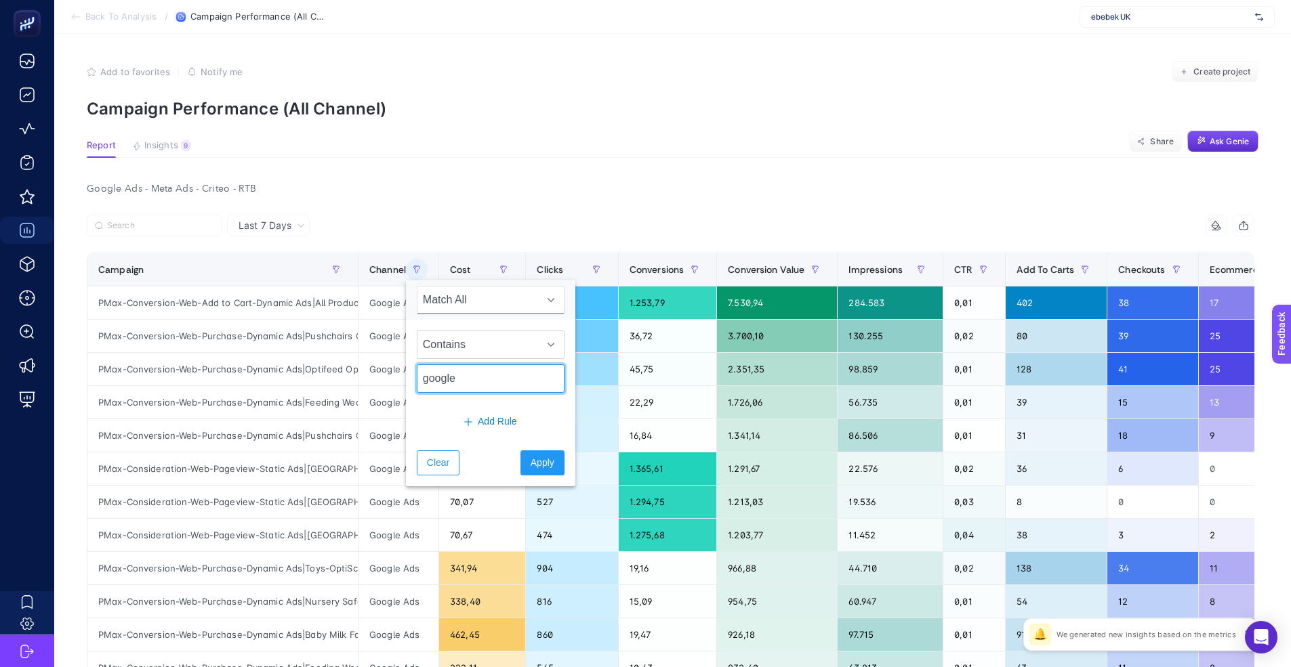
click at [455, 381] on input "google" at bounding box center [491, 378] width 148 height 28
type input "meta"
click at [545, 459] on span "Apply" at bounding box center [542, 463] width 24 height 14
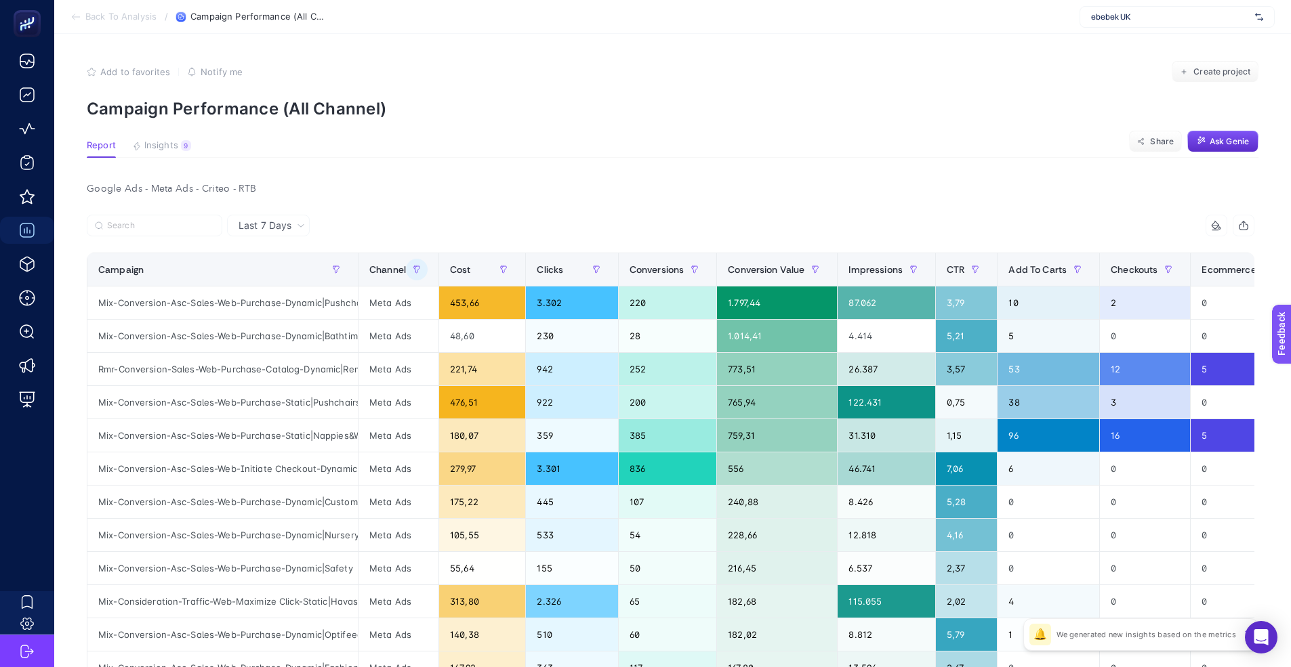
click at [1249, 225] on icon "button" at bounding box center [1243, 225] width 11 height 11
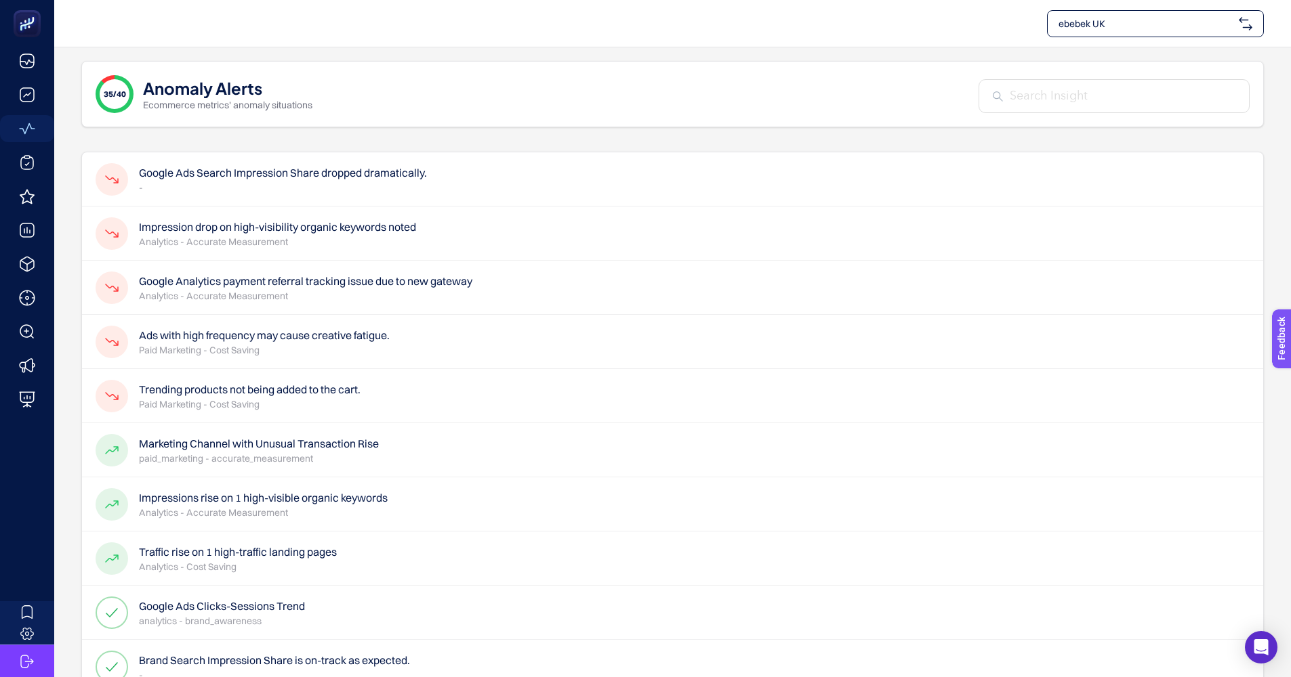
click at [315, 396] on h4 "Trending products not being added to the cart." at bounding box center [250, 389] width 222 height 16
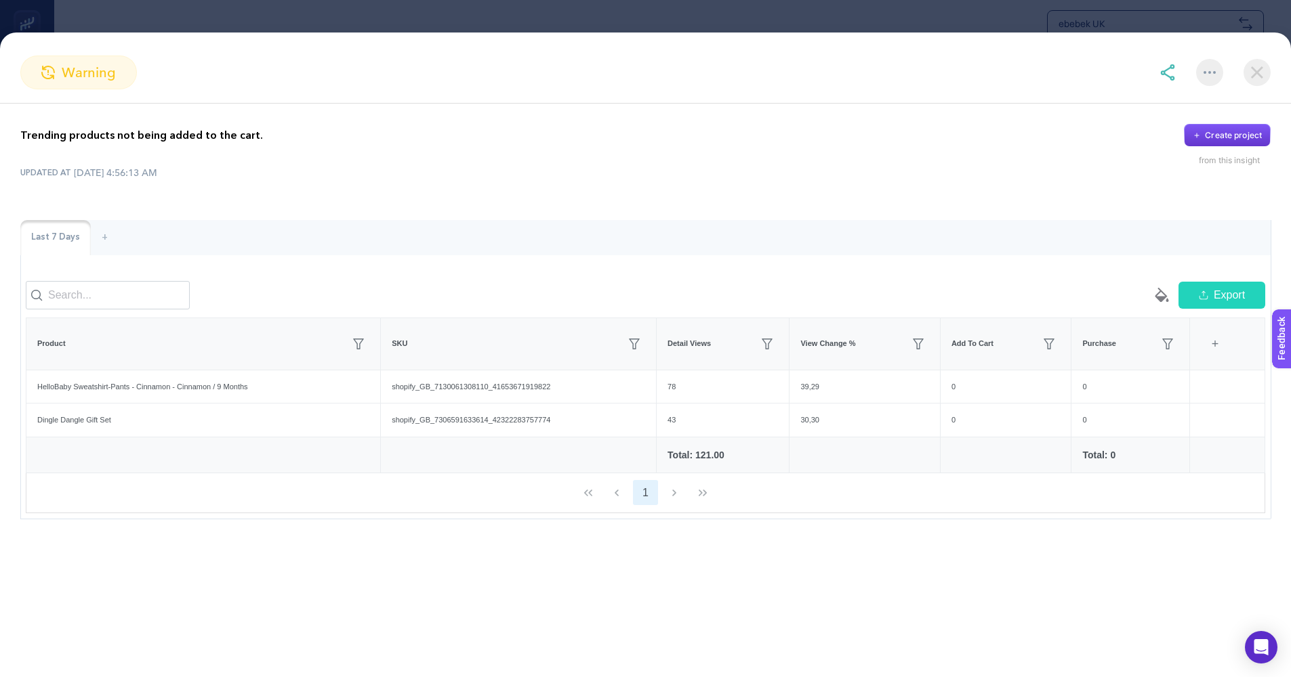
click at [1213, 133] on div "Create project" at bounding box center [1233, 135] width 57 height 11
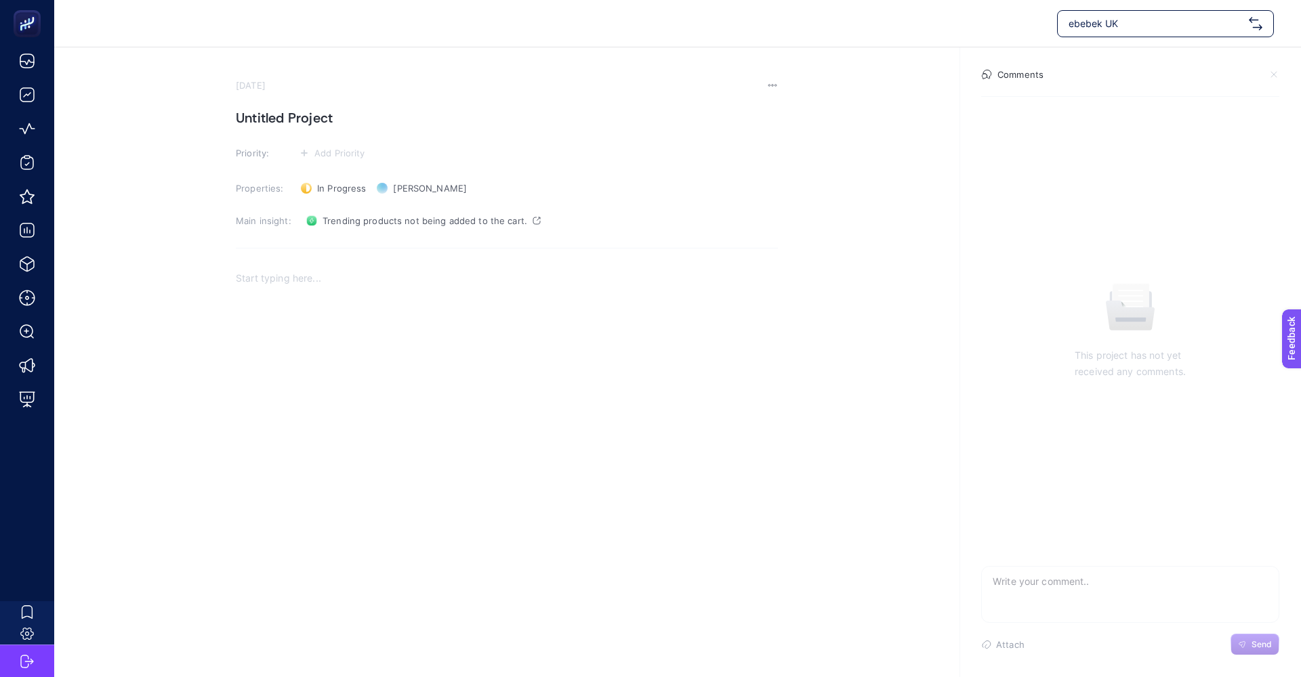
click at [280, 120] on h1 "Untitled Project" at bounding box center [507, 118] width 542 height 22
click at [280, 119] on h1 at bounding box center [507, 118] width 542 height 22
click at [793, 205] on section "[DATE] Trending Products not being added to the cart Priority: Add Priority Pro…" at bounding box center [677, 289] width 1247 height 485
click at [276, 291] on div "Rich Text Editor. Editing area: main" at bounding box center [507, 397] width 542 height 271
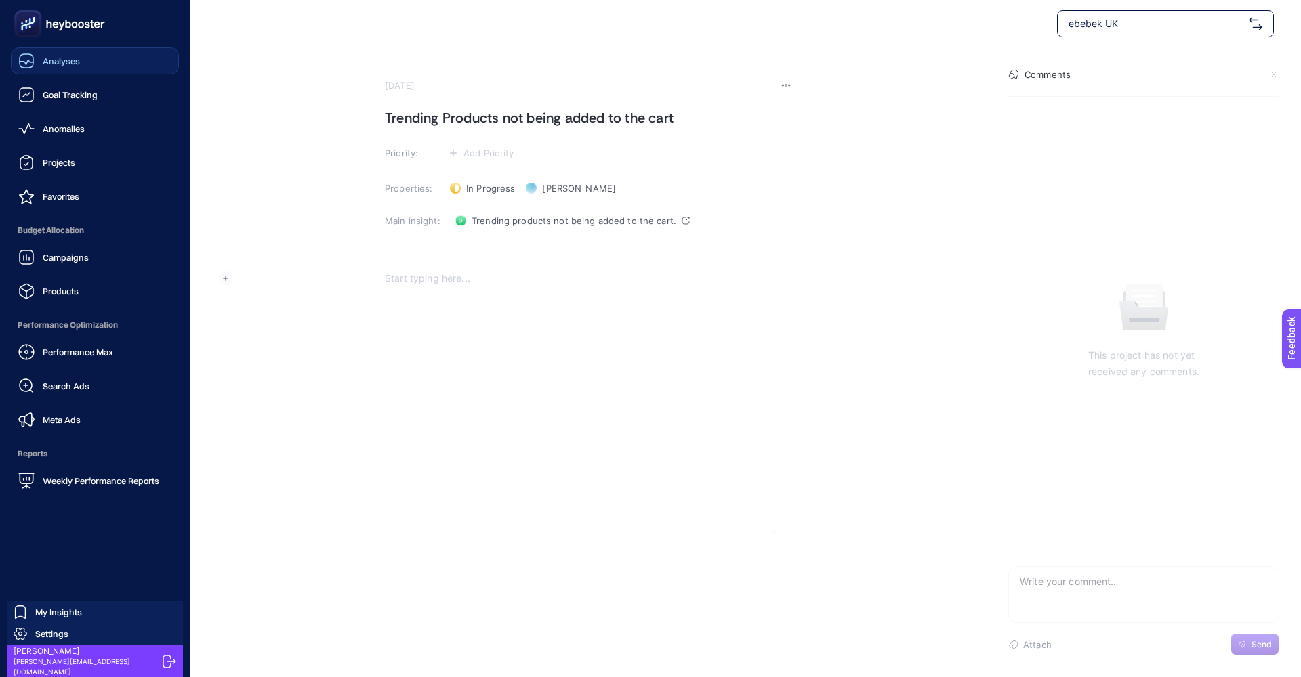
click at [87, 59] on link "Analyses" at bounding box center [95, 60] width 168 height 27
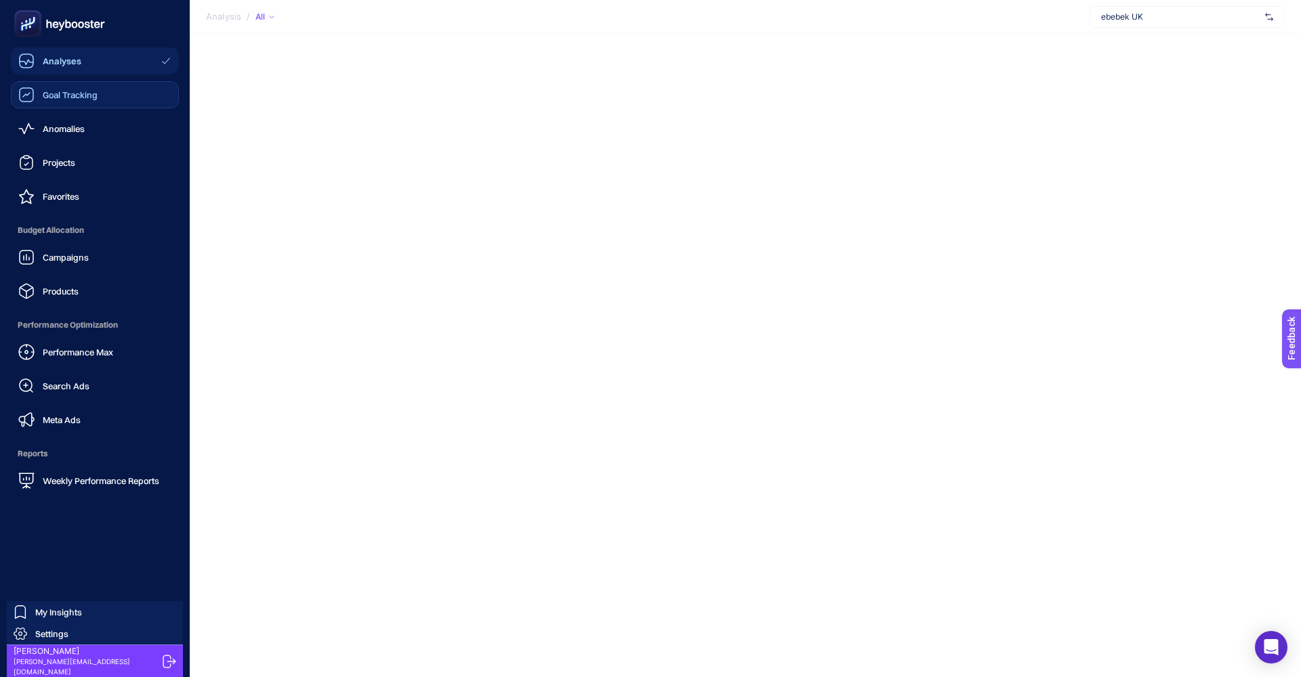
click at [44, 86] on link "Goal Tracking" at bounding box center [95, 94] width 168 height 27
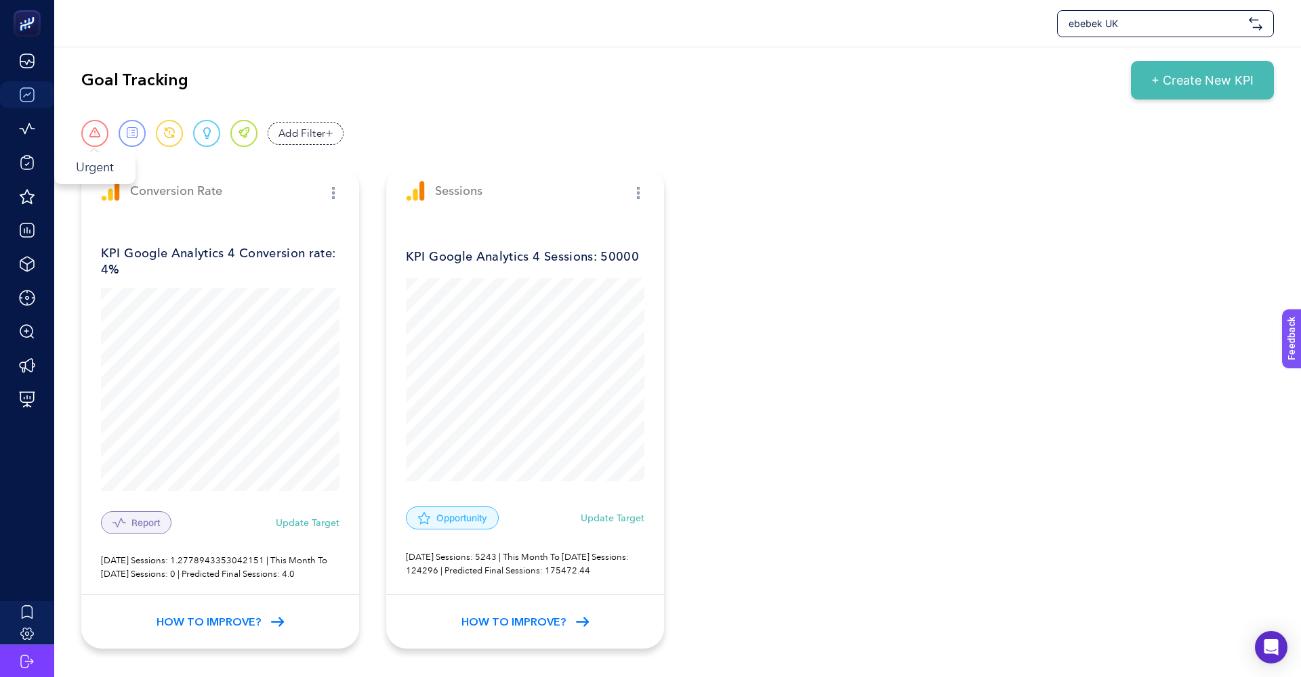
click at [96, 134] on span at bounding box center [95, 133] width 12 height 12
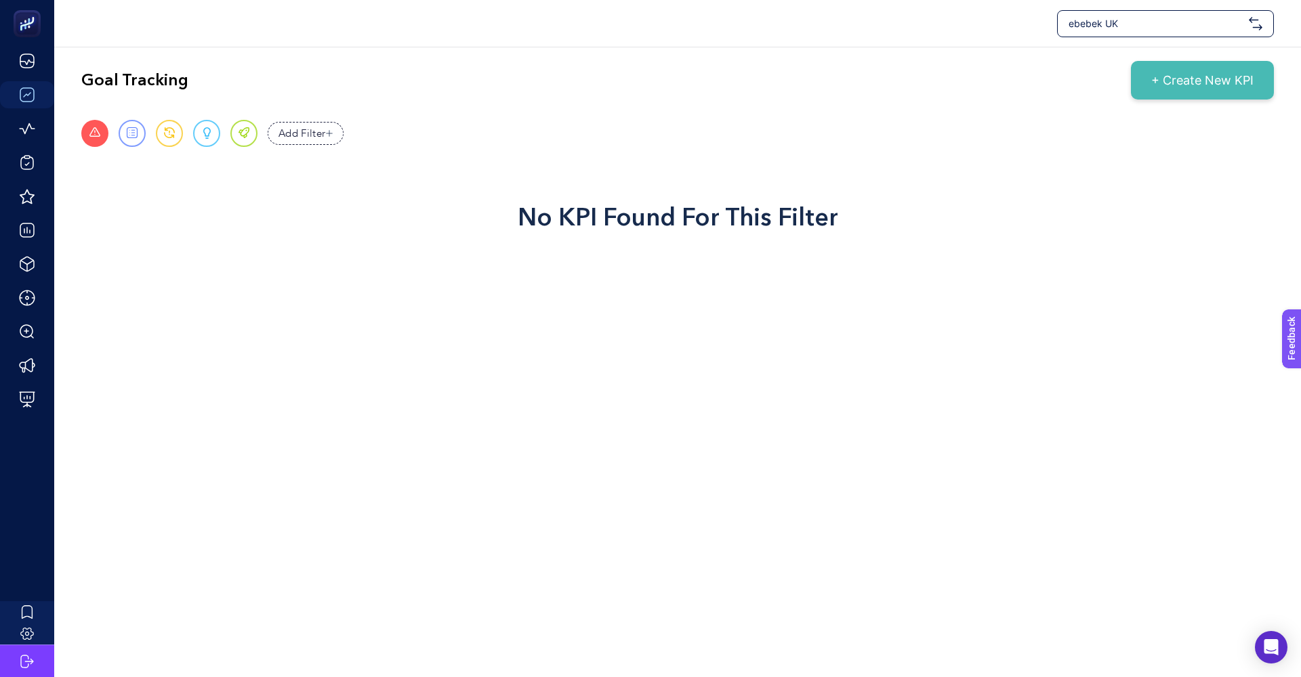
click at [110, 135] on div "Urgent Report Warning Opportunity Perfect" at bounding box center [169, 133] width 176 height 27
click at [98, 134] on span at bounding box center [95, 133] width 12 height 12
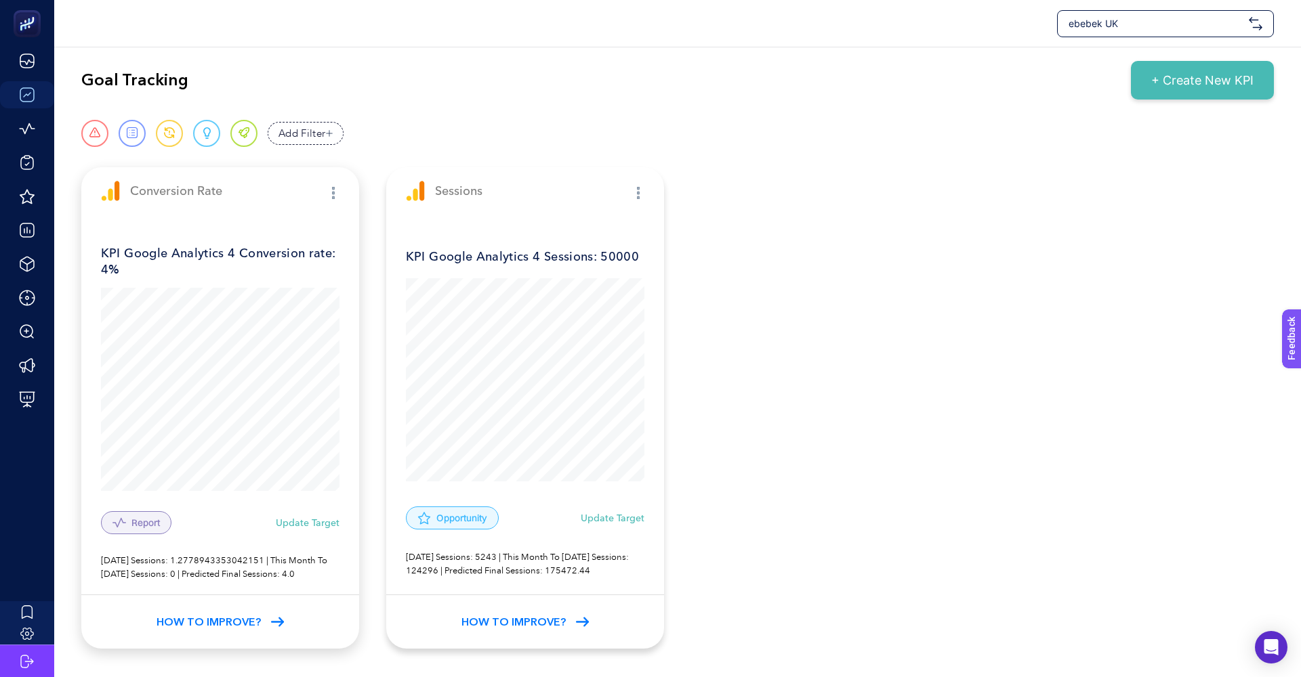
click at [200, 558] on p "[DATE] Sessions: 1.2778943353042151 | This Month To [DATE] Sessions: 0 | Predic…" at bounding box center [220, 568] width 238 height 26
click at [280, 568] on p "[DATE] Sessions: 1.2778943353042151 | This Month To [DATE] Sessions: 0 | Predic…" at bounding box center [220, 568] width 238 height 26
click at [509, 614] on span "How to Improve?" at bounding box center [513, 622] width 104 height 16
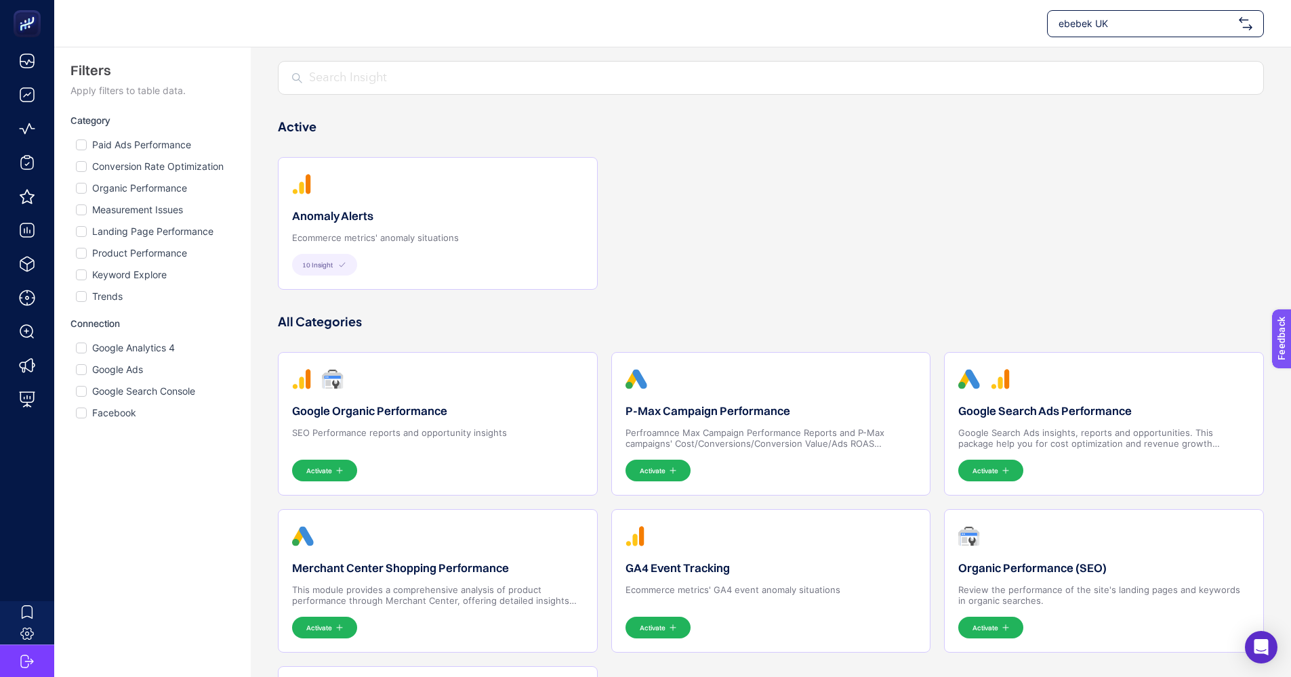
scroll to position [152, 0]
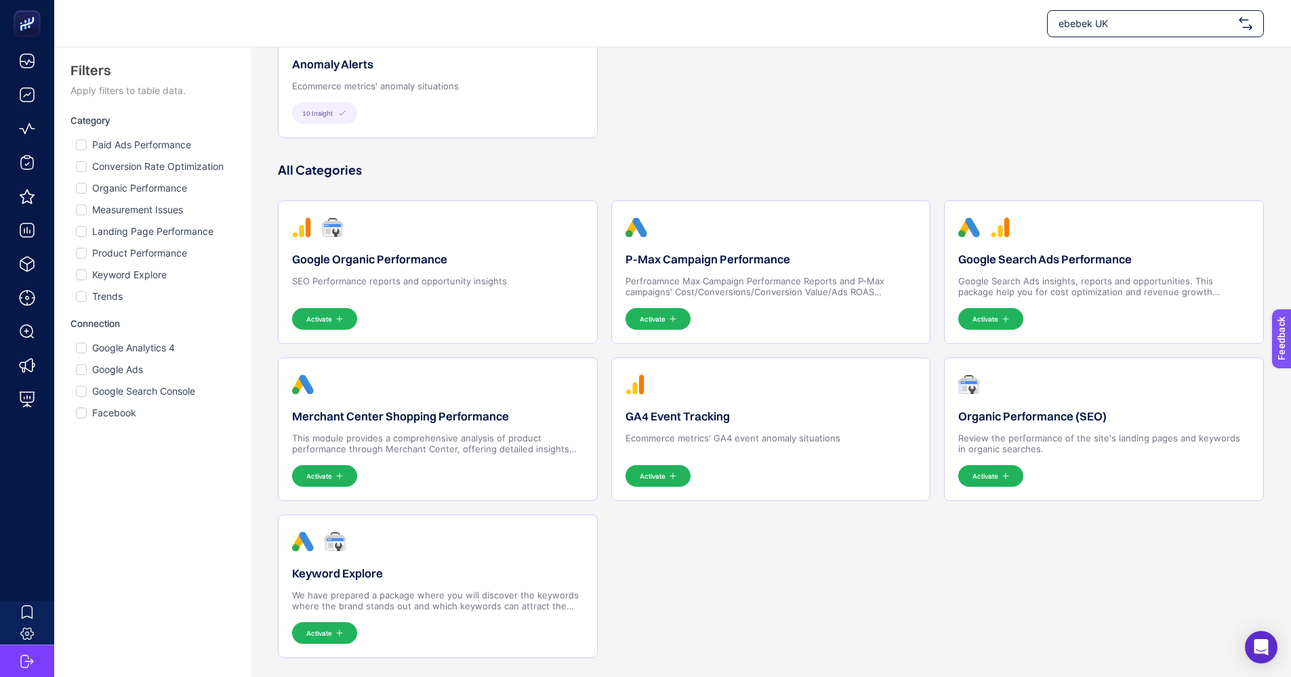
click at [655, 474] on span "Activate" at bounding box center [653, 477] width 26 height 10
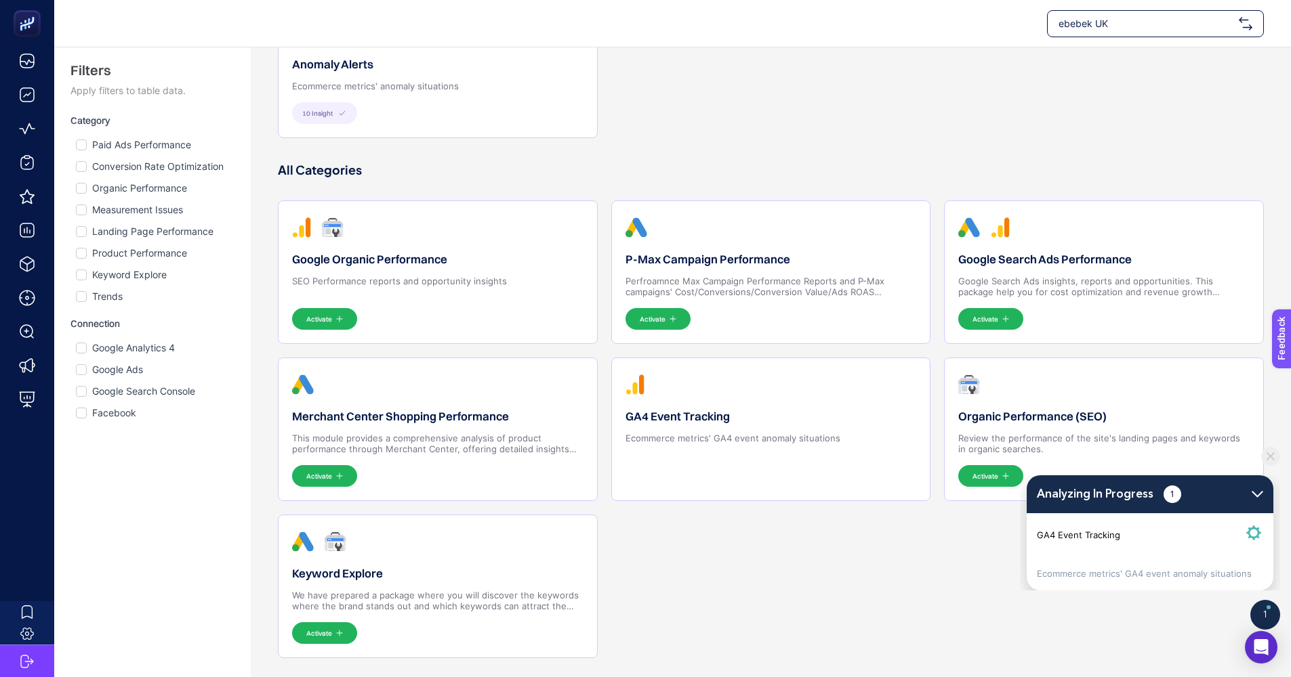
click at [665, 320] on button "Activate" at bounding box center [657, 319] width 65 height 22
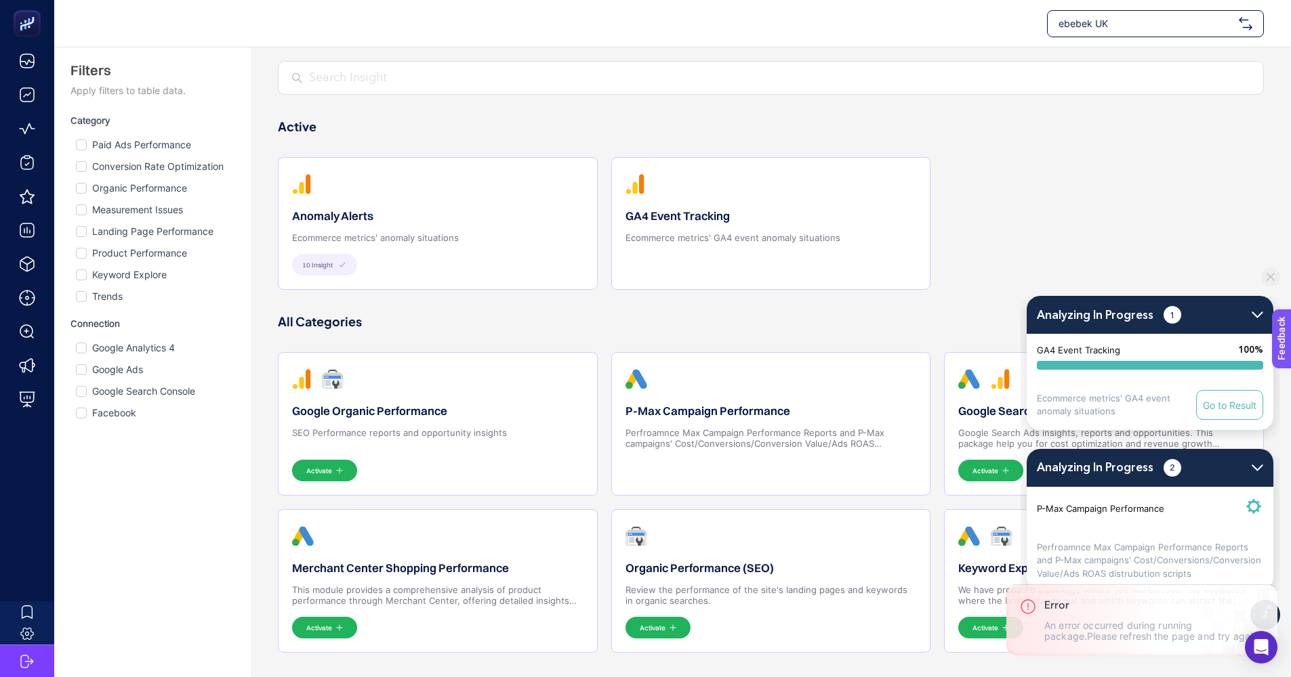
scroll to position [0, 0]
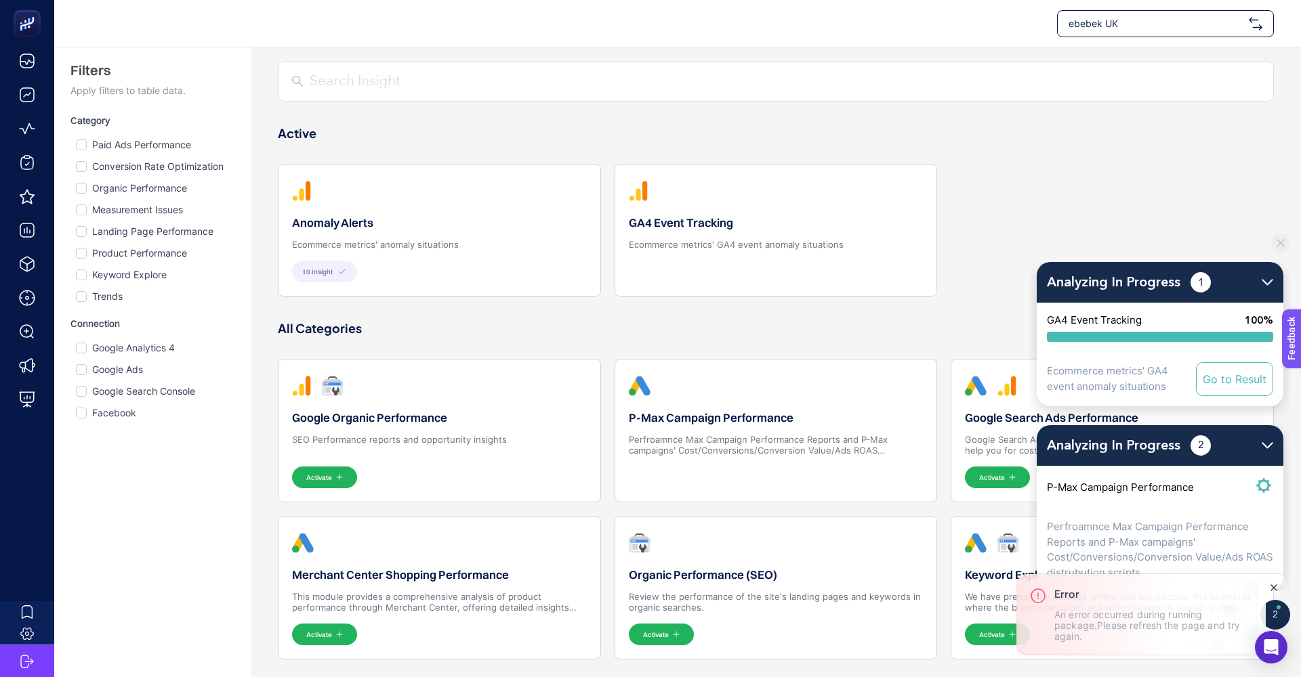
click at [1268, 587] on icon "Close" at bounding box center [1273, 588] width 11 height 11
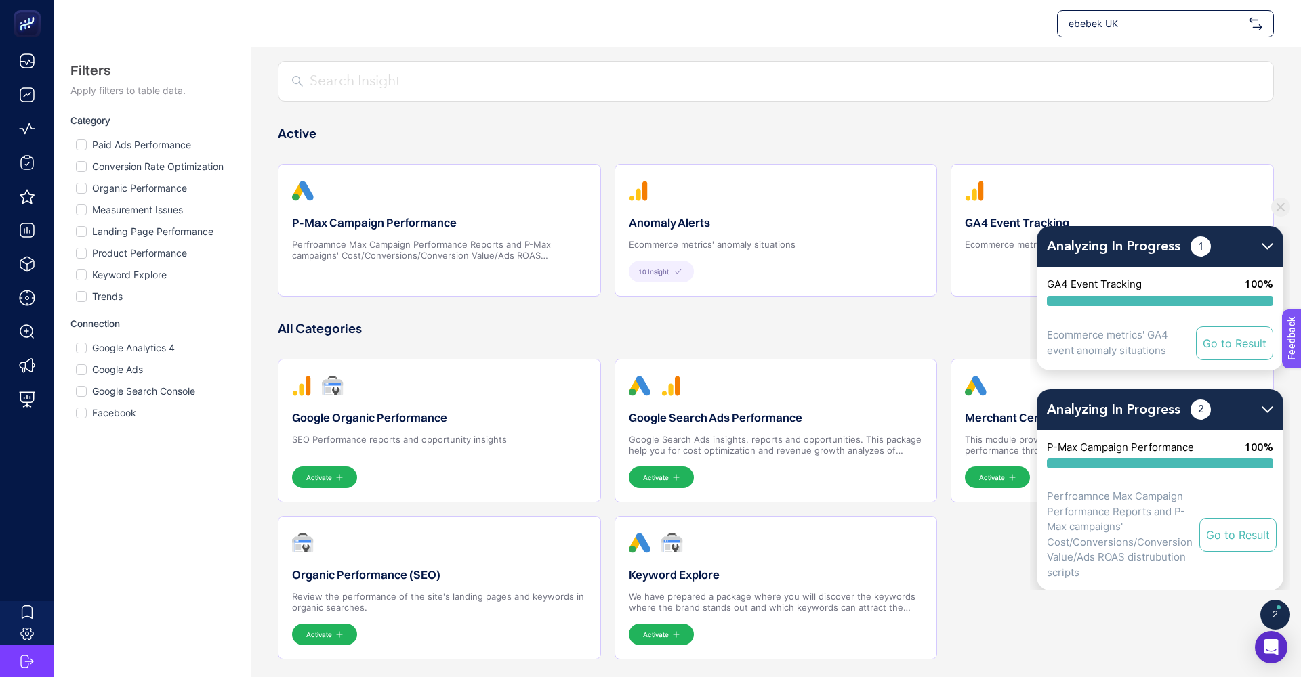
click at [726, 436] on p "Google Search Ads insights, reports and opportunities. This package help you fo…" at bounding box center [776, 445] width 295 height 22
click at [667, 467] on button "Activate" at bounding box center [661, 478] width 65 height 22
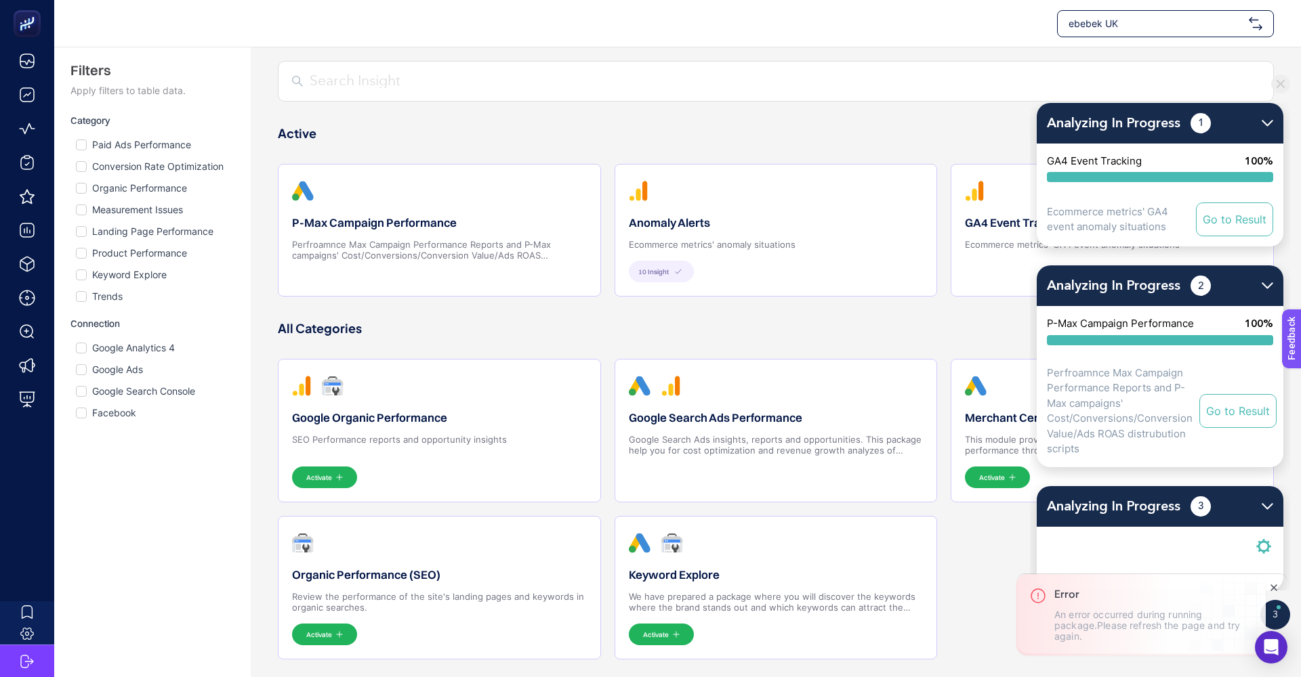
click at [1216, 426] on button "Go to Result" at bounding box center [1237, 411] width 77 height 34
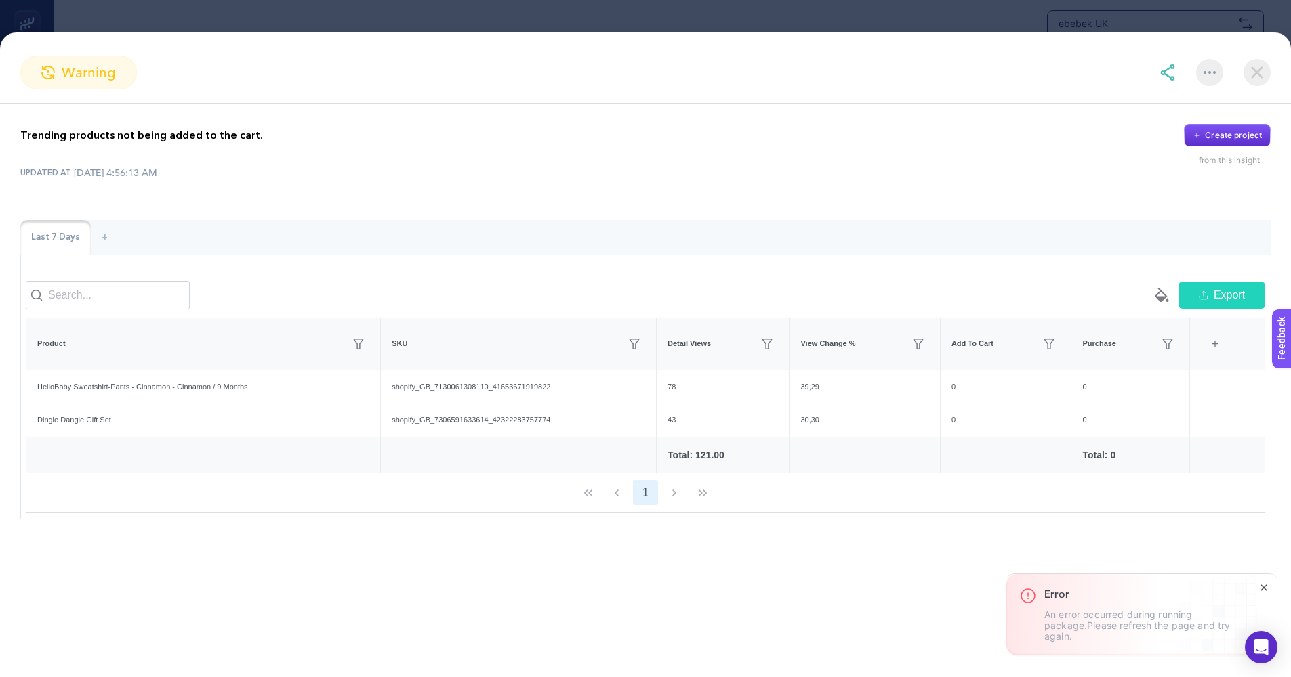
click at [1254, 72] on img at bounding box center [1256, 72] width 27 height 27
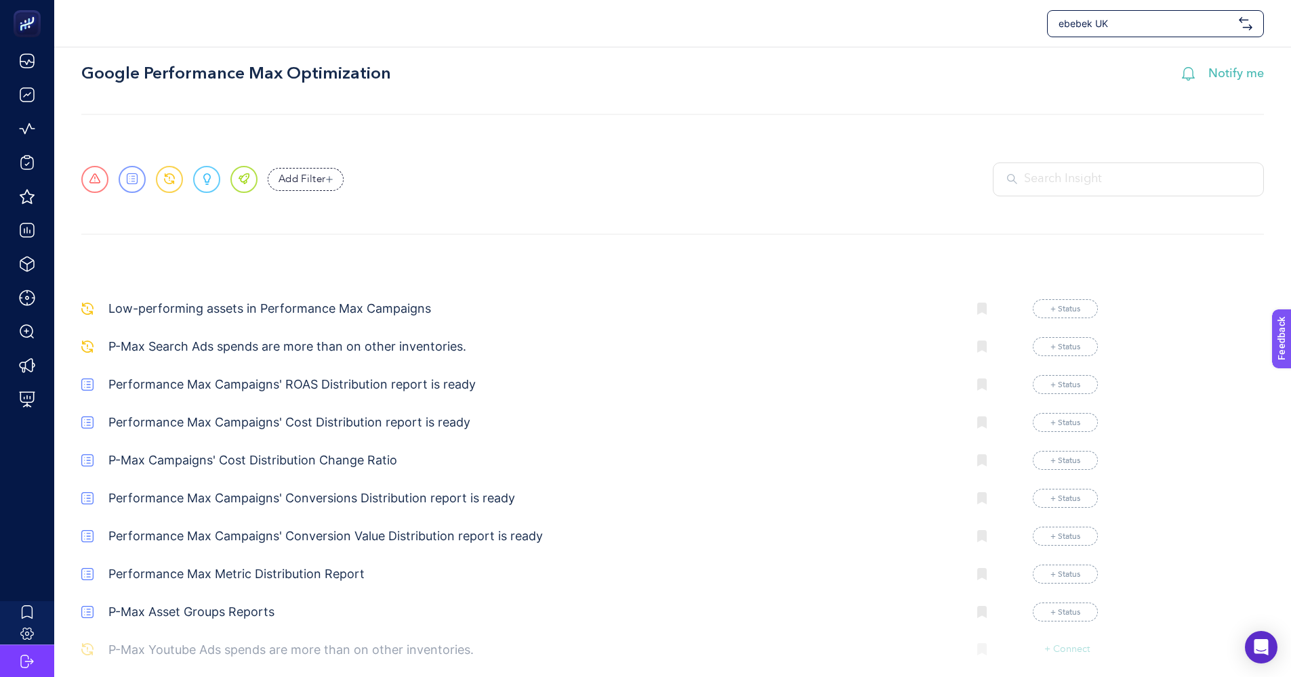
click at [295, 310] on p "Low-performing assets in Performance Max Campaigns" at bounding box center [532, 308] width 849 height 18
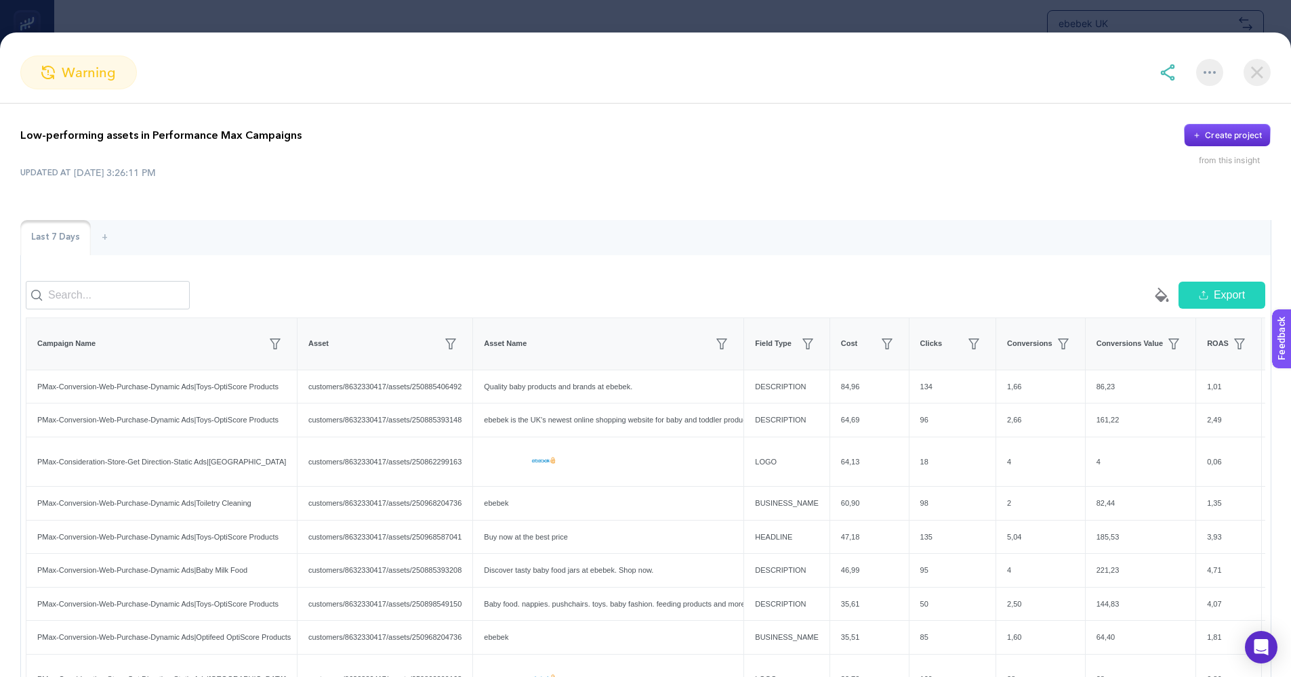
scroll to position [126, 0]
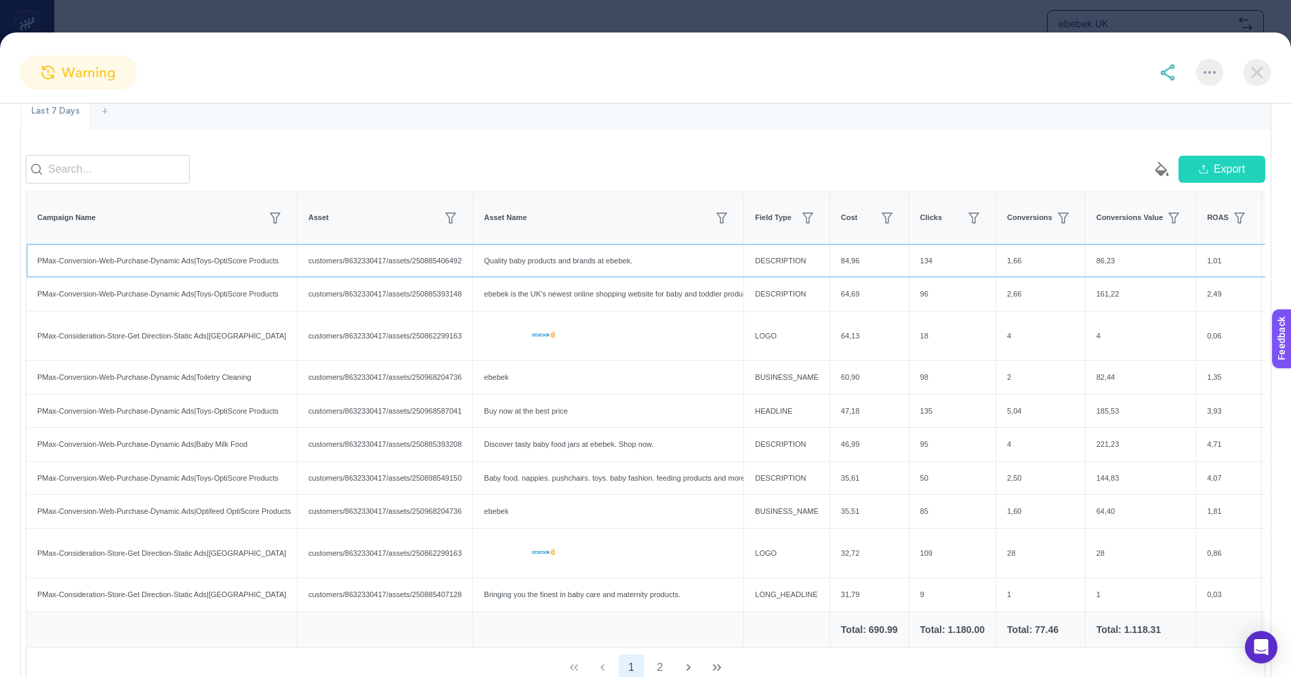
click at [589, 274] on div "Quality baby products and brands at ebebek." at bounding box center [608, 261] width 270 height 33
click at [343, 270] on div "customers/8632330417/assets/250885406492" at bounding box center [384, 261] width 175 height 33
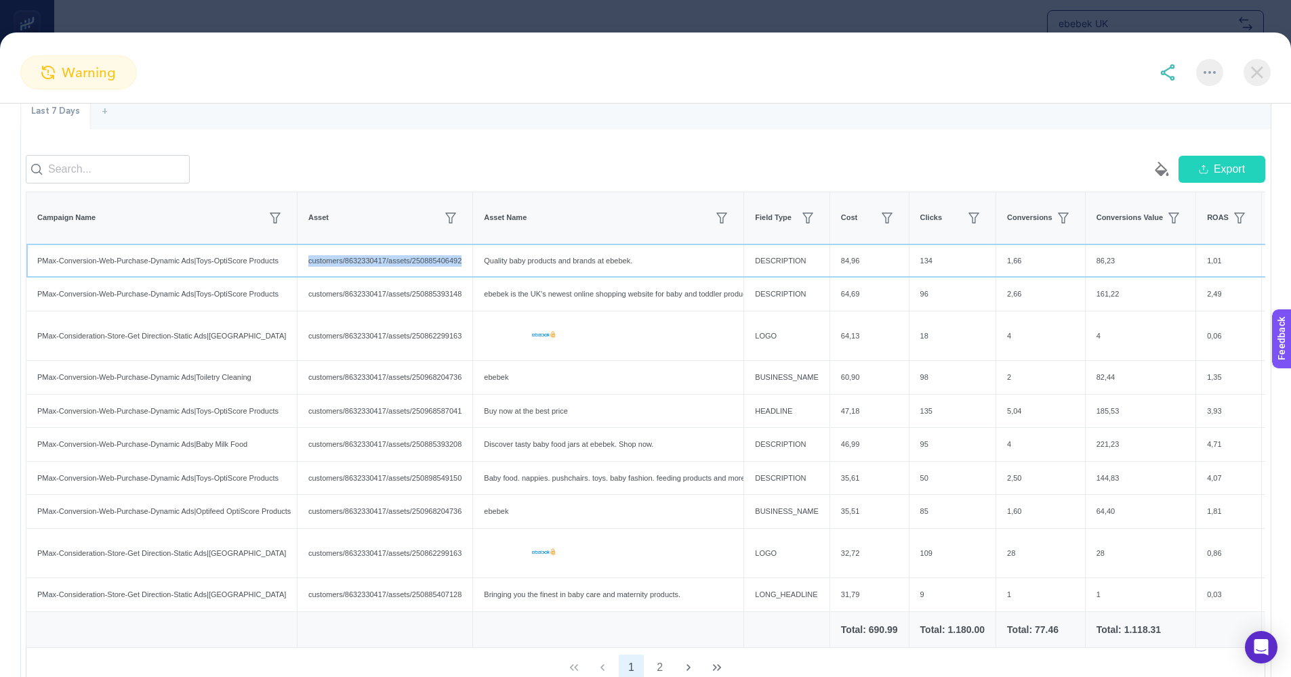
click at [343, 270] on div "customers/8632330417/assets/250885406492" at bounding box center [384, 261] width 175 height 33
click at [532, 273] on div "Quality baby products and brands at ebebek." at bounding box center [608, 261] width 270 height 33
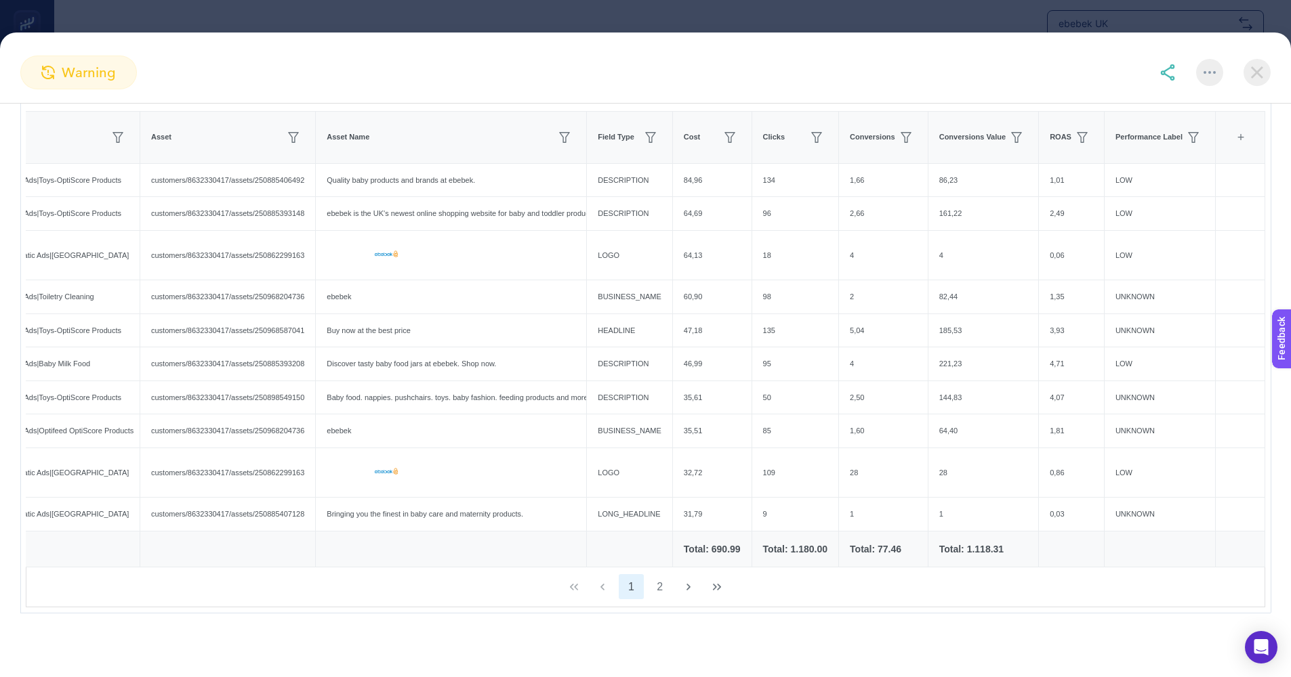
scroll to position [1, 0]
click at [659, 586] on button "2" at bounding box center [660, 587] width 26 height 26
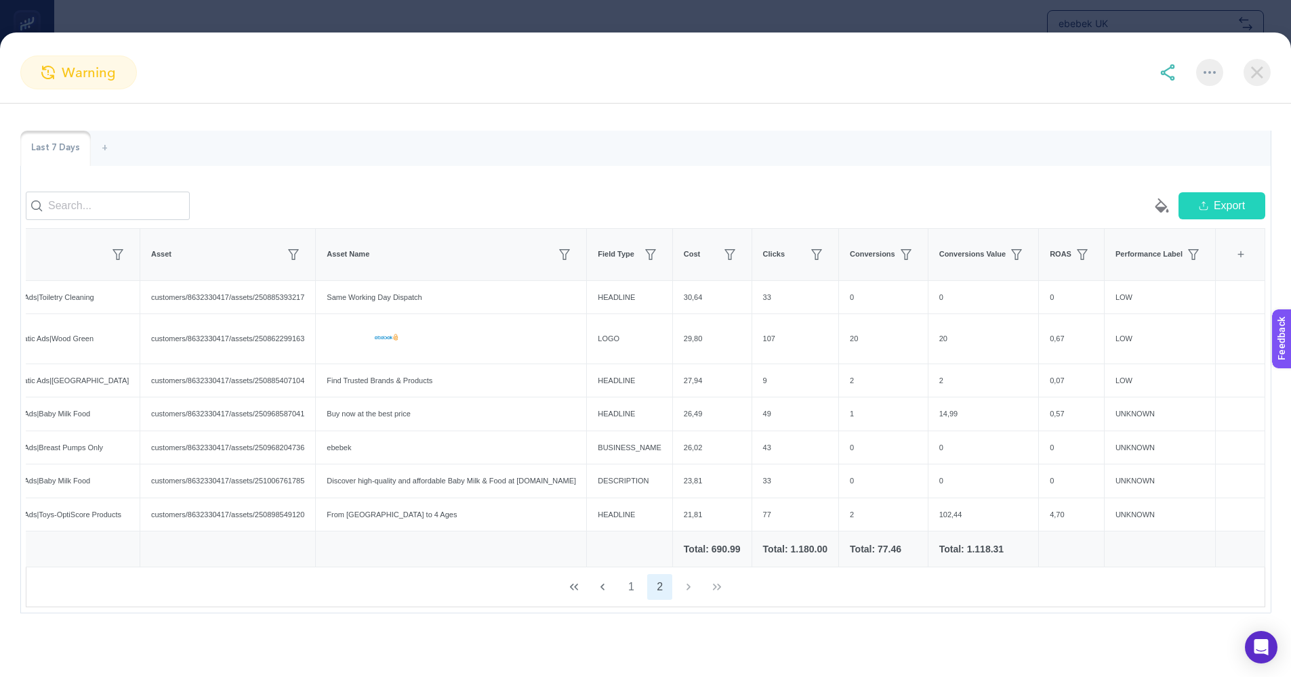
scroll to position [0, 0]
